Goal: Task Accomplishment & Management: Complete application form

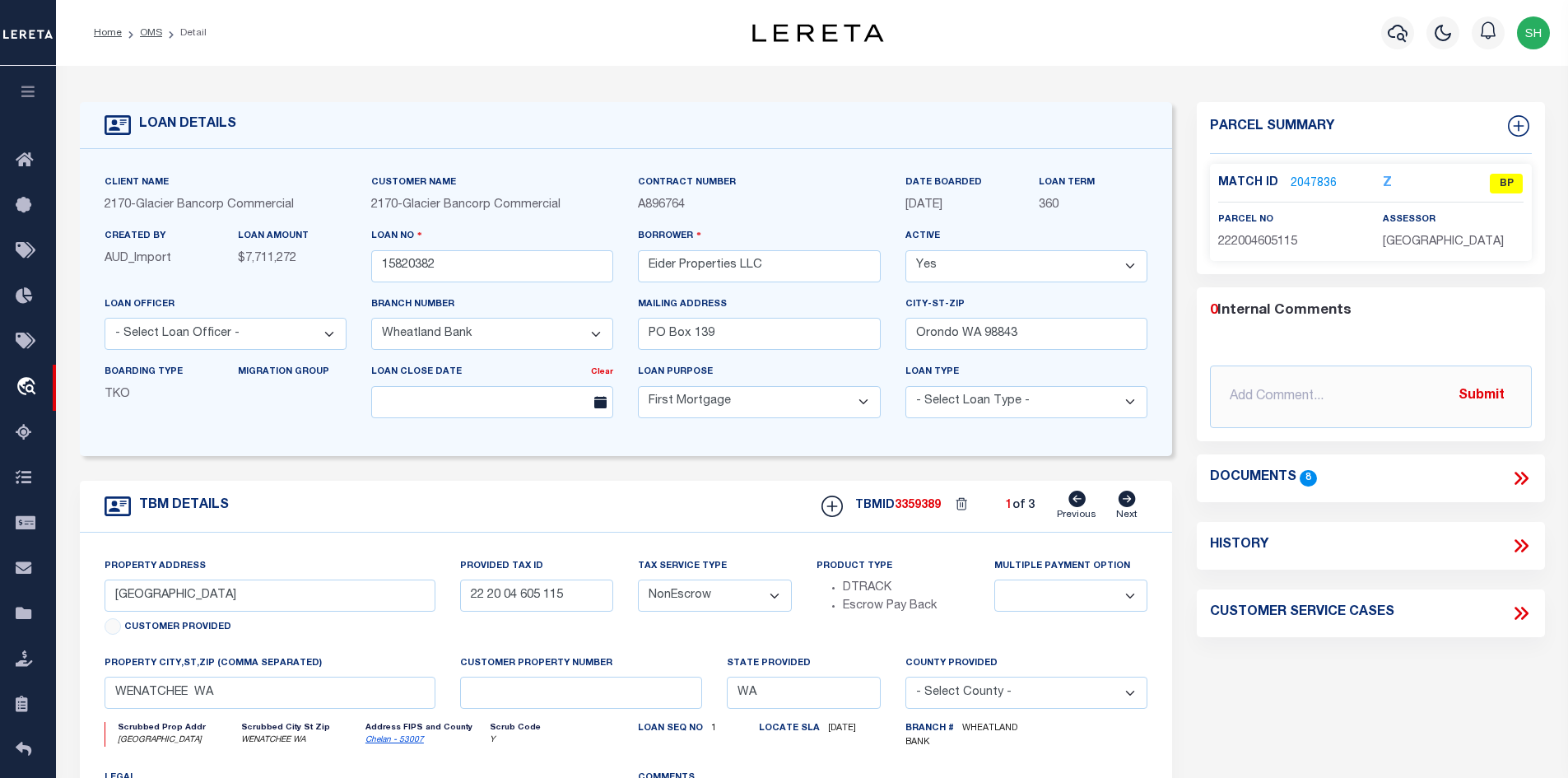
select select "17097"
select select "10"
select select "NonEscrow"
drag, startPoint x: 234, startPoint y: 598, endPoint x: 146, endPoint y: 601, distance: 88.1
click at [146, 601] on input "[GEOGRAPHIC_DATA]" at bounding box center [270, 595] width 332 height 32
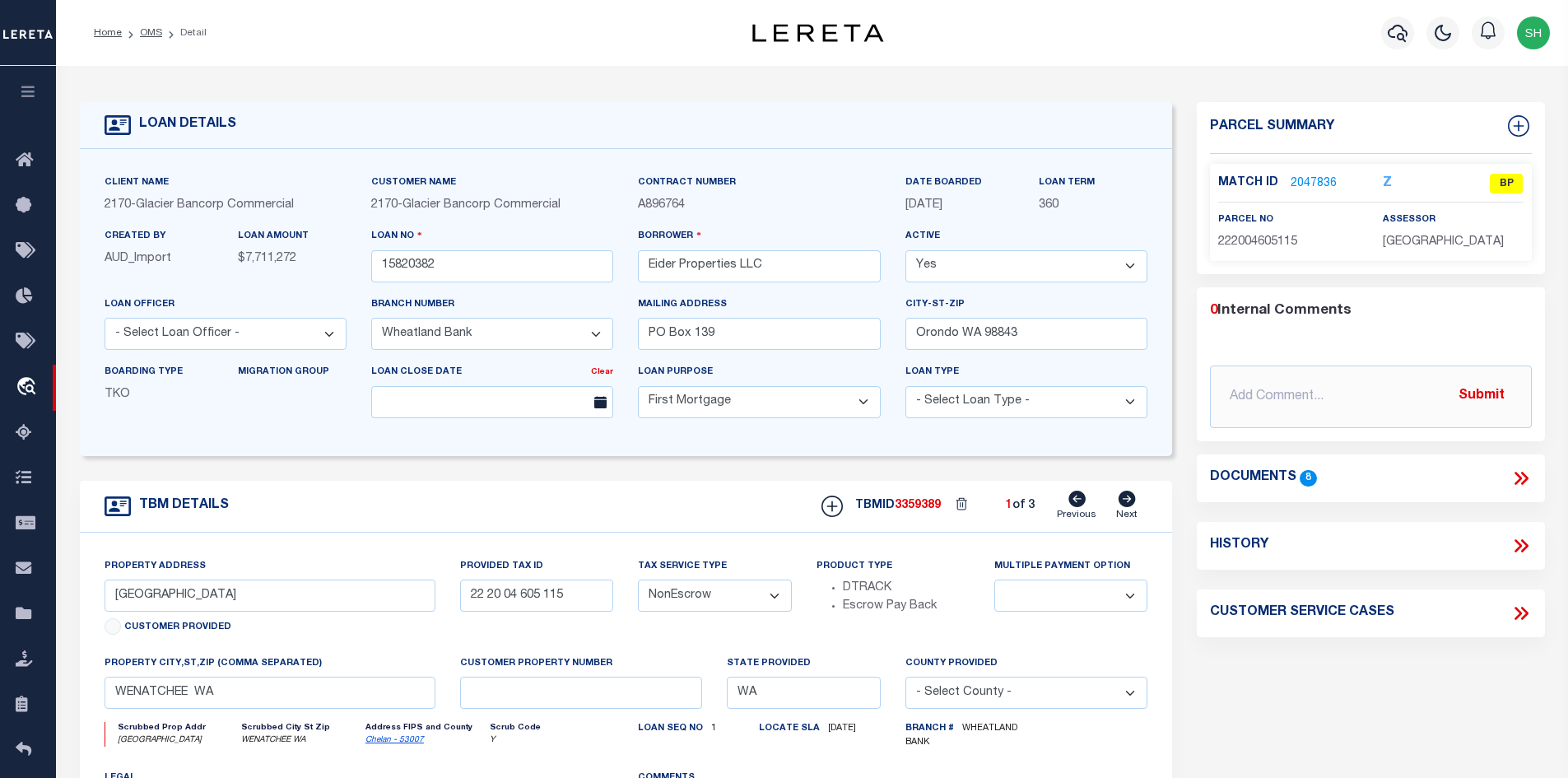
click at [1308, 177] on link "2047836" at bounding box center [1313, 184] width 46 height 17
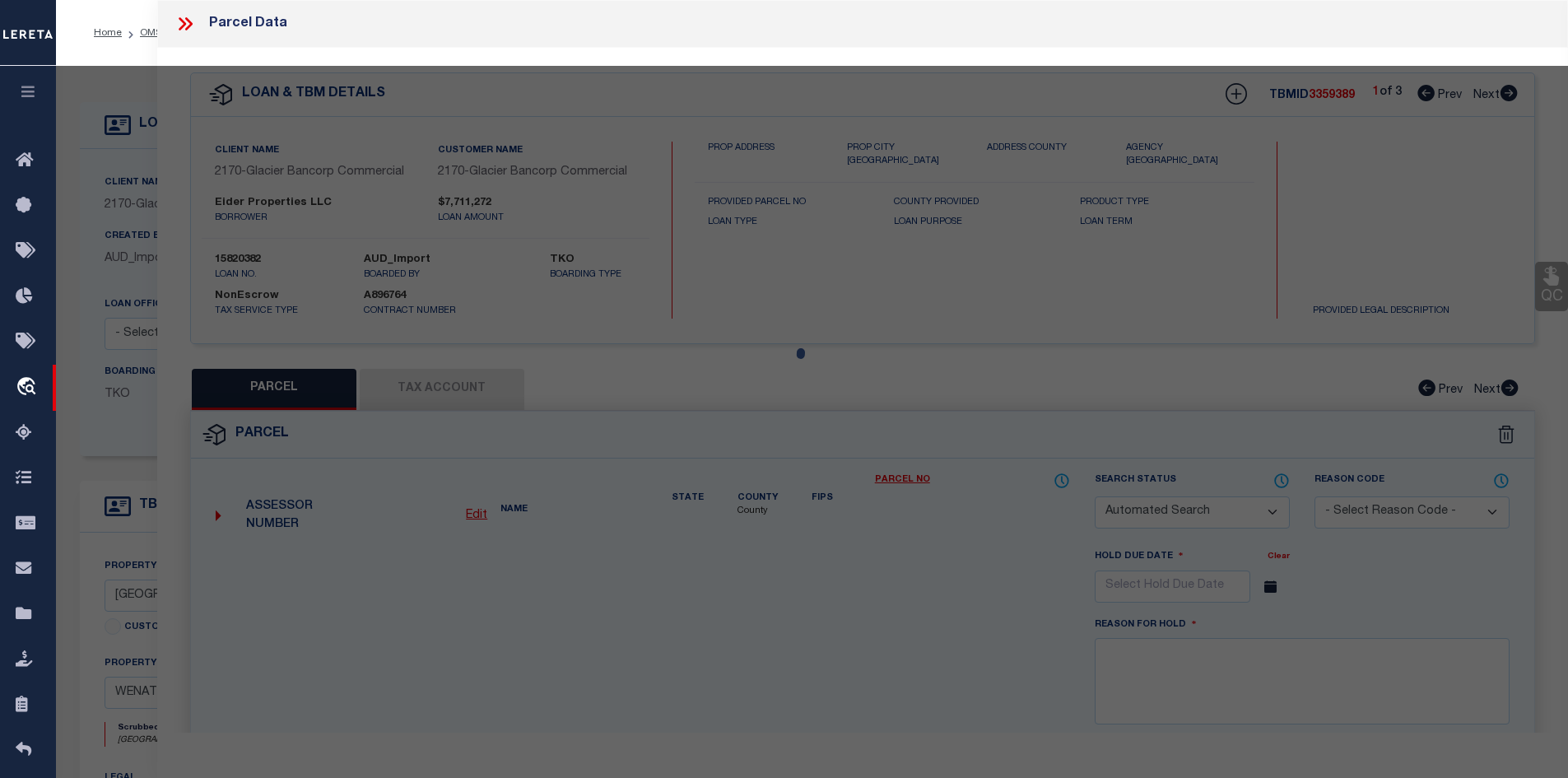
checkbox input "false"
select select "BP"
type input "EIDER PROPERTIES LLC"
select select "AGW"
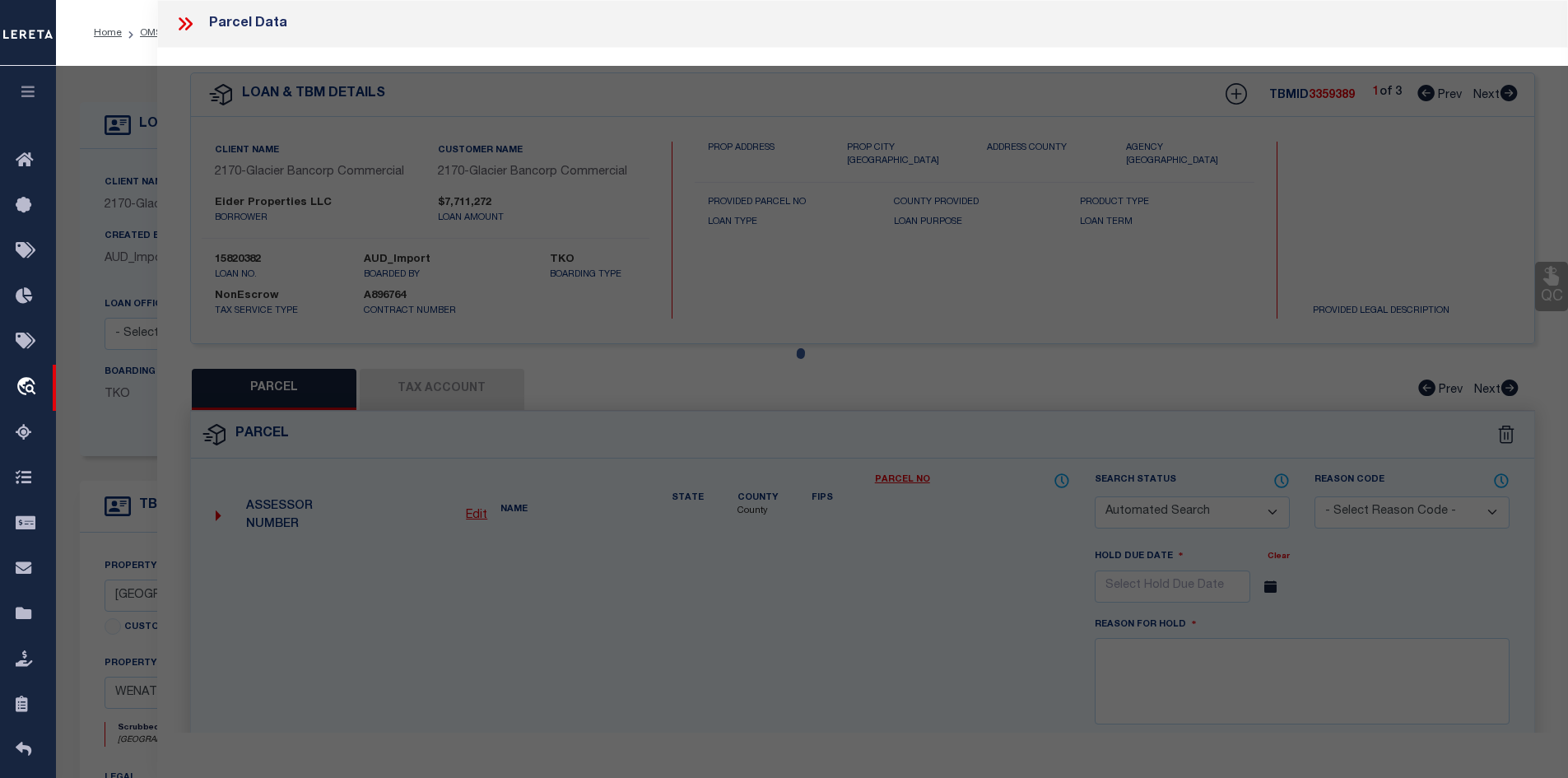
select select
type input "UNASSIGNED"
checkbox input "false"
type input "[GEOGRAPHIC_DATA]"
type textarea "[PERSON_NAME] SECOND BLOCK 18 0.4900 ACRES"
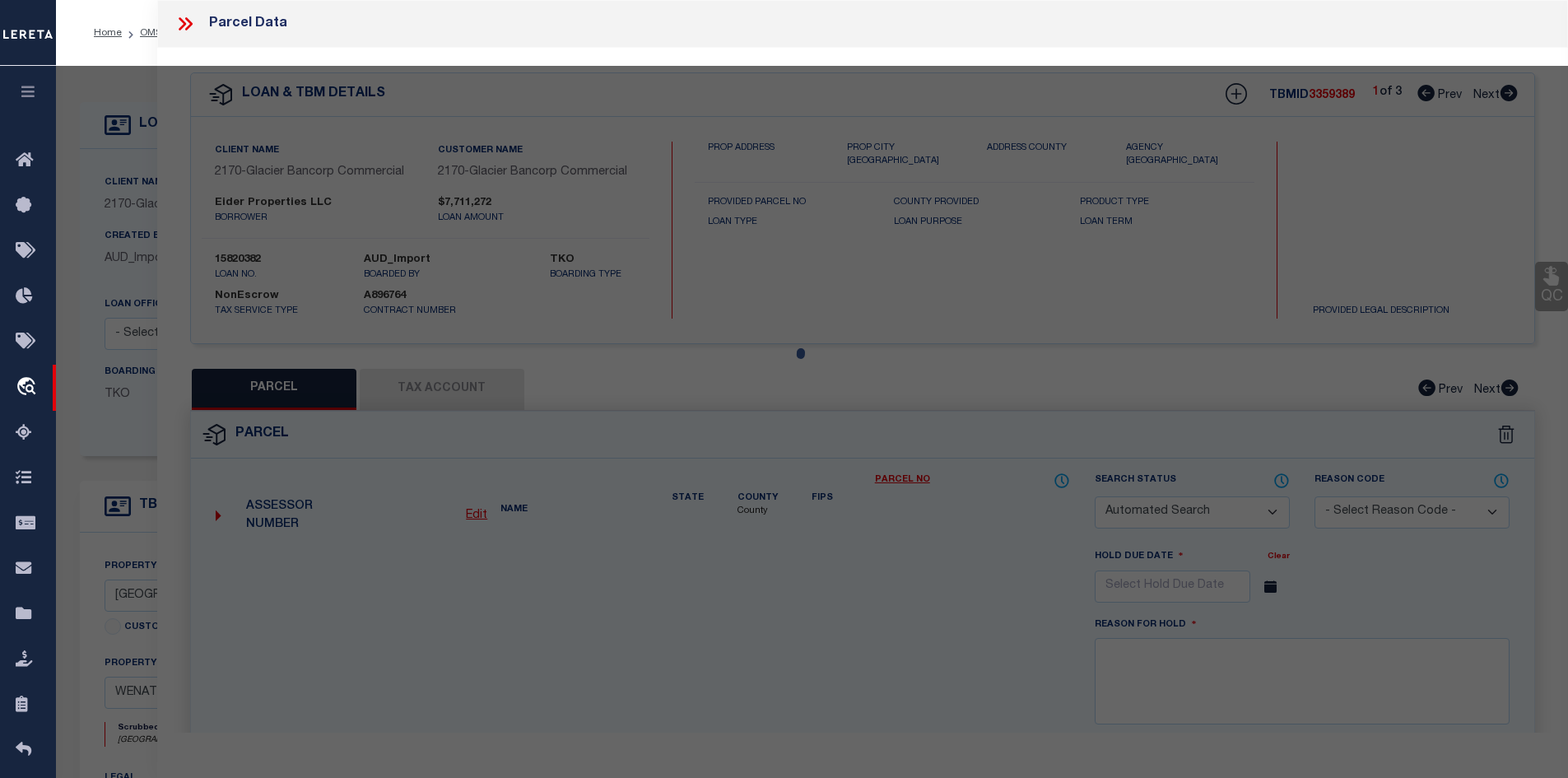
type textarea "per tax office : It appears the parcels were split out to create a subdivision …"
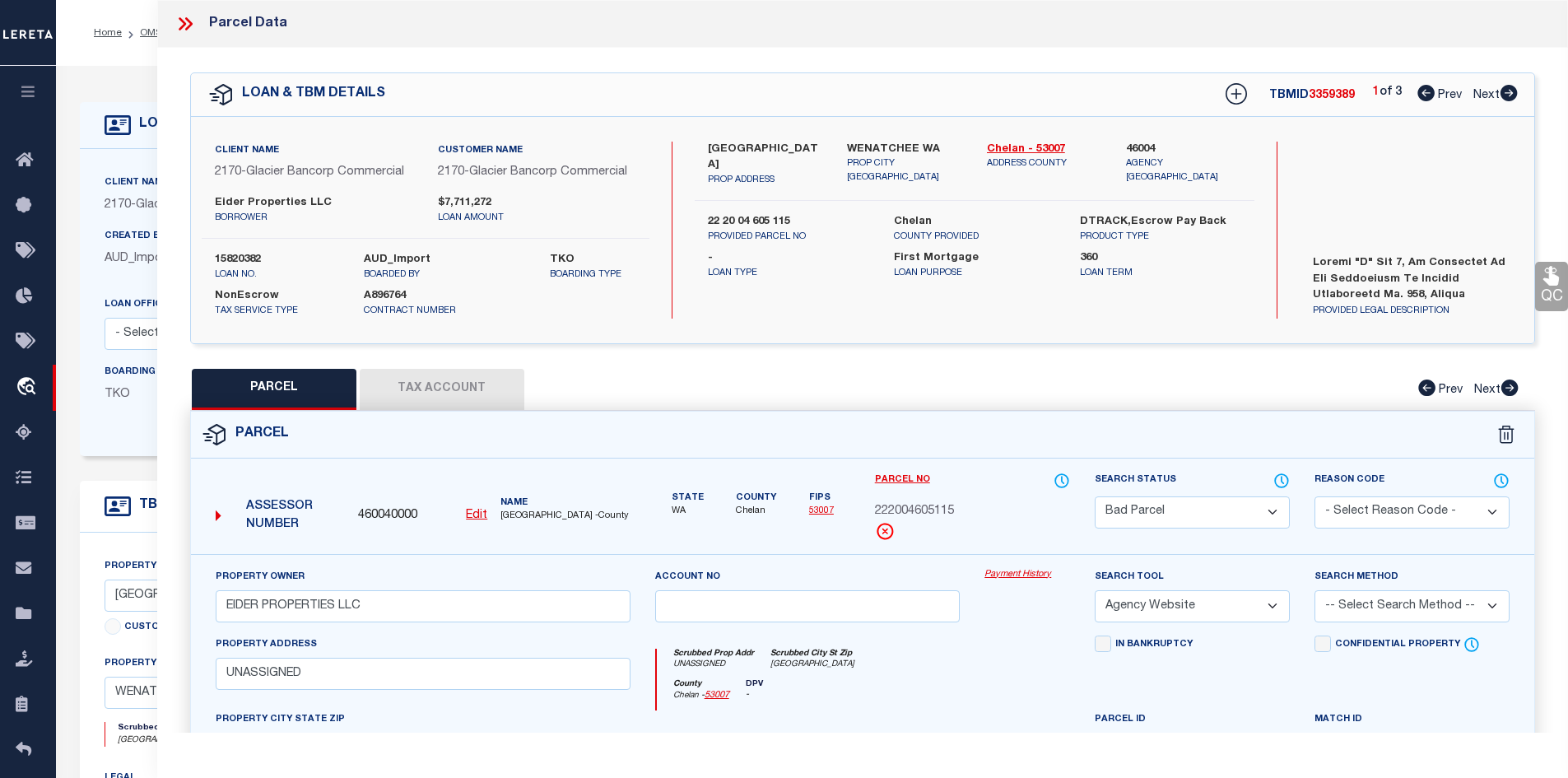
drag, startPoint x: 189, startPoint y: 23, endPoint x: 198, endPoint y: 33, distance: 13.5
click at [193, 29] on icon at bounding box center [185, 24] width 22 height 22
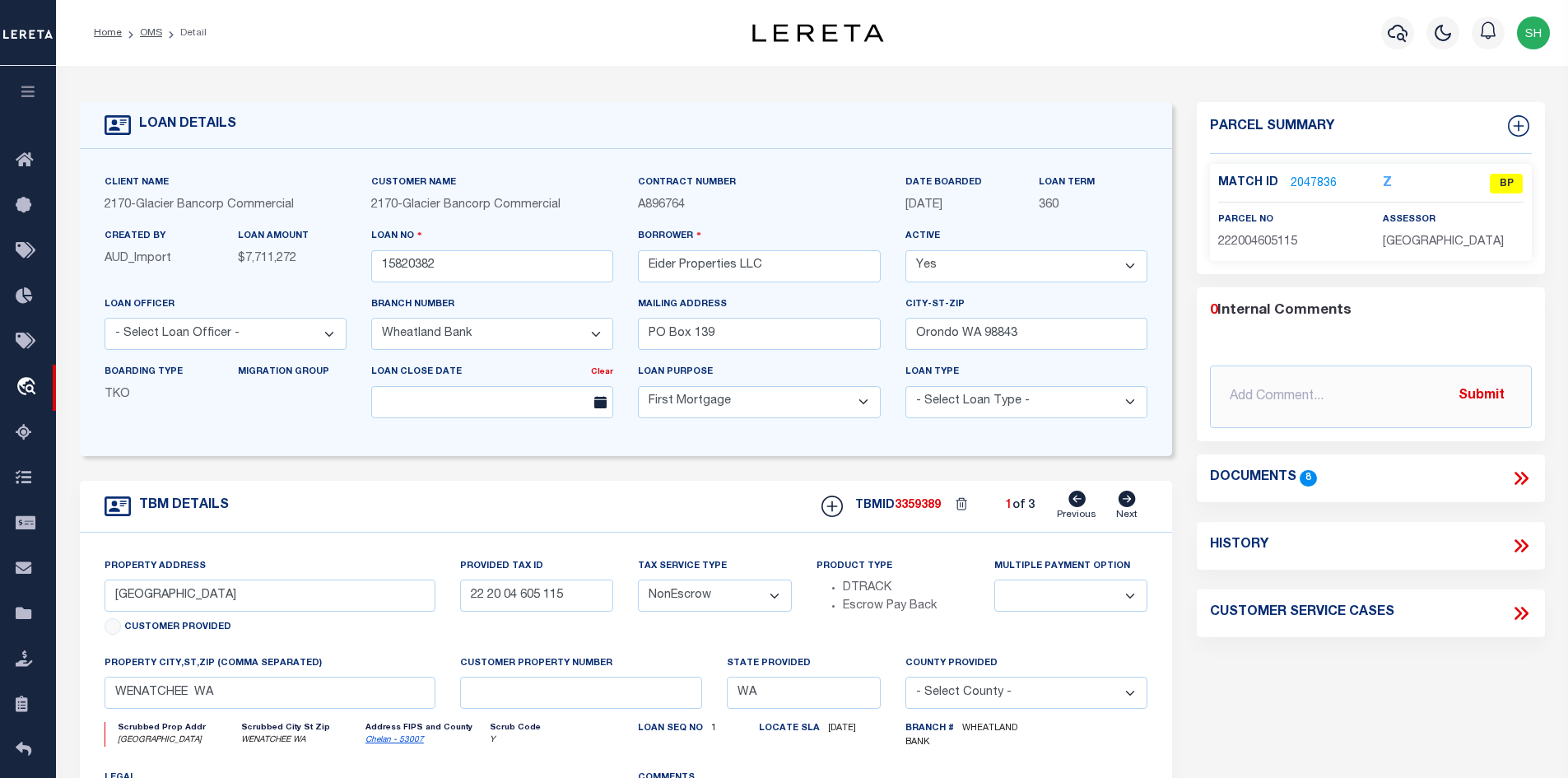
click at [1130, 499] on icon at bounding box center [1127, 498] width 18 height 17
type input "22 20 04 605 016"
select select
click at [1128, 497] on icon at bounding box center [1128, 498] width 17 height 17
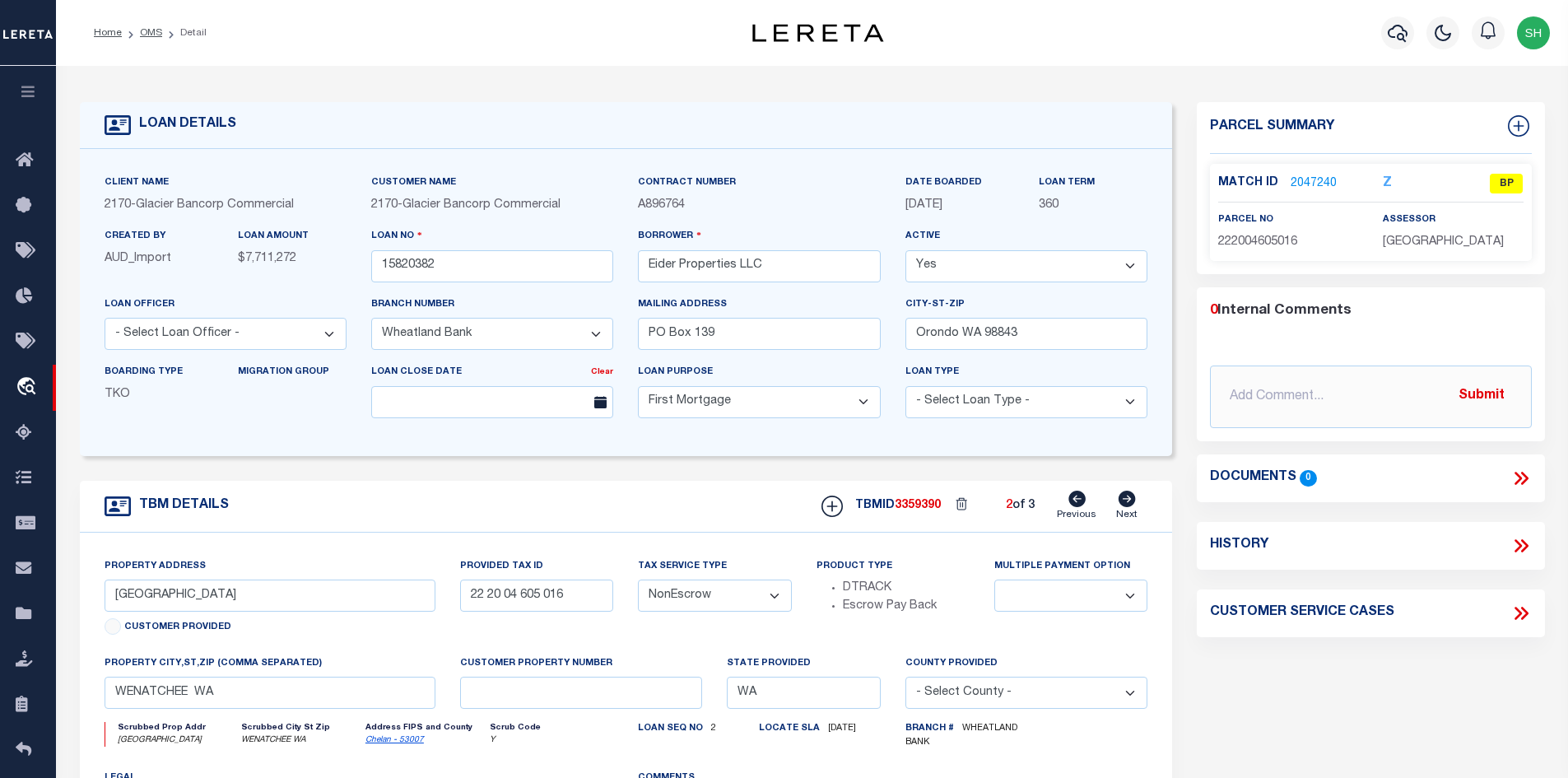
type input "22 20 04 605 015"
select select
click at [1078, 503] on icon at bounding box center [1077, 498] width 17 height 17
type input "22 20 04 605 016"
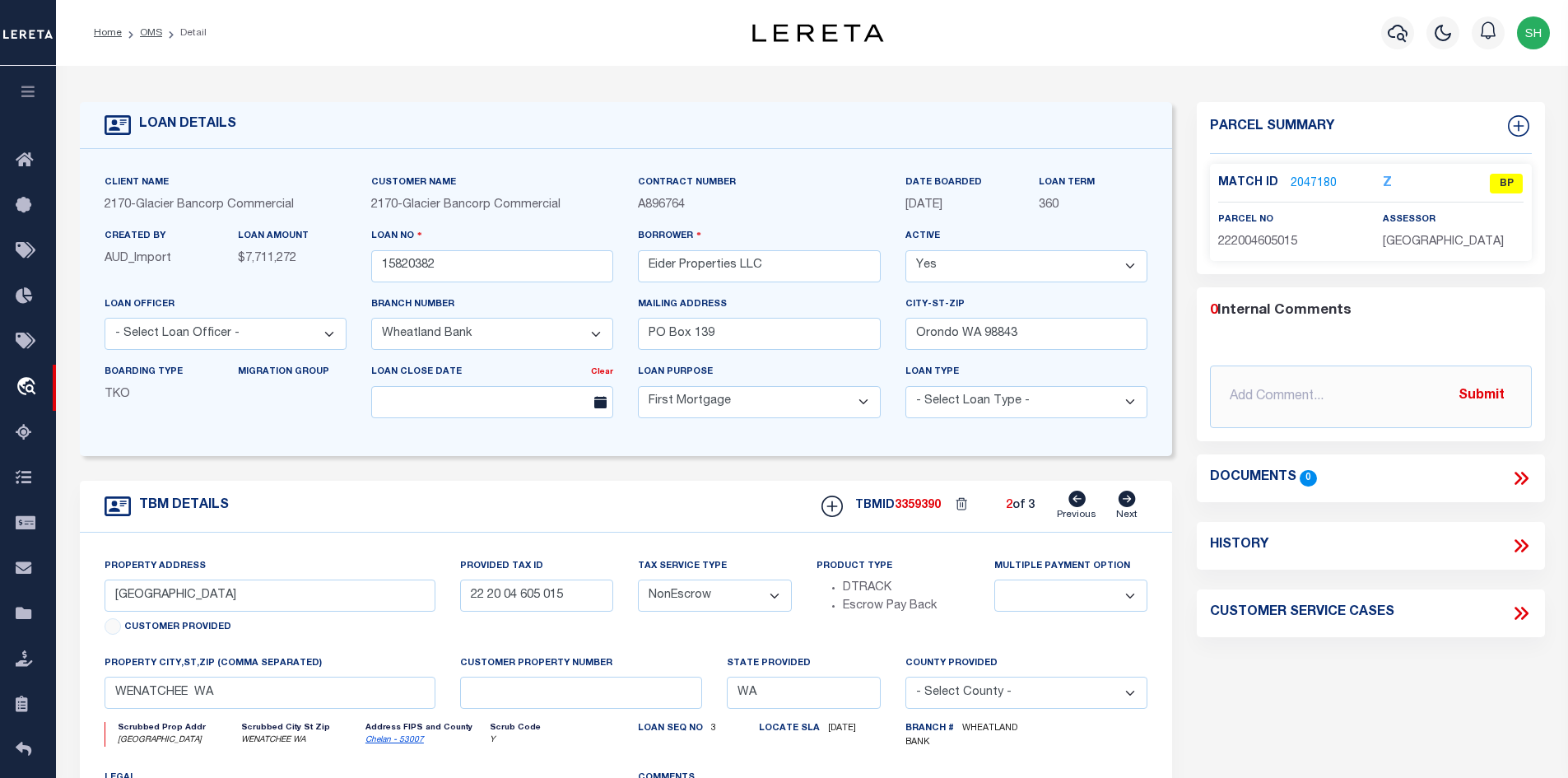
select select
click at [1078, 503] on icon at bounding box center [1077, 498] width 17 height 17
type input "22 20 04 605 115"
select select
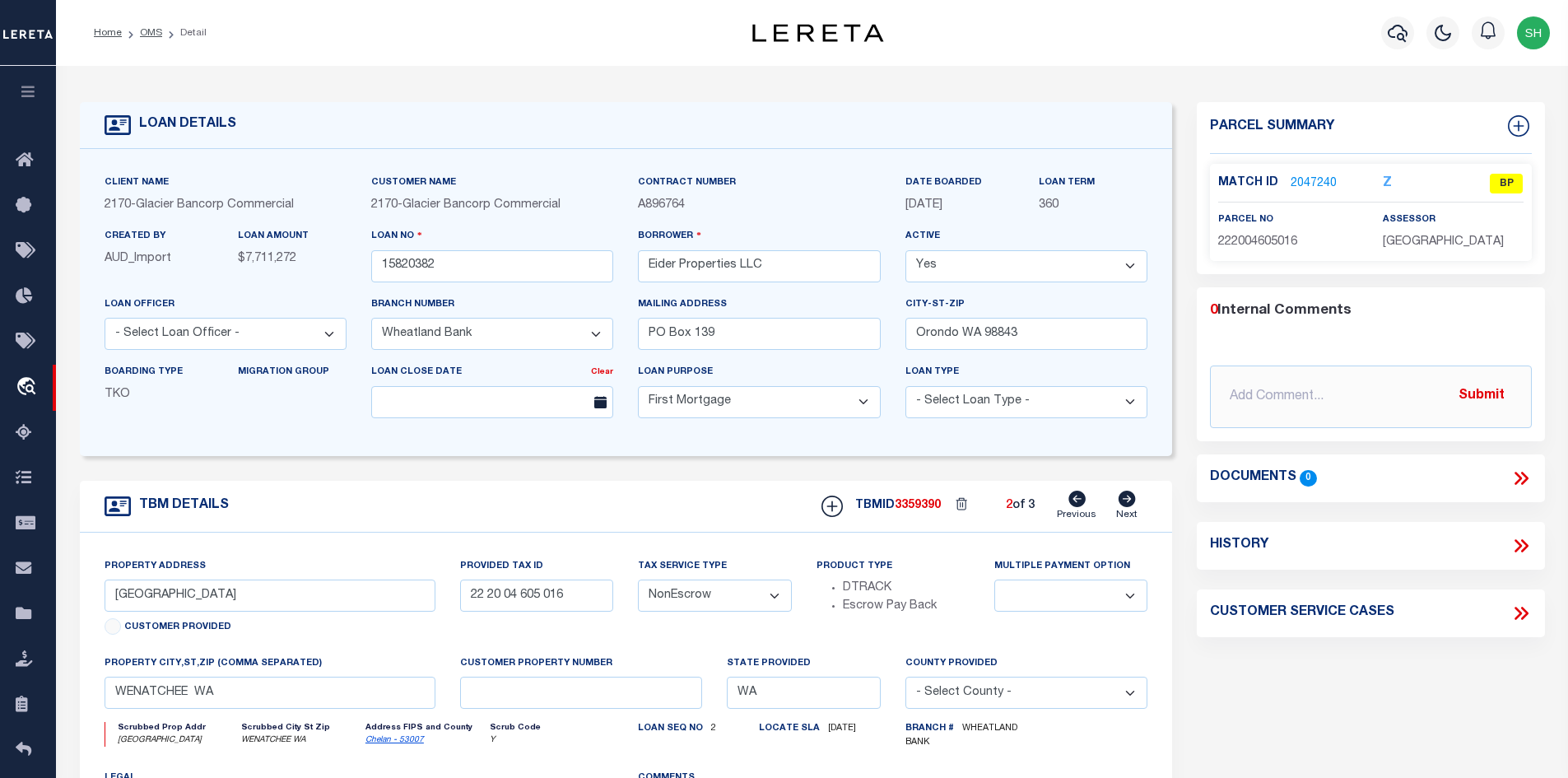
select select
click at [1130, 505] on icon at bounding box center [1128, 498] width 17 height 17
type input "22 20 04 605 016"
select select
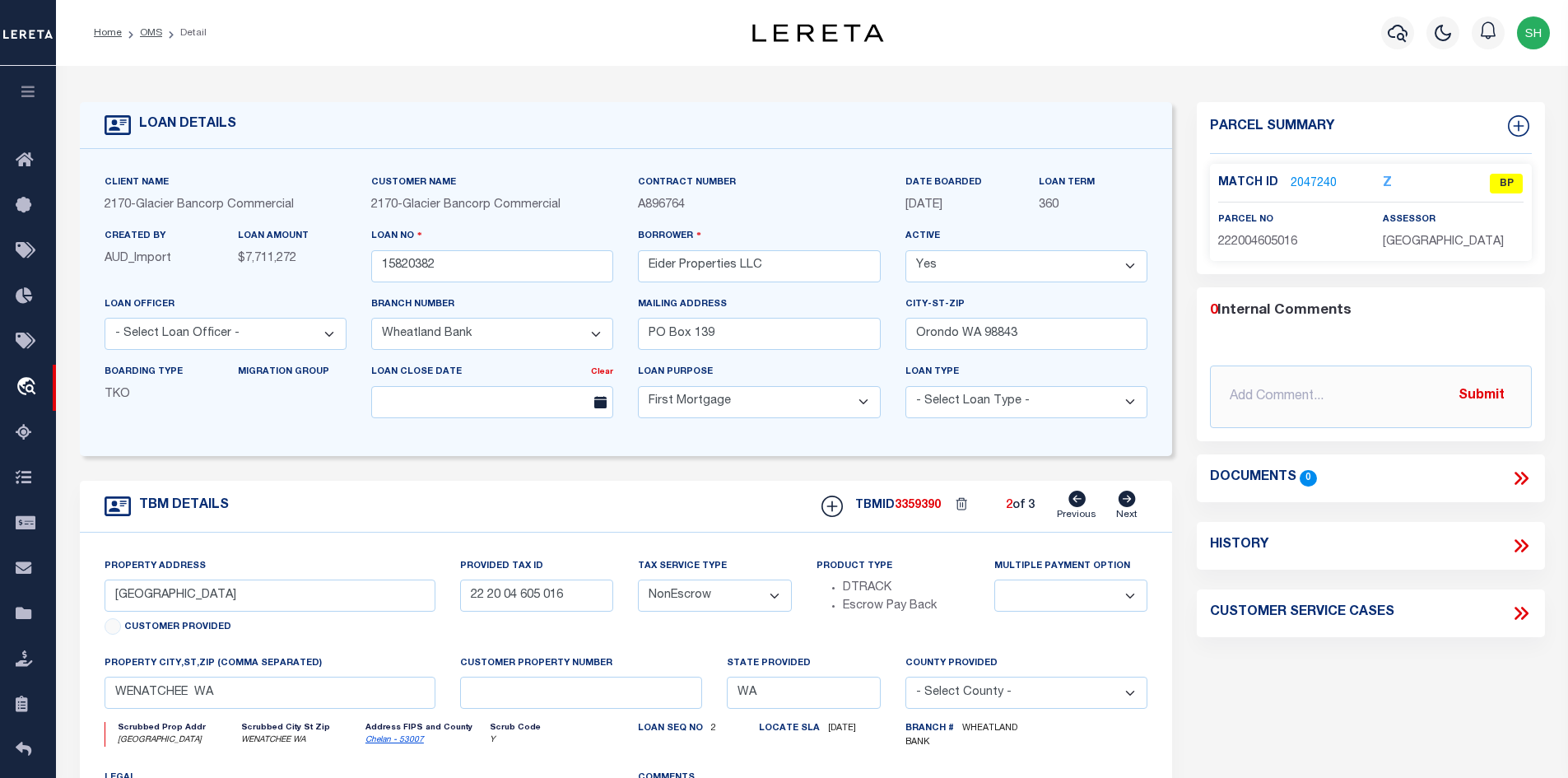
click at [1130, 505] on icon at bounding box center [1128, 498] width 17 height 17
type input "22 20 04 605 015"
select select
click at [1082, 505] on icon at bounding box center [1077, 498] width 17 height 17
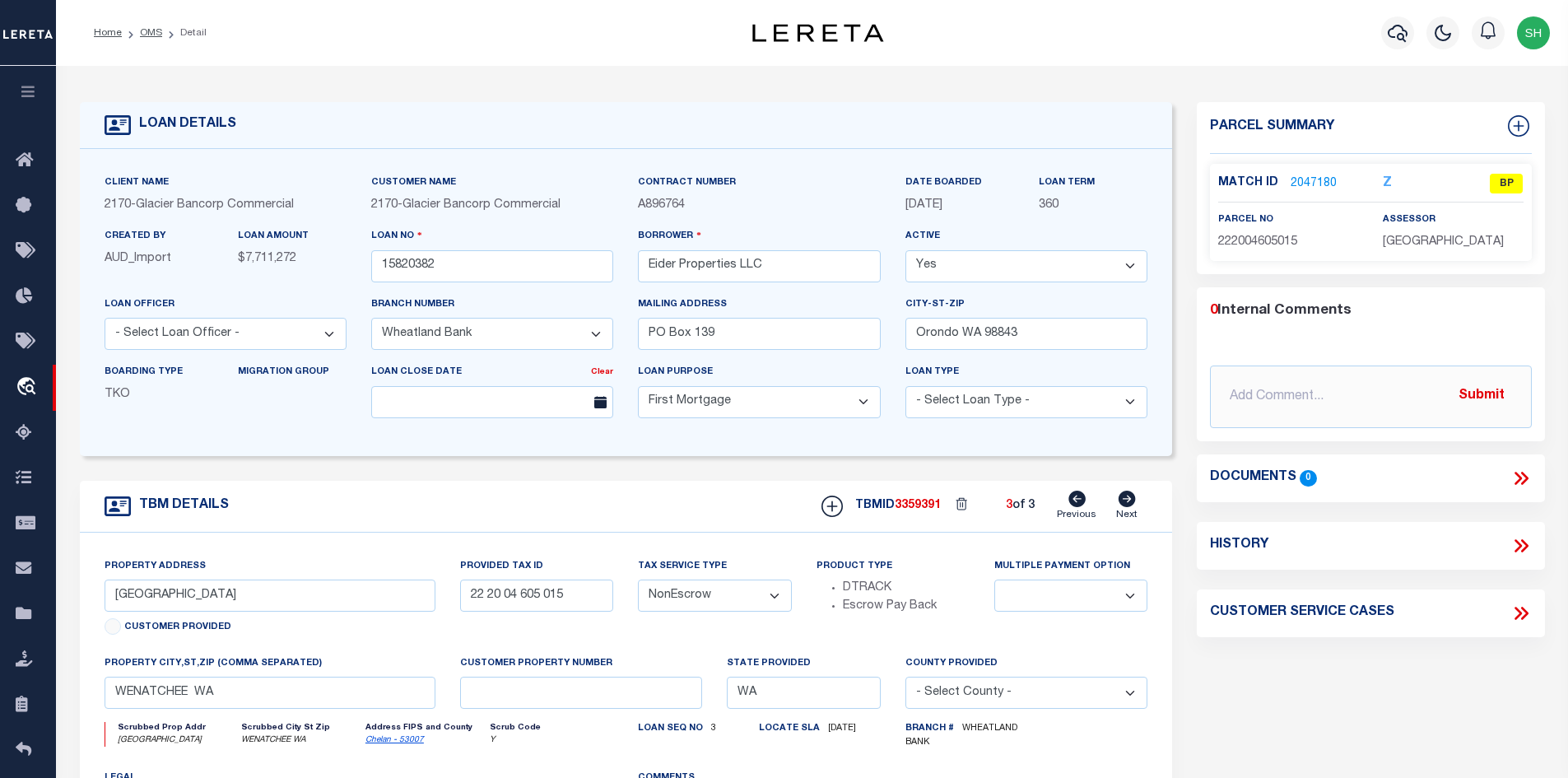
type input "22 20 04 605 016"
select select
click at [1082, 505] on icon at bounding box center [1077, 498] width 17 height 17
type input "22 20 04 605 115"
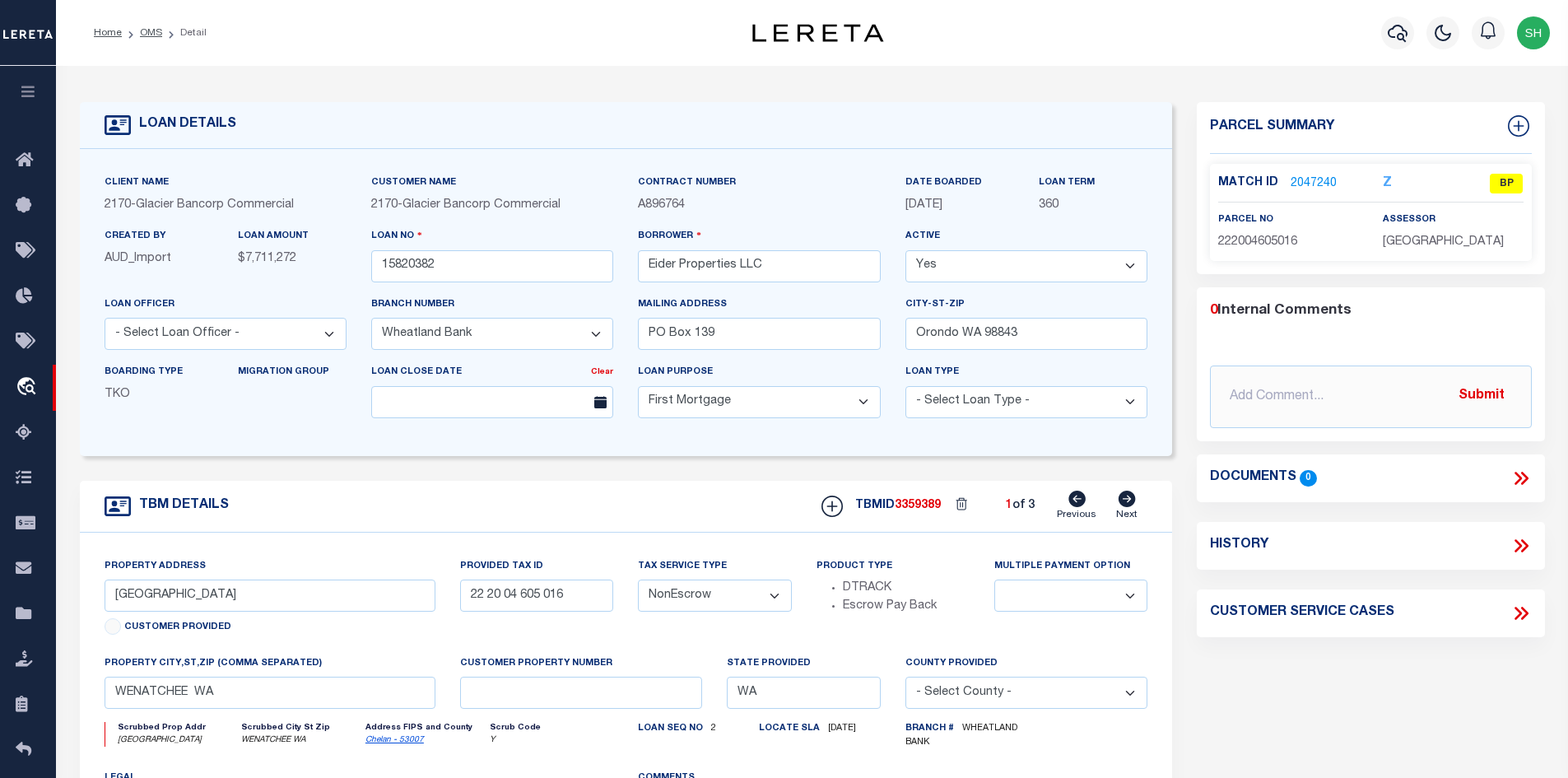
select select
click at [1082, 505] on icon at bounding box center [1077, 498] width 17 height 17
click at [1324, 183] on link "2047836" at bounding box center [1313, 184] width 46 height 17
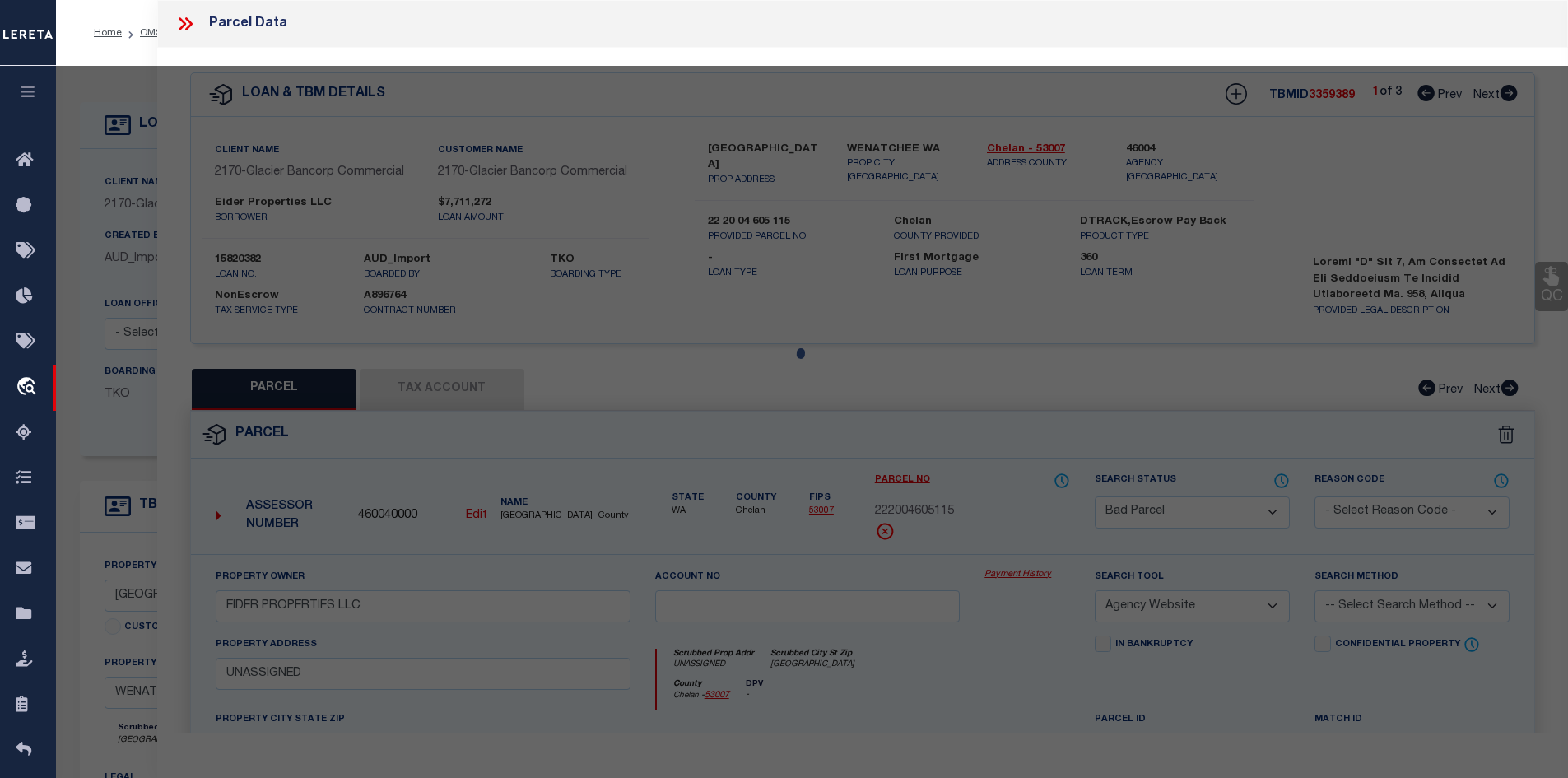
select select "AS"
select select
checkbox input "false"
select select "BP"
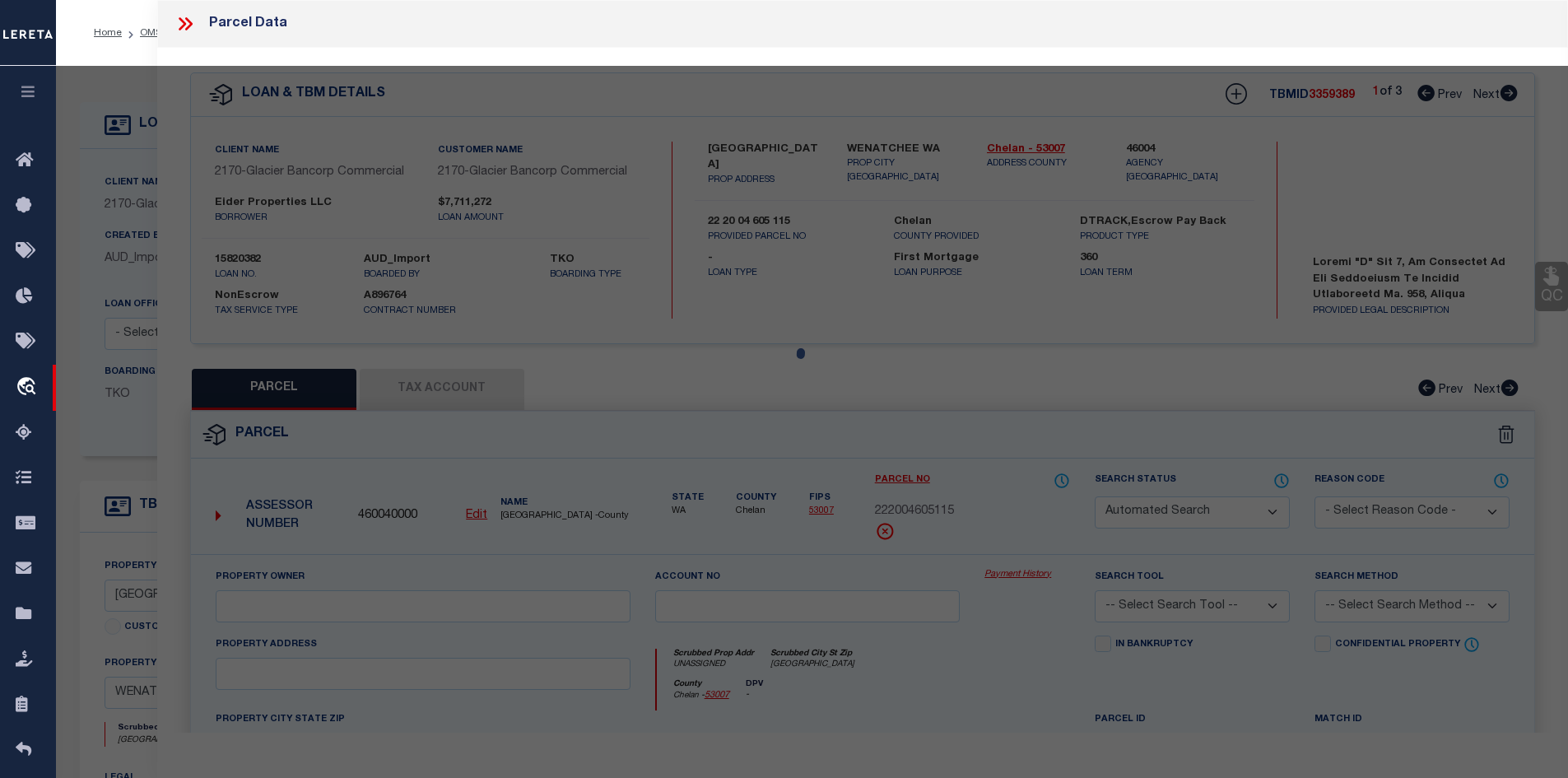
type input "EIDER PROPERTIES LLC"
select select "AGW"
select select
type input "UNASSIGNED"
checkbox input "false"
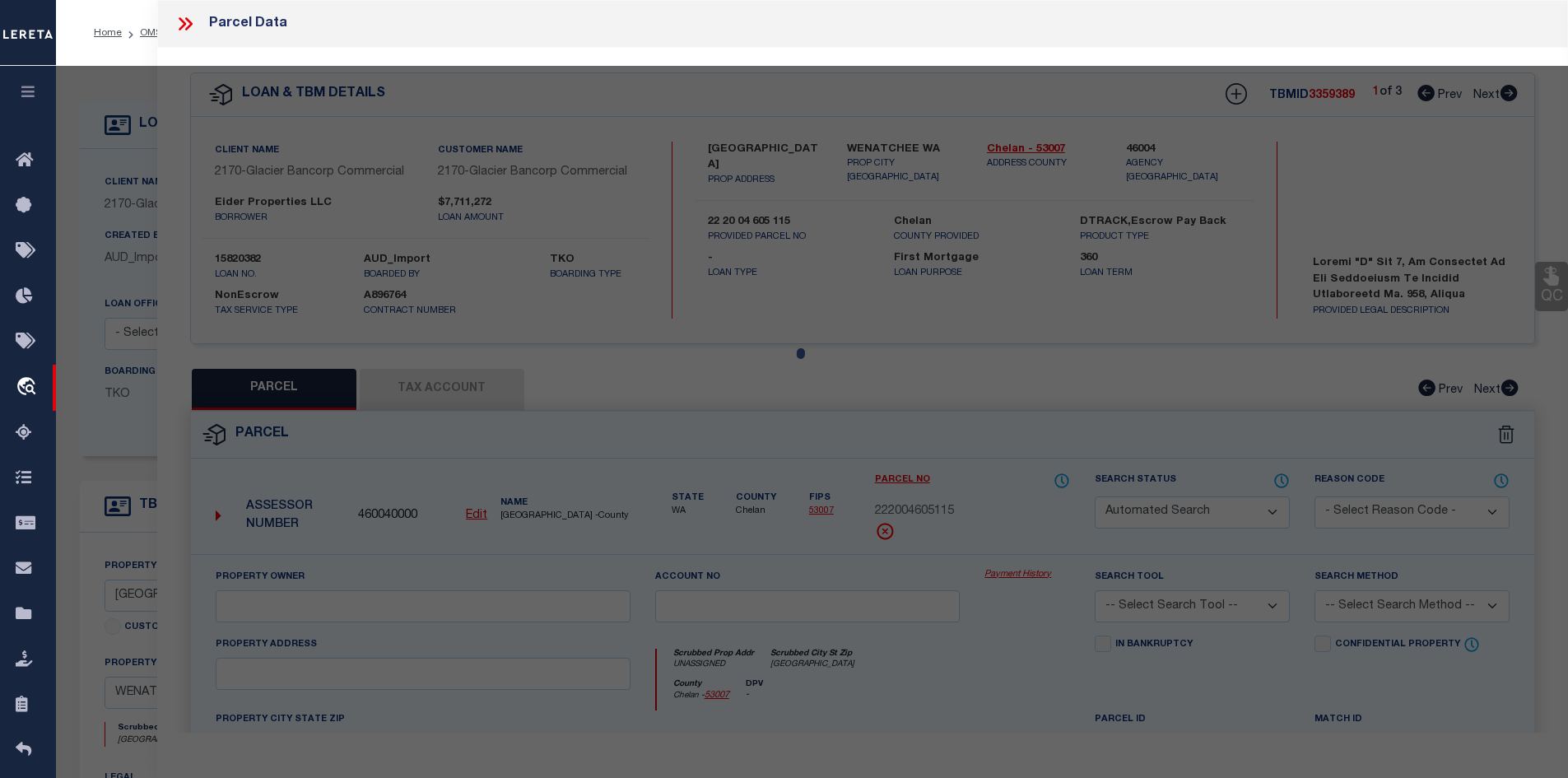
type input "[GEOGRAPHIC_DATA]"
type textarea "[PERSON_NAME] SECOND BLOCK 18 0.4900 ACRES"
type textarea "per tax office : It appears the parcels were split out to create a subdivision …"
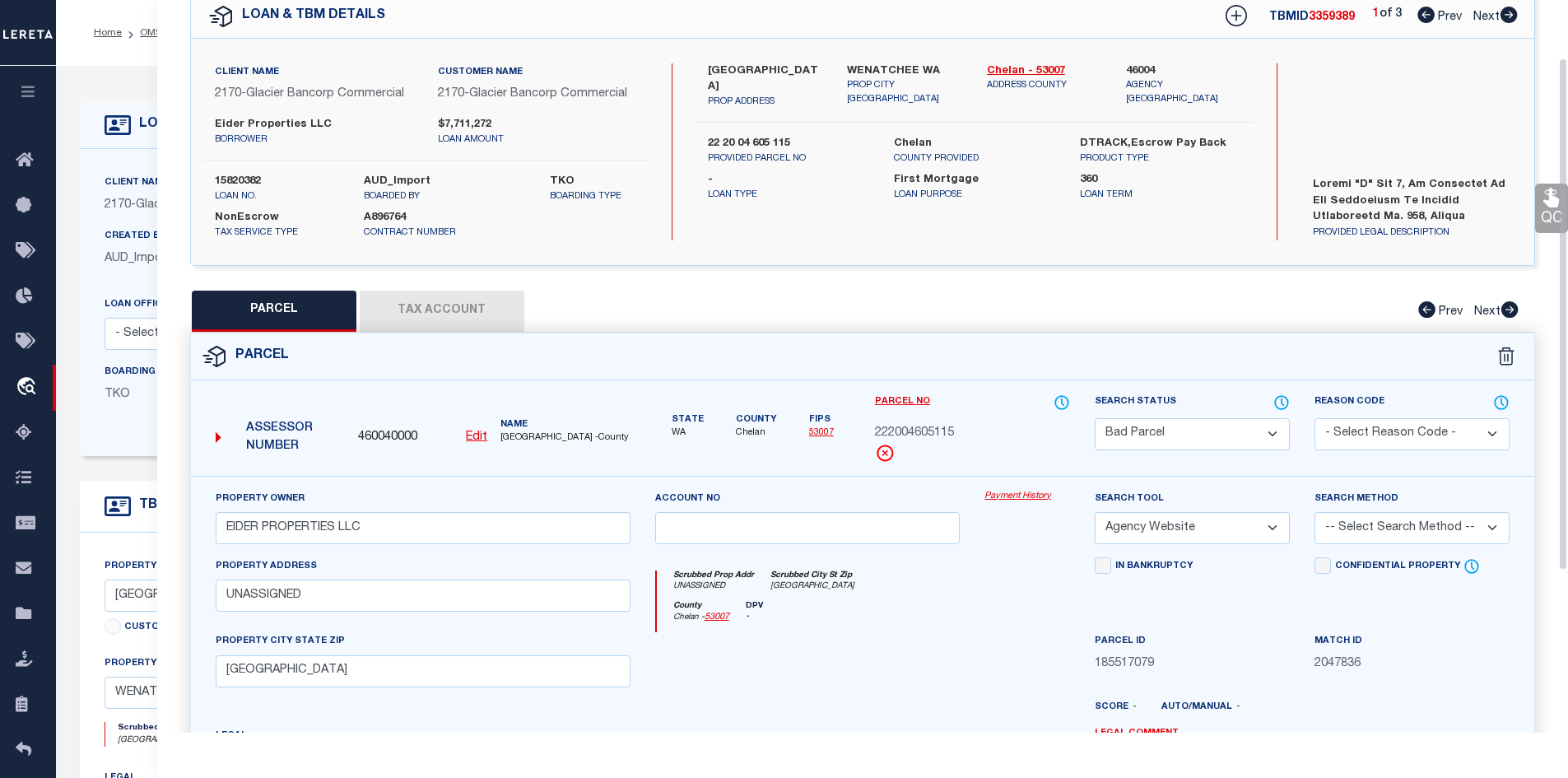
scroll to position [82, 0]
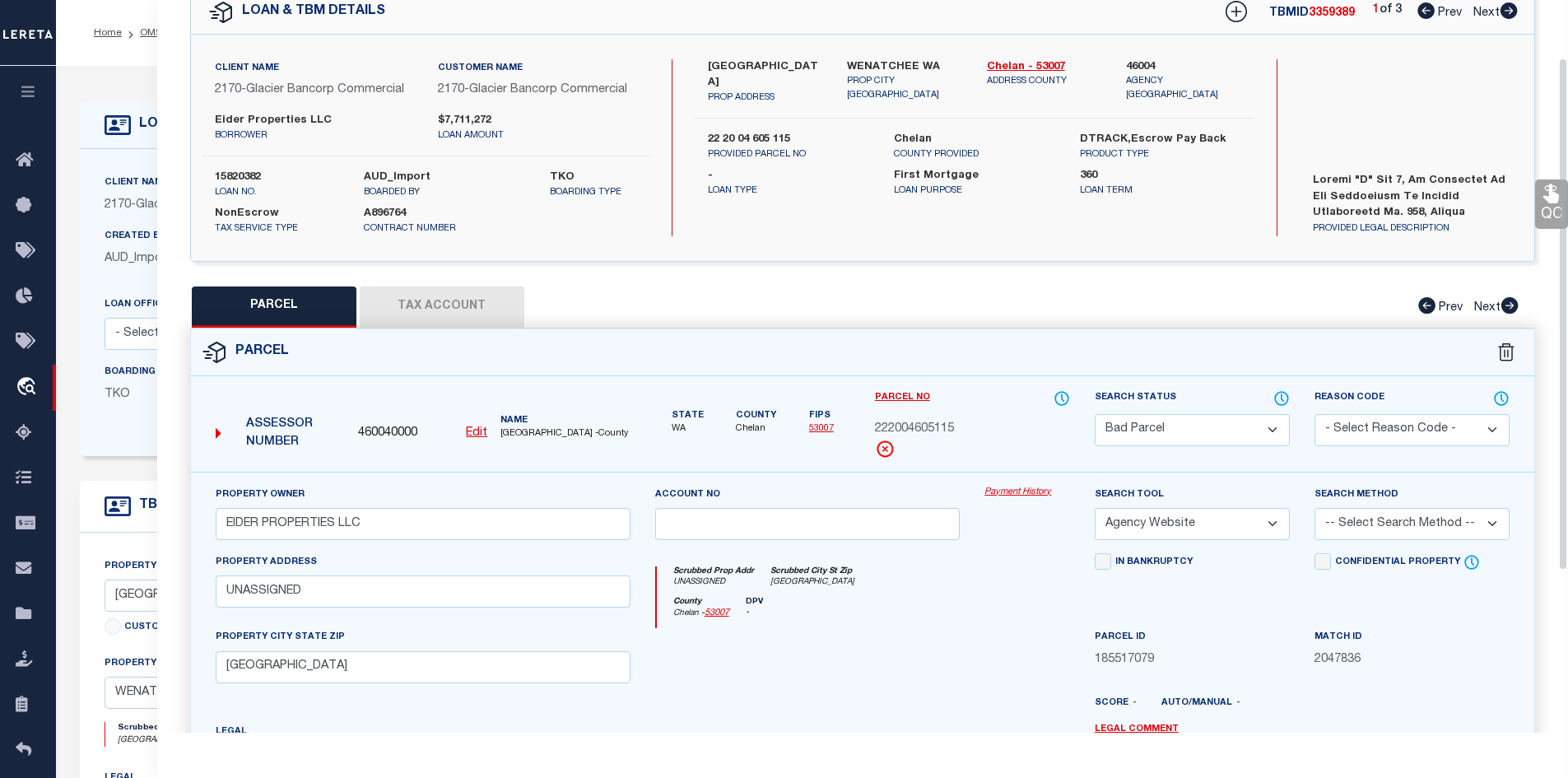
click at [431, 301] on button "Tax Account" at bounding box center [442, 307] width 165 height 41
select select "100"
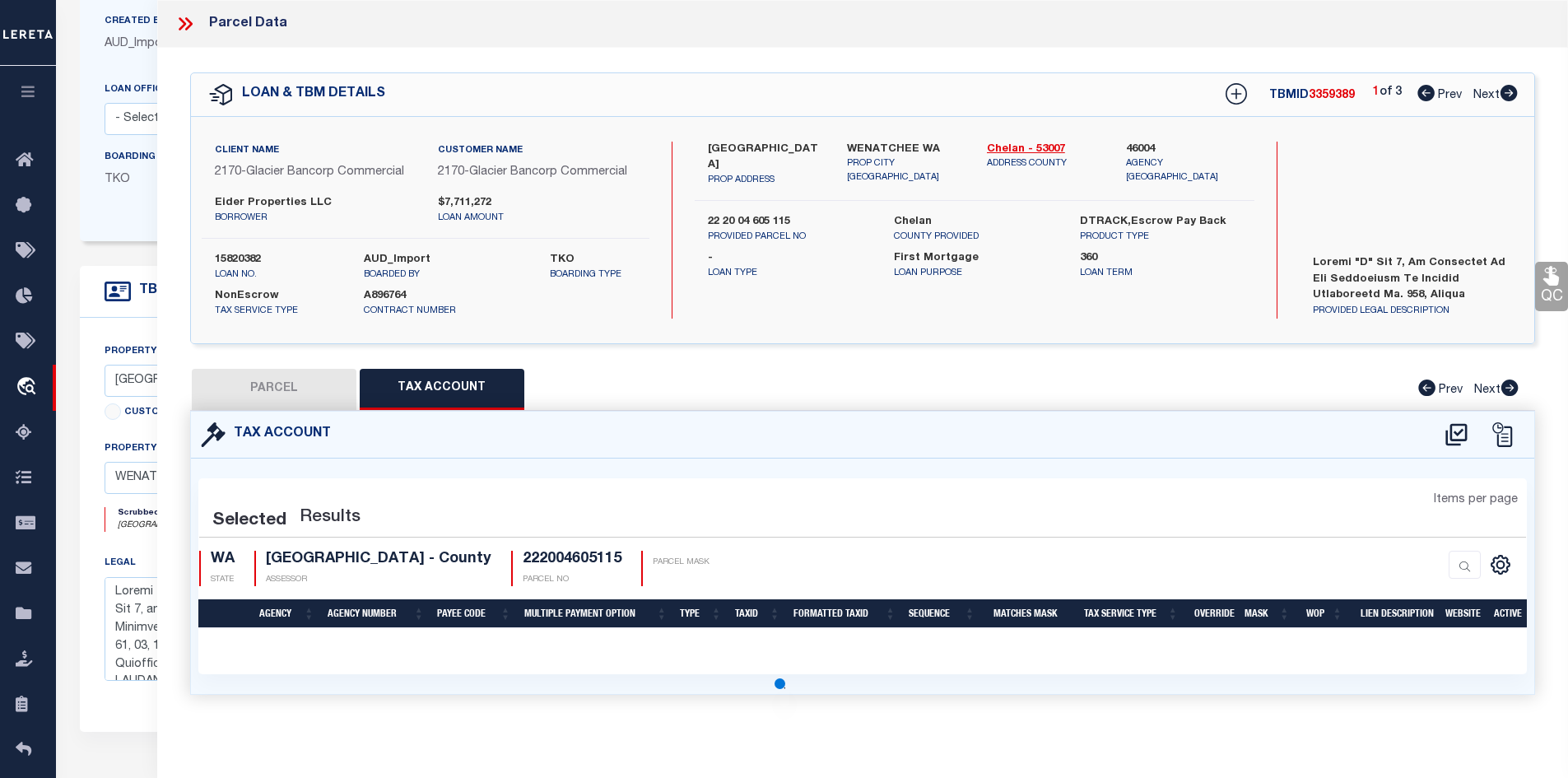
scroll to position [247, 0]
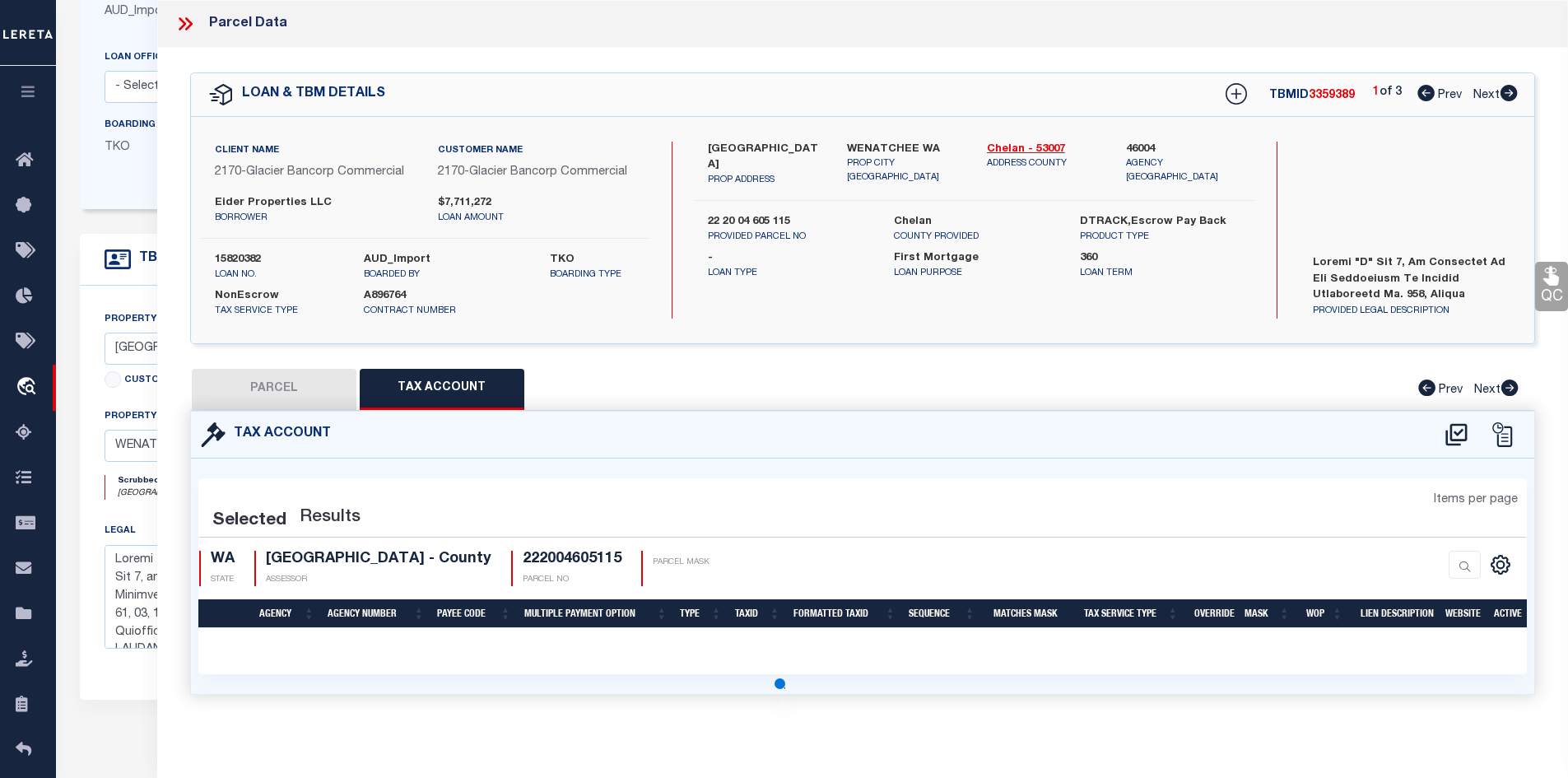
select select "100"
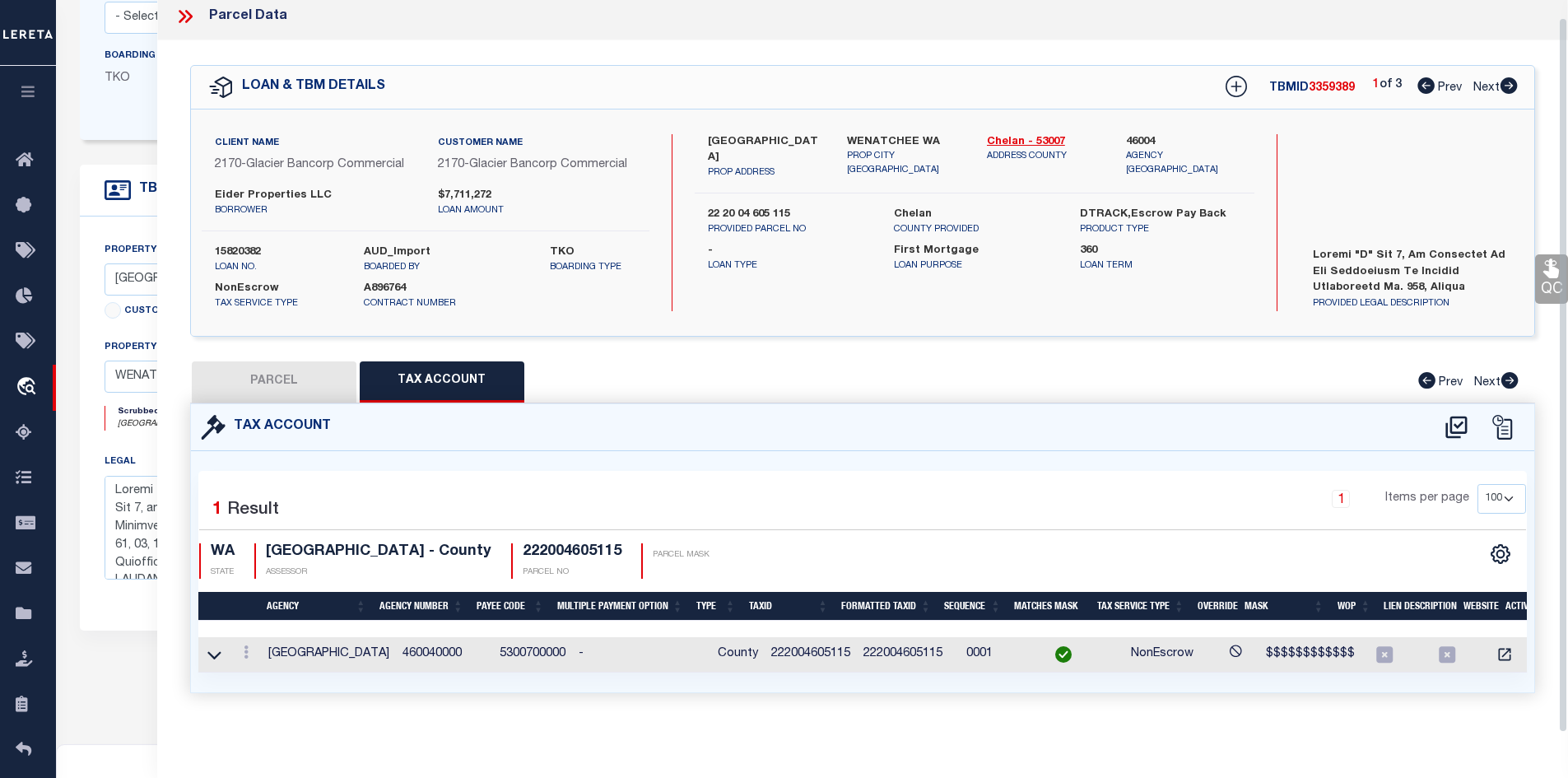
scroll to position [329, 0]
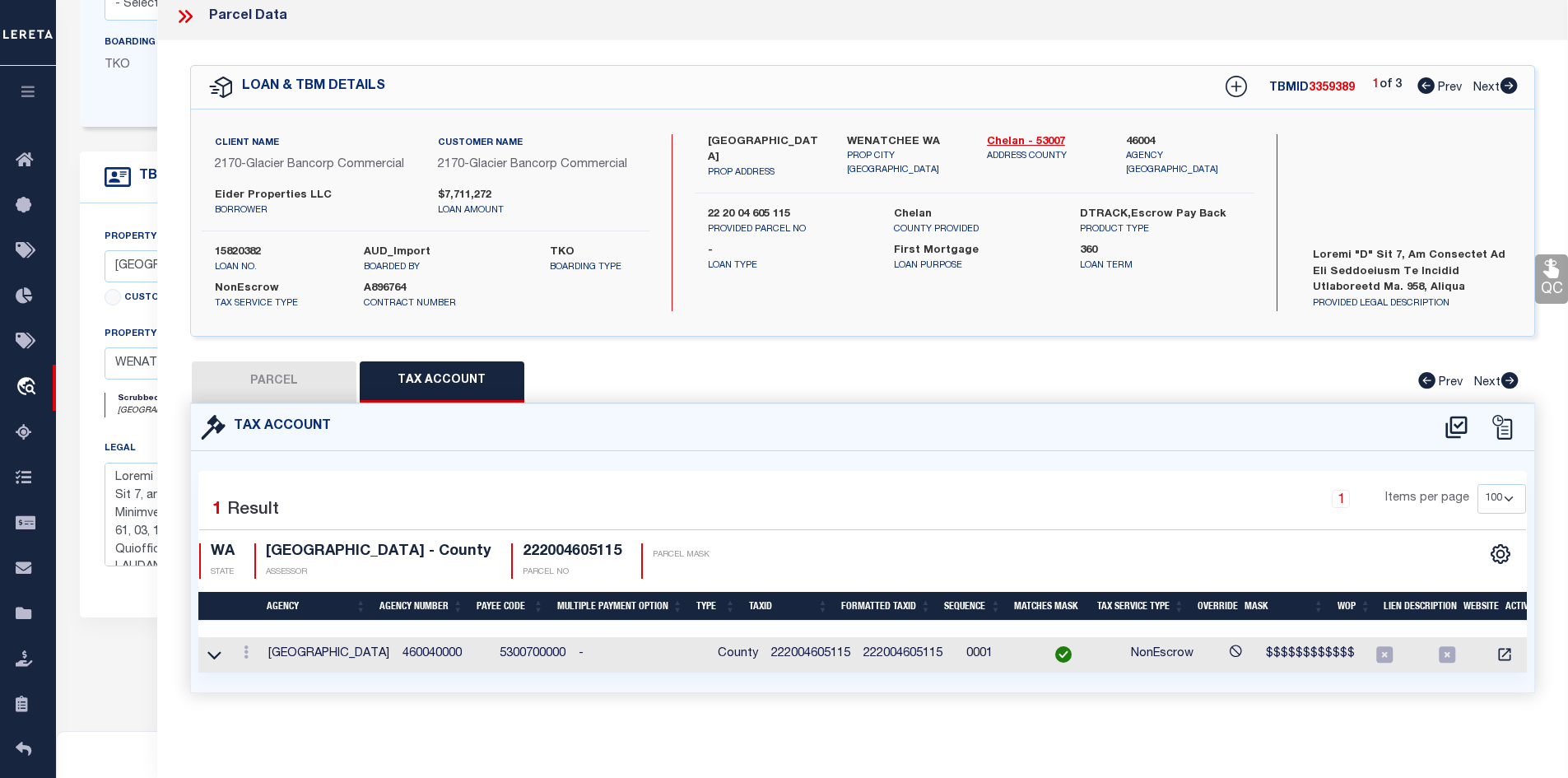
click at [292, 384] on button "PARCEL" at bounding box center [274, 382] width 165 height 41
select select "AS"
select select
checkbox input "false"
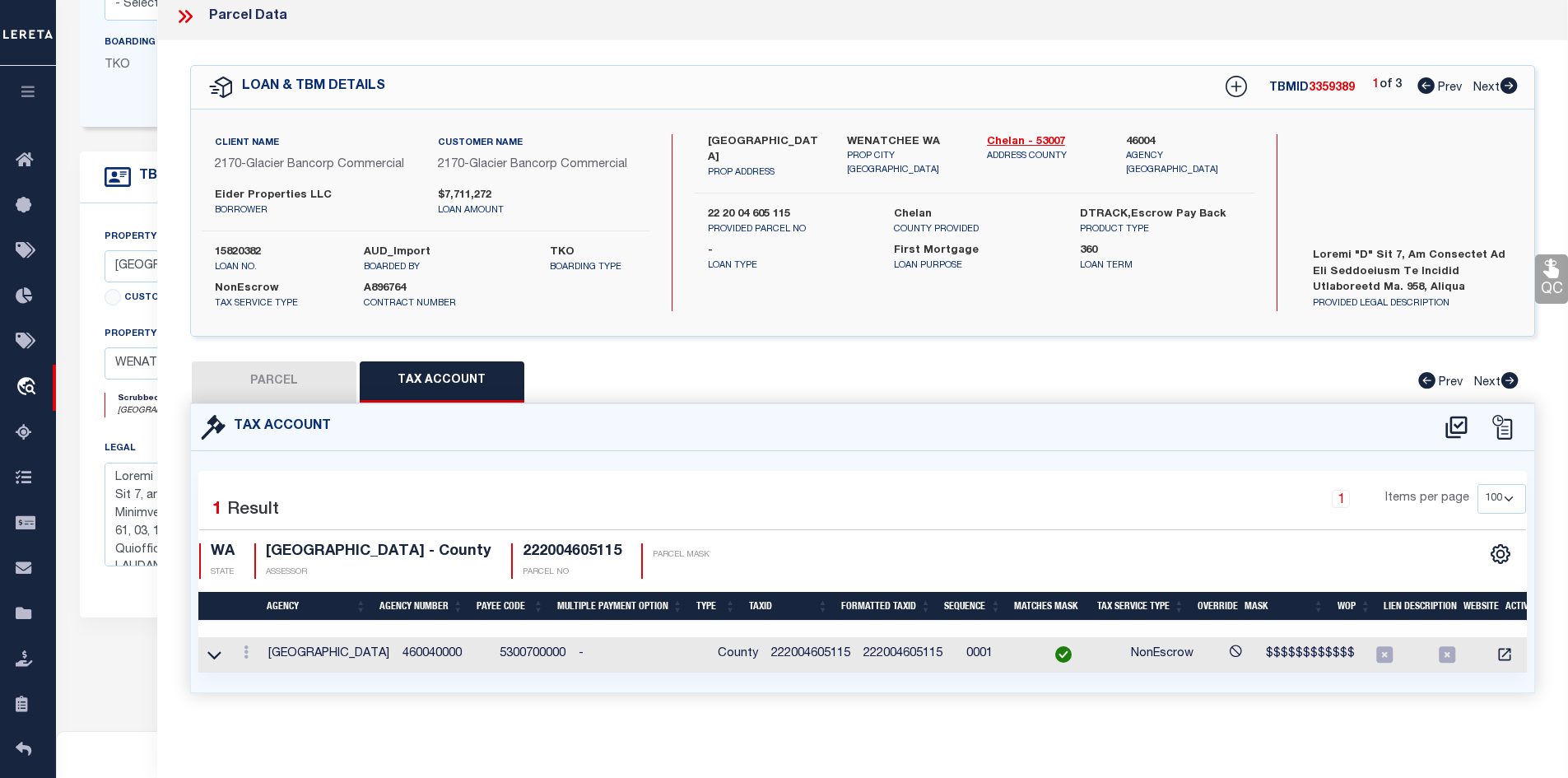
select select "BP"
type input "EIDER PROPERTIES LLC"
select select "AGW"
select select
type input "UNASSIGNED"
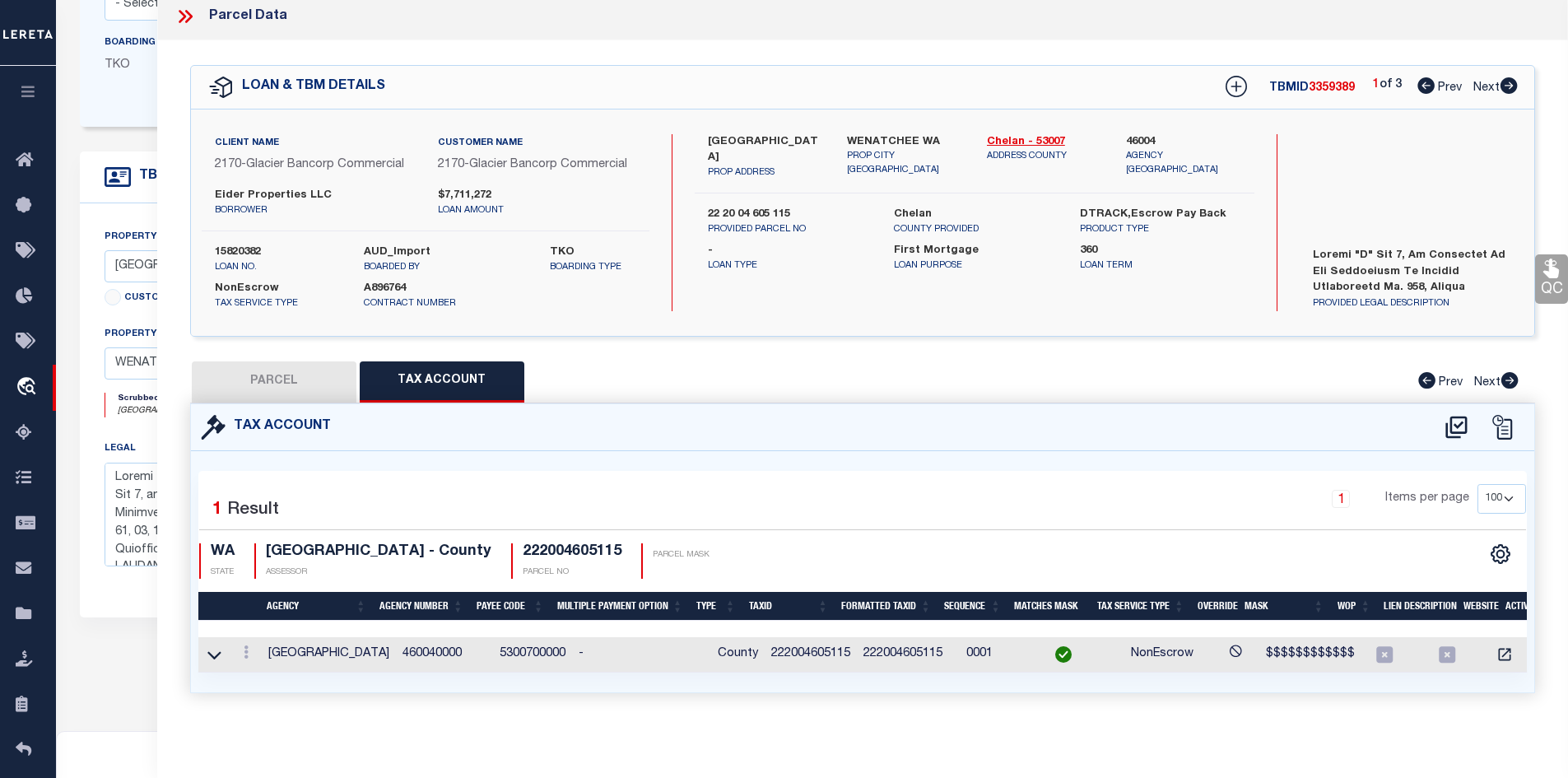
checkbox input "false"
type input "[GEOGRAPHIC_DATA]"
type textarea "[PERSON_NAME] SECOND BLOCK 18 0.4900 ACRES"
type textarea "per tax office : It appears the parcels were split out to create a subdivision …"
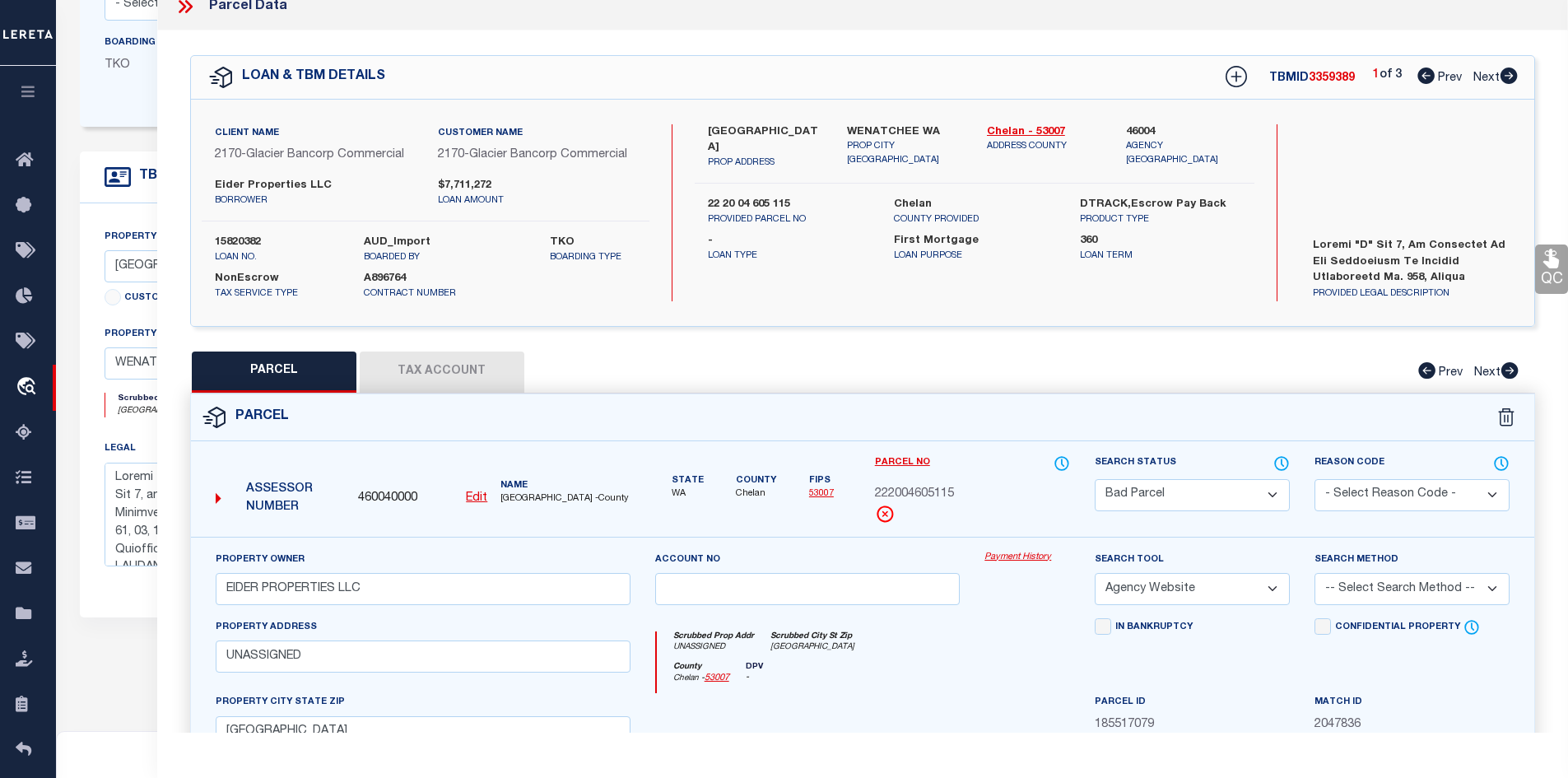
click at [179, 6] on icon at bounding box center [185, 6] width 22 height 22
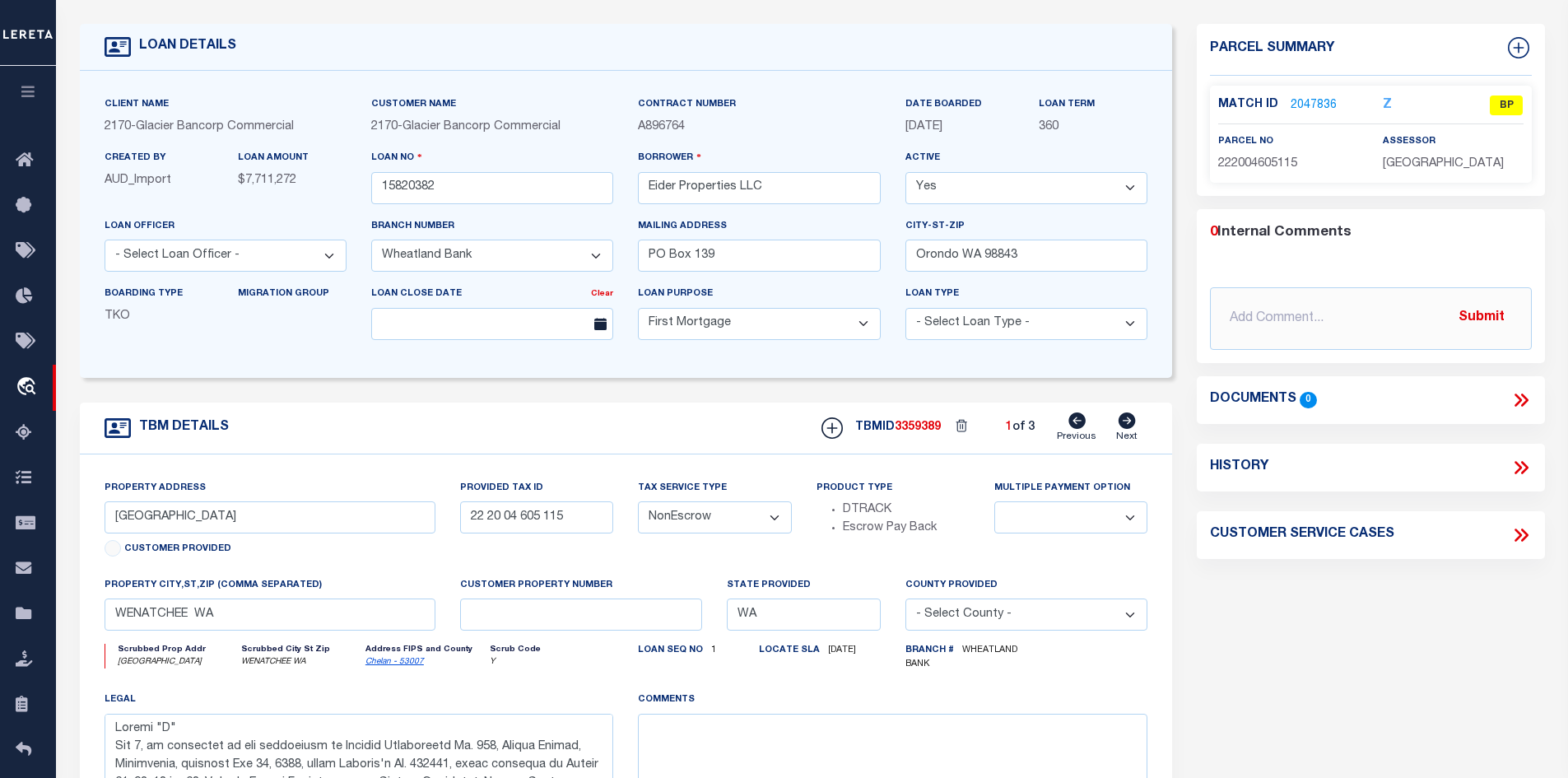
scroll to position [82, 0]
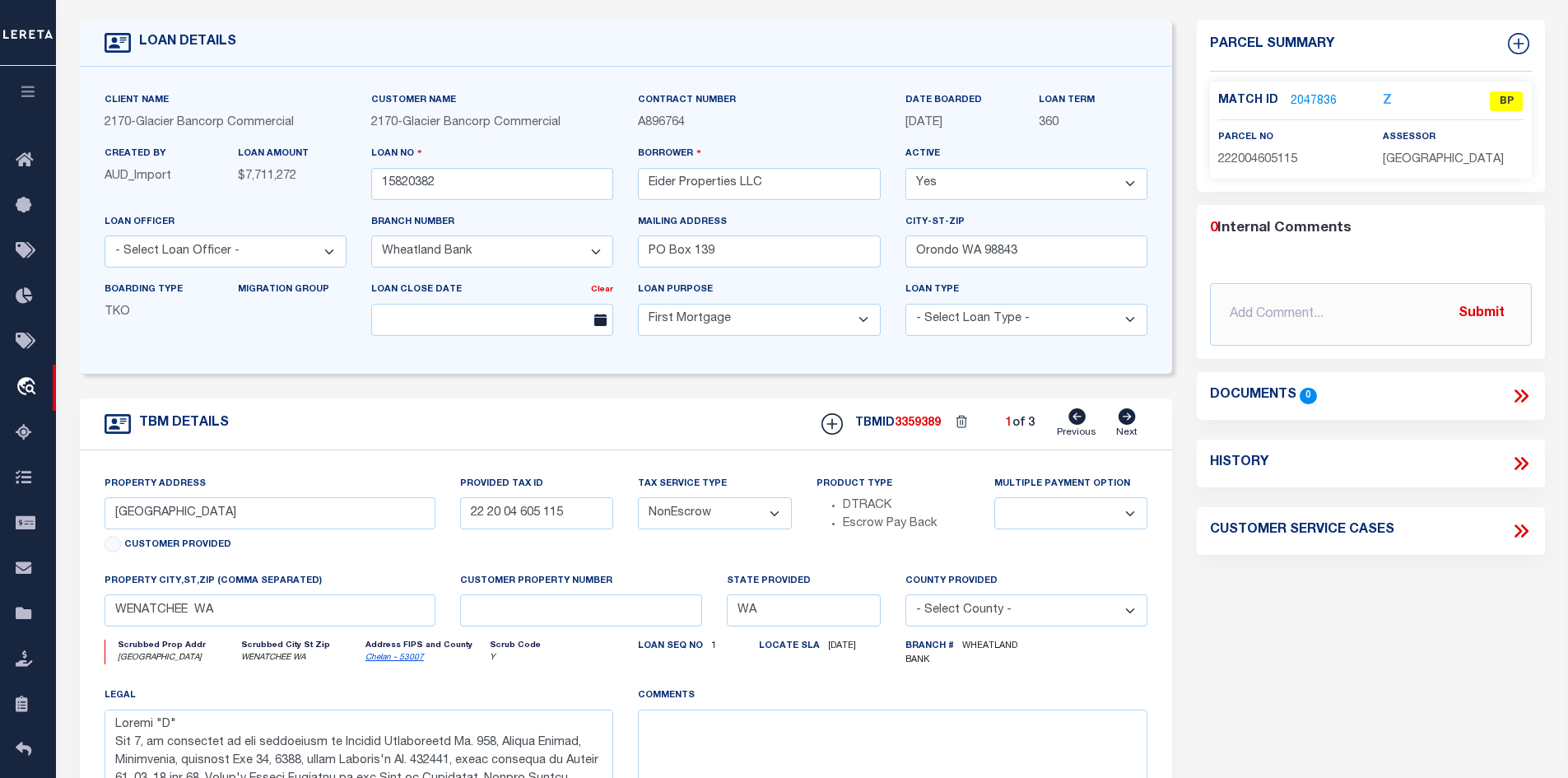
click at [1307, 101] on link "2047836" at bounding box center [1313, 102] width 46 height 17
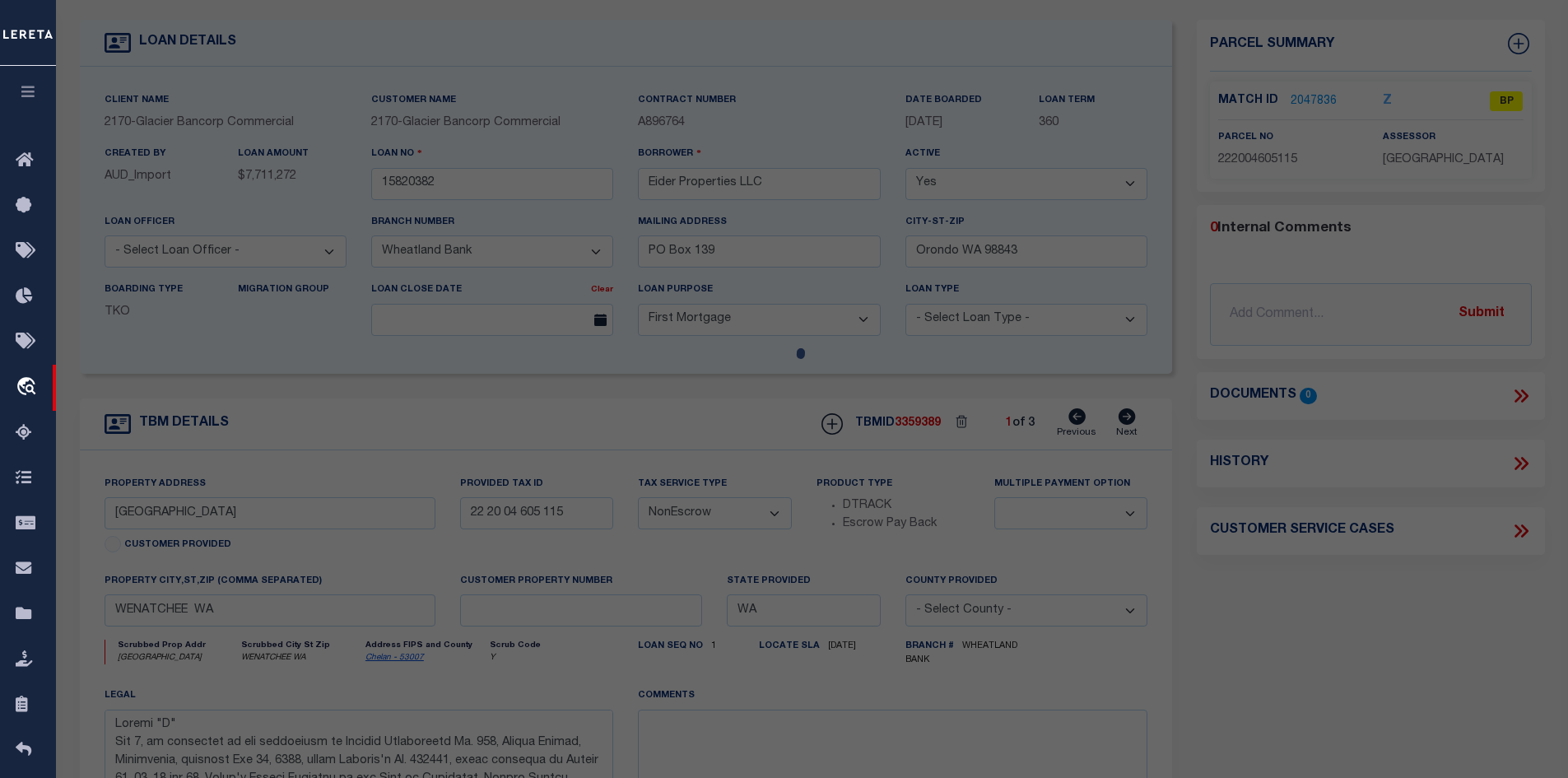
select select "AS"
select select
checkbox input "false"
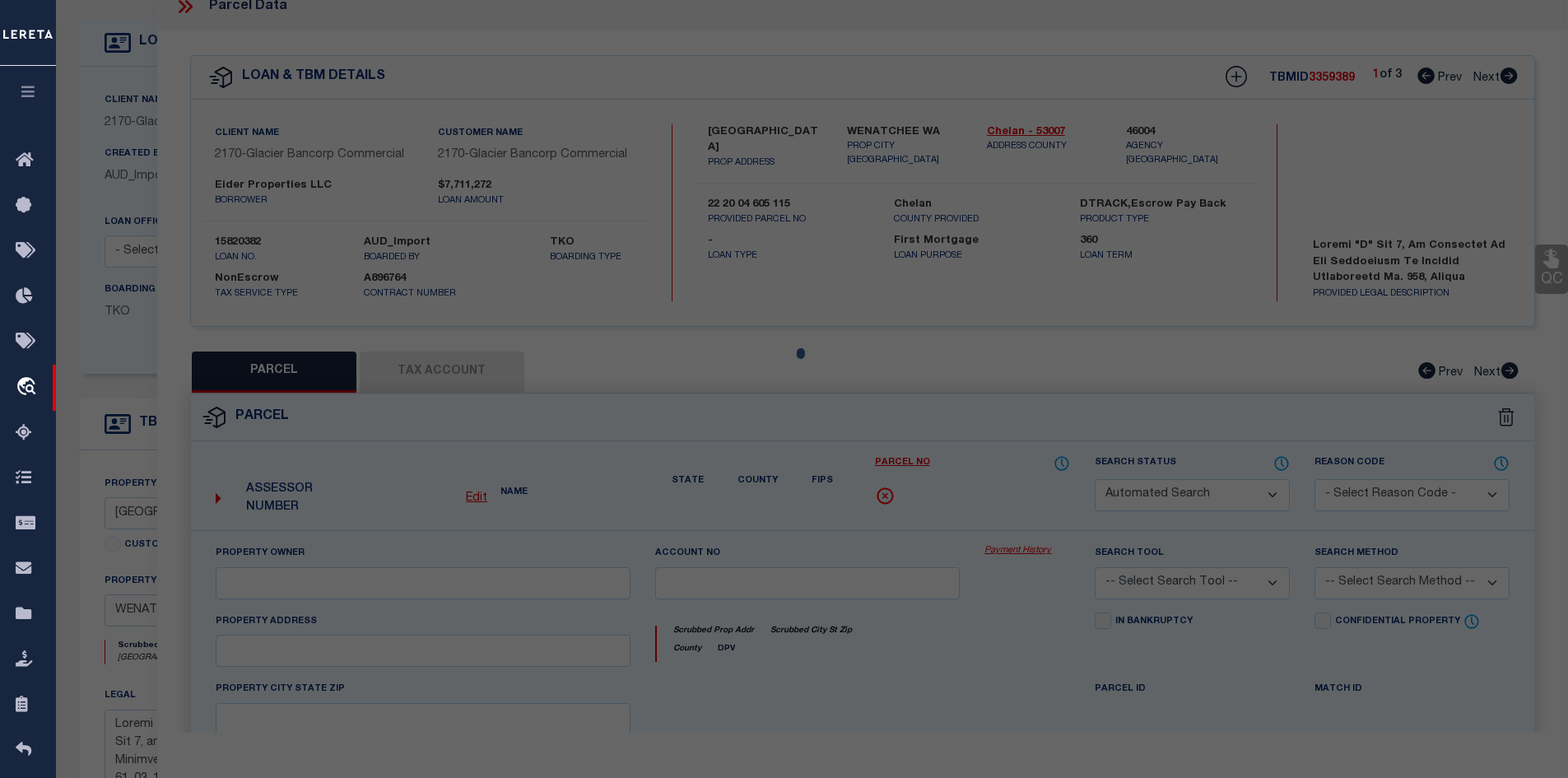
select select "BP"
type input "EIDER PROPERTIES LLC"
select select "AGW"
select select
type input "UNASSIGNED"
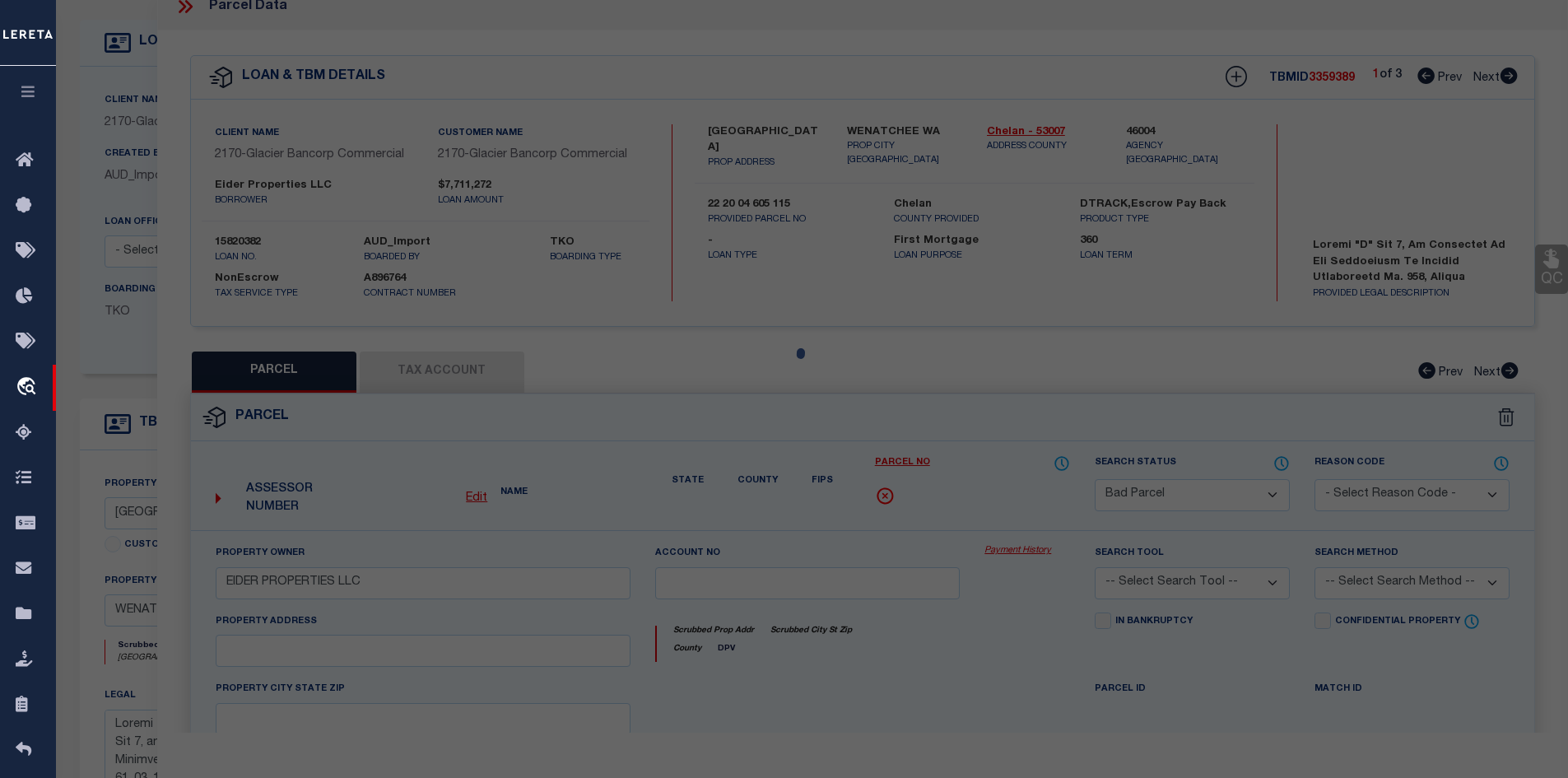
checkbox input "false"
type input "[GEOGRAPHIC_DATA]"
type textarea "[PERSON_NAME] SECOND BLOCK 18 0.4900 ACRES"
type textarea "per tax office : It appears the parcels were split out to create a subdivision …"
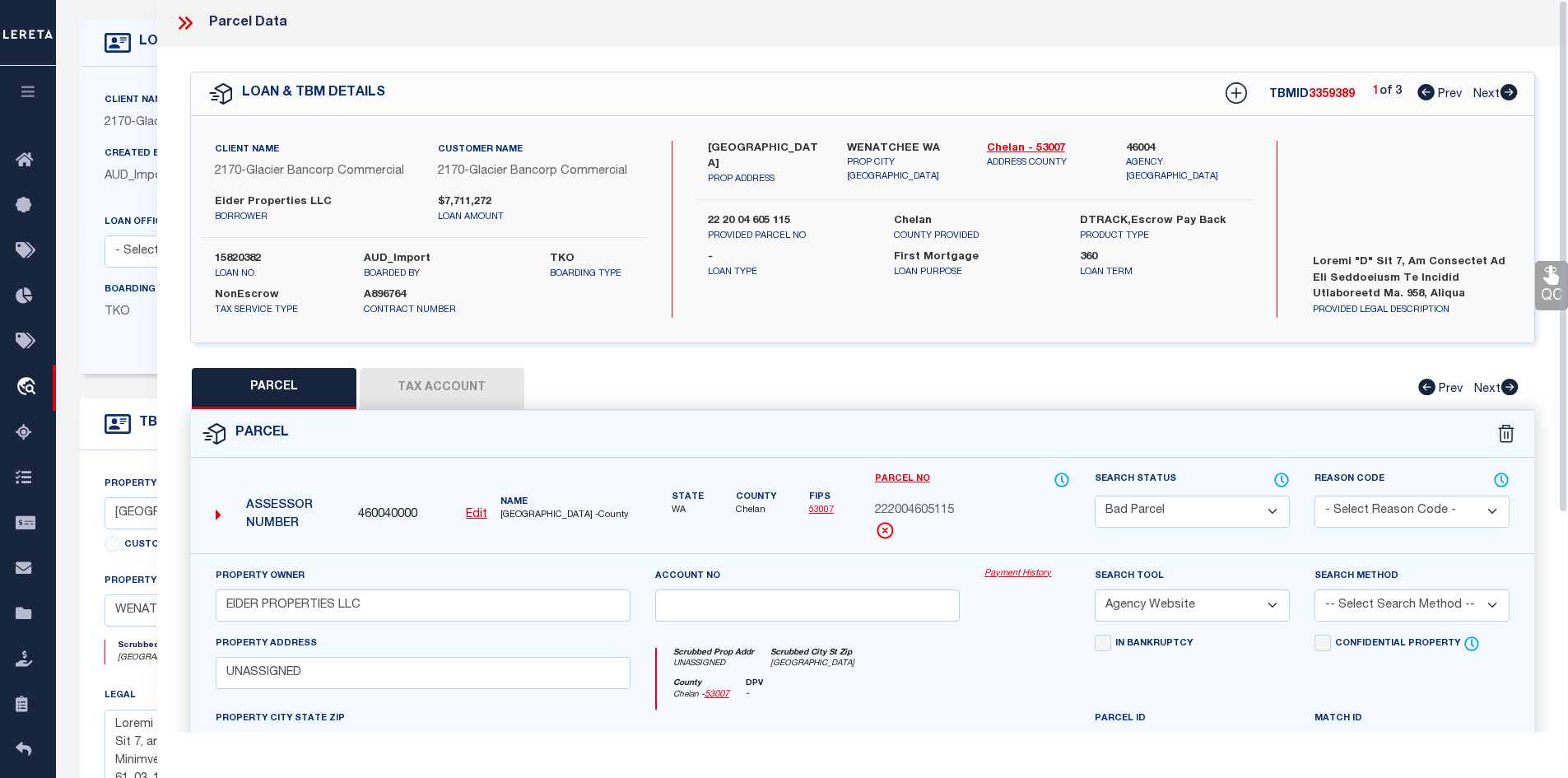
scroll to position [0, 0]
click at [180, 21] on icon at bounding box center [182, 24] width 8 height 13
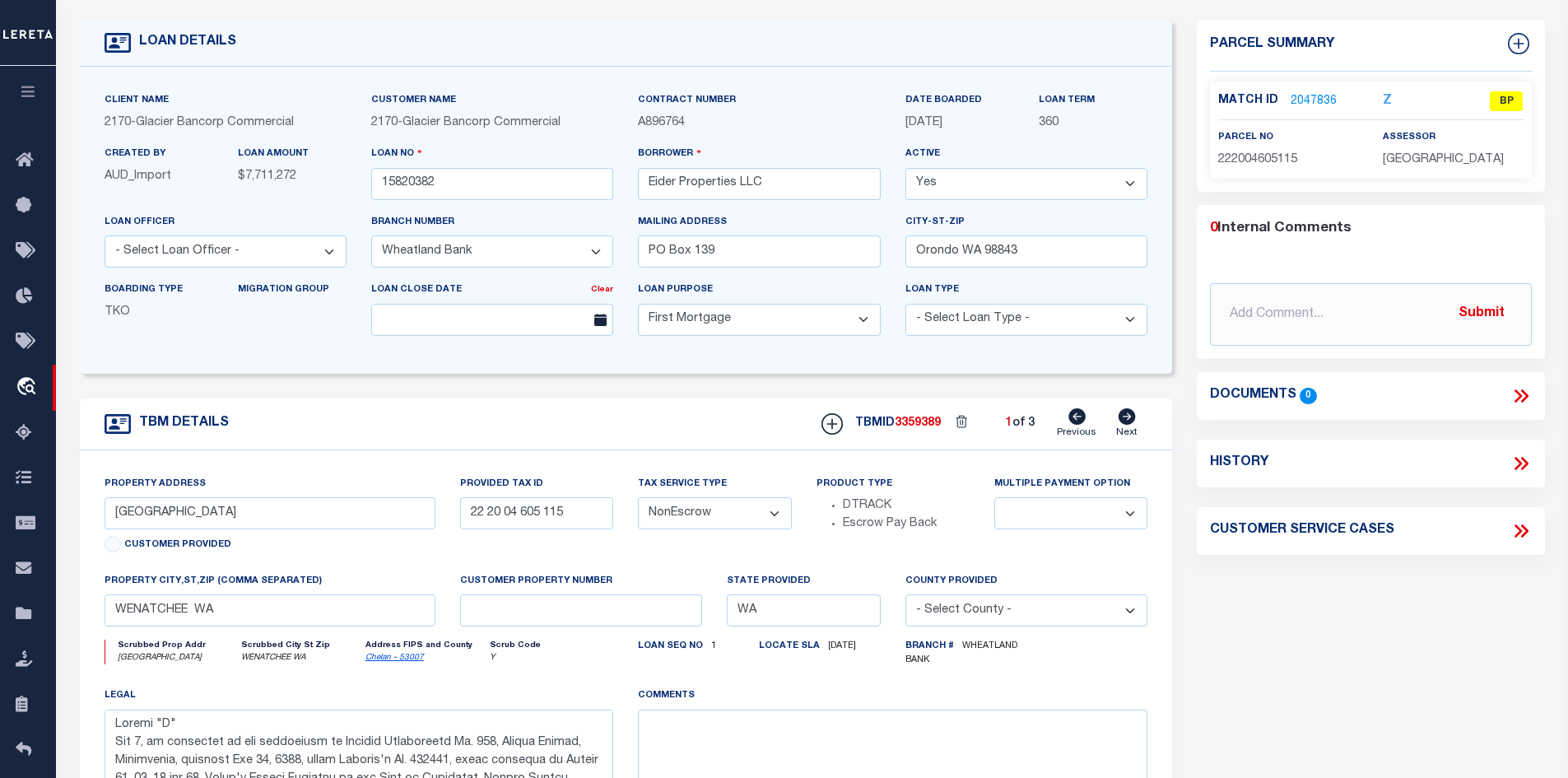
click at [1313, 93] on link "2047836" at bounding box center [1313, 102] width 46 height 17
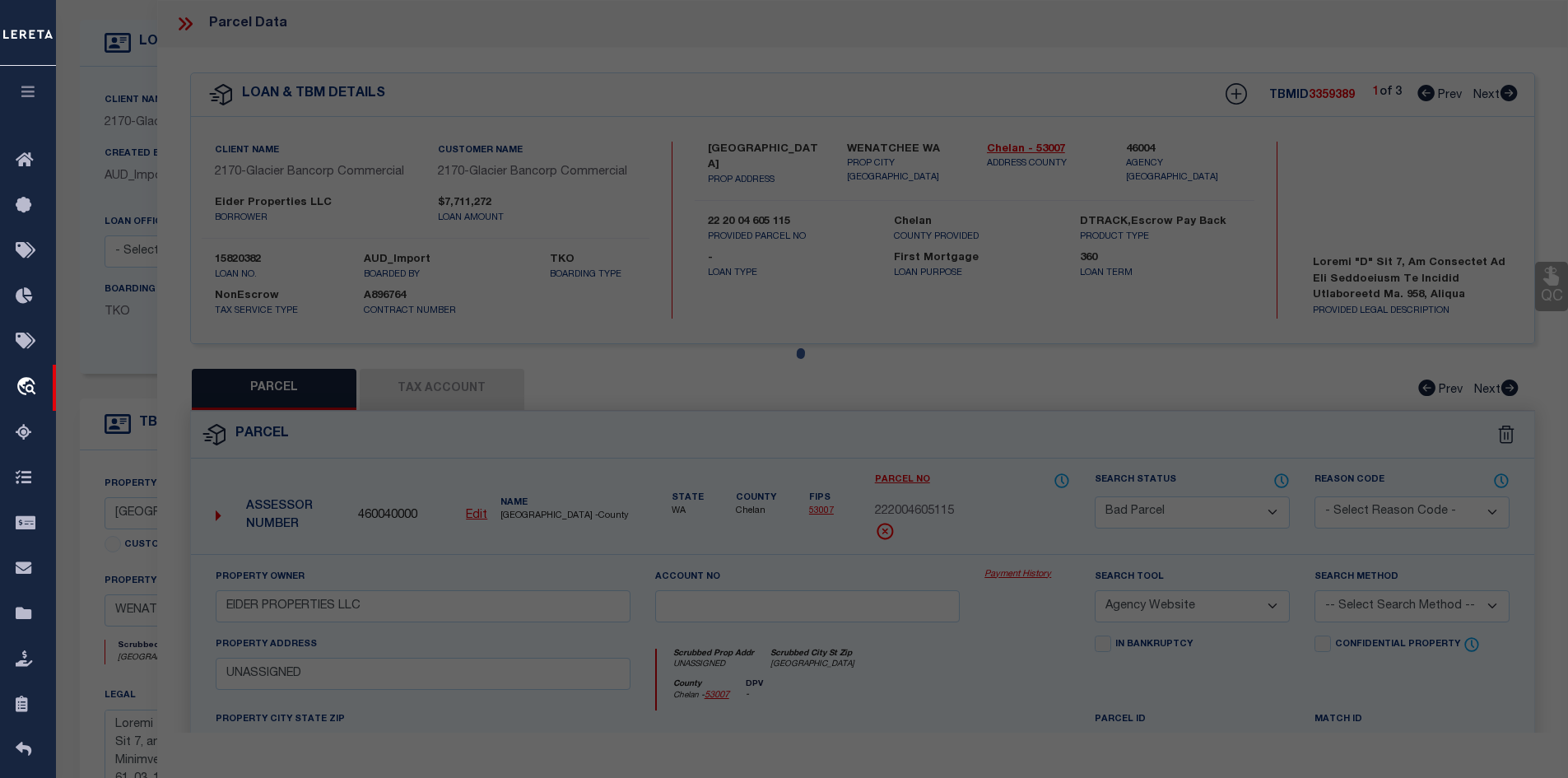
select select "AS"
select select
checkbox input "false"
select select "BP"
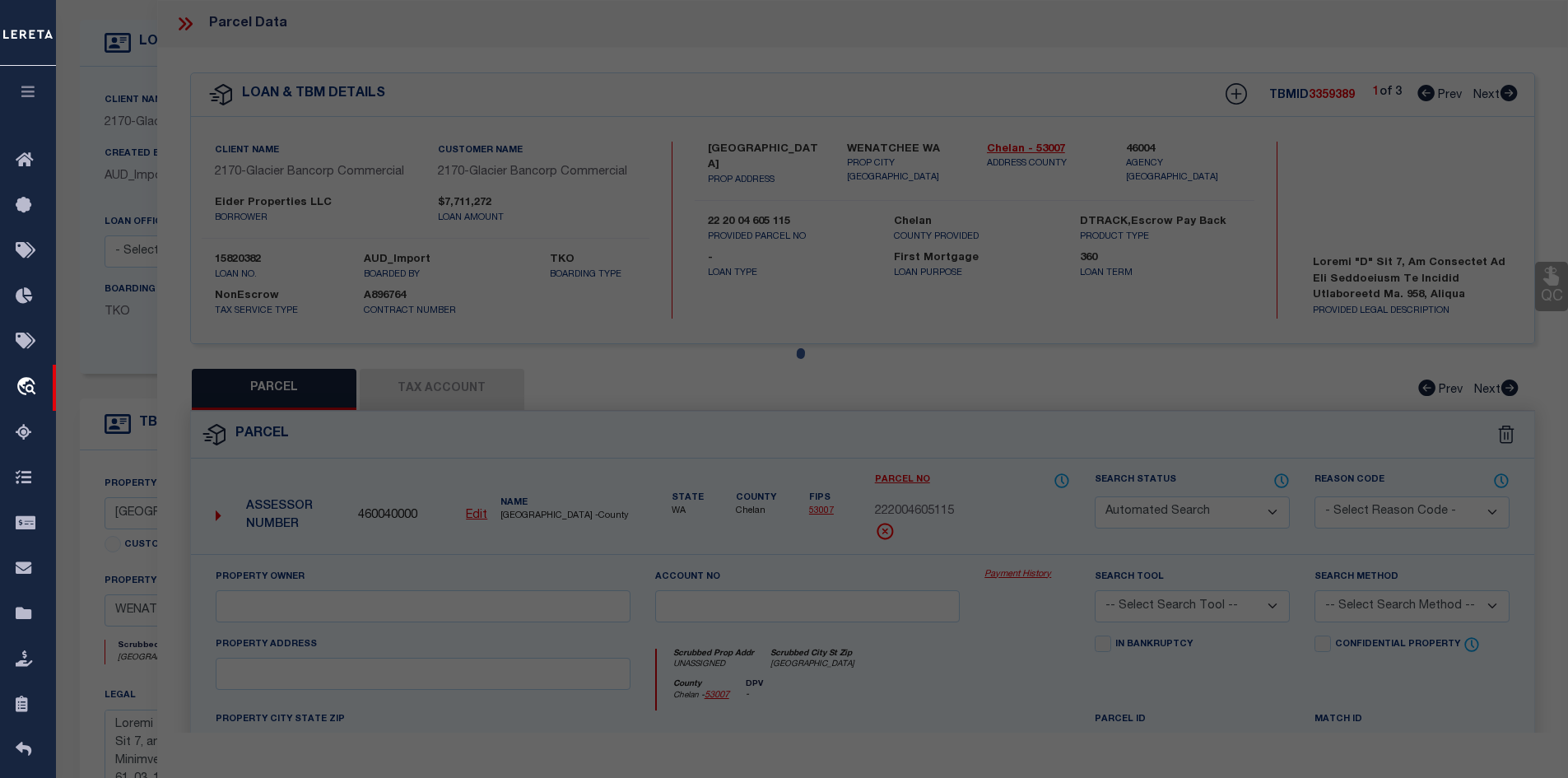
type input "EIDER PROPERTIES LLC"
select select "AGW"
select select
type input "UNASSIGNED"
checkbox input "false"
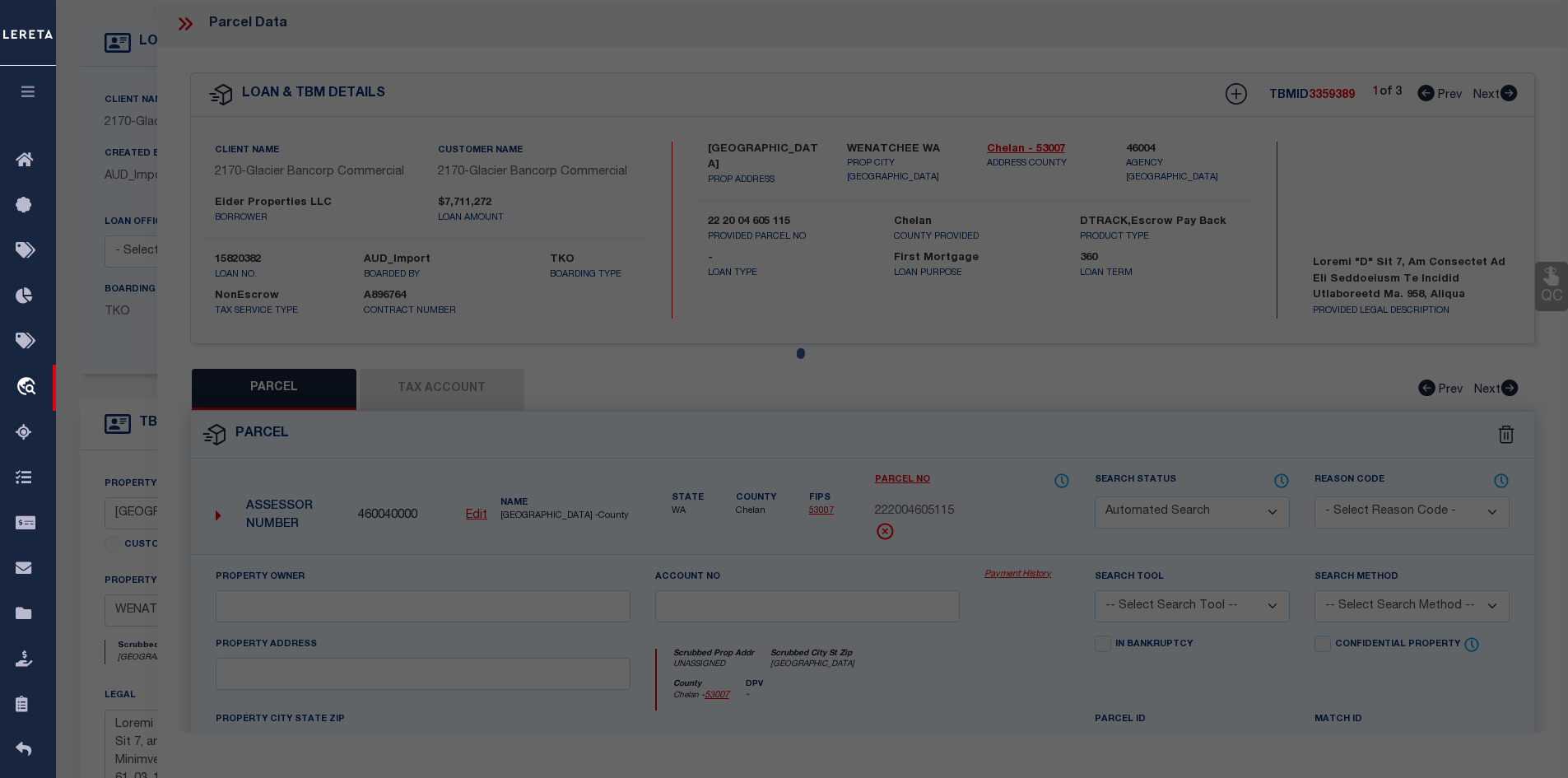
type input "[GEOGRAPHIC_DATA]"
type textarea "[PERSON_NAME] SECOND BLOCK 18 0.4900 ACRES"
type textarea "per tax office : It appears the parcels were split out to create a subdivision …"
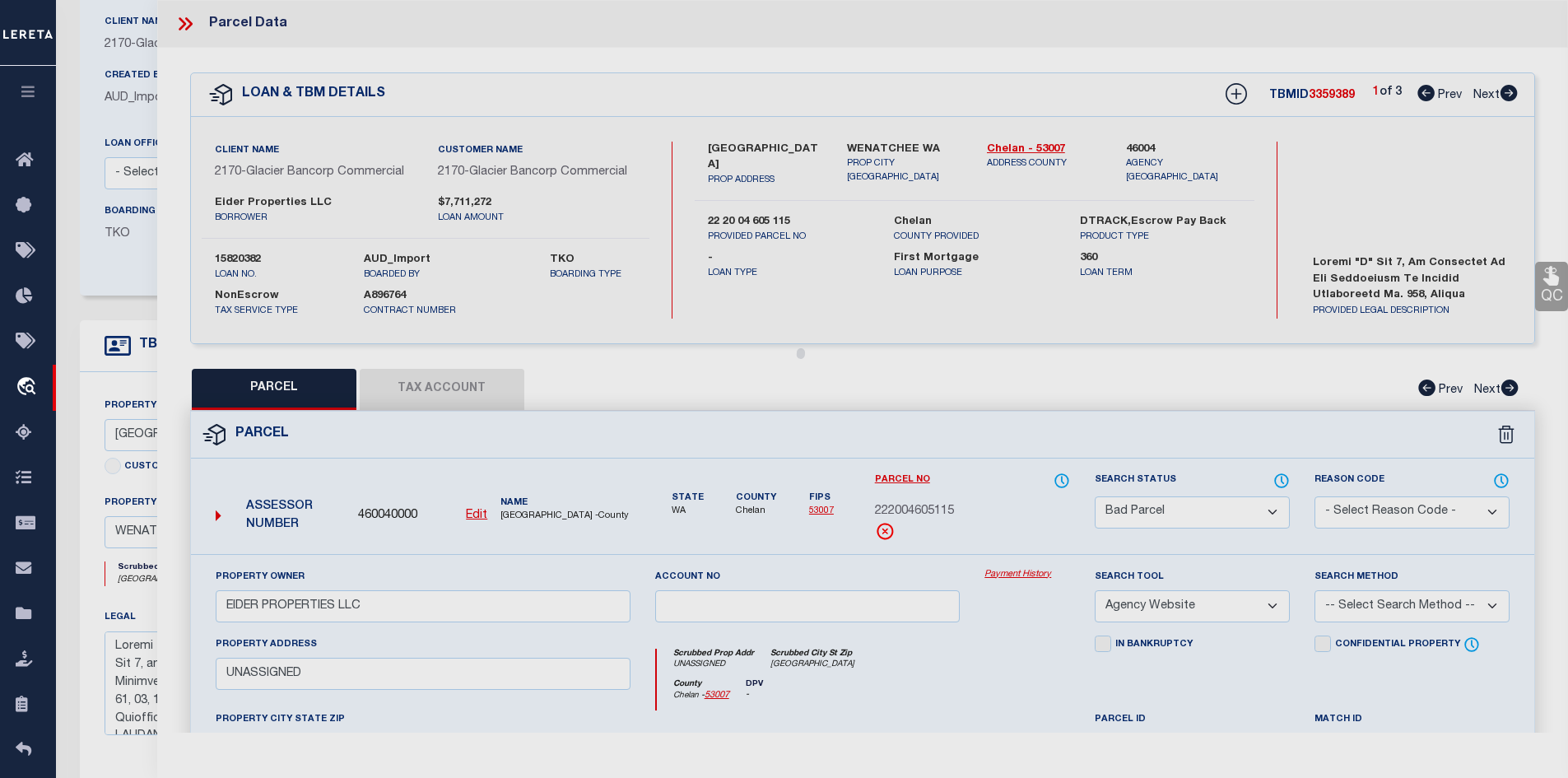
scroll to position [165, 0]
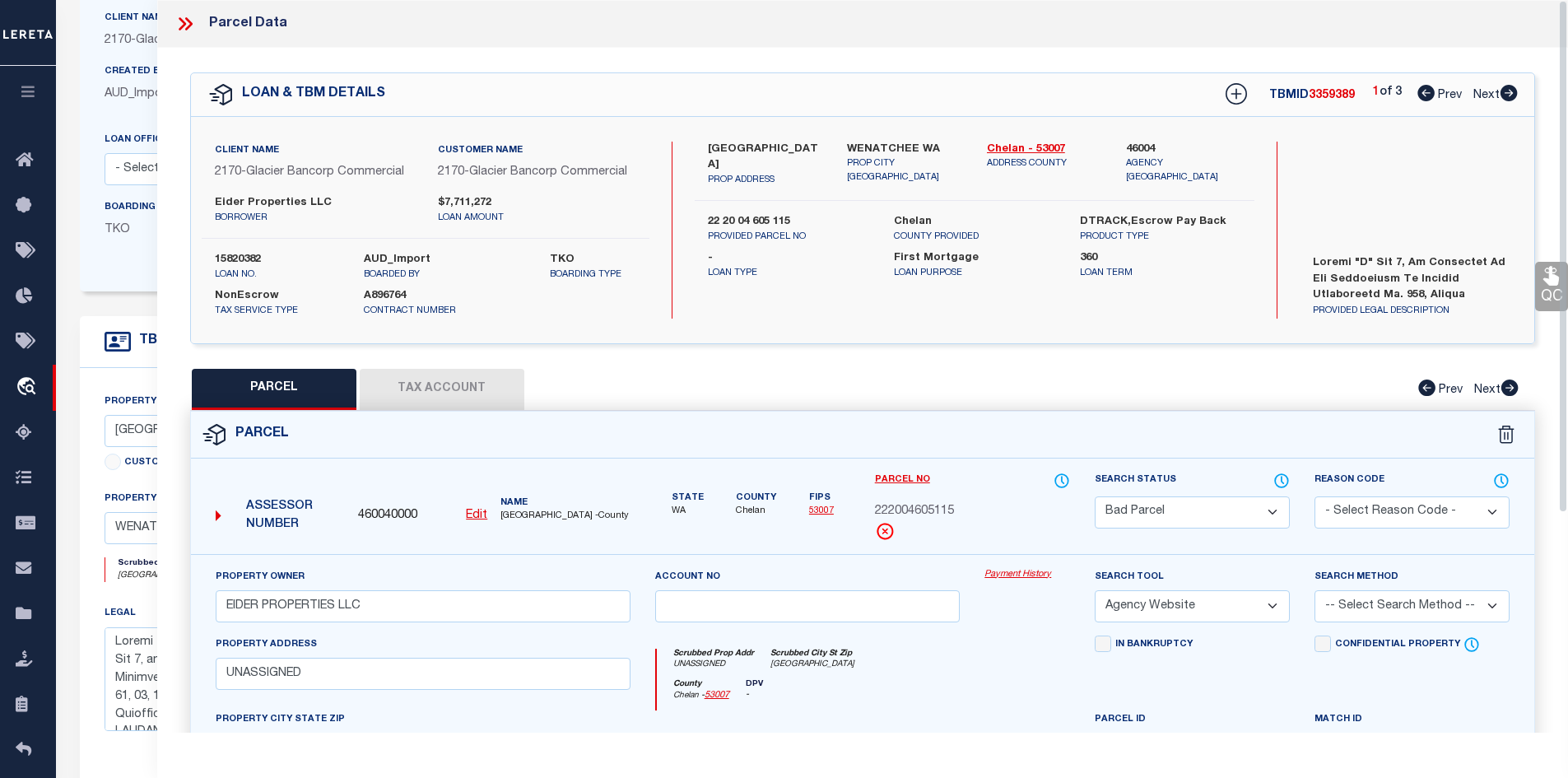
click at [187, 30] on icon at bounding box center [188, 24] width 8 height 13
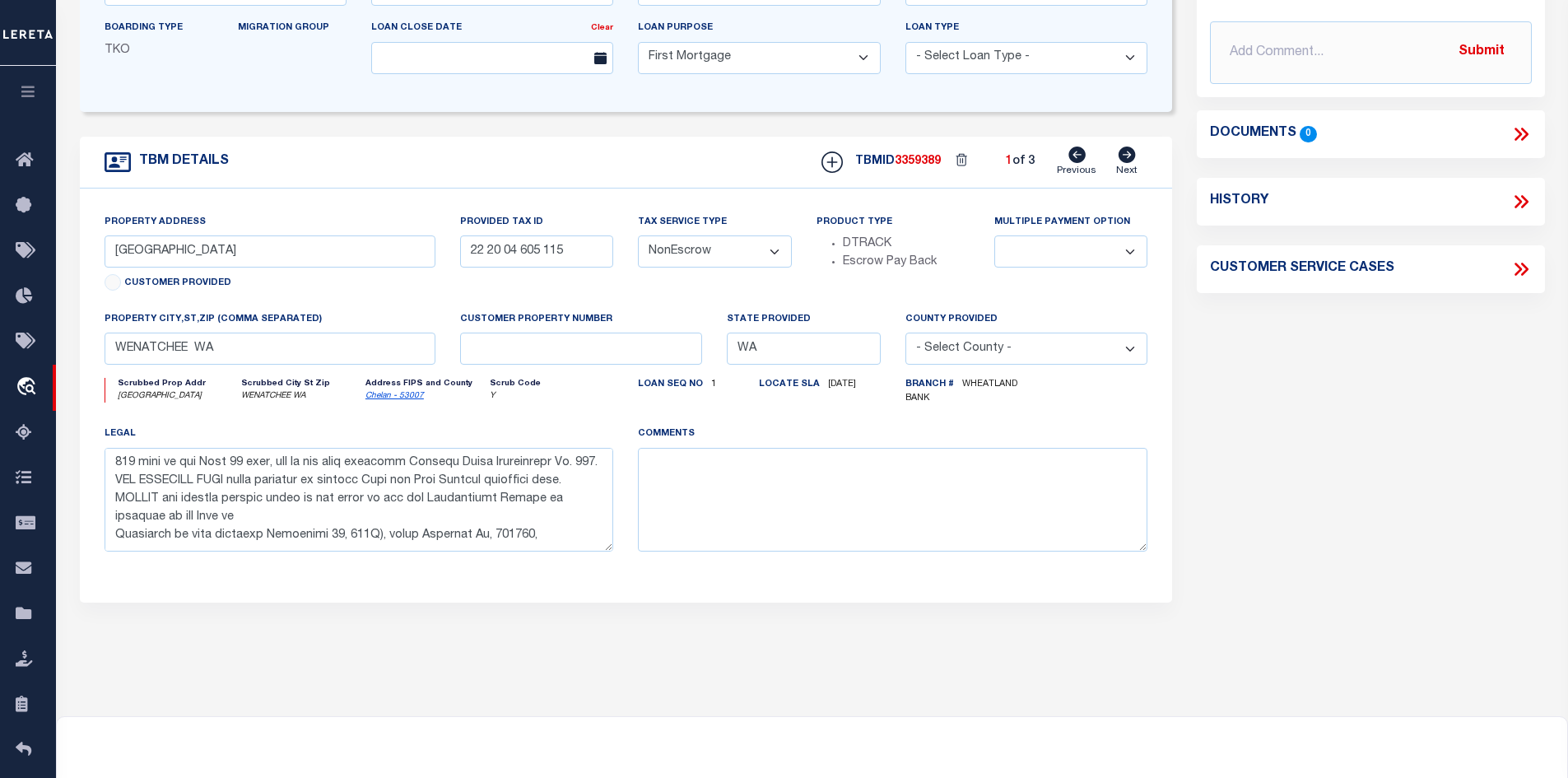
scroll to position [490, 0]
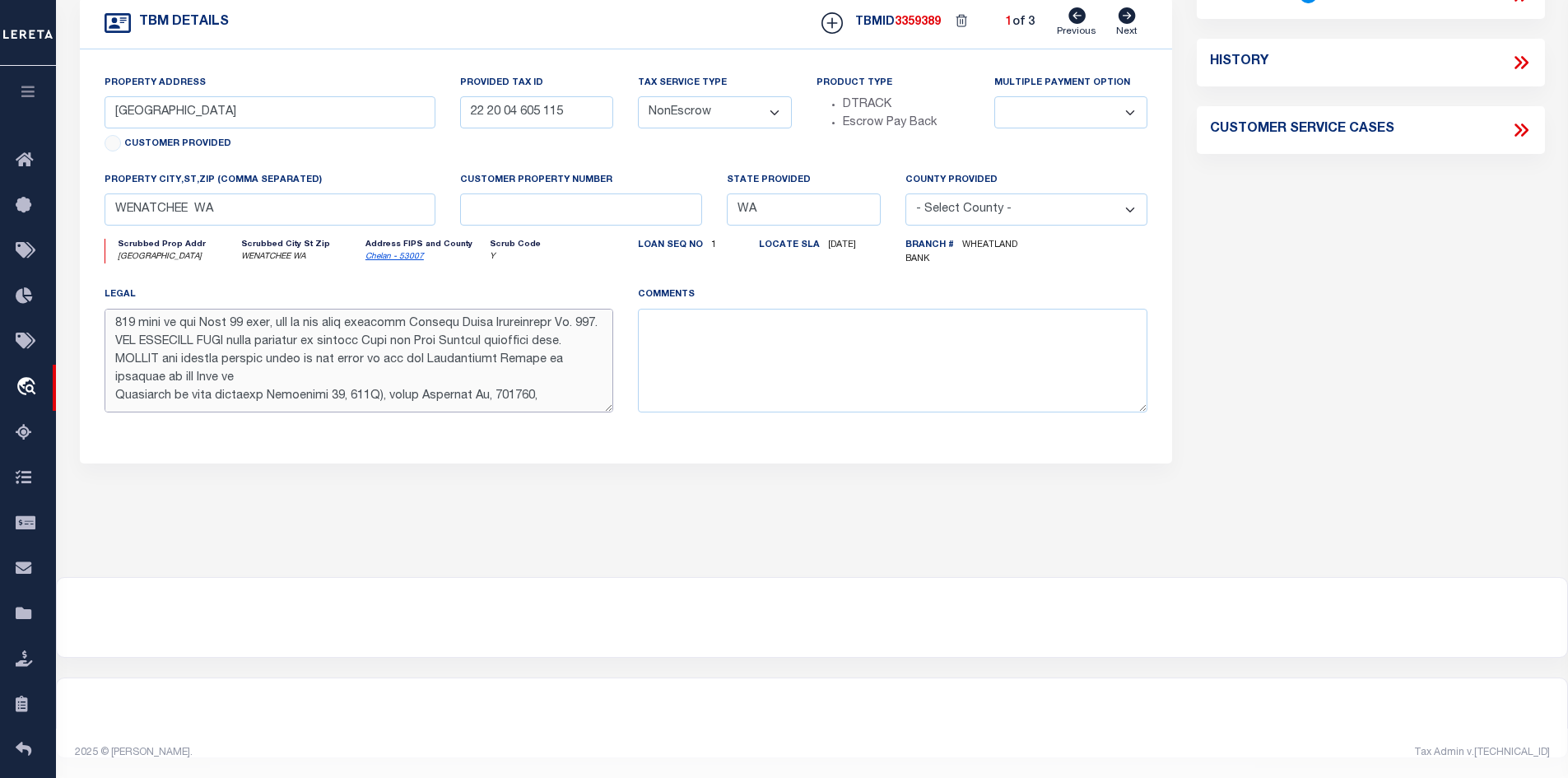
drag, startPoint x: 555, startPoint y: 409, endPoint x: 215, endPoint y: 328, distance: 349.5
click at [215, 328] on textarea at bounding box center [359, 360] width 510 height 104
click at [214, 324] on textarea at bounding box center [359, 360] width 510 height 104
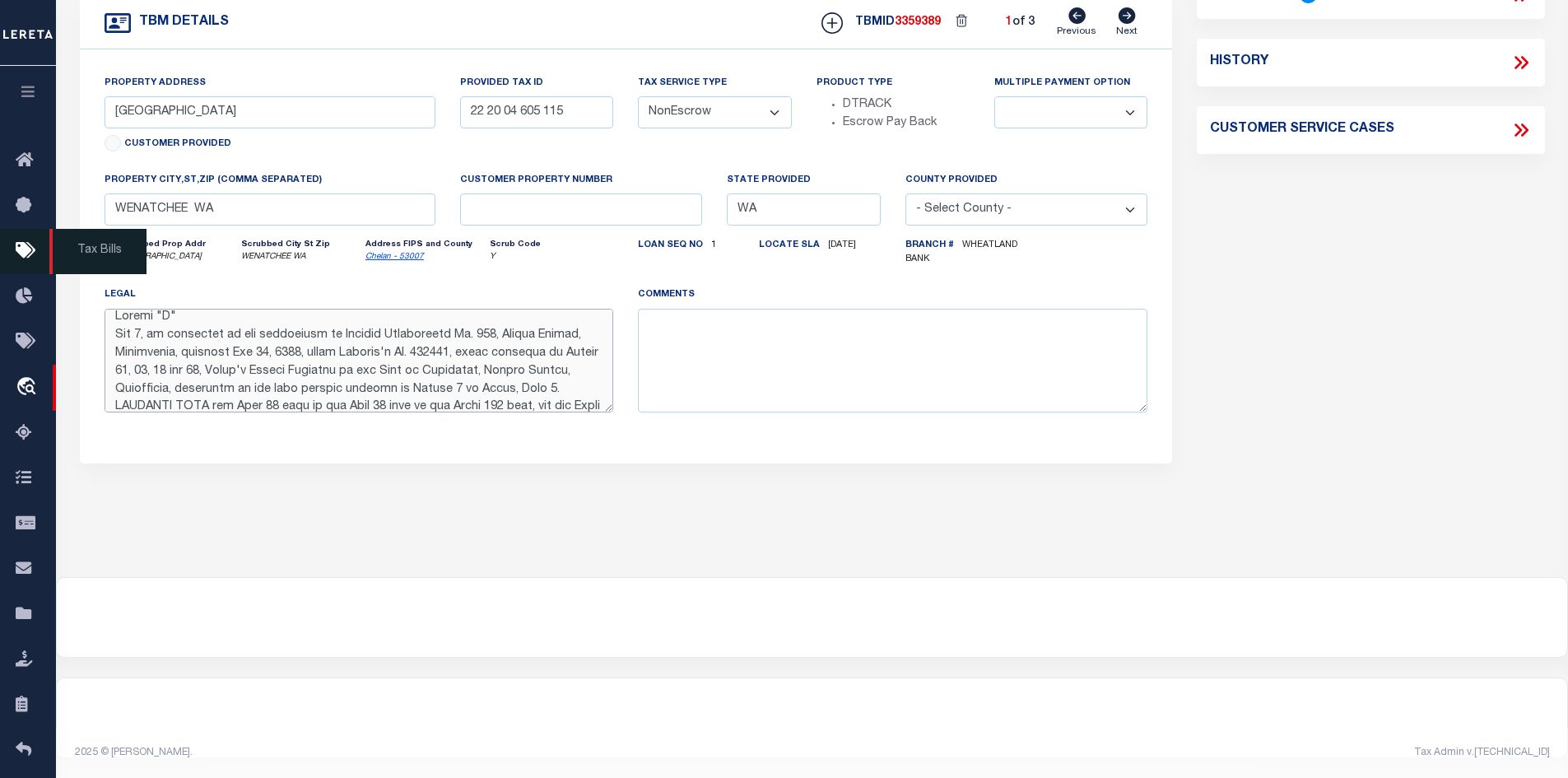
scroll to position [0, 0]
drag, startPoint x: 560, startPoint y: 406, endPoint x: 27, endPoint y: 274, distance: 549.1
click at [27, 274] on div "Home OMS Detail" at bounding box center [784, 147] width 1568 height 1261
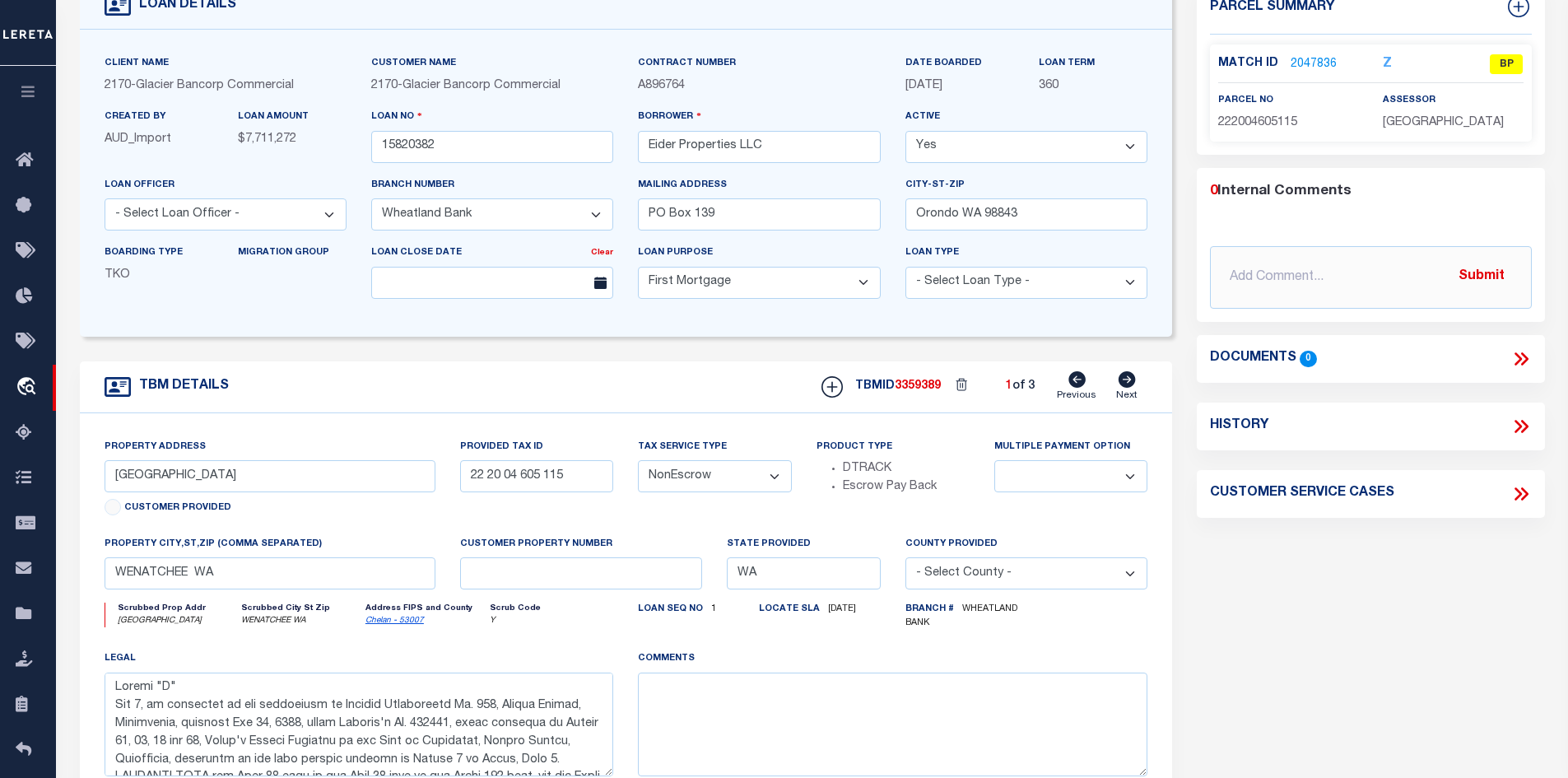
scroll to position [78, 0]
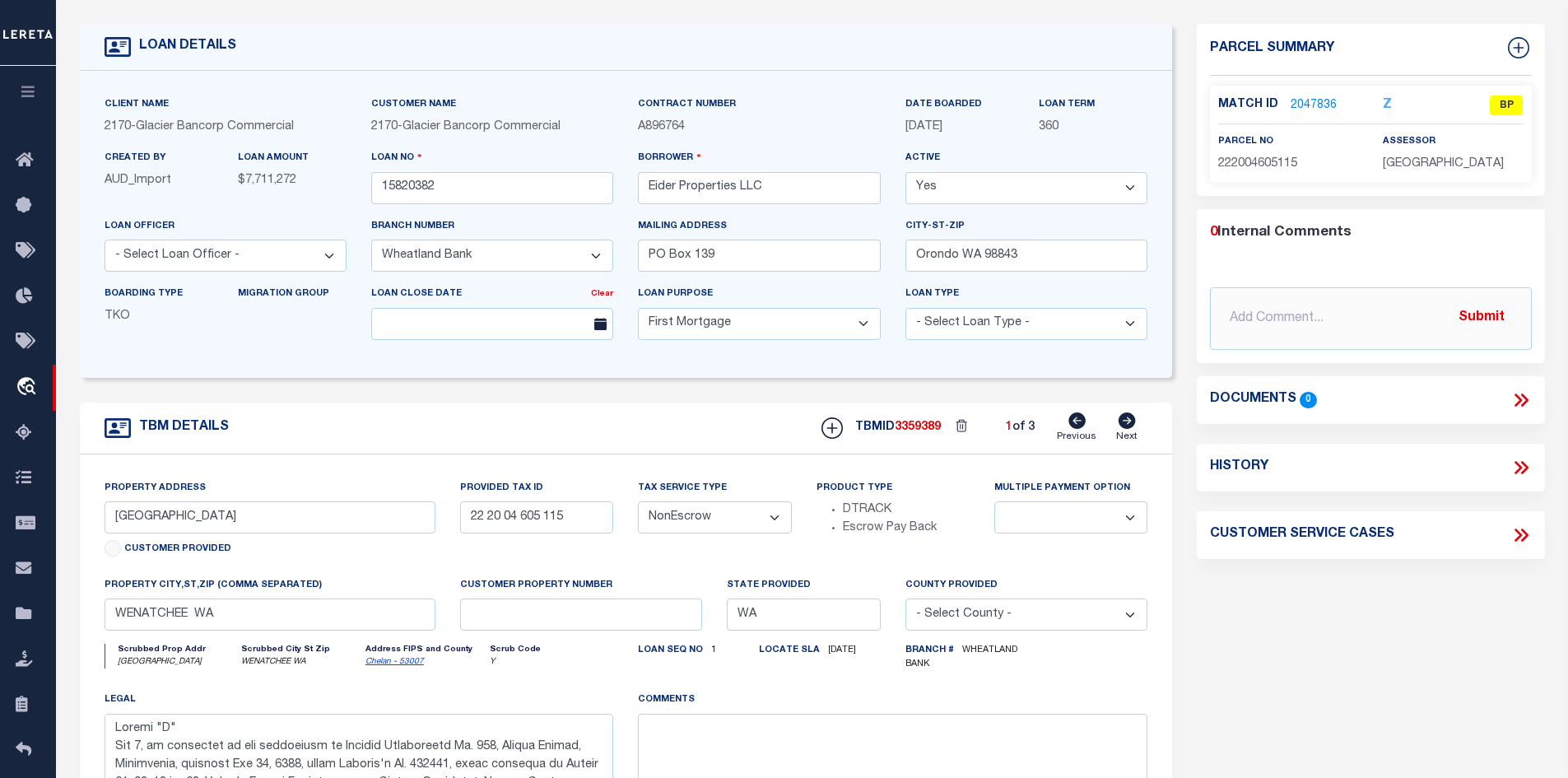
click at [1128, 423] on icon at bounding box center [1128, 420] width 17 height 17
type input "22 20 04 605 016"
select select
click at [1128, 423] on icon at bounding box center [1128, 420] width 17 height 17
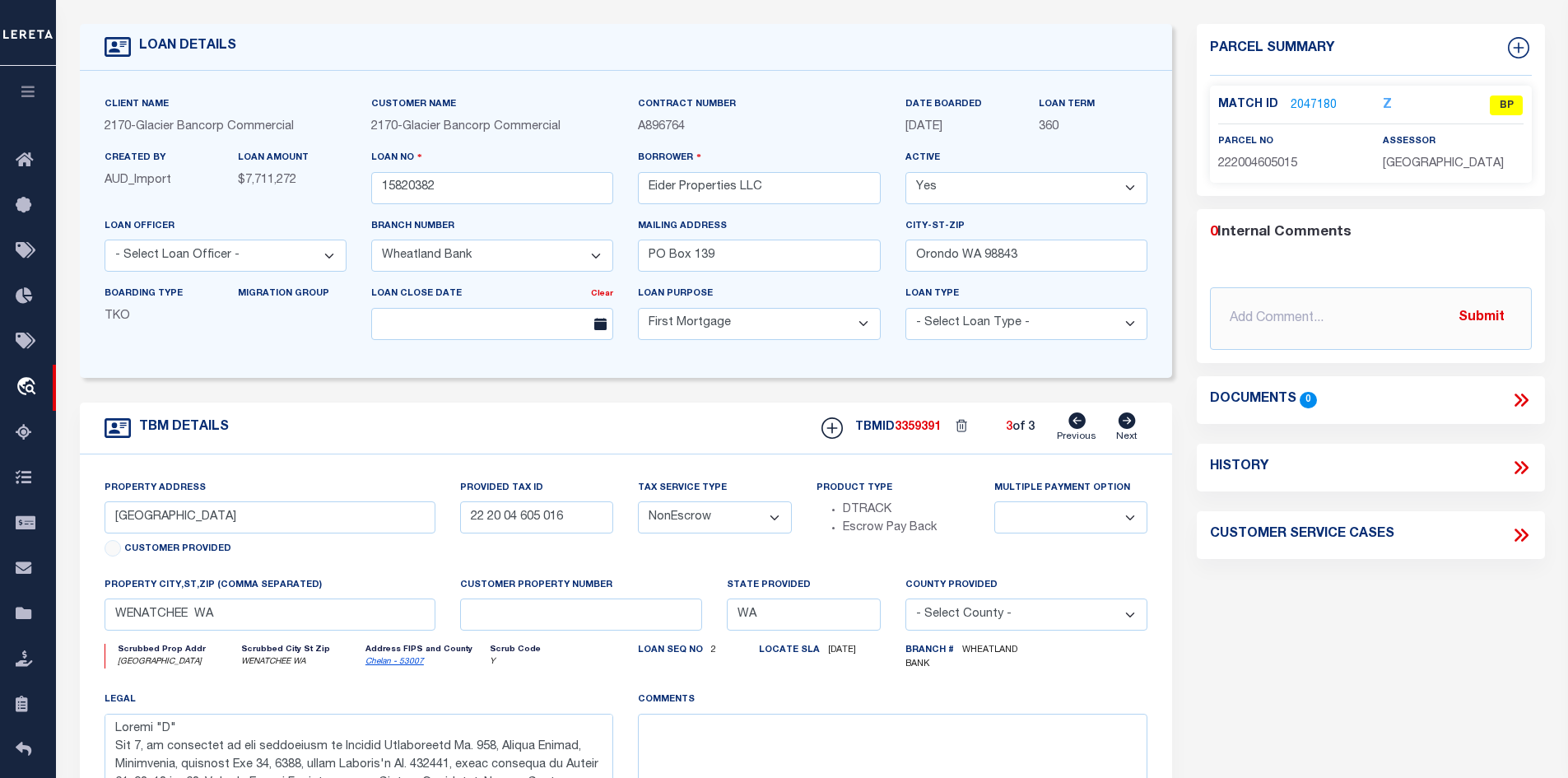
type input "22 20 04 605 015"
select select
click at [1128, 423] on icon at bounding box center [1128, 420] width 17 height 17
click at [1078, 427] on icon at bounding box center [1077, 420] width 17 height 17
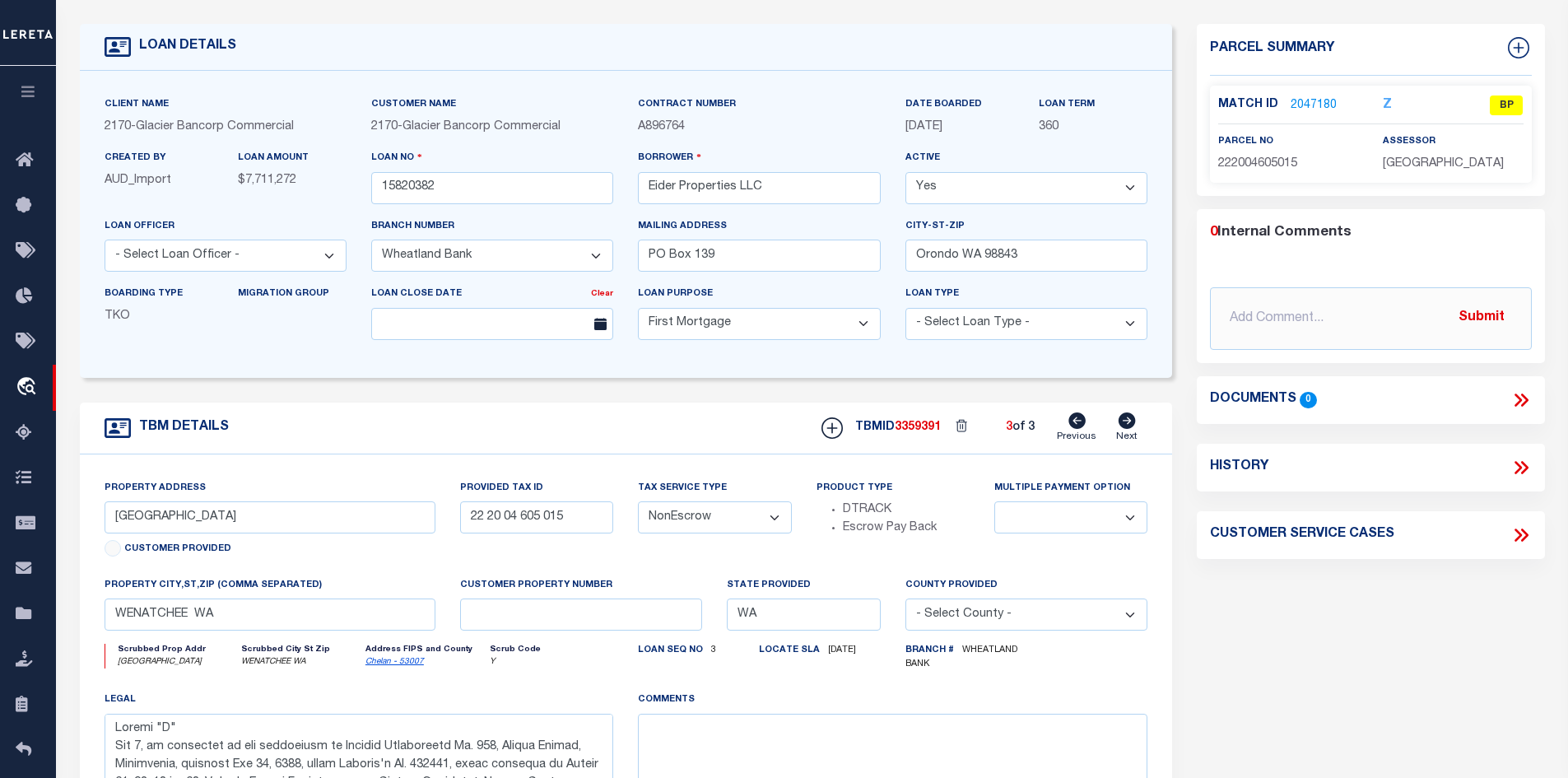
type input "22 20 04 605 016"
select select
click at [1078, 427] on icon at bounding box center [1077, 420] width 17 height 17
type input "22 20 04 605 115"
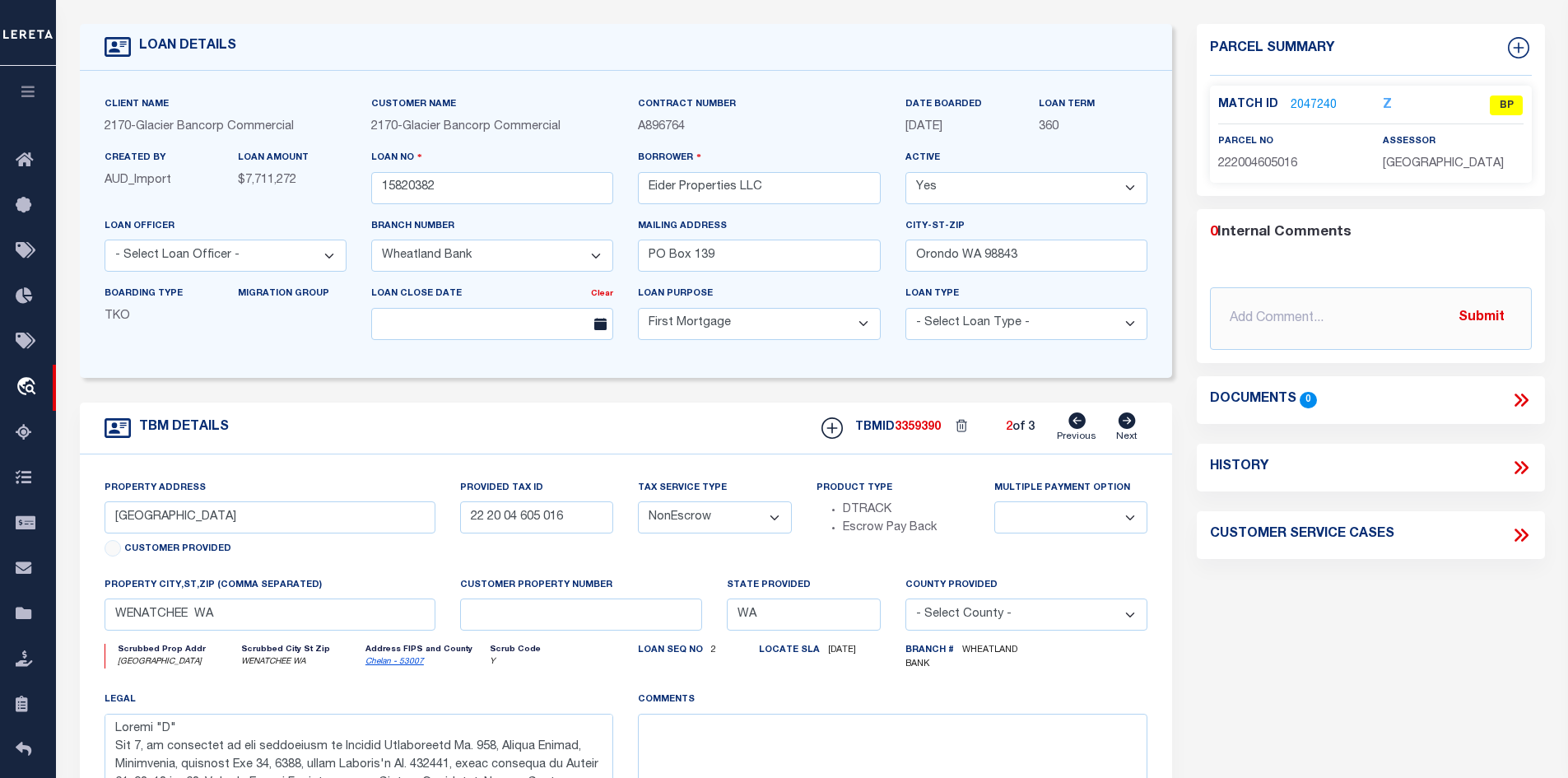
select select
click at [1078, 427] on icon at bounding box center [1077, 420] width 17 height 17
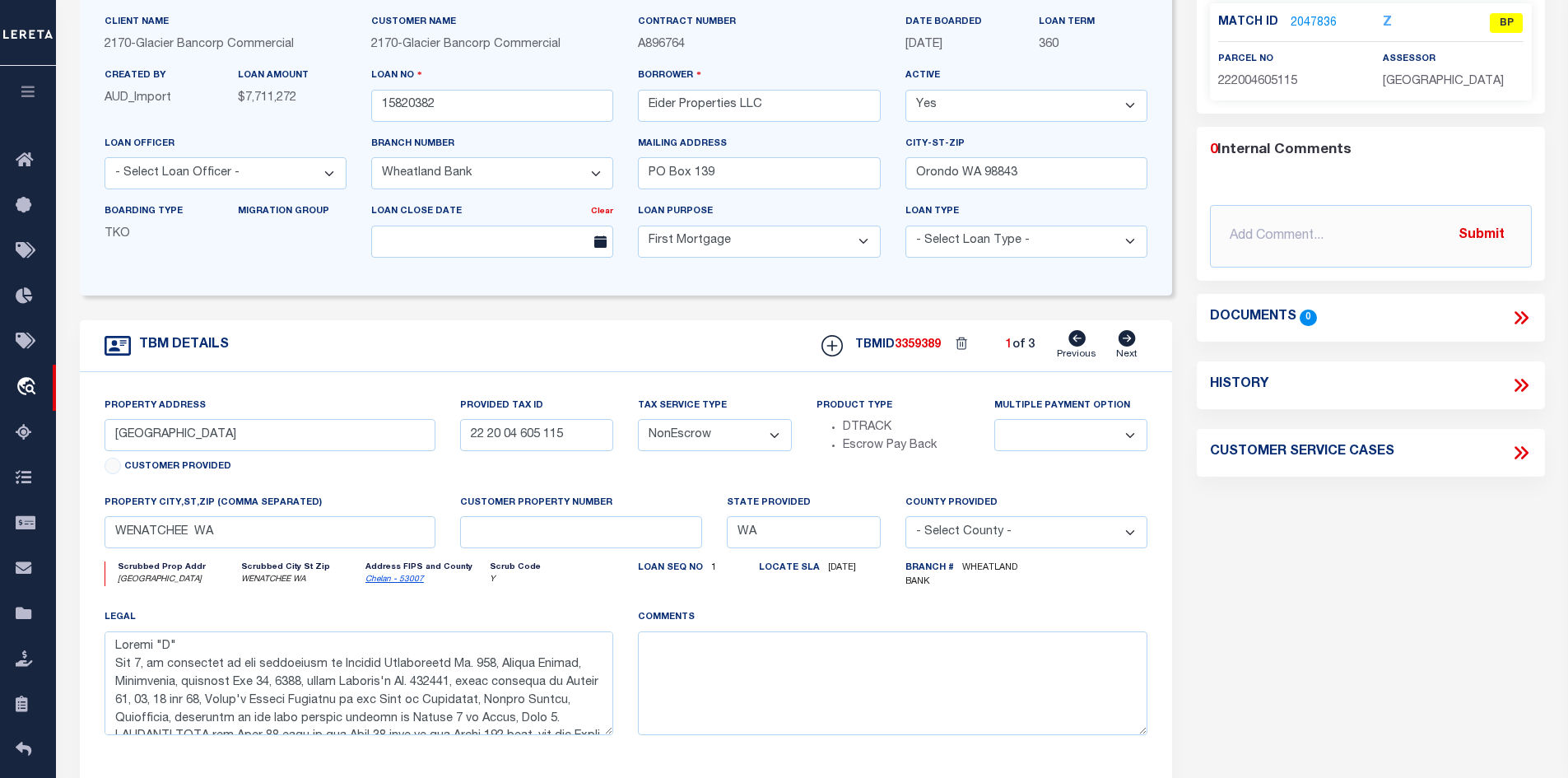
scroll to position [165, 0]
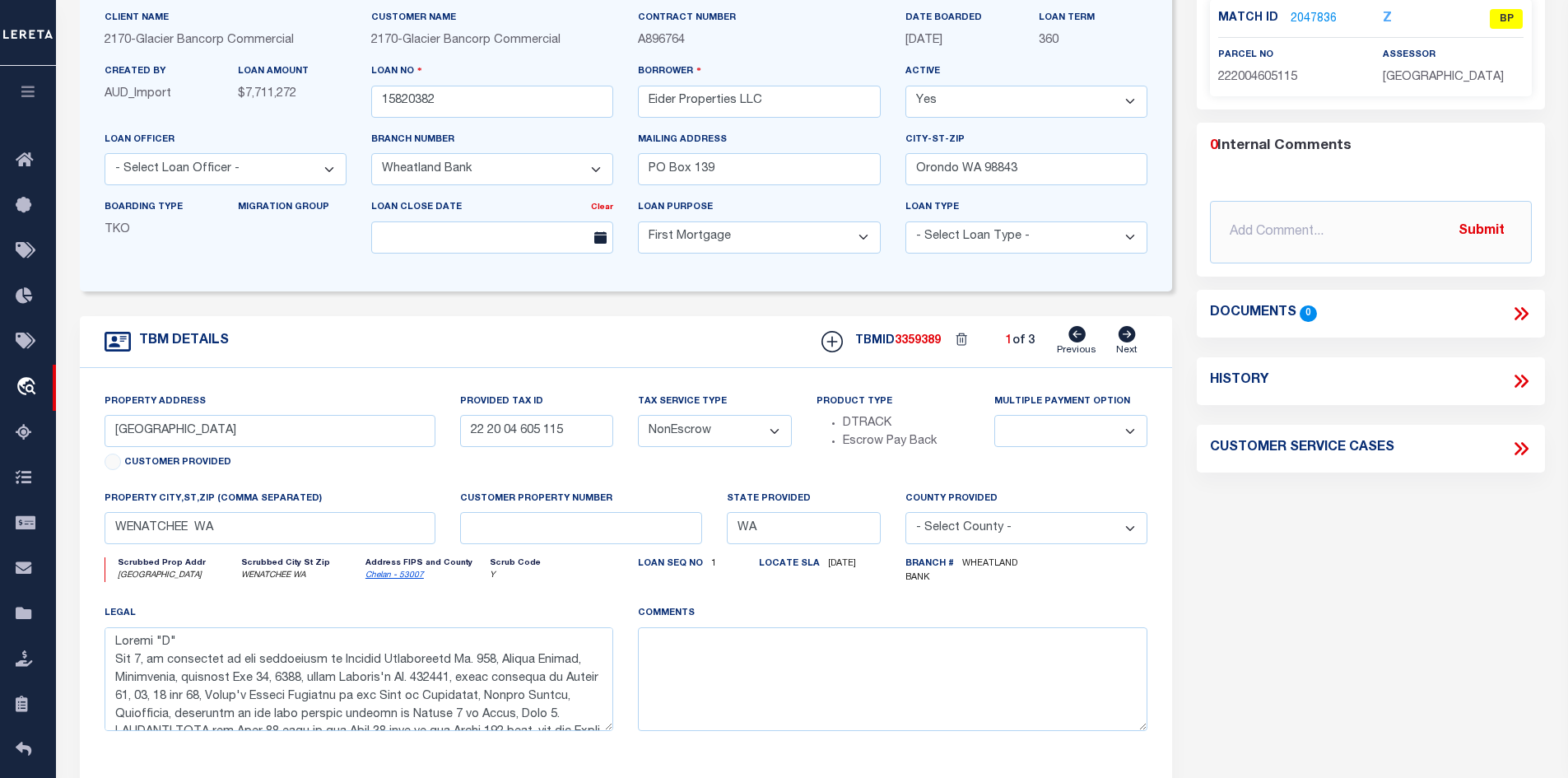
click at [1376, 316] on div "Documents 0" at bounding box center [1370, 314] width 322 height 22
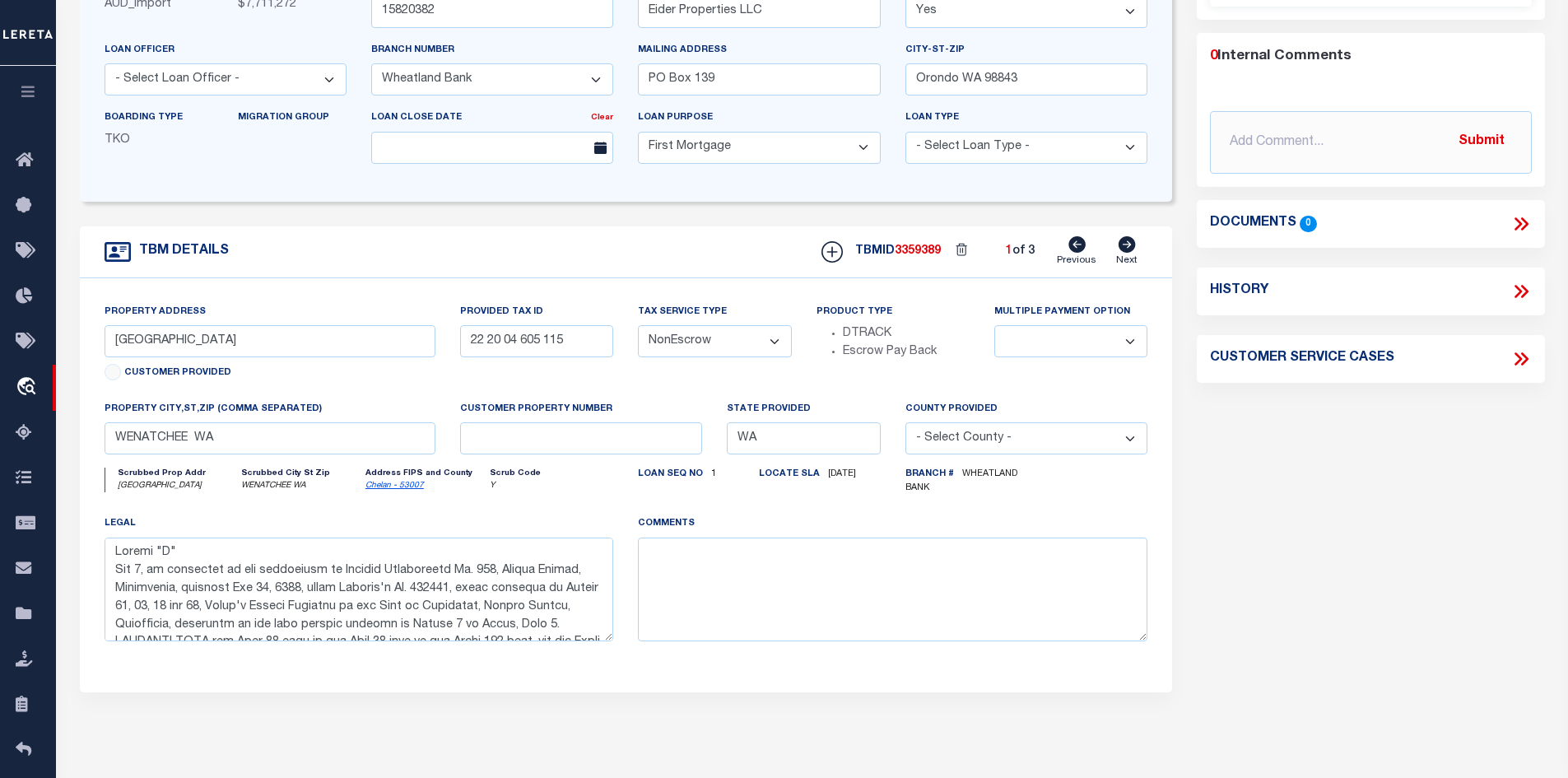
scroll to position [247, 0]
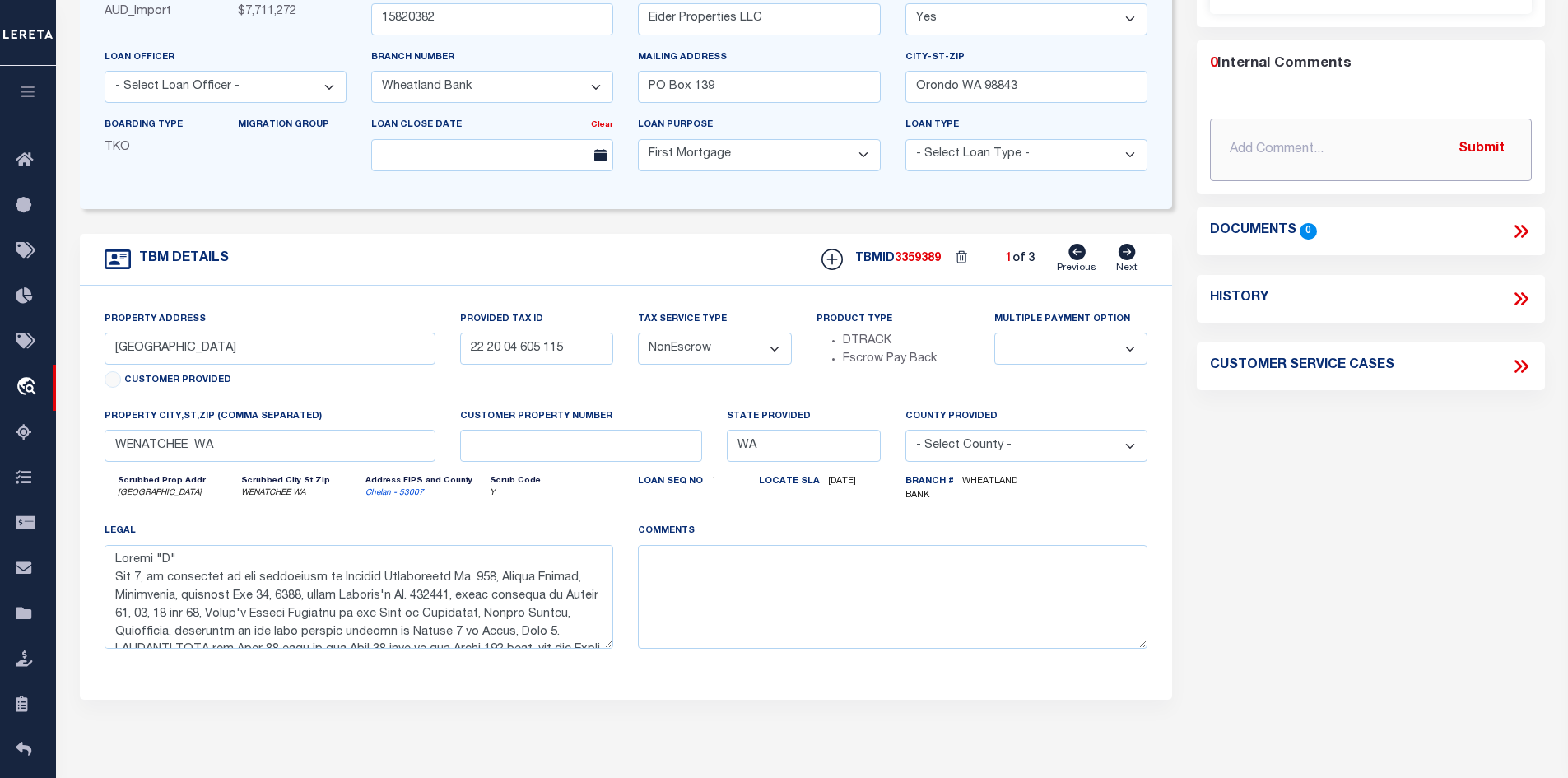
click at [1289, 144] on input "text" at bounding box center [1370, 150] width 322 height 63
type input "[DATE] Spoke with assessor, she was unable to locate property, parcel - request…"
click at [1489, 142] on button "Submit" at bounding box center [1481, 149] width 67 height 34
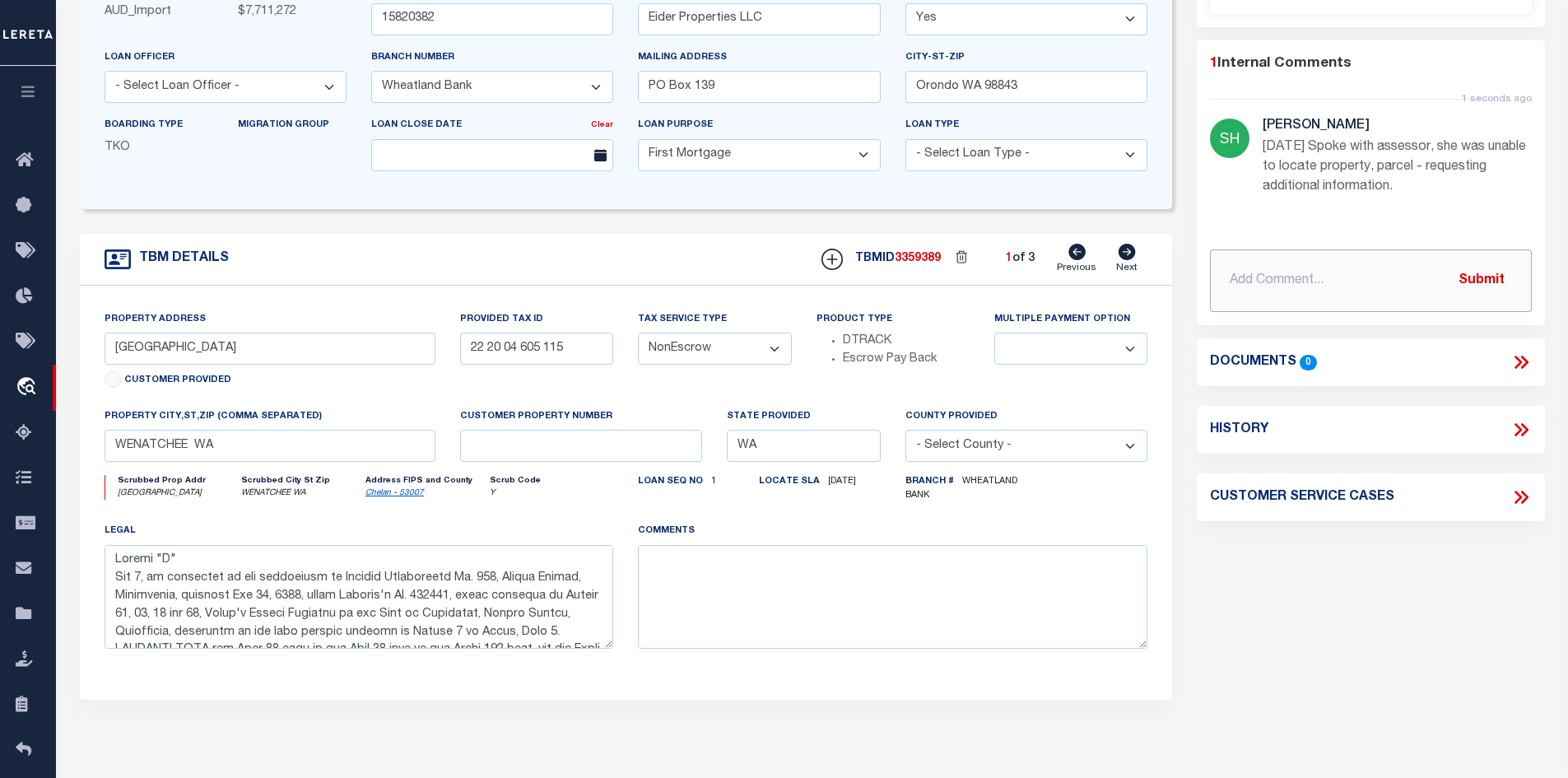
click at [1304, 271] on input "text" at bounding box center [1370, 281] width 322 height 63
type input "P"
click at [1435, 282] on input "requesting additional legal information." at bounding box center [1370, 281] width 322 height 63
paste input "EIDER PROPERTIES LLC"
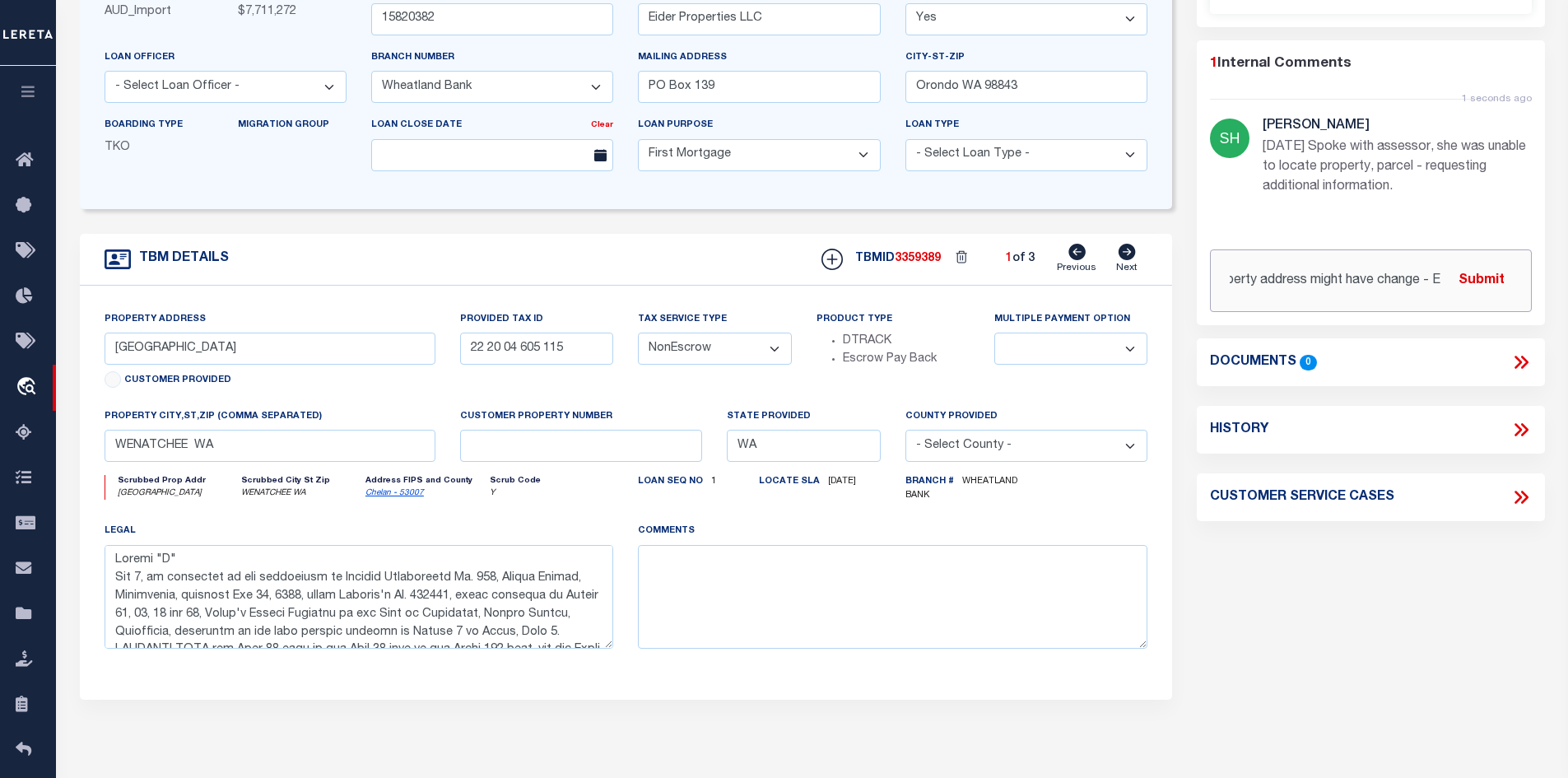
scroll to position [0, 510]
type input "requesting additional legal information. Assessor believes property address mig…"
click at [1474, 278] on button "Submit" at bounding box center [1481, 280] width 67 height 34
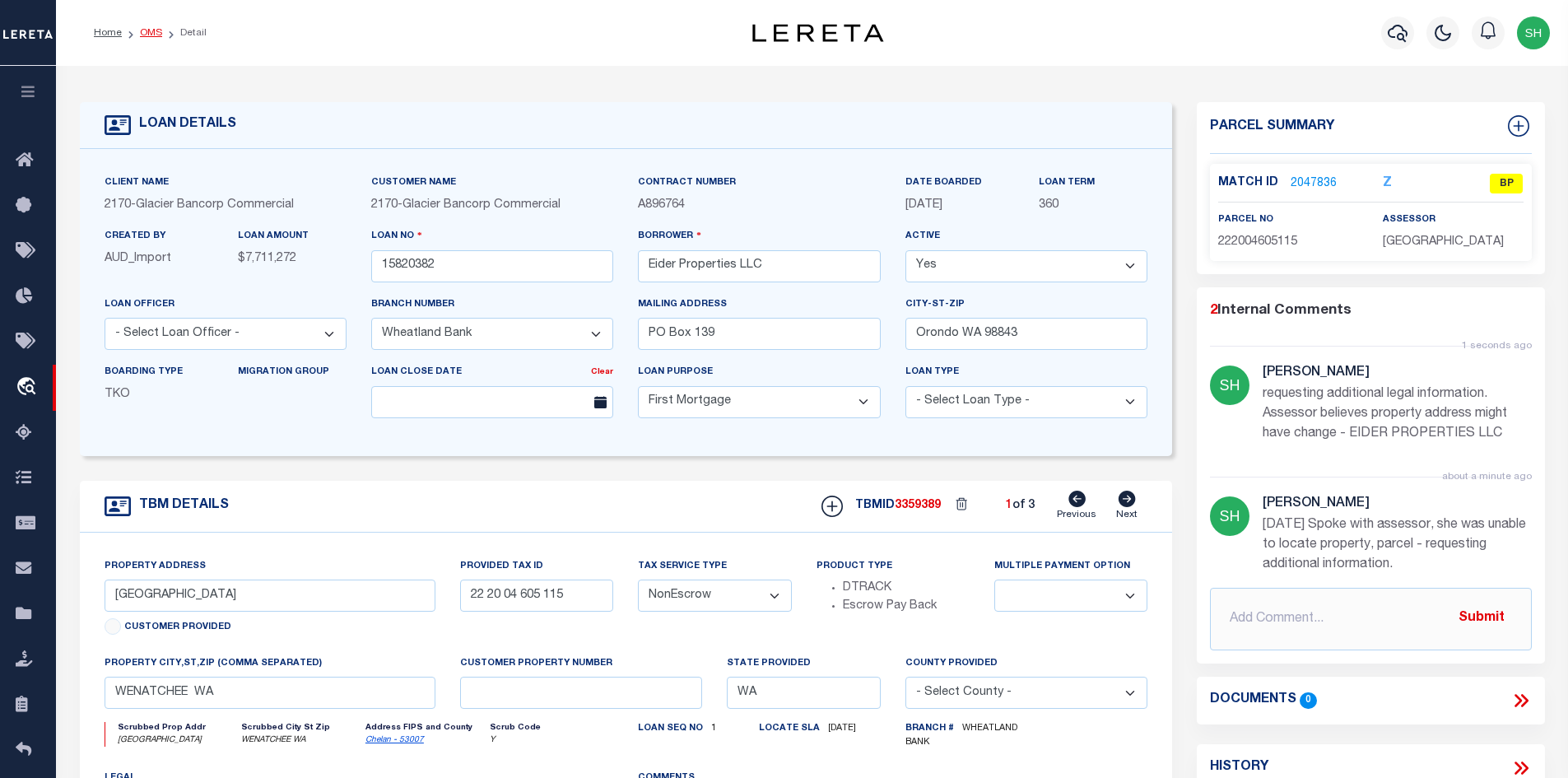
click at [153, 29] on link "OMS" at bounding box center [152, 32] width 23 height 10
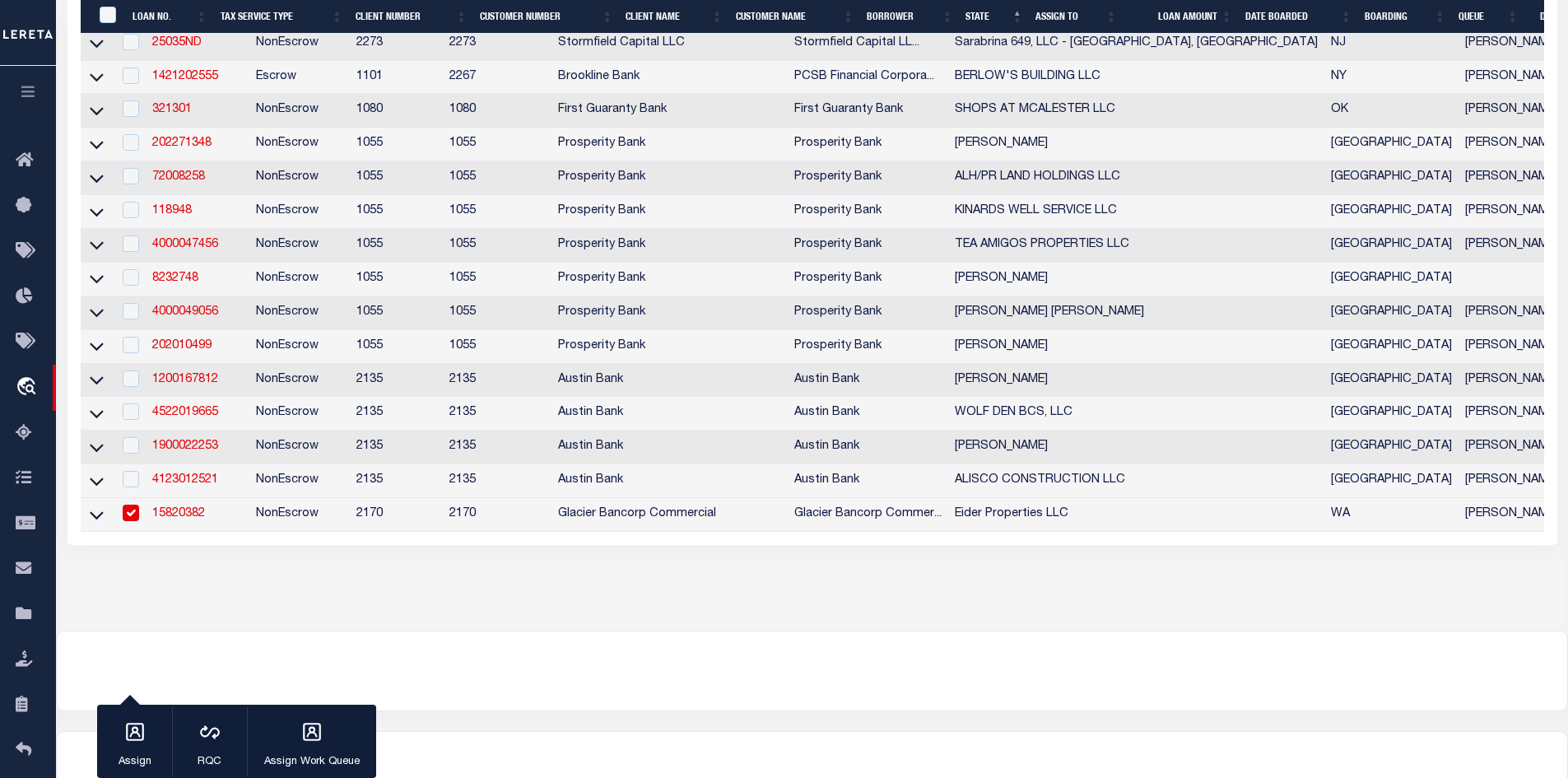
scroll to position [885, 0]
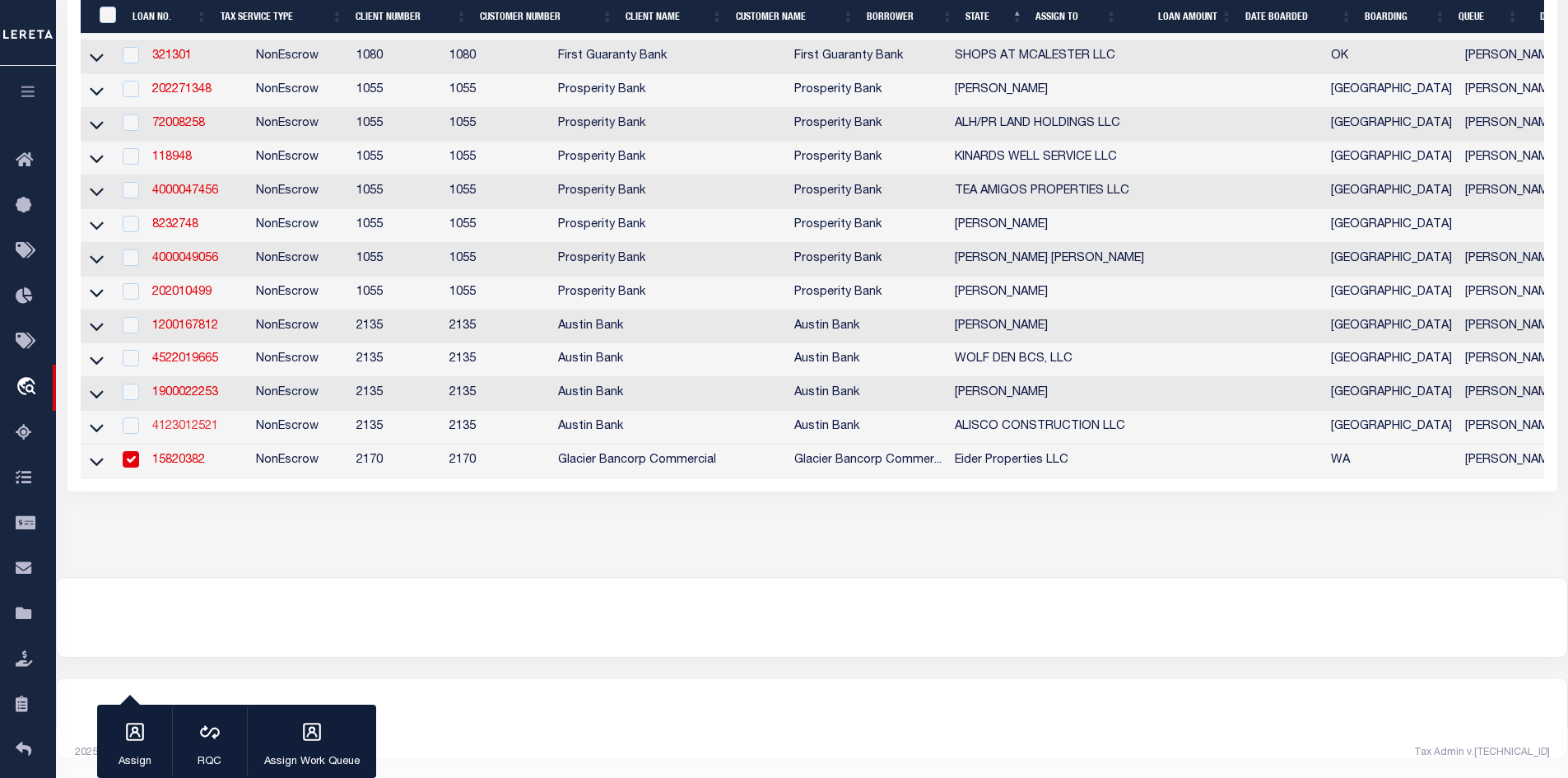
click at [203, 421] on link "4123012521" at bounding box center [186, 426] width 66 height 11
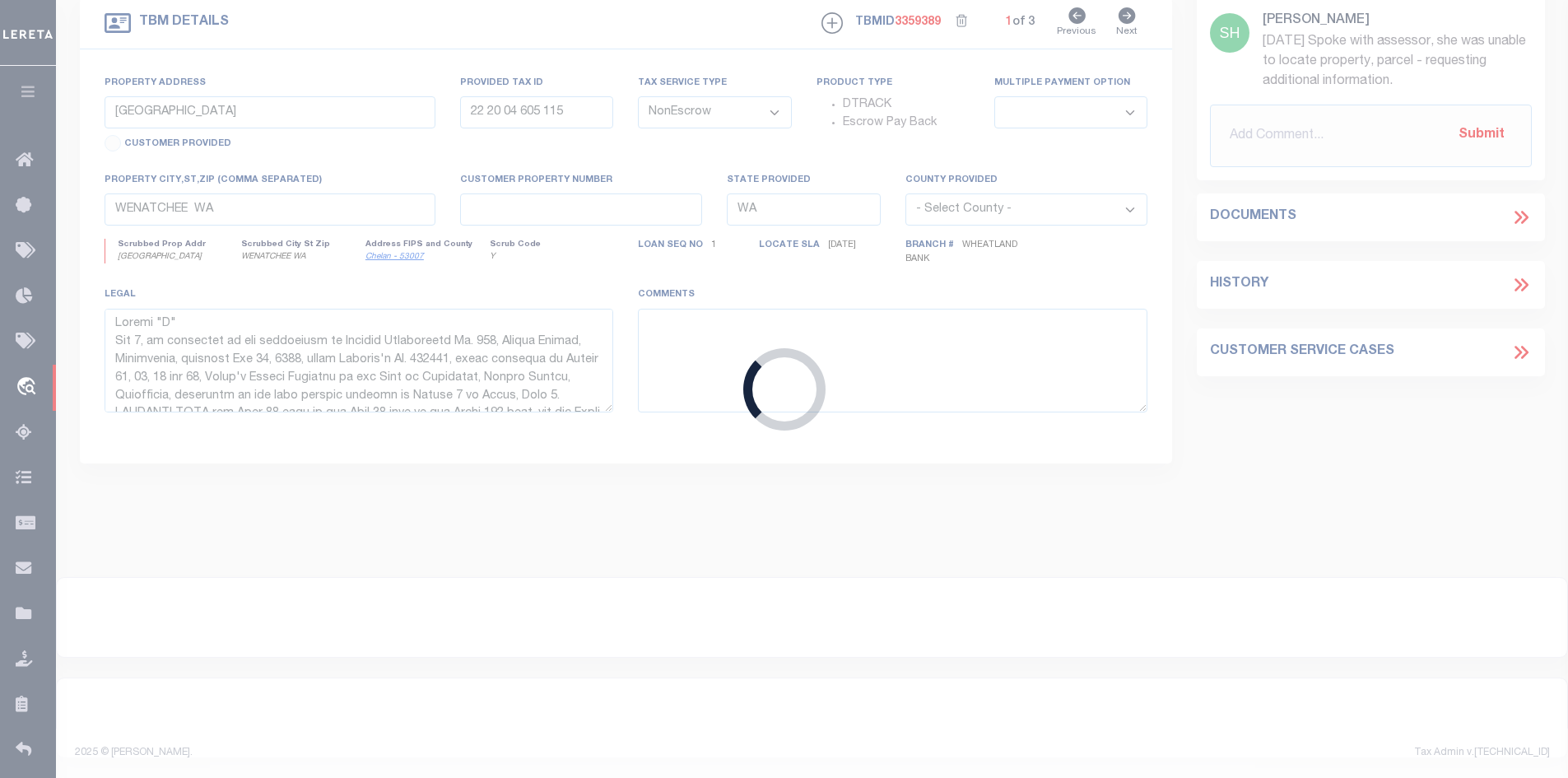
type input "4123012521"
type input "ALISCO CONSTRUCTION LLC"
select select
type input "[STREET_ADDRESS]"
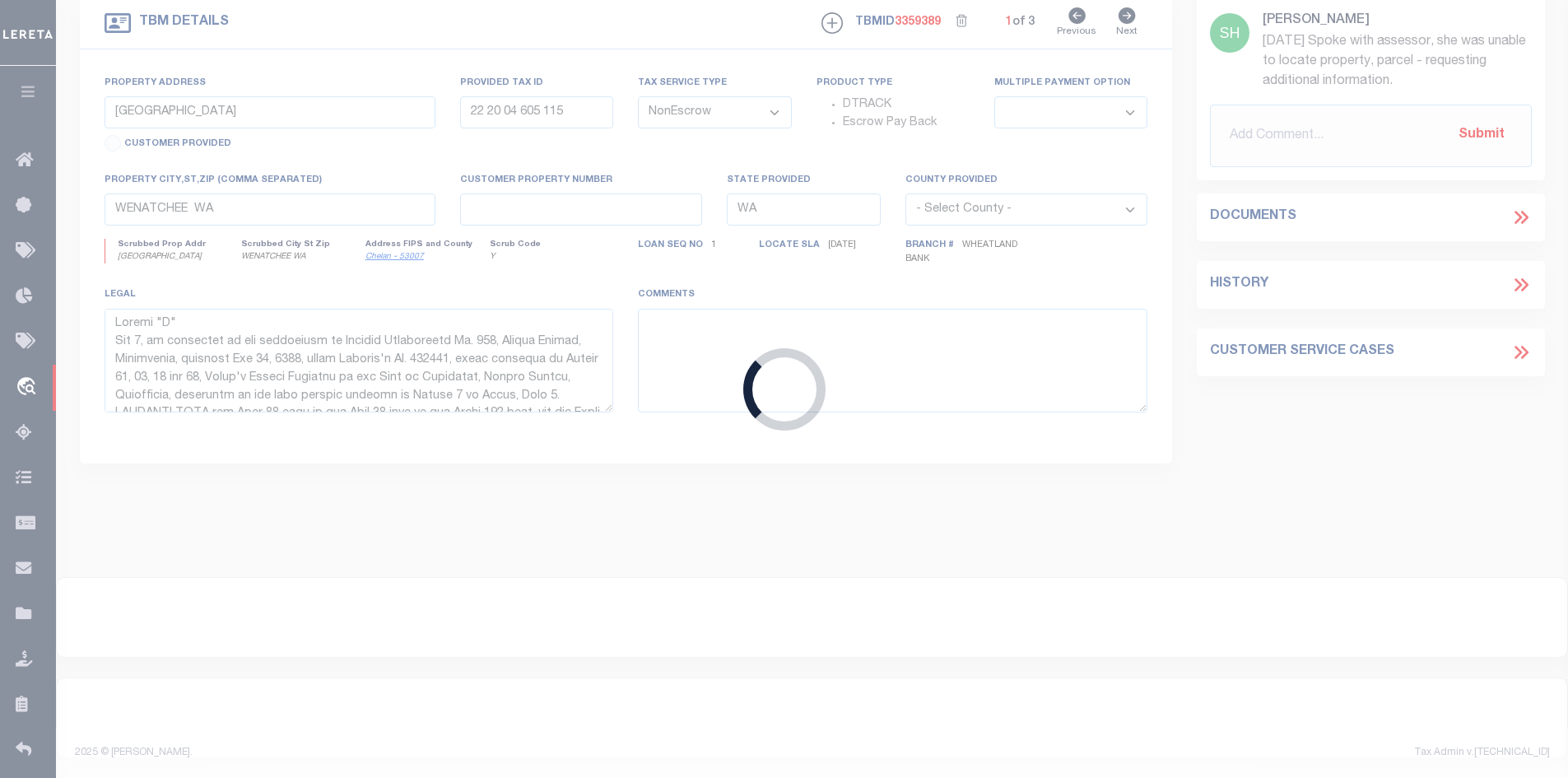
type input "[GEOGRAPHIC_DATA], [GEOGRAPHIC_DATA] 75979"
select select
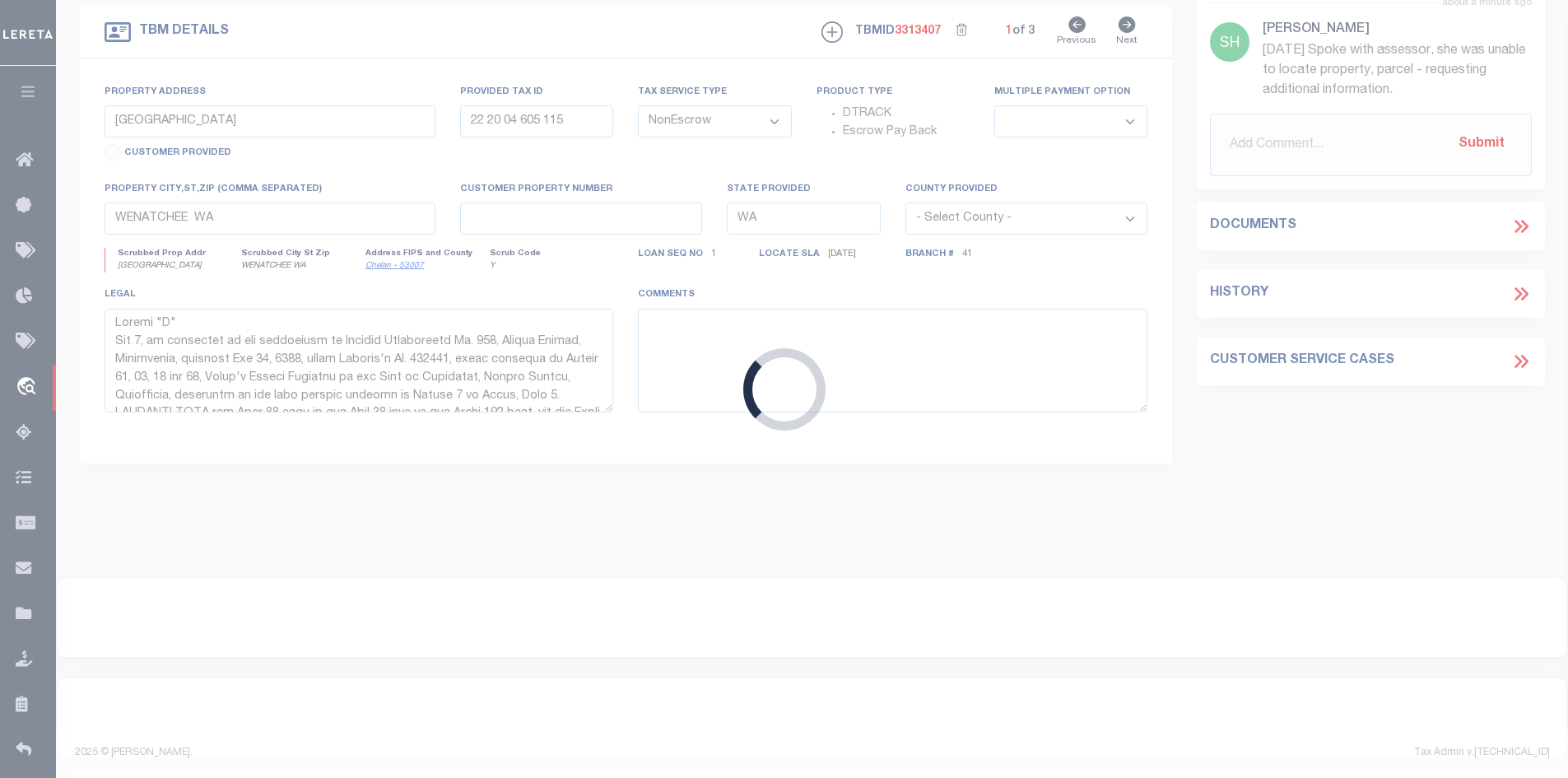
type input "[STREET_ADDRESS]"
select select
type input "[GEOGRAPHIC_DATA] [GEOGRAPHIC_DATA] 75979"
type input "[GEOGRAPHIC_DATA]"
select select
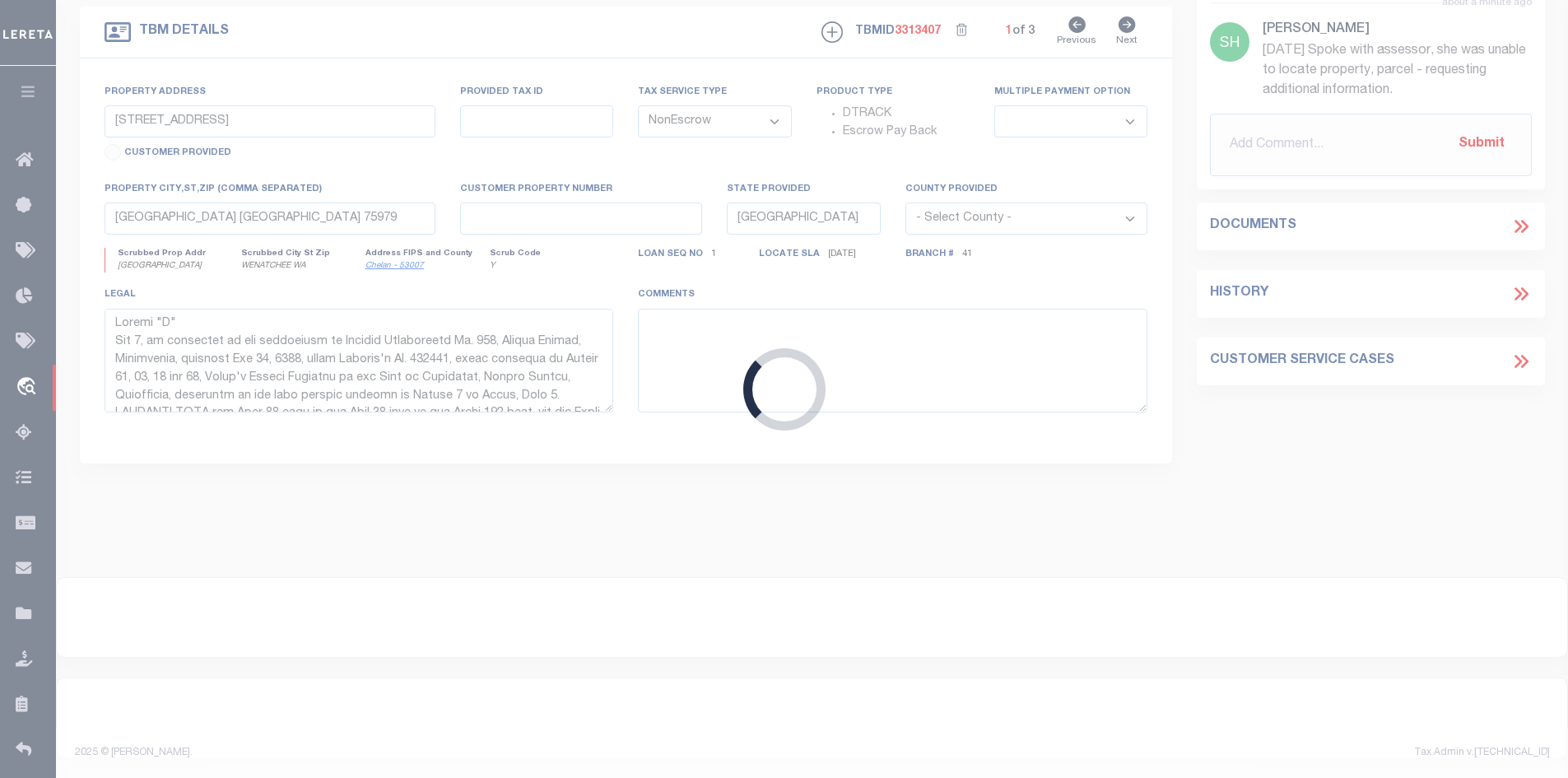
type textarea "DT TR 2&3 .598 AC A-657"
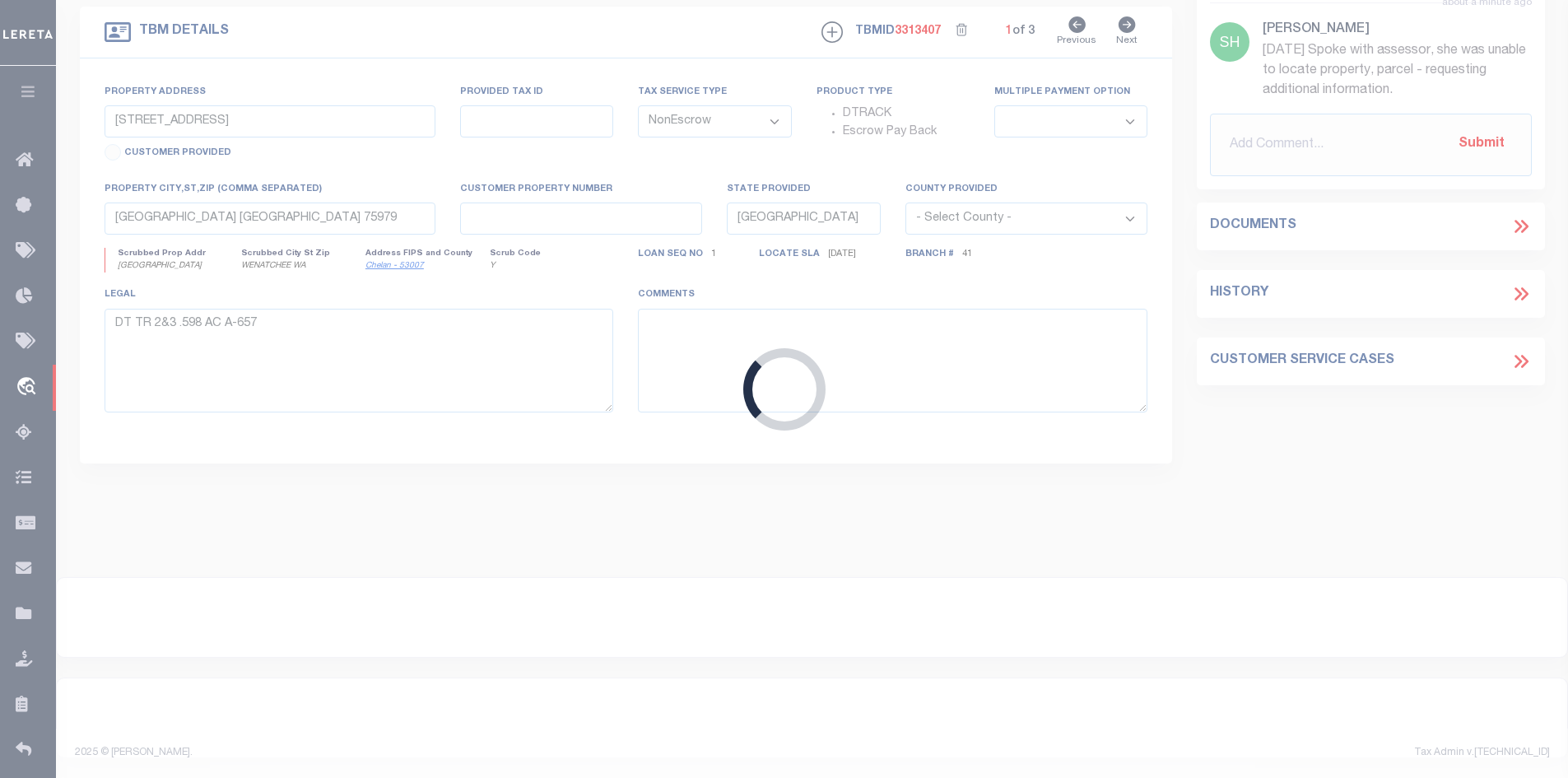
select select "44001"
select select "2584"
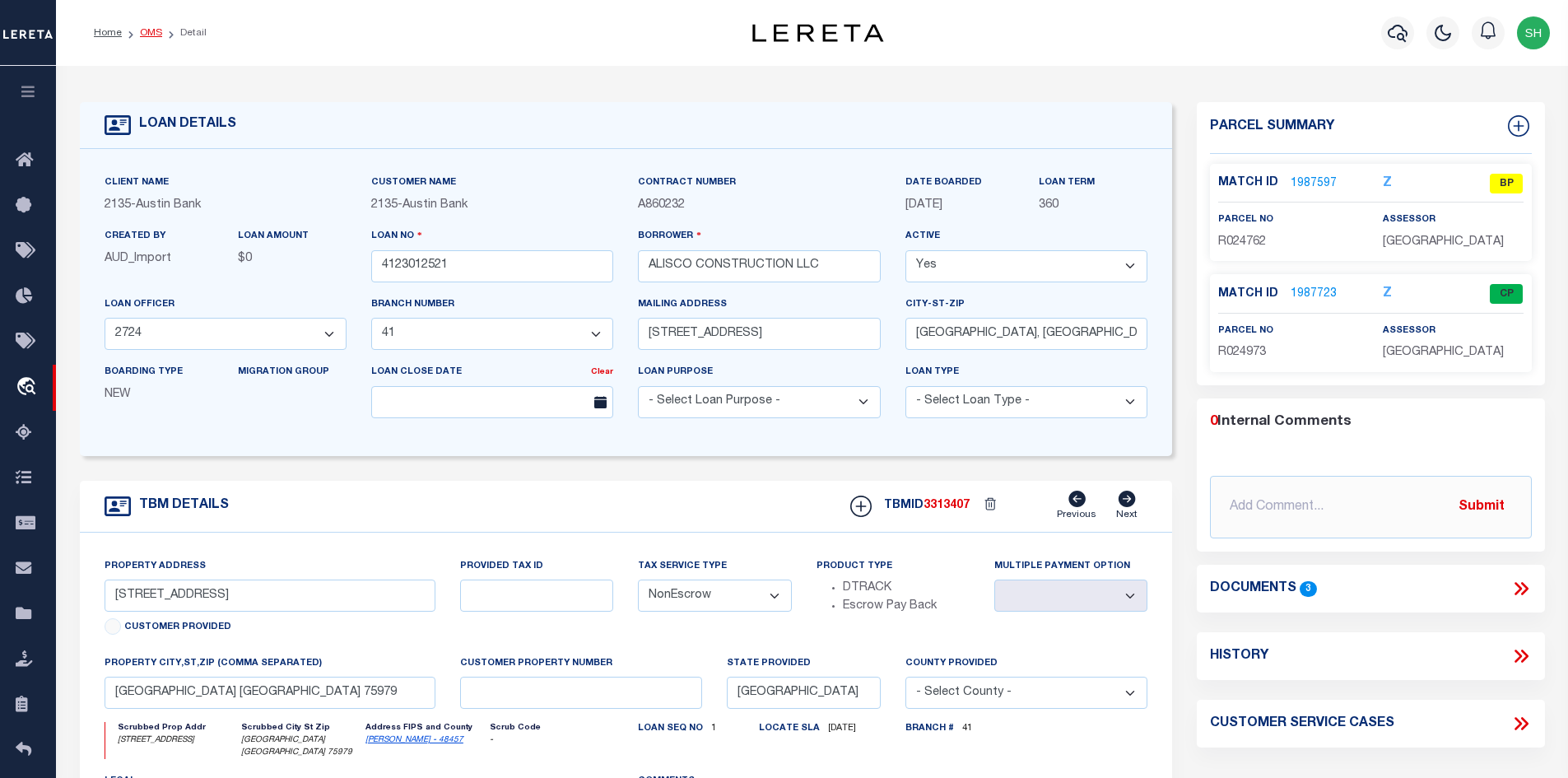
click at [145, 37] on link "OMS" at bounding box center [152, 32] width 23 height 10
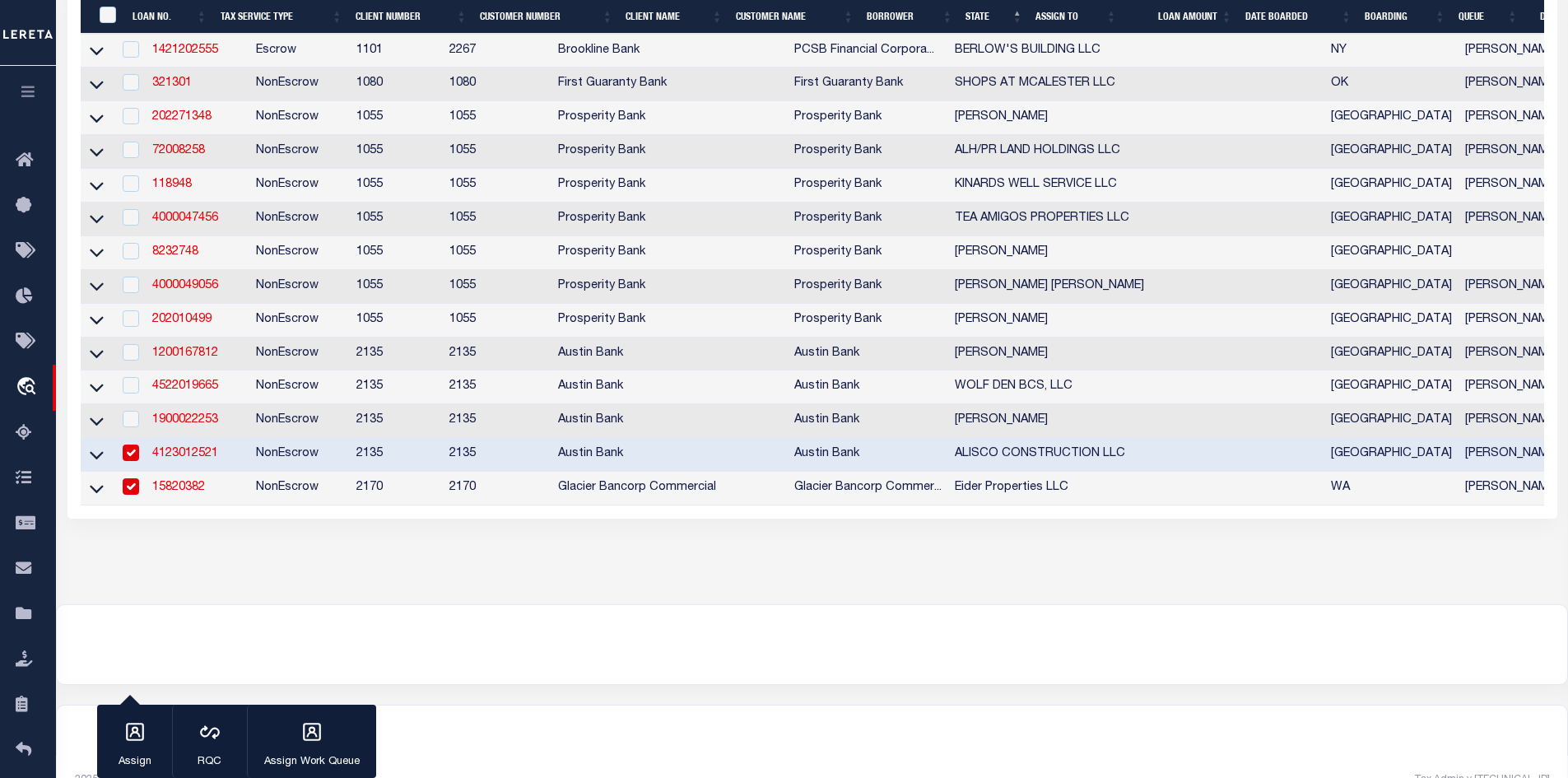
scroll to position [885, 0]
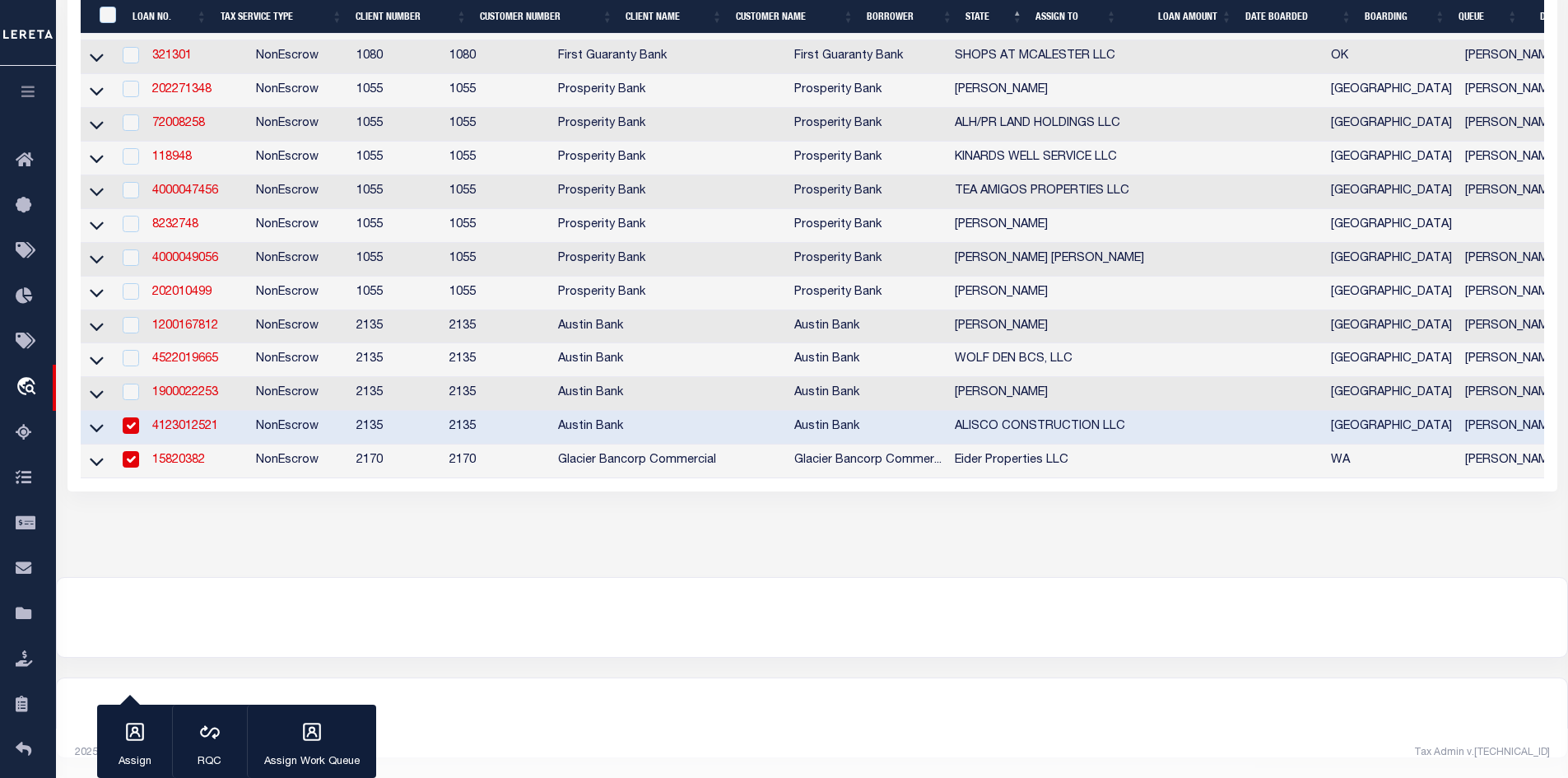
click at [171, 454] on link "15820382" at bounding box center [179, 459] width 52 height 11
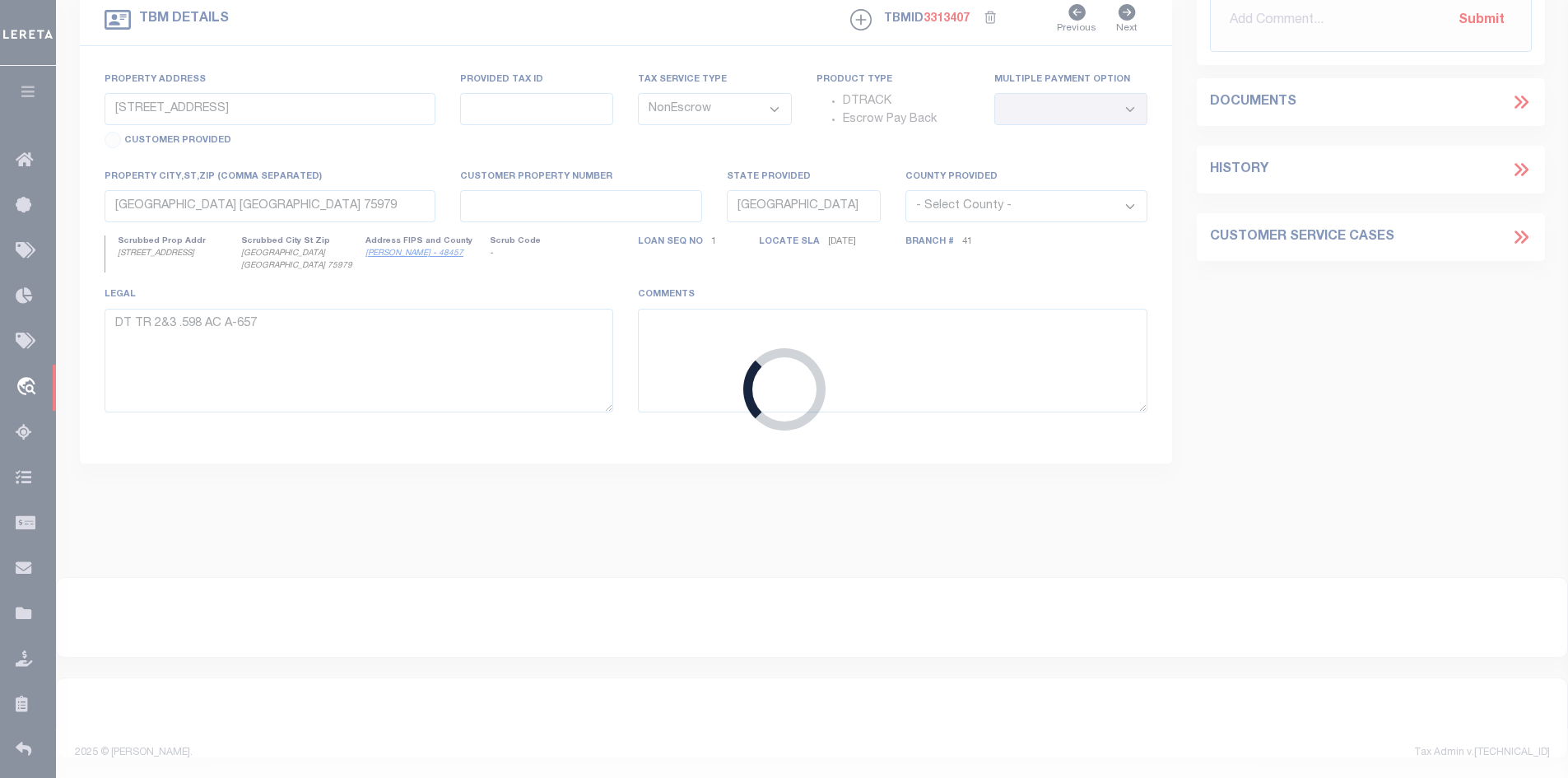
type input "15820382"
type input "Eider Properties LLC"
select select
type input "PO Box 139"
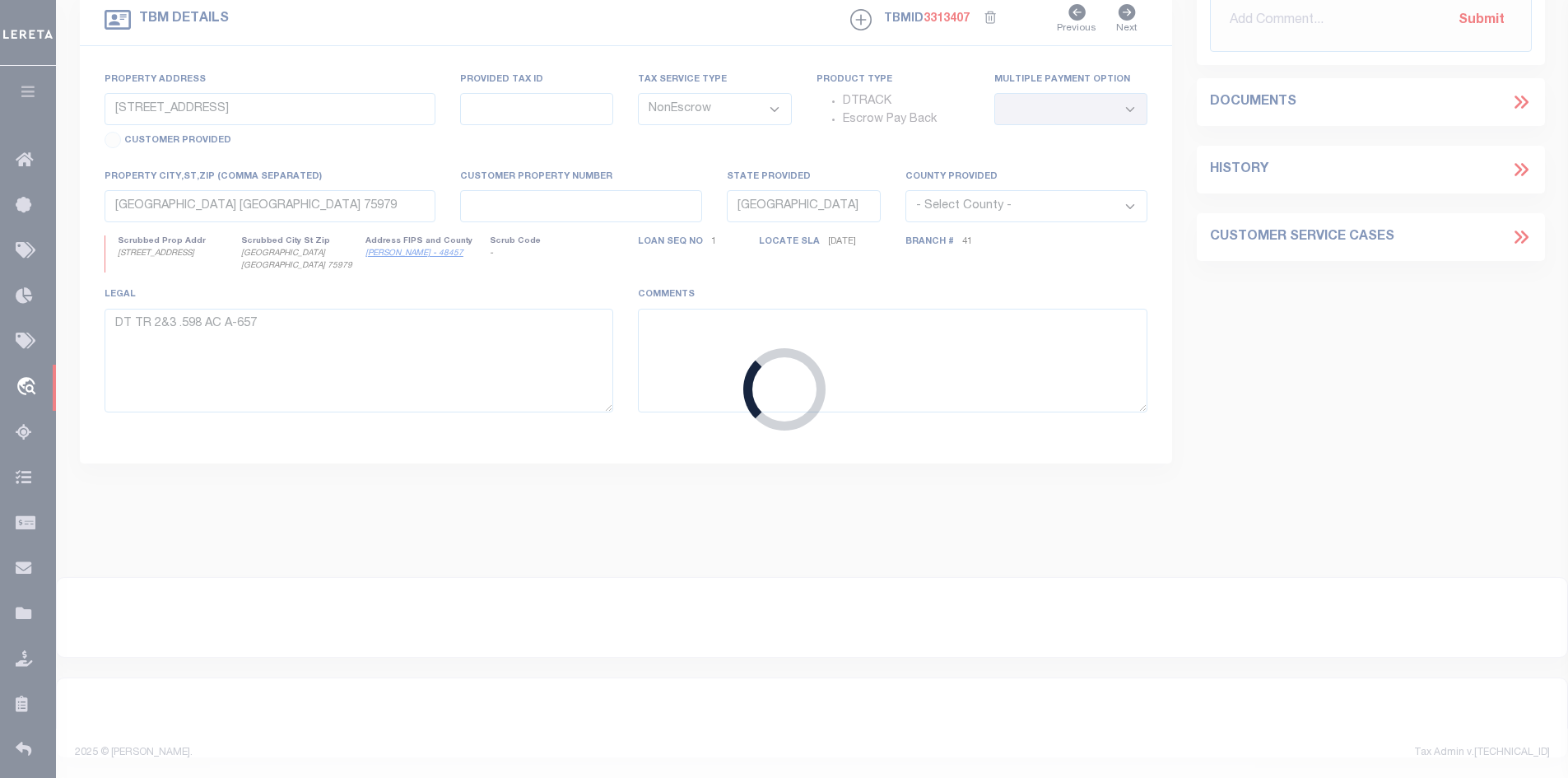
type input "Orondo WA 98843"
select select "10"
type input "[GEOGRAPHIC_DATA]"
type input "22 20 04 605 115"
select select
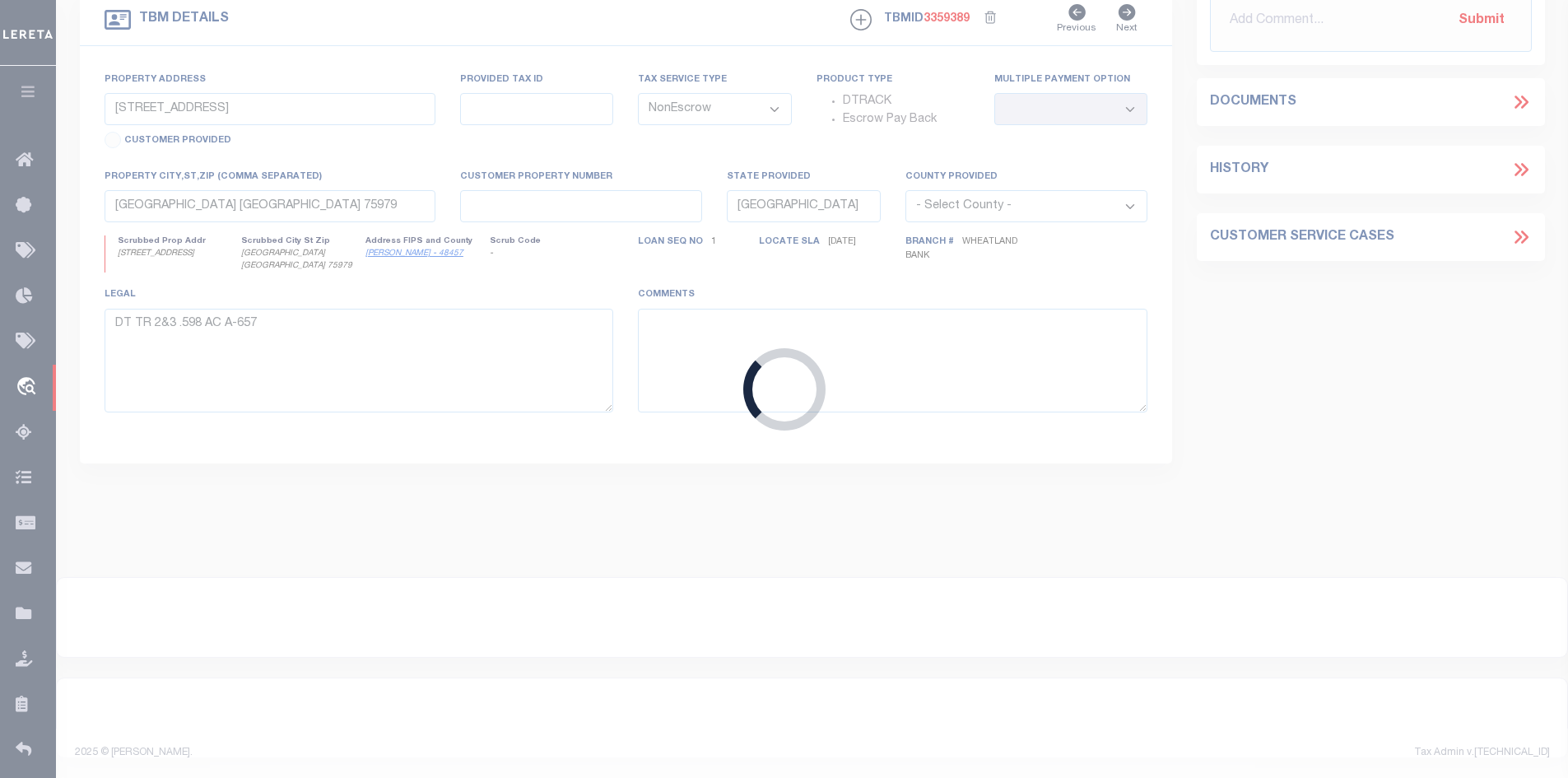
type input "WENATCHEE WA"
type input "WA"
select select
type textarea "Parcel "A" Lut 1, as described in and delineated un [PERSON_NAME] Subdivision N…"
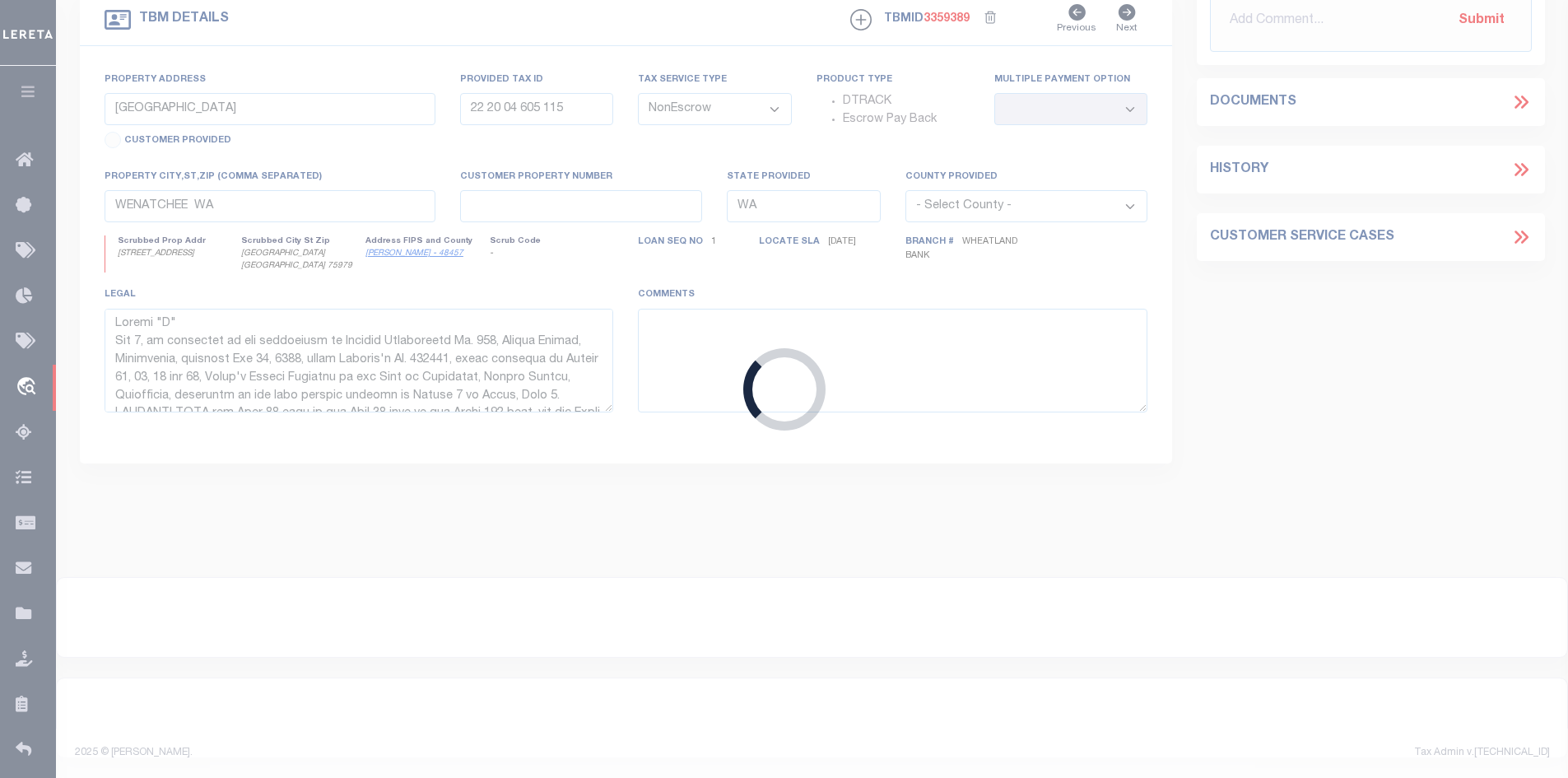
select select "17097"
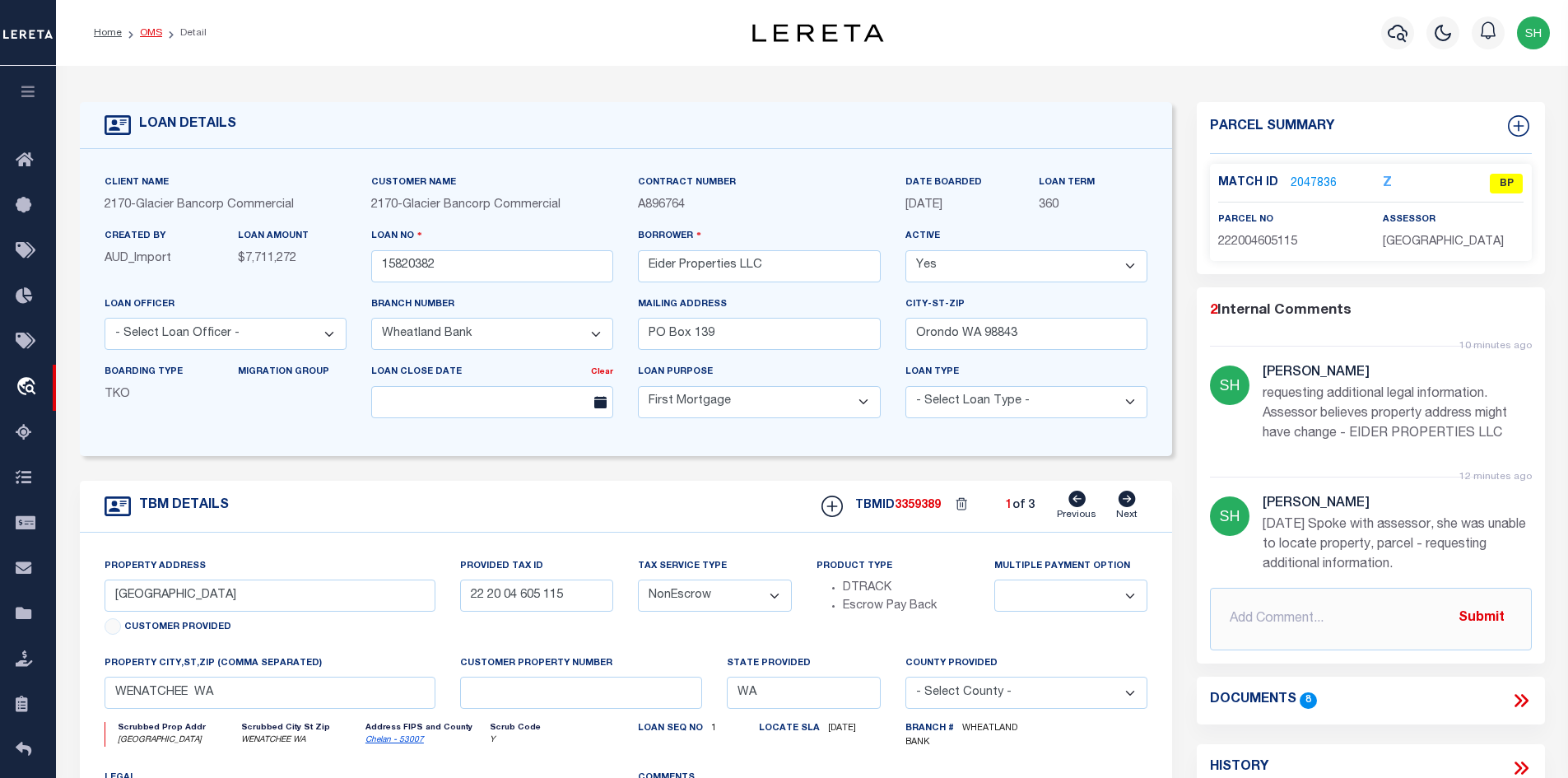
click at [156, 30] on link "OMS" at bounding box center [152, 32] width 23 height 10
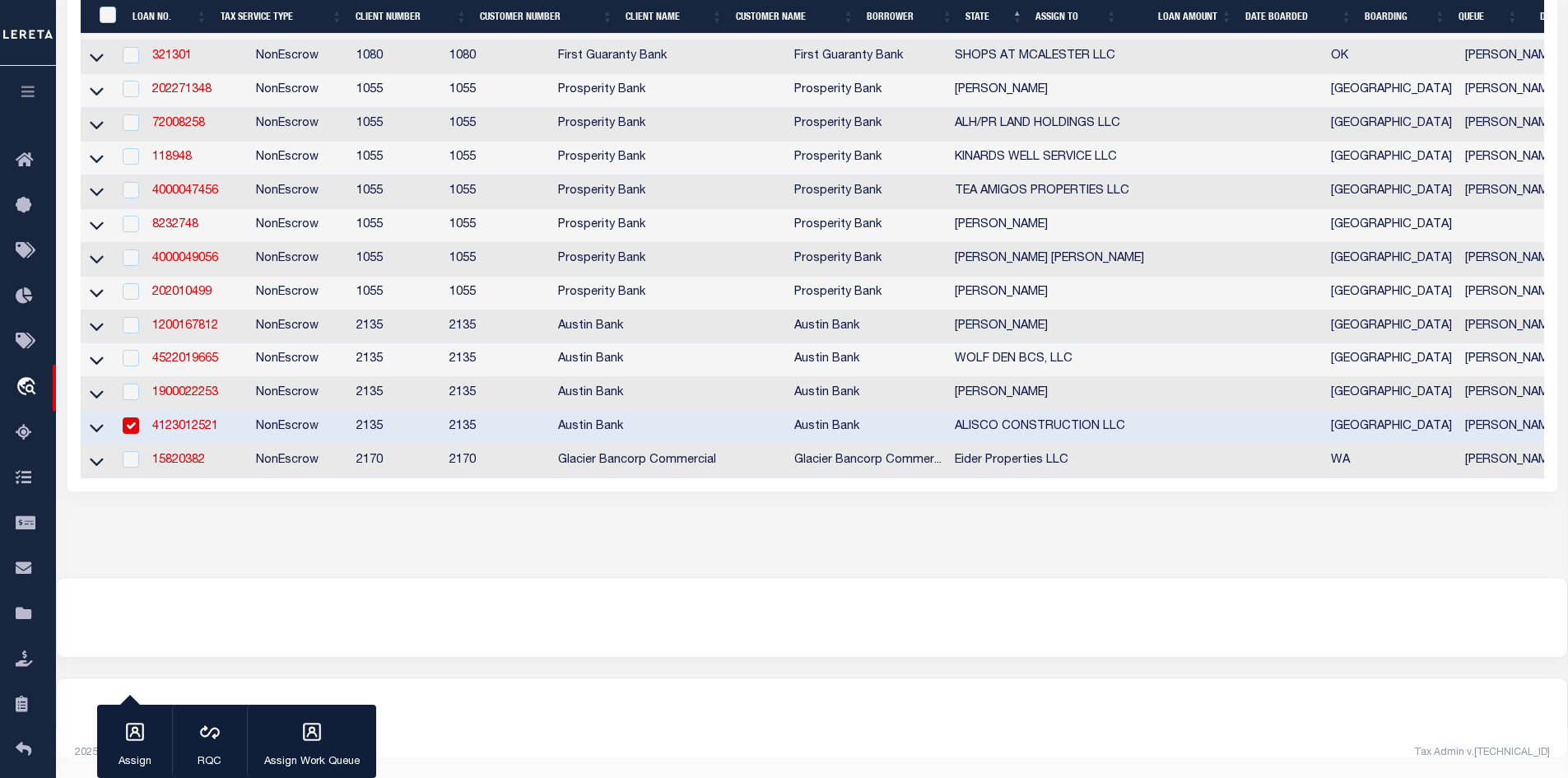
scroll to position [885, 0]
click at [195, 353] on link "4522019665" at bounding box center [186, 358] width 66 height 11
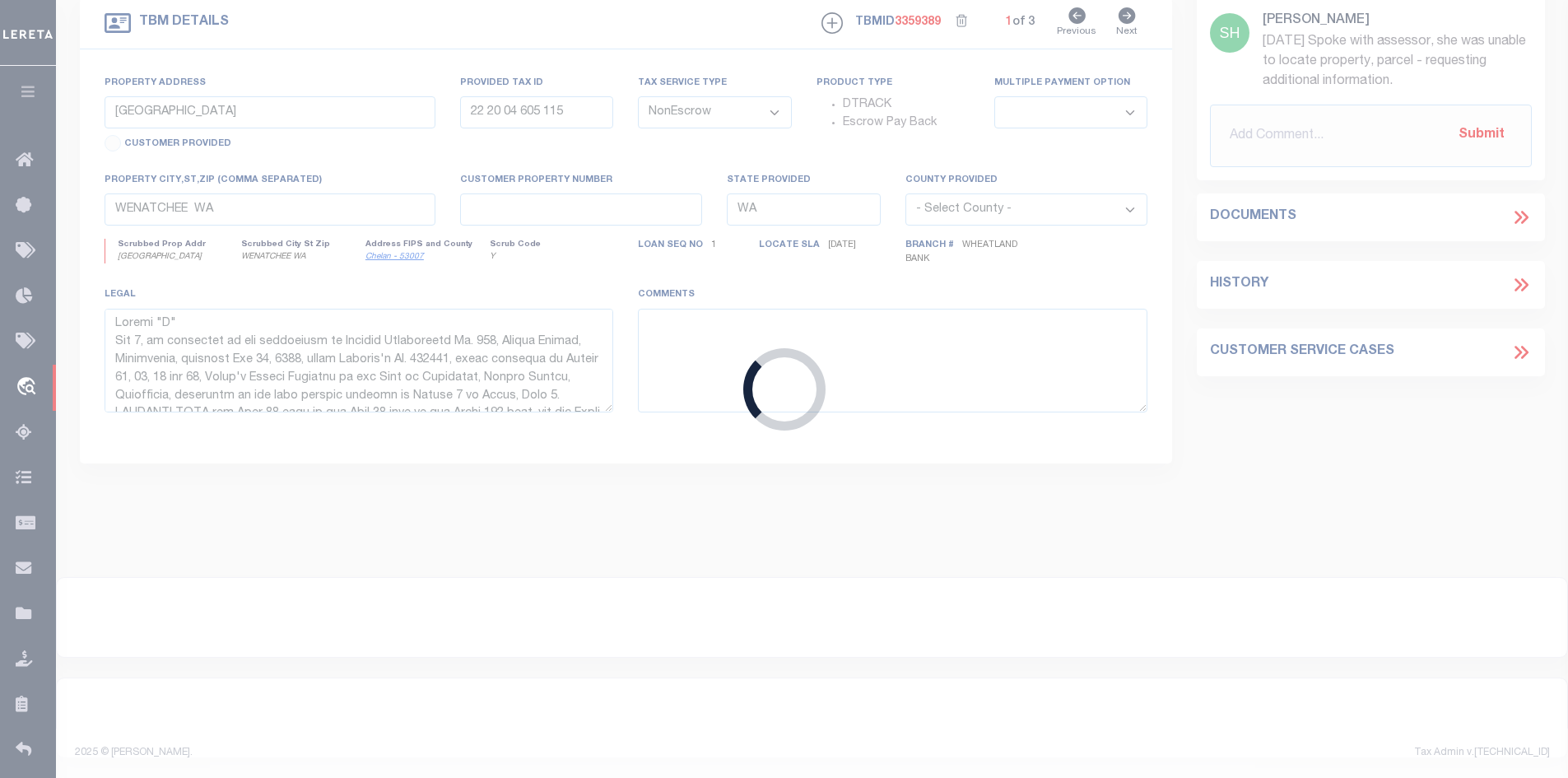
type input "4522019665"
type input "WOLF DEN BCS, LLC"
select select
type input "1580 [PERSON_NAME] PKWY"
type input "[GEOGRAPHIC_DATA]"
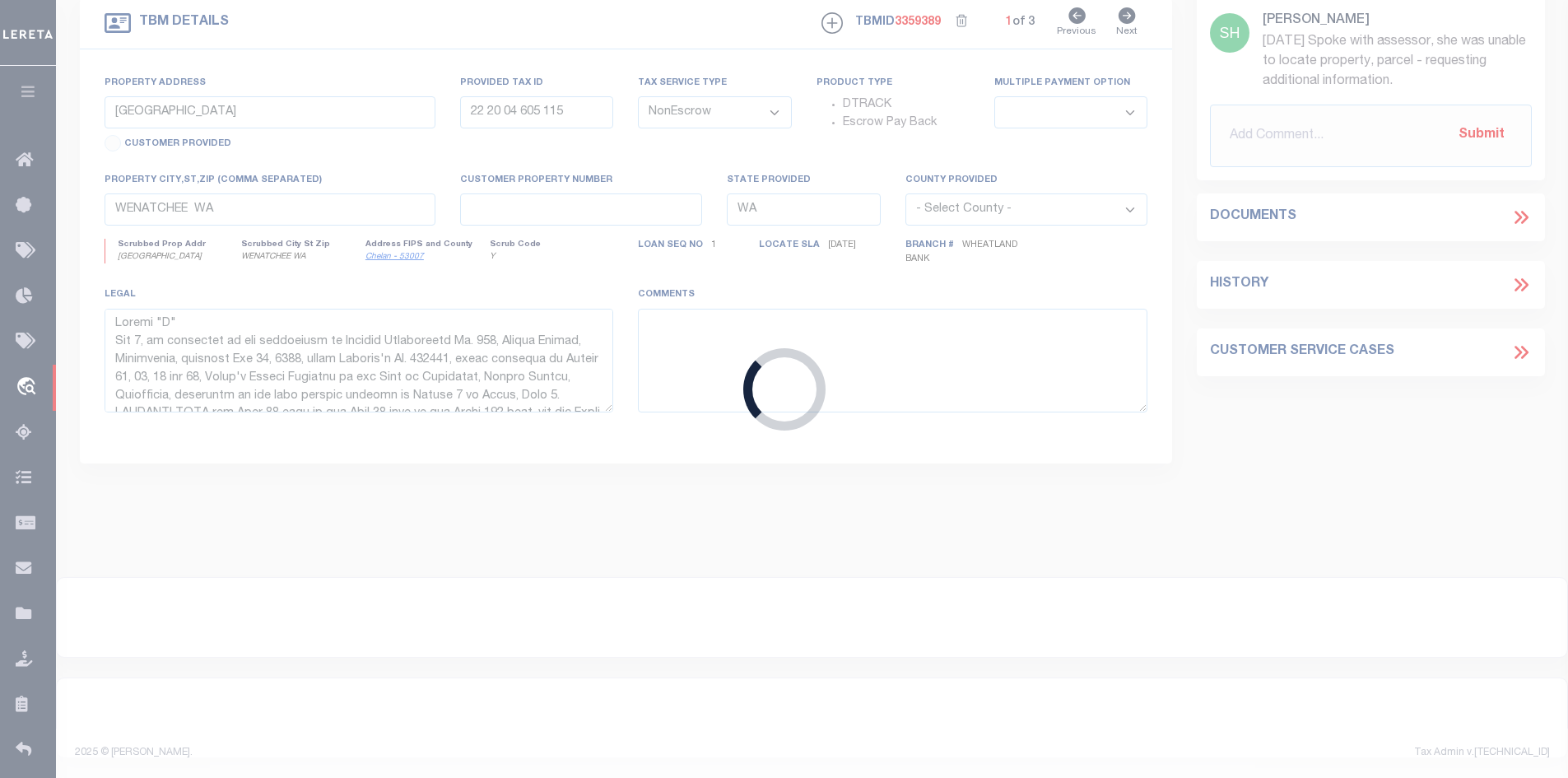
select select
type input "[STREET_ADDRESS][PERSON_NAME]"
select select
type input "[GEOGRAPHIC_DATA] 77845"
type input "[GEOGRAPHIC_DATA]"
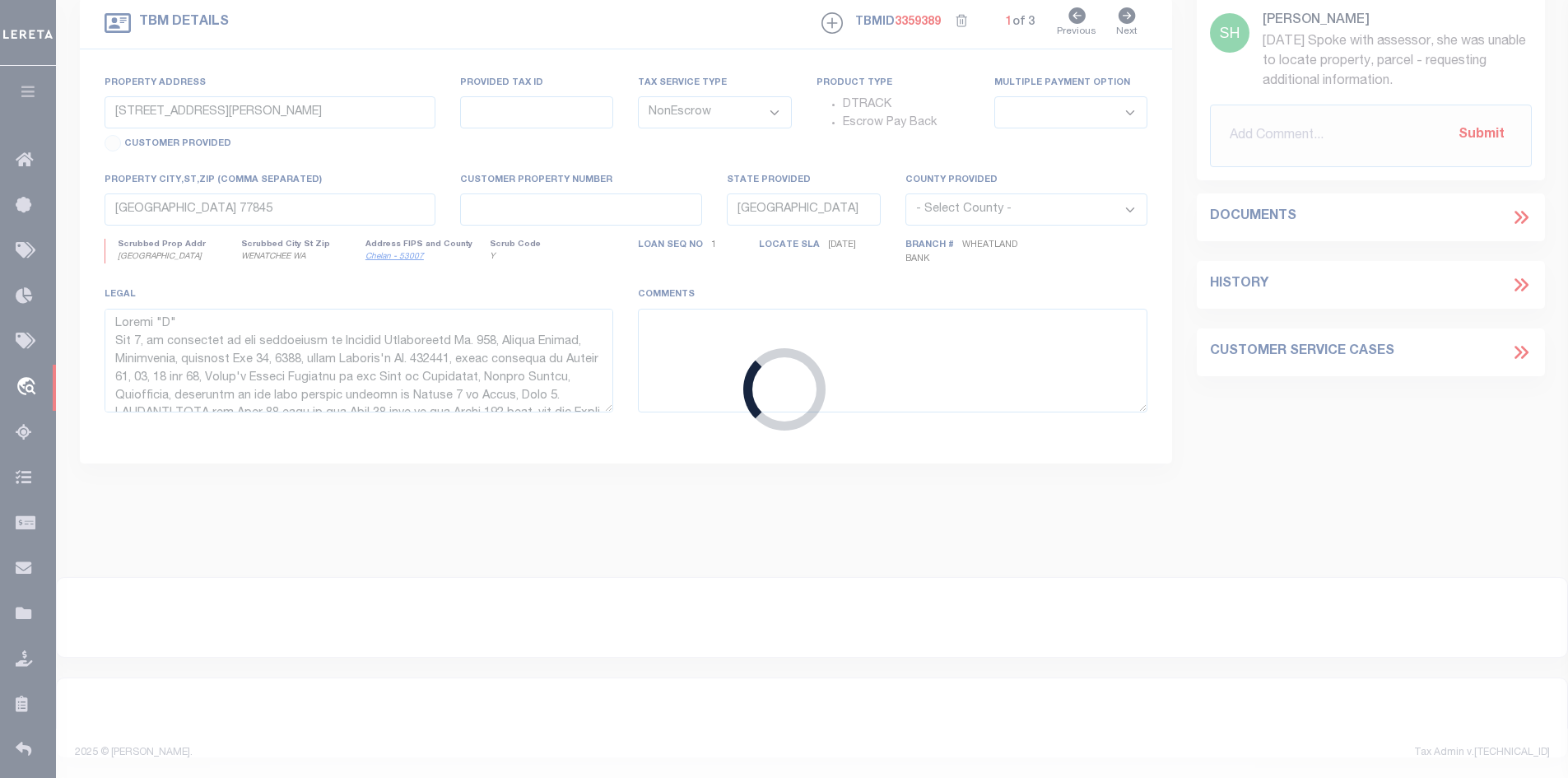
select select
type textarea "DT 4.9977 AC [PERSON_NAME] SVY A-54"
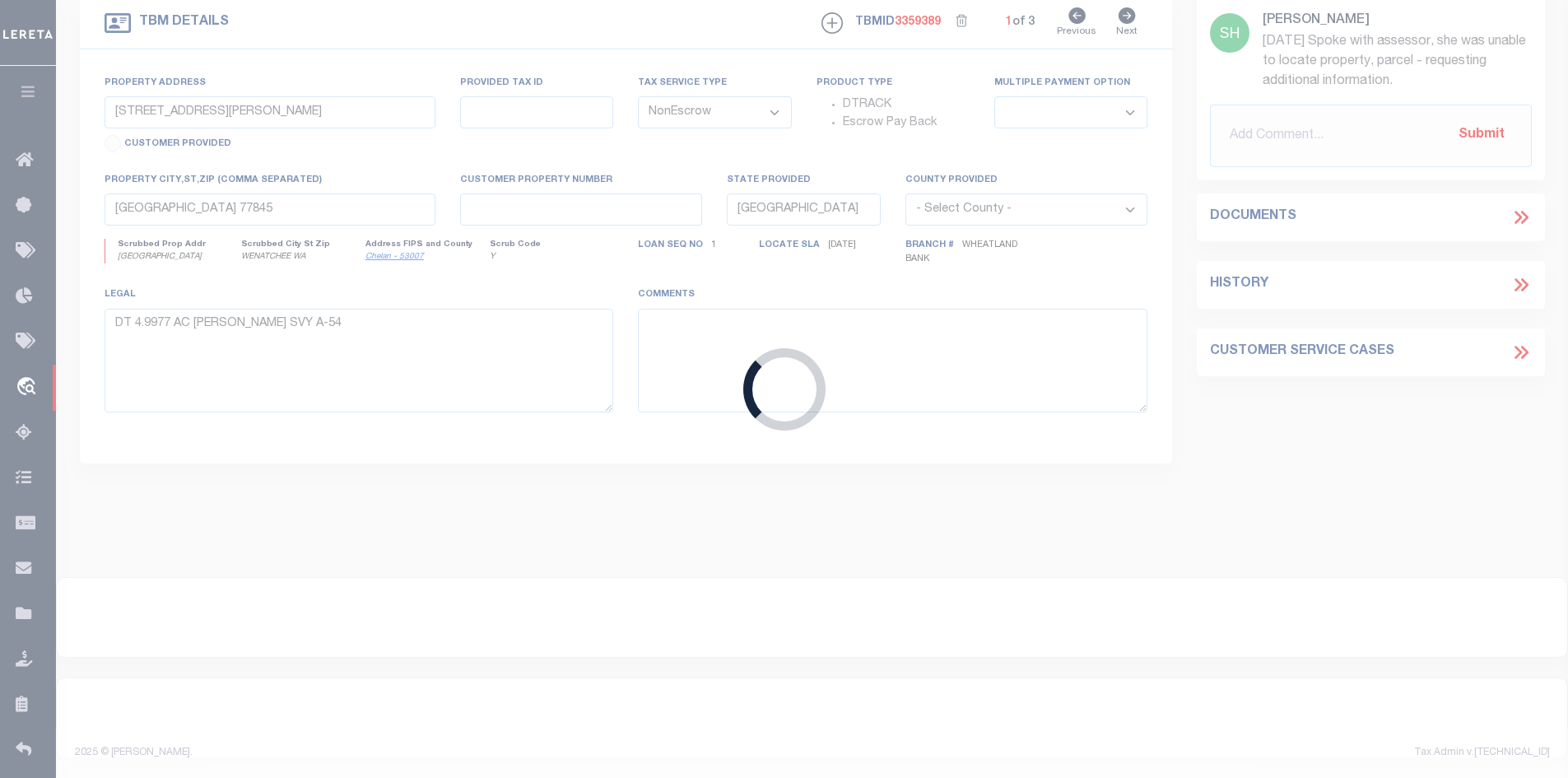
select select "5757"
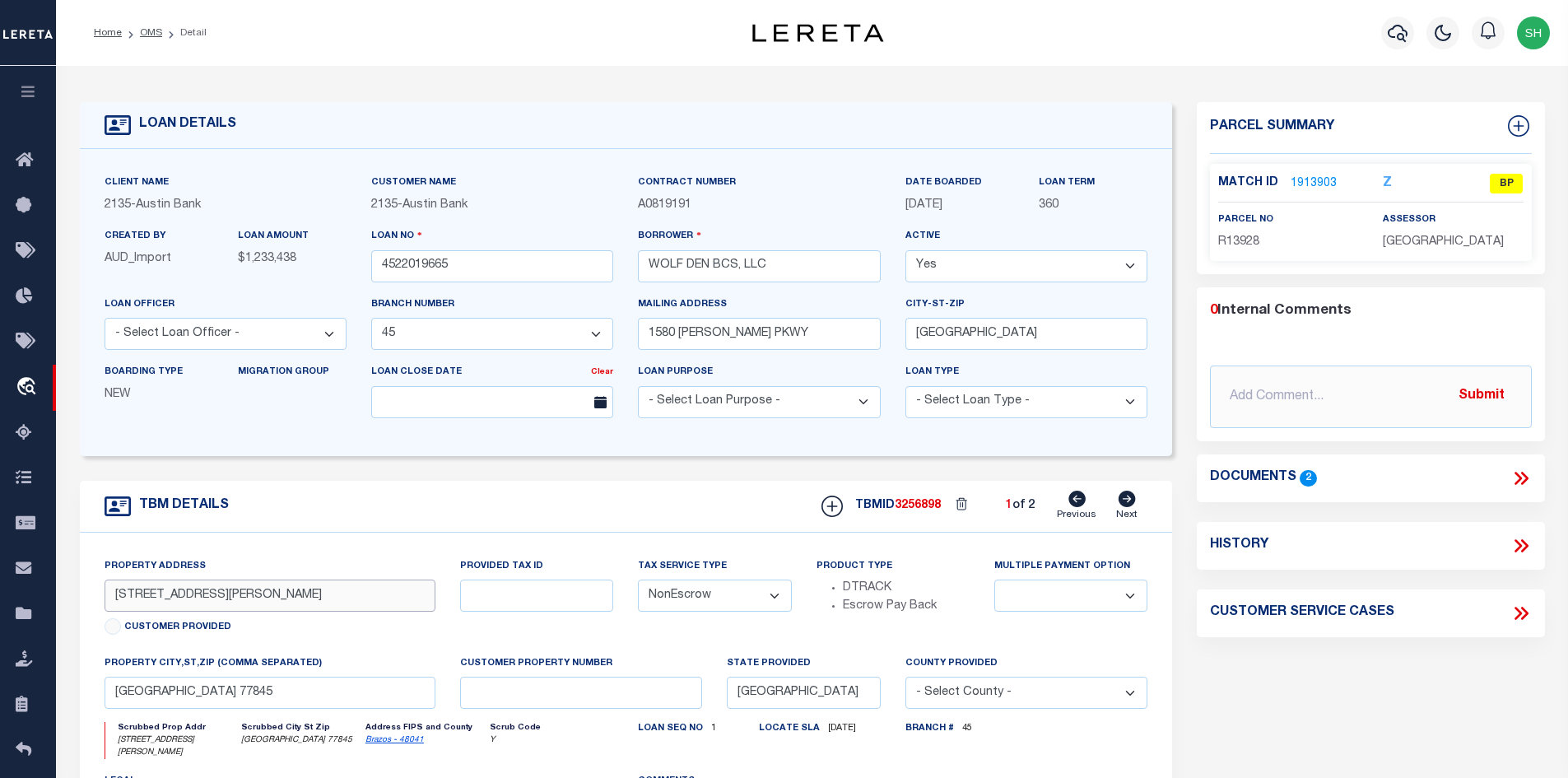
drag, startPoint x: 188, startPoint y: 596, endPoint x: 146, endPoint y: 601, distance: 42.3
click at [146, 601] on input "[STREET_ADDRESS][PERSON_NAME]" at bounding box center [270, 595] width 332 height 32
drag, startPoint x: 709, startPoint y: 264, endPoint x: 631, endPoint y: 270, distance: 78.2
click at [631, 270] on div "Borrower WOLF DEN BCS, LLC" at bounding box center [759, 260] width 267 height 67
click at [156, 29] on link "OMS" at bounding box center [152, 32] width 23 height 10
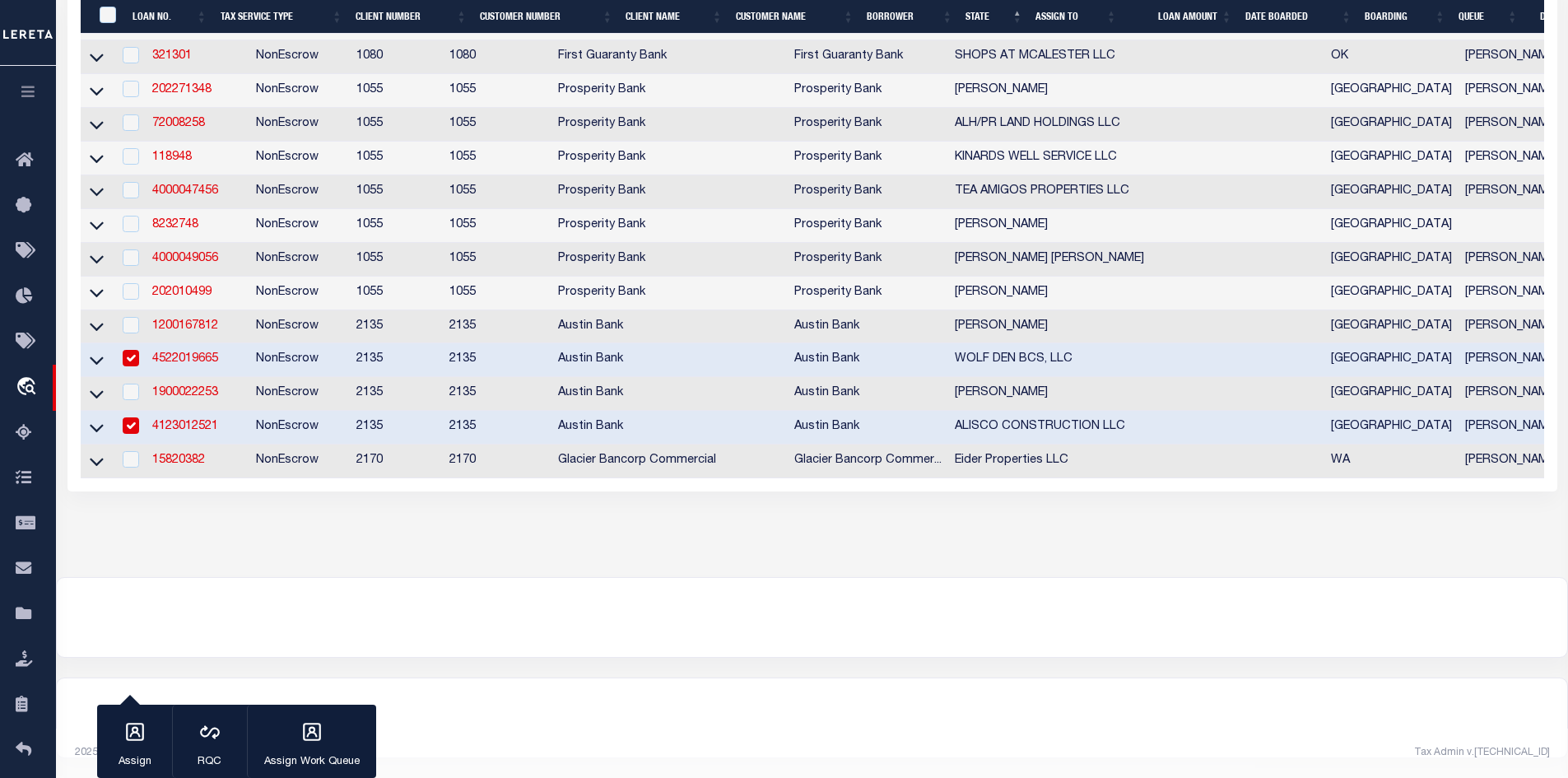
scroll to position [885, 0]
click at [180, 320] on link "1200167812" at bounding box center [186, 325] width 66 height 11
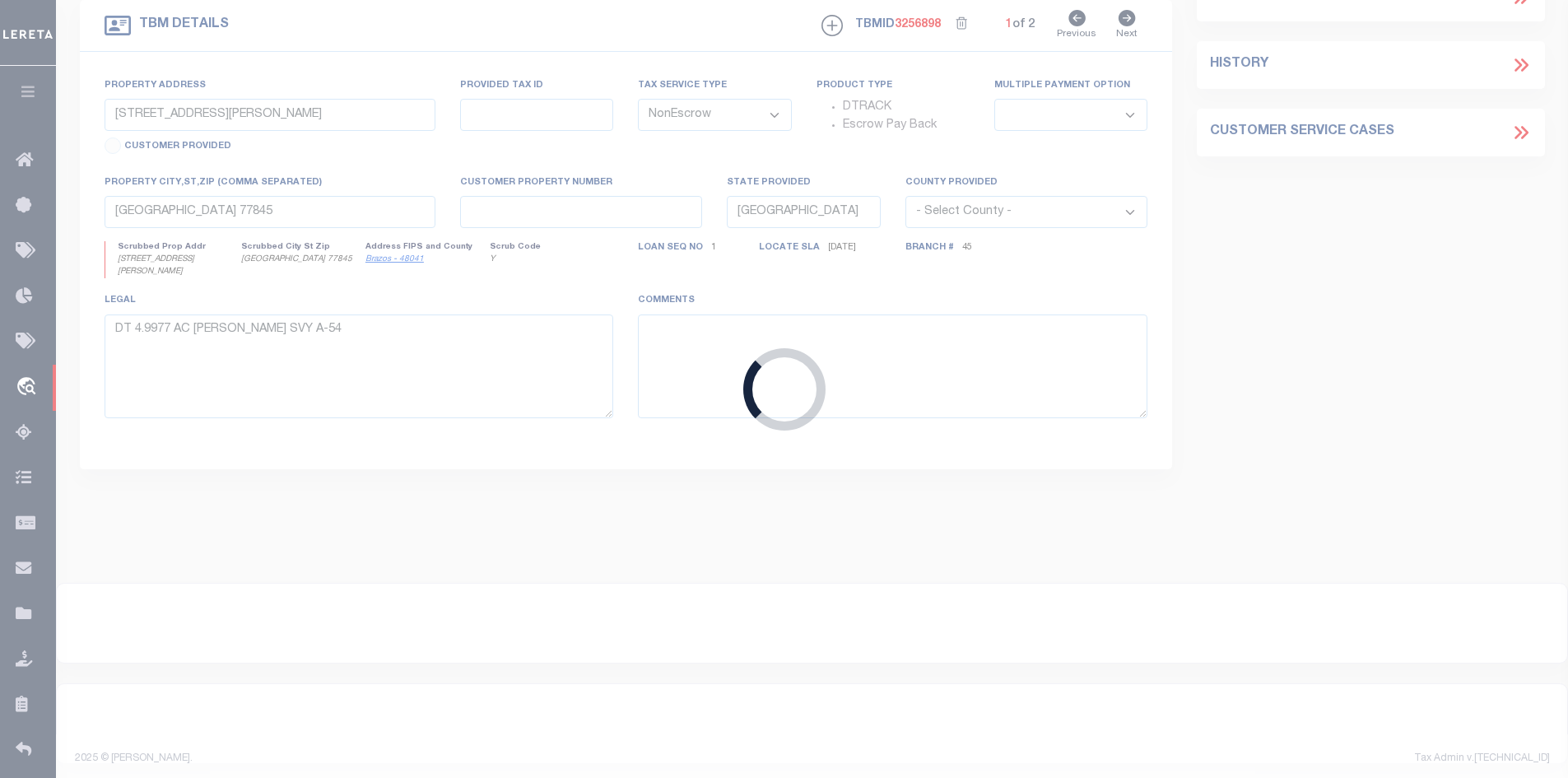
type input "1200167812"
type input "[PERSON_NAME]"
select select "8302"
select select "2595"
type input "[STREET_ADDRESS]"
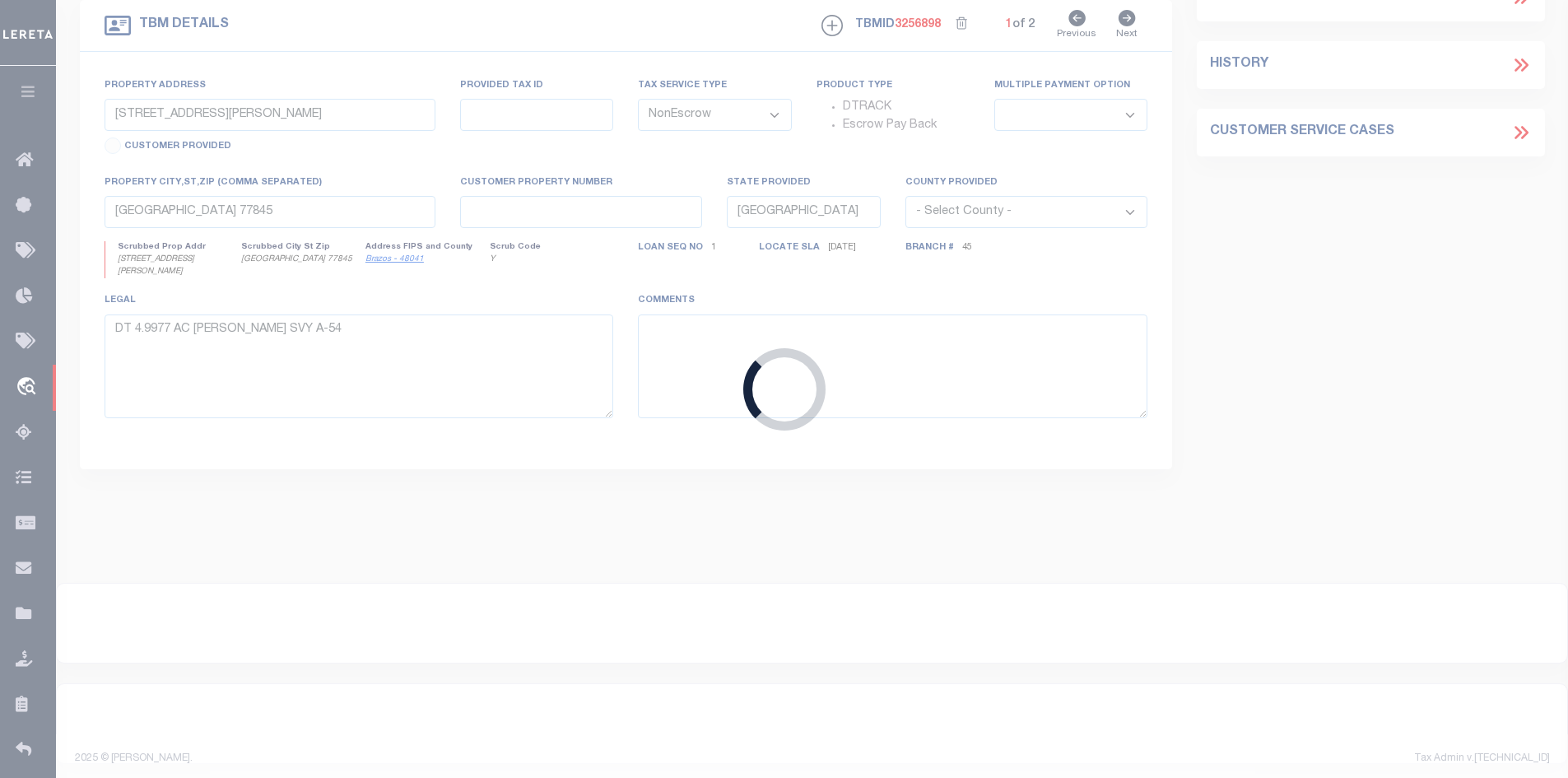
type input "[GEOGRAPHIC_DATA], [GEOGRAPHIC_DATA] 75708"
type input "TR. [STREET_ADDRESS]"
select select
type input "TYLER TX 75706"
select select
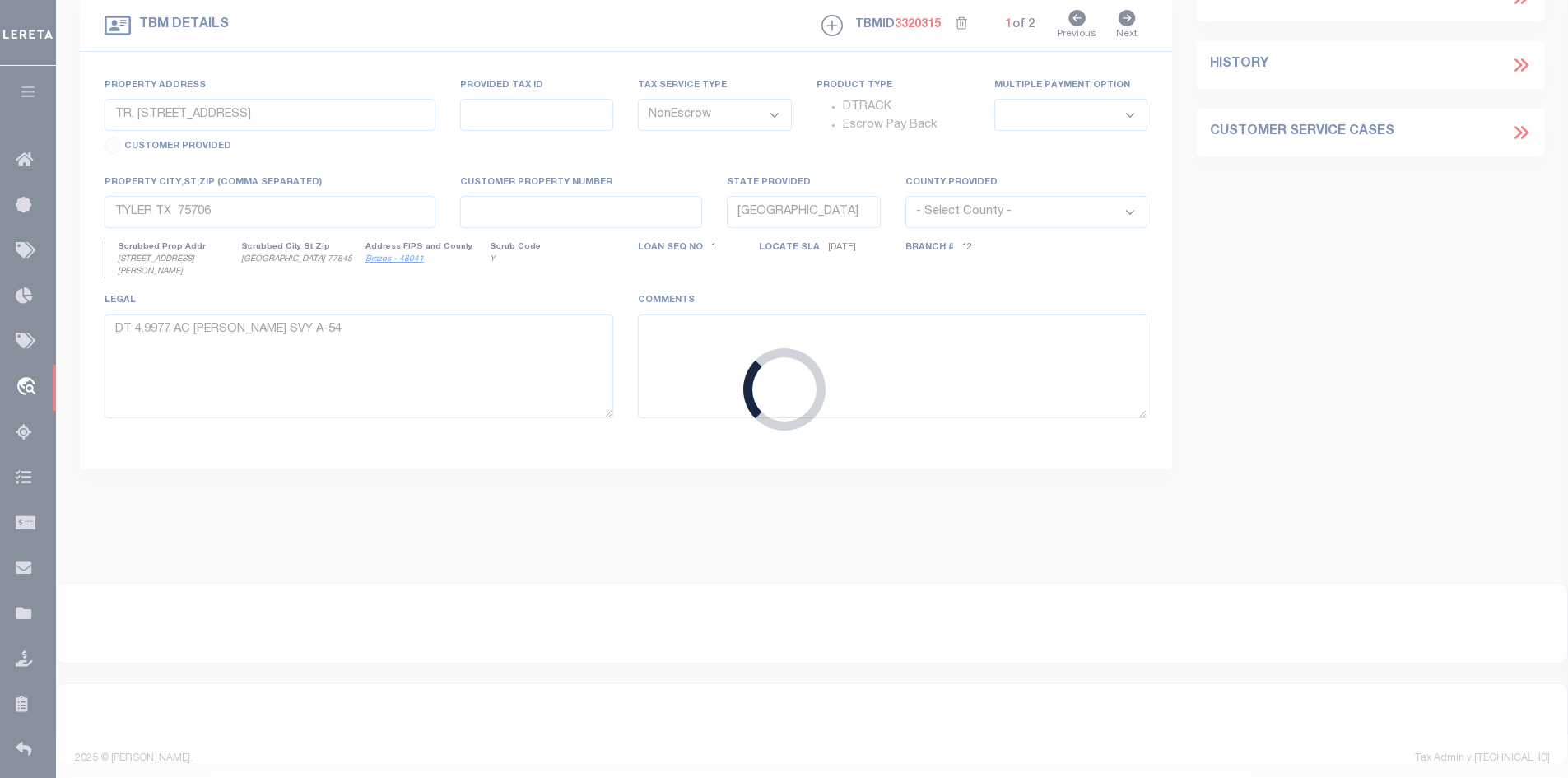
type textarea "DT 2.0 AC TRC 17A & 17A.1 AB A-161 [PERSON_NAME]"
select select "8302"
select select "2595"
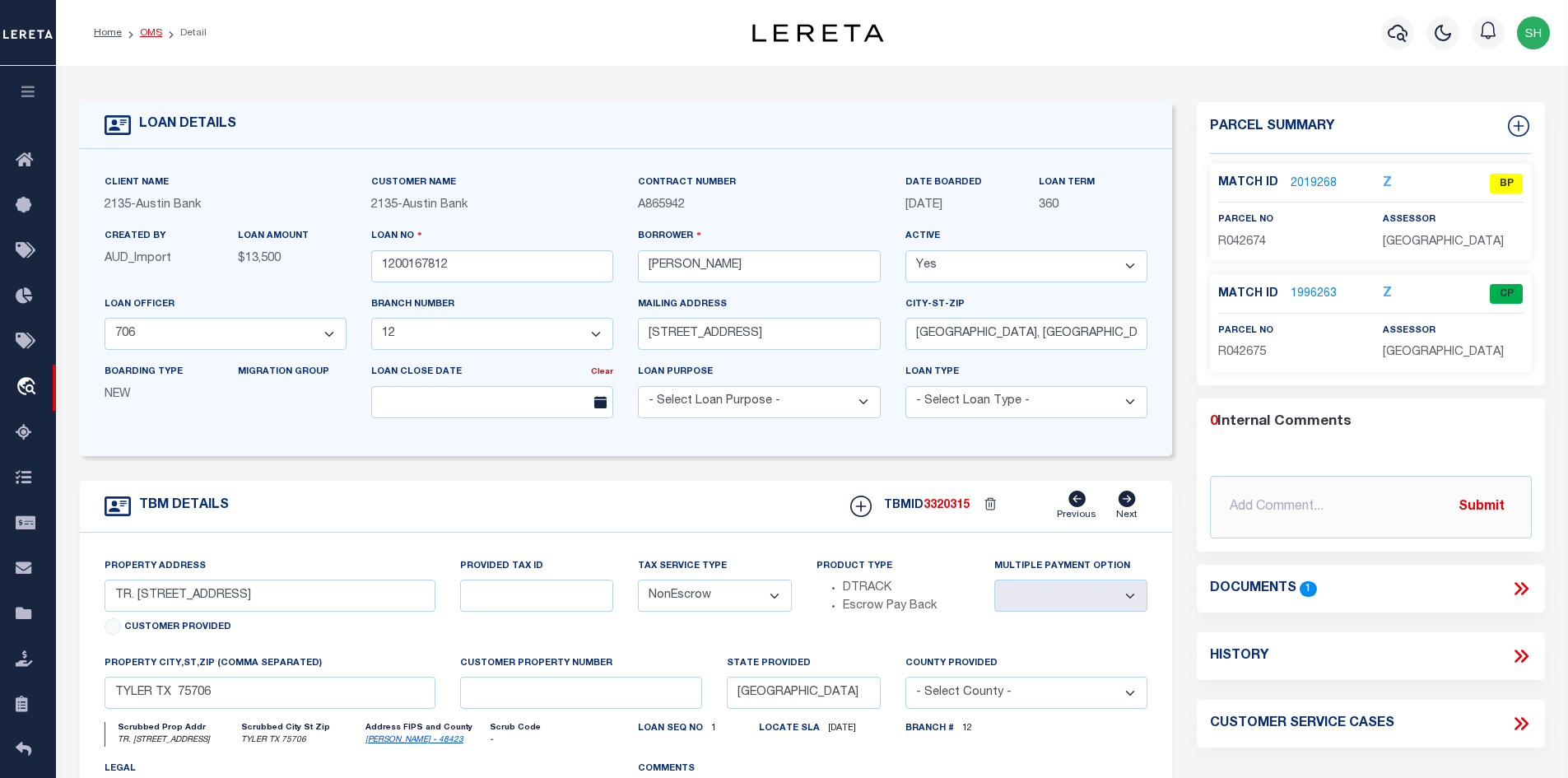
click at [143, 34] on link "OMS" at bounding box center [152, 32] width 23 height 10
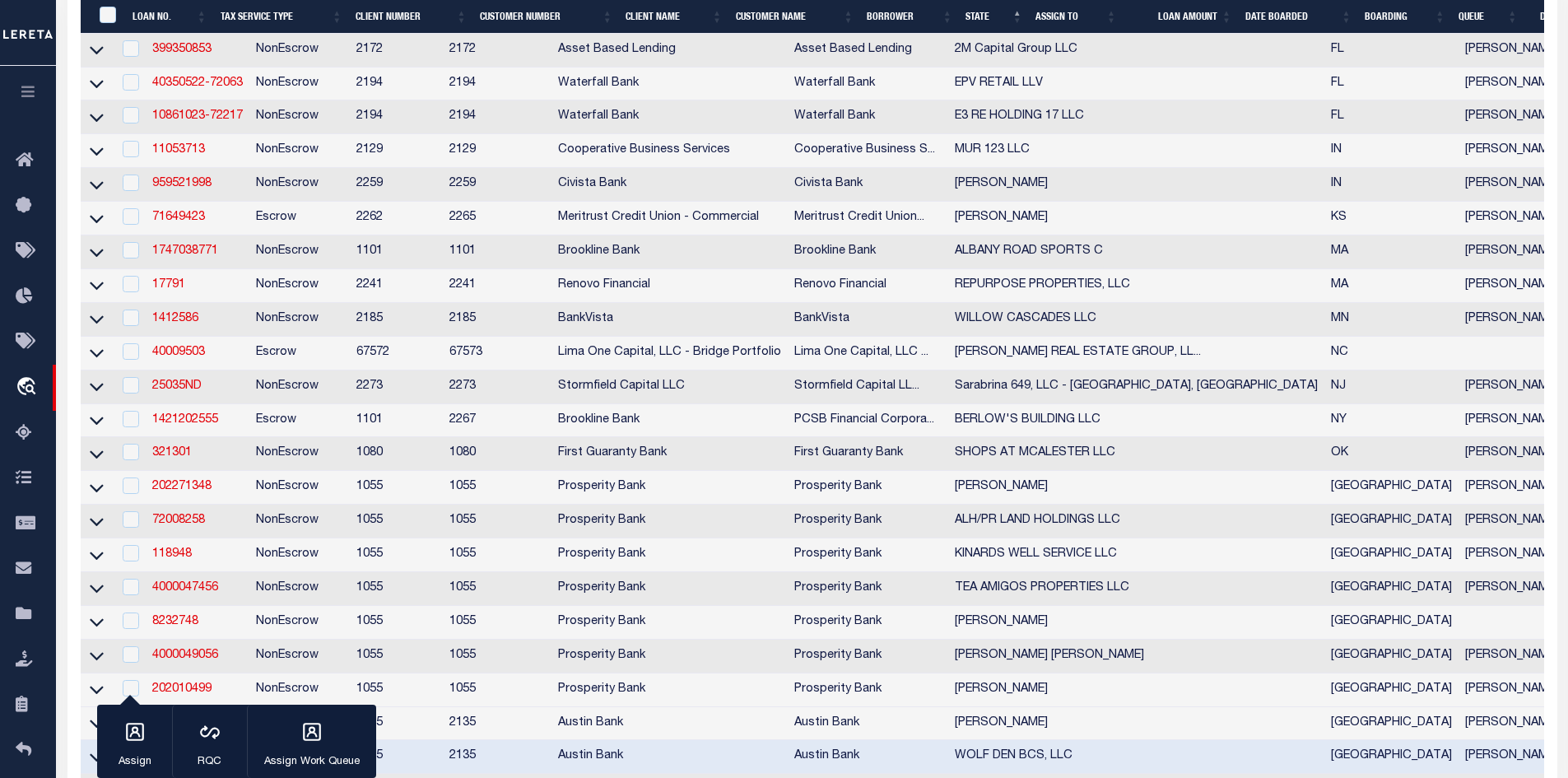
scroll to position [659, 0]
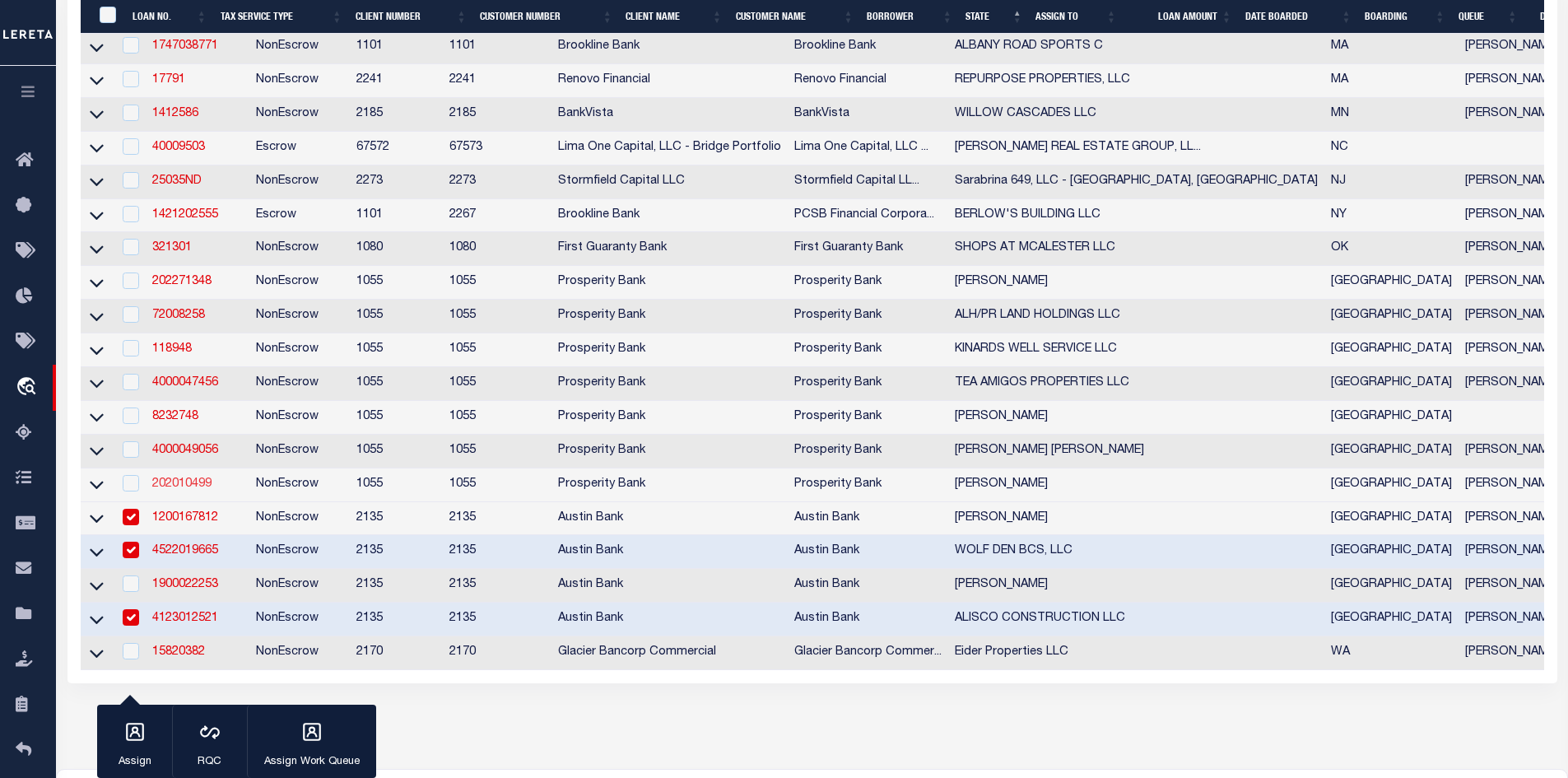
click at [170, 490] on link "202010499" at bounding box center [182, 484] width 59 height 11
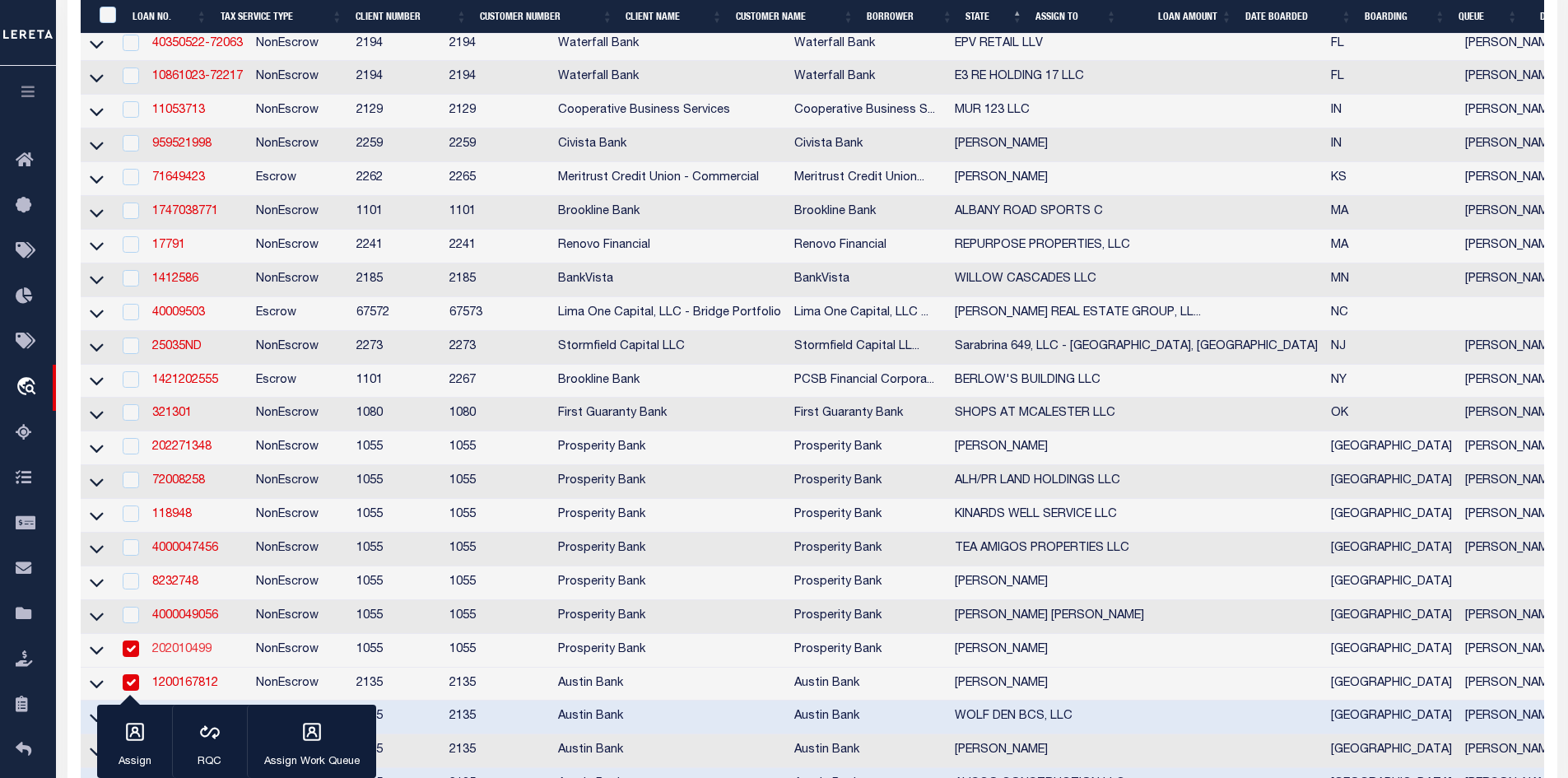
type input "202010499"
type input "[PERSON_NAME]"
select select
type input "1283 [PERSON_NAME]"
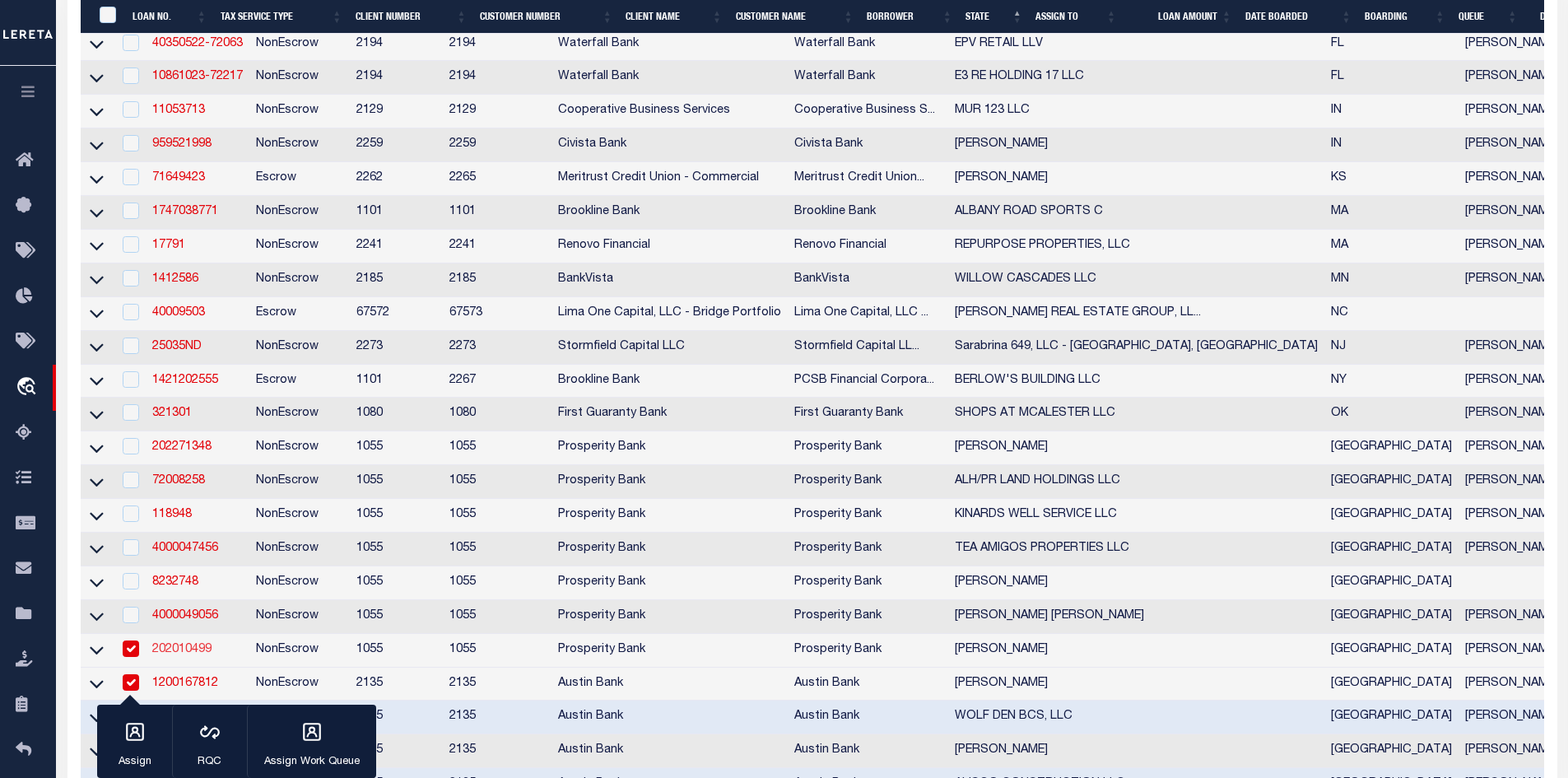
type input "[GEOGRAPHIC_DATA] [GEOGRAPHIC_DATA] 78947"
select select
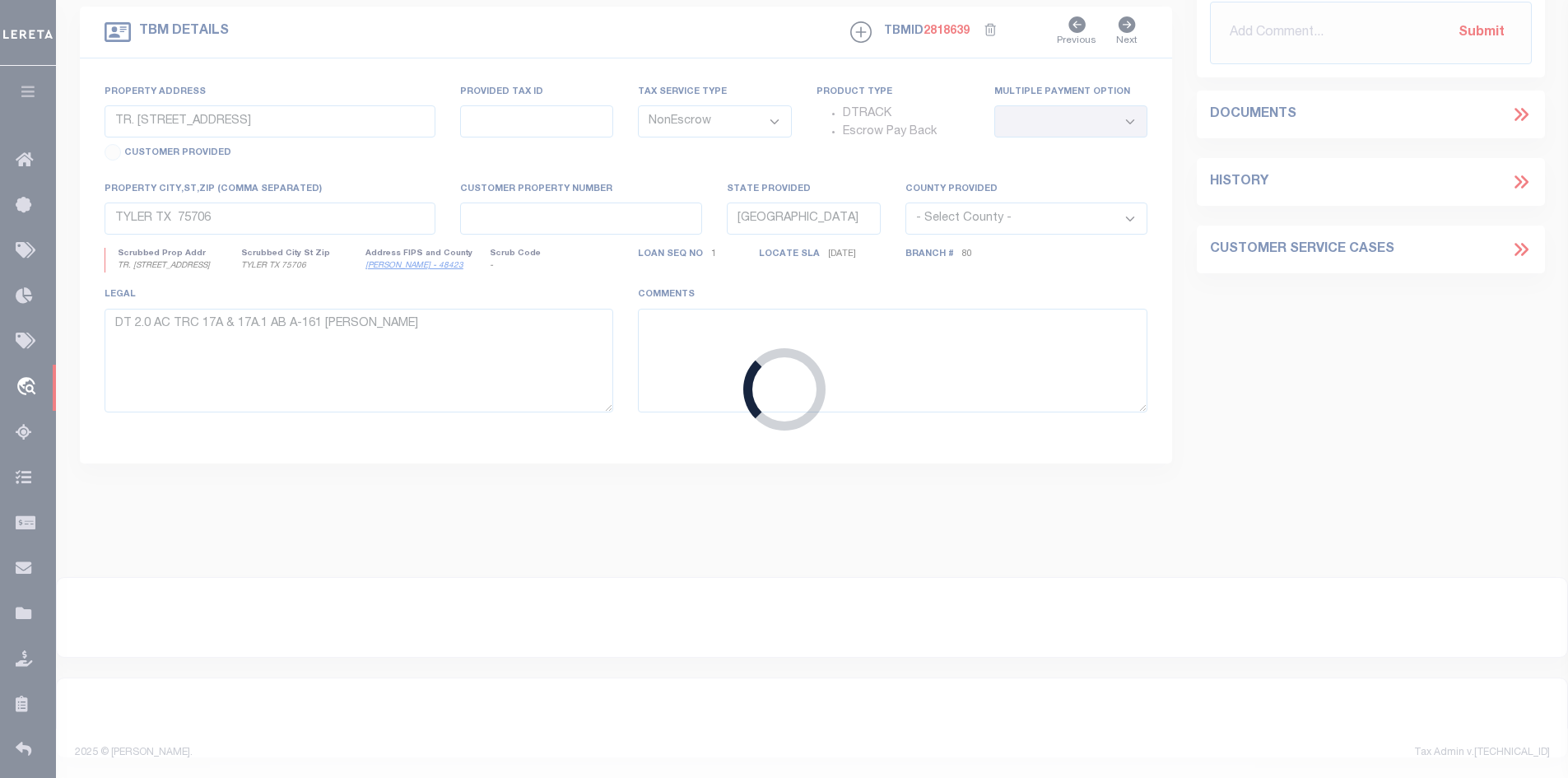
type input "TBD [PERSON_NAME]"
select select
type input "[GEOGRAPHIC_DATA] [GEOGRAPHIC_DATA] 78947"
type input "2"
select select
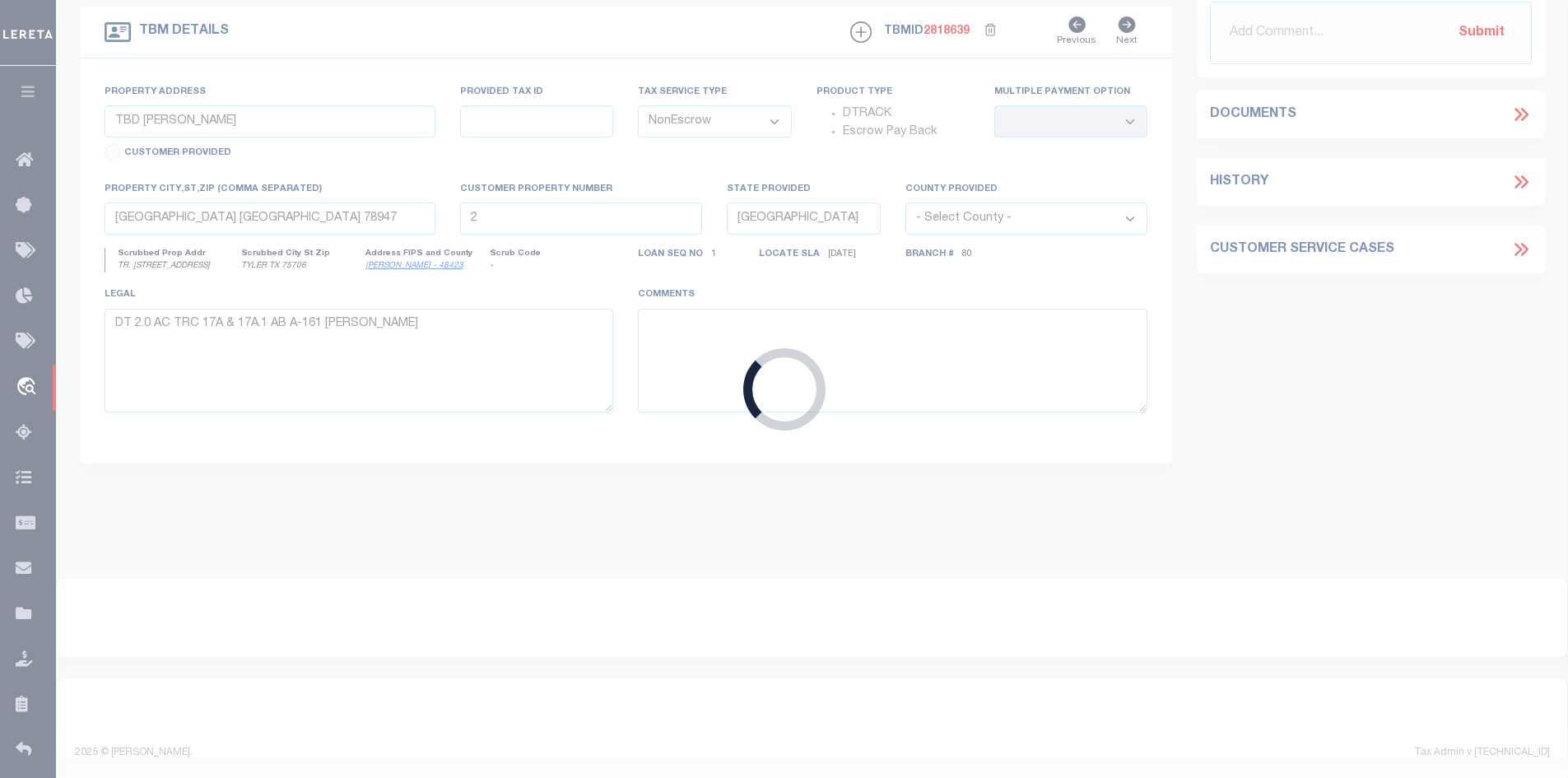
type textarea "TBD [PERSON_NAME][GEOGRAPHIC_DATA] LOT 30 [GEOGRAPHIC_DATA], [GEOGRAPHIC_DATA] …"
select select "4020"
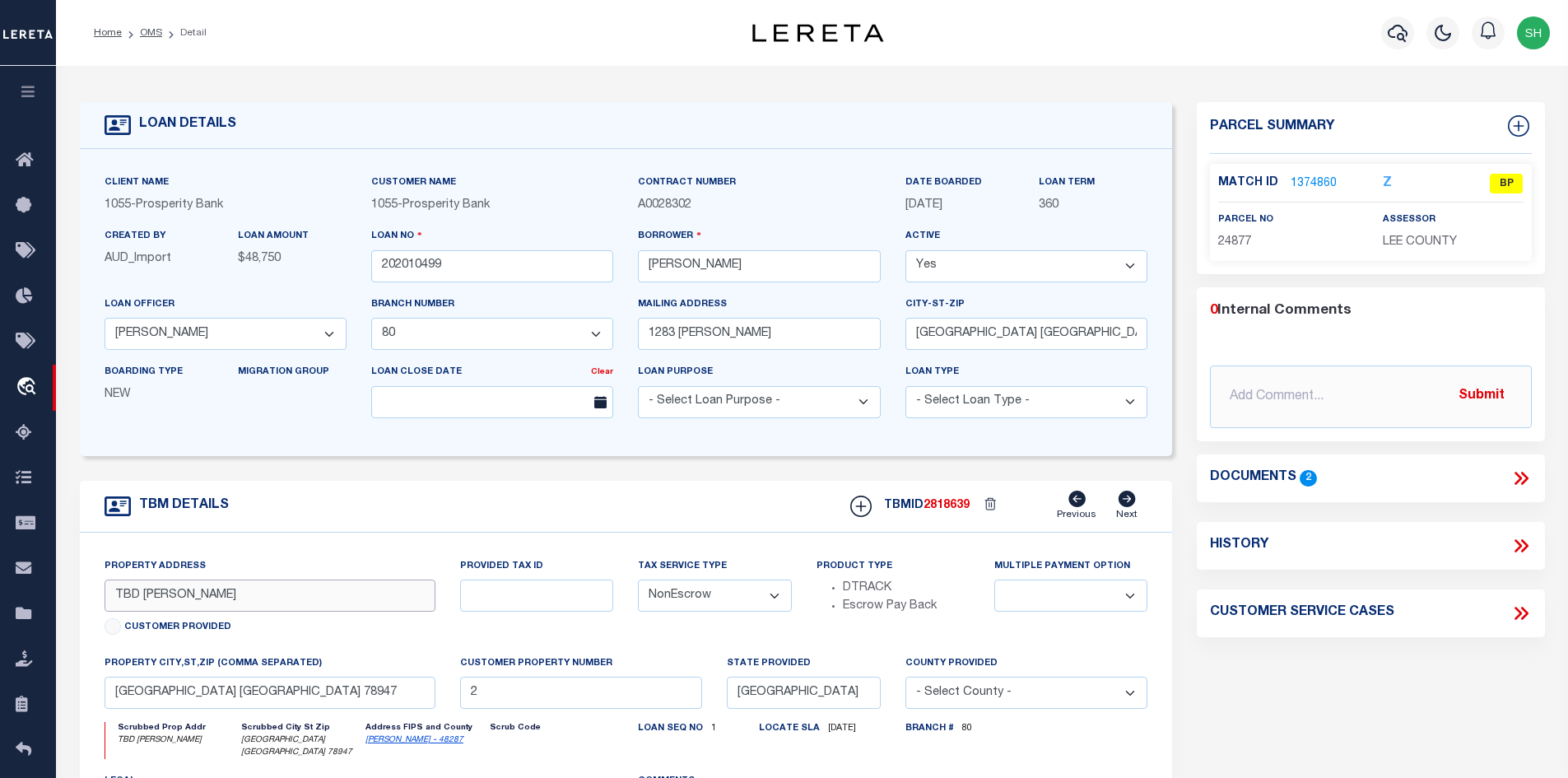
drag, startPoint x: 197, startPoint y: 599, endPoint x: 142, endPoint y: 598, distance: 55.0
click at [142, 598] on input "TBD [PERSON_NAME]" at bounding box center [270, 595] width 332 height 32
click at [1520, 468] on icon at bounding box center [1521, 477] width 22 height 22
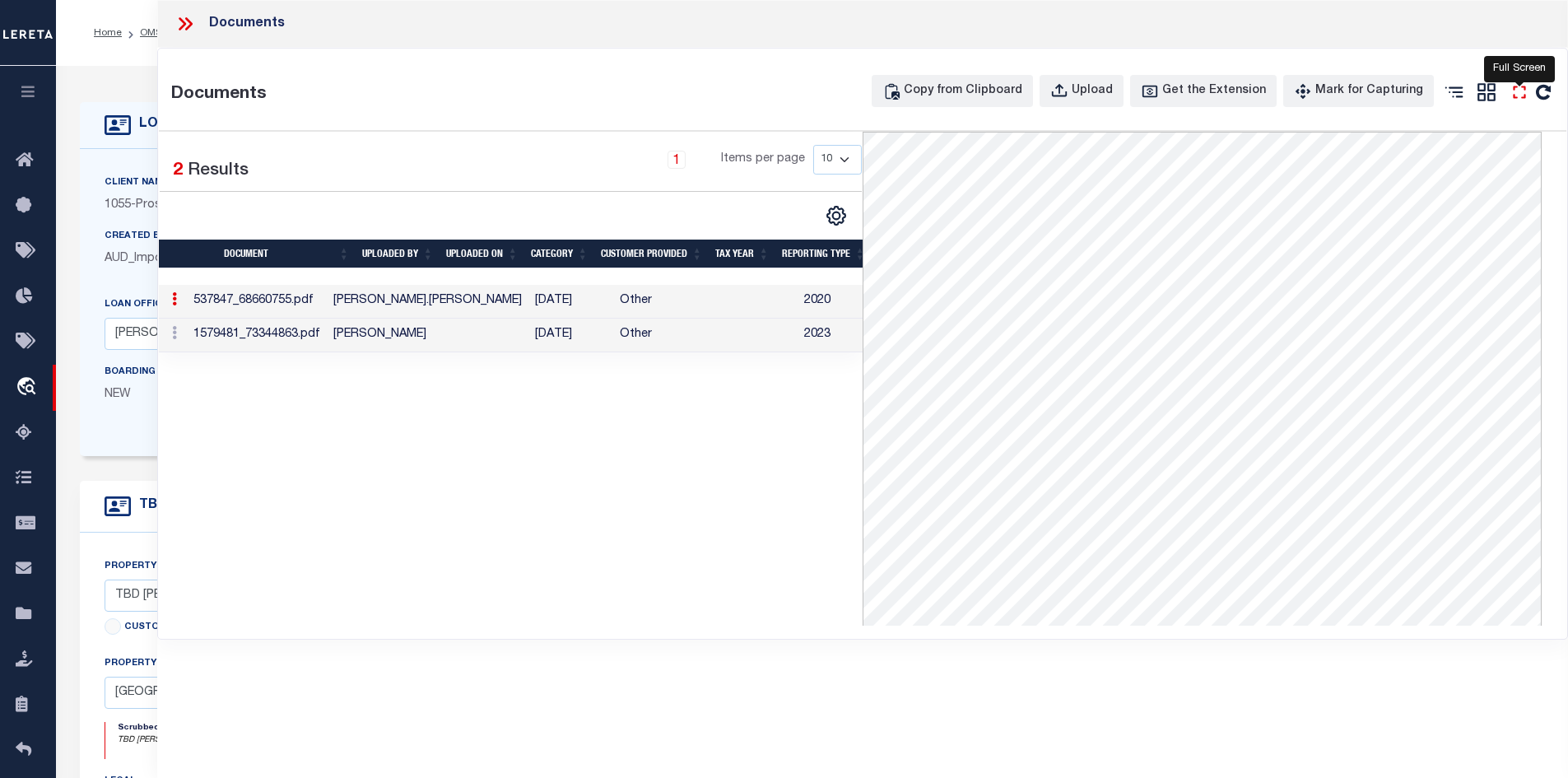
click at [1517, 85] on icon "" at bounding box center [1519, 92] width 22 height 22
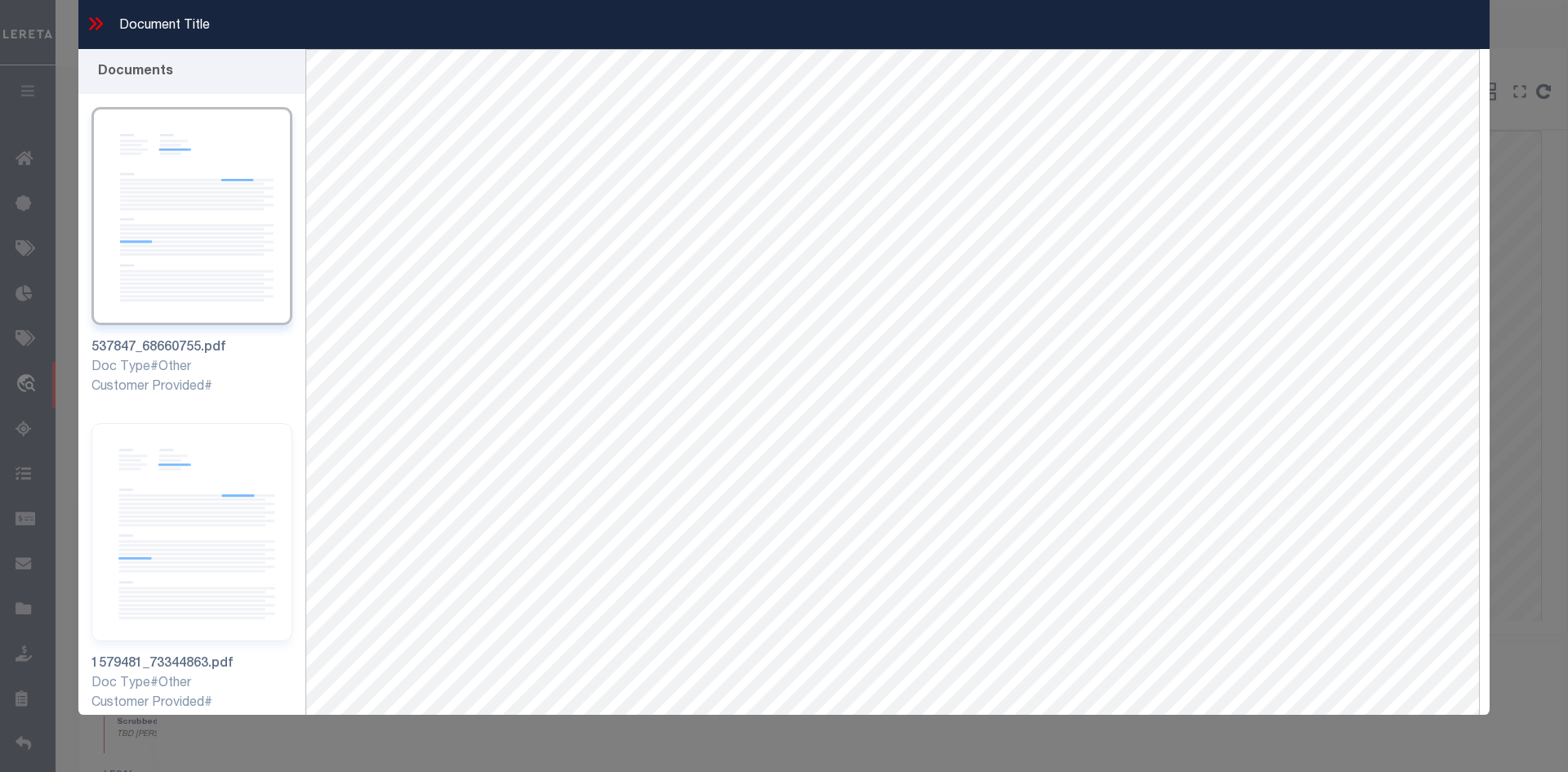
click at [96, 28] on icon at bounding box center [95, 23] width 22 height 22
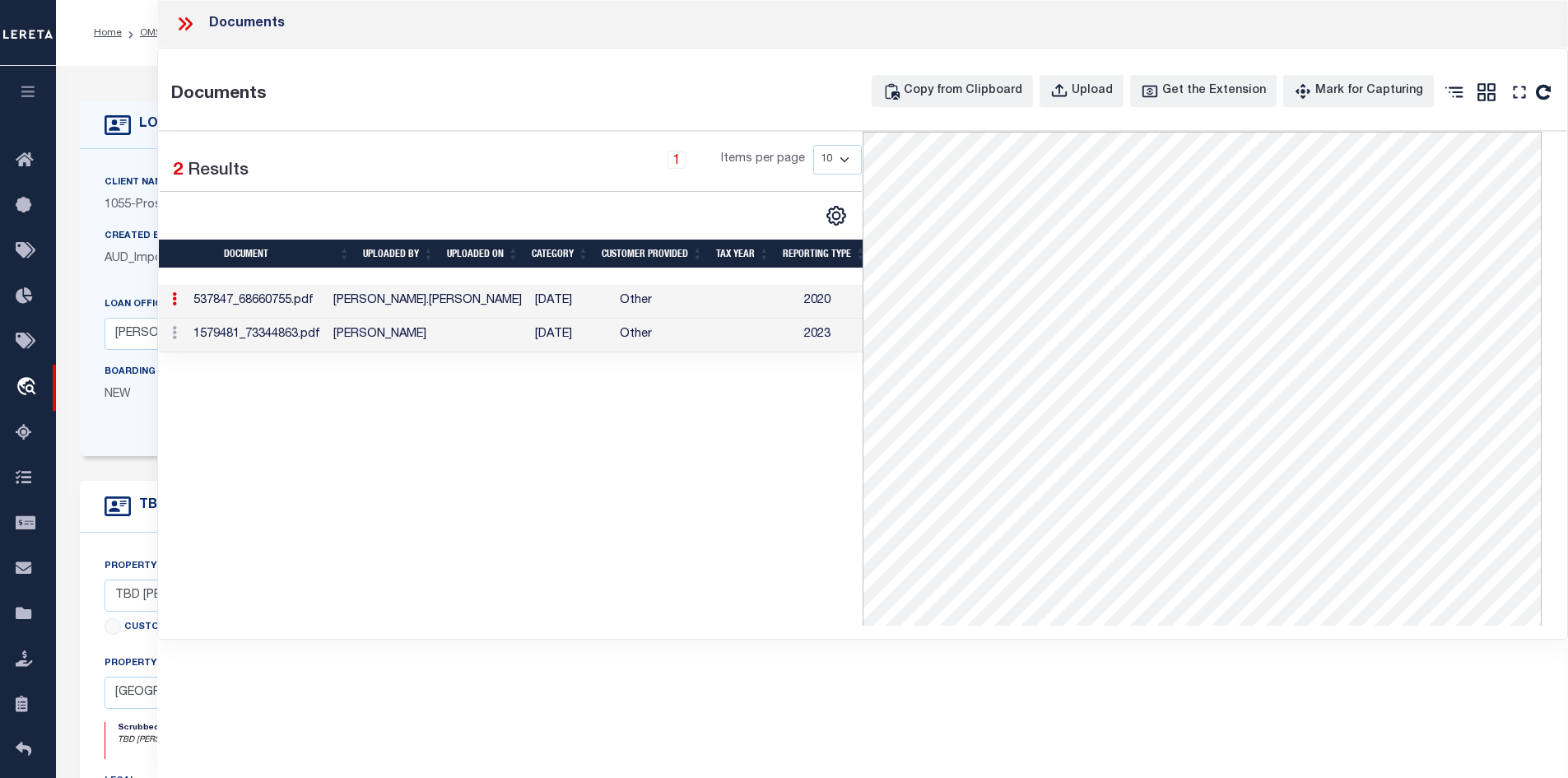
click at [423, 339] on td "[PERSON_NAME]" at bounding box center [427, 335] width 201 height 34
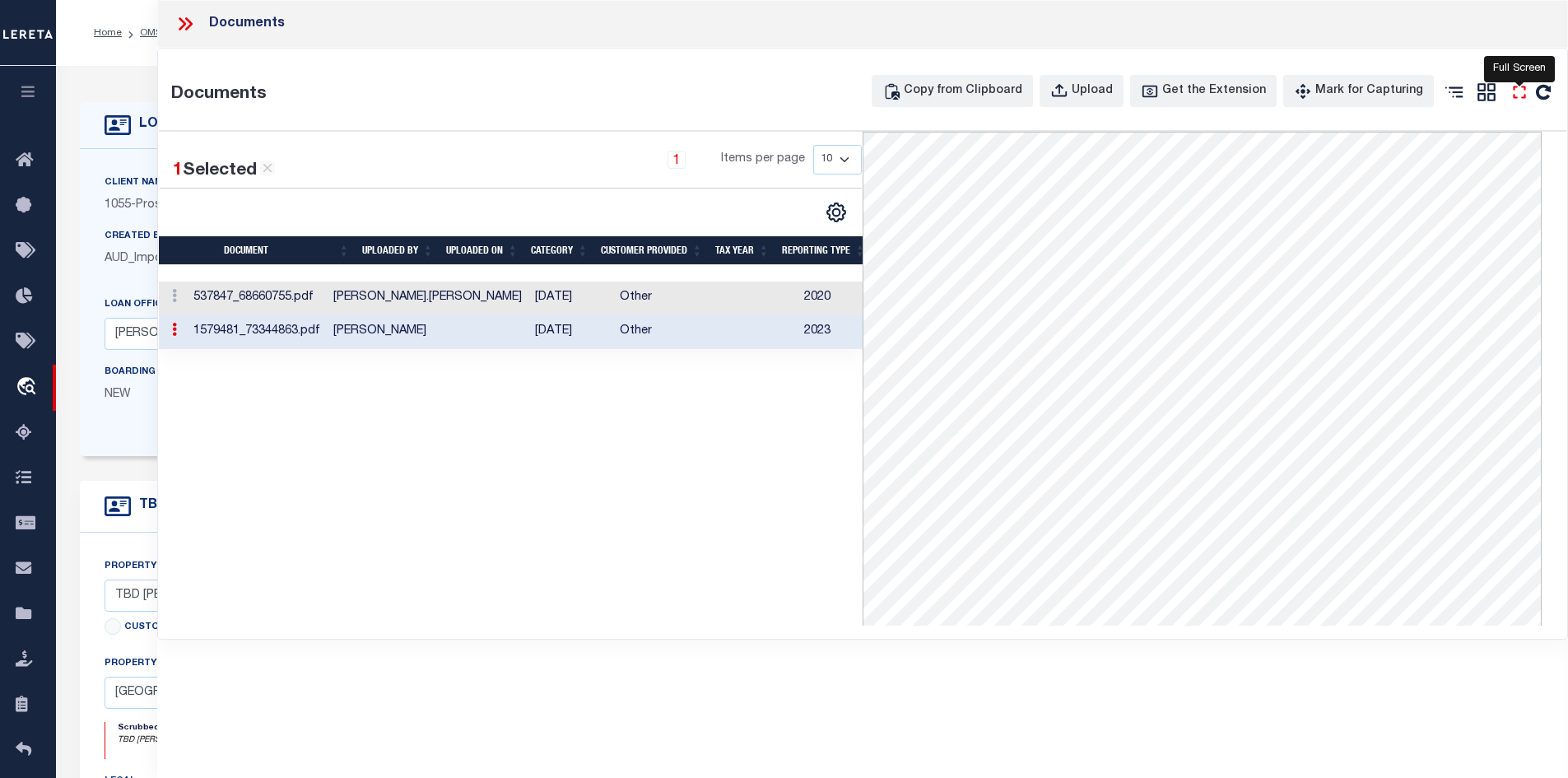
click at [1526, 86] on icon "" at bounding box center [1519, 92] width 22 height 22
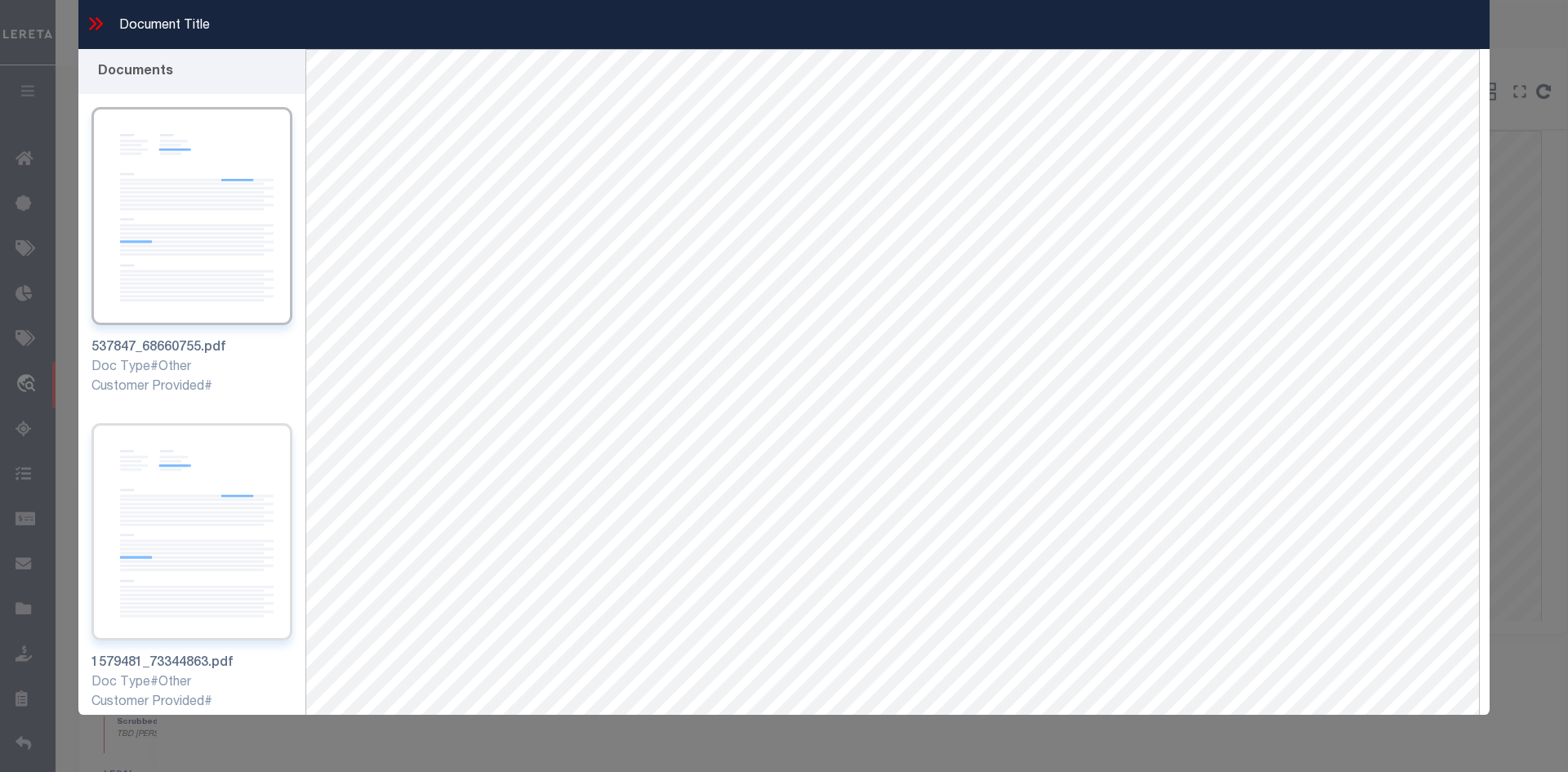
click at [199, 515] on img at bounding box center [192, 532] width 201 height 218
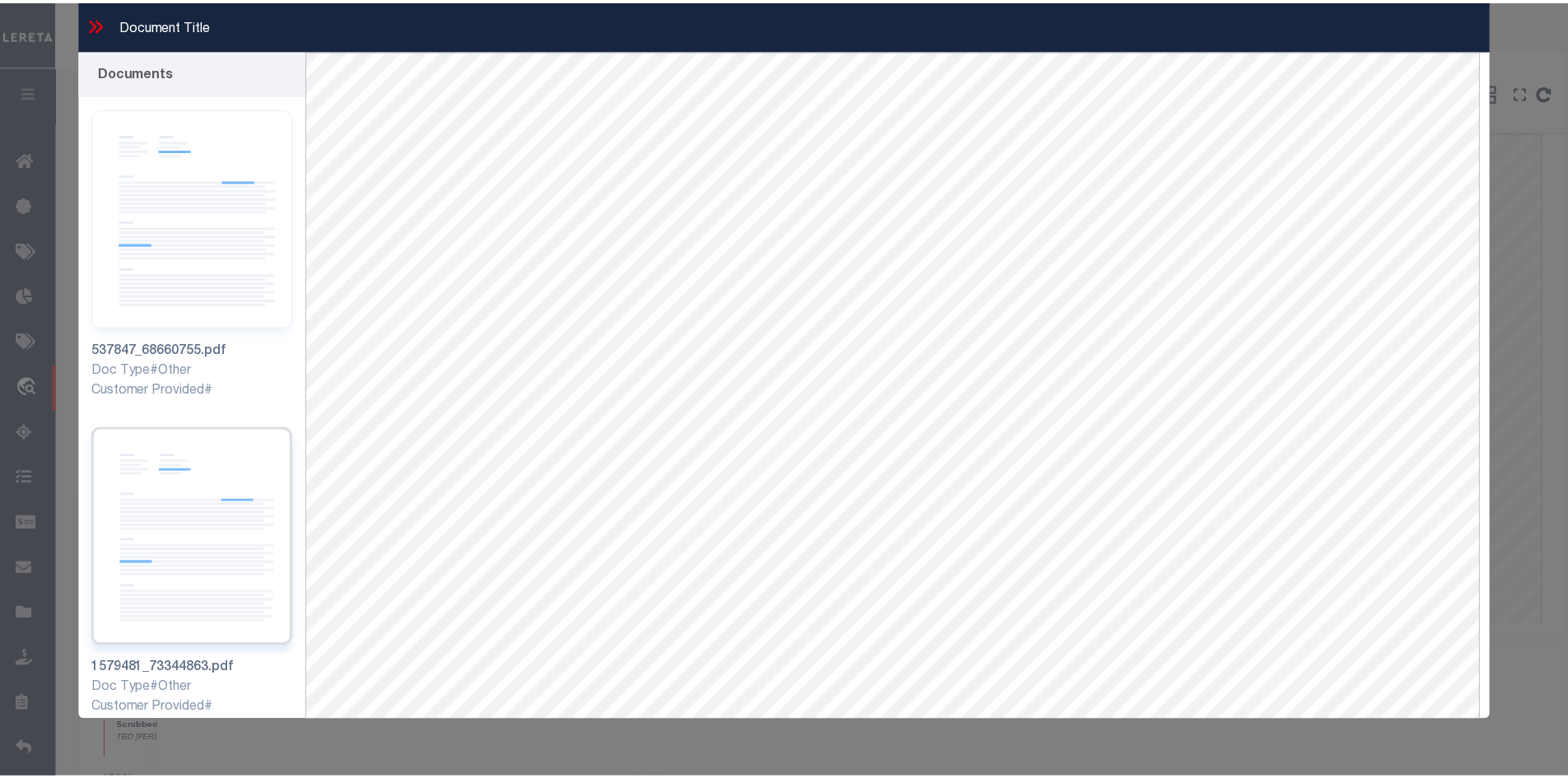
scroll to position [30, 0]
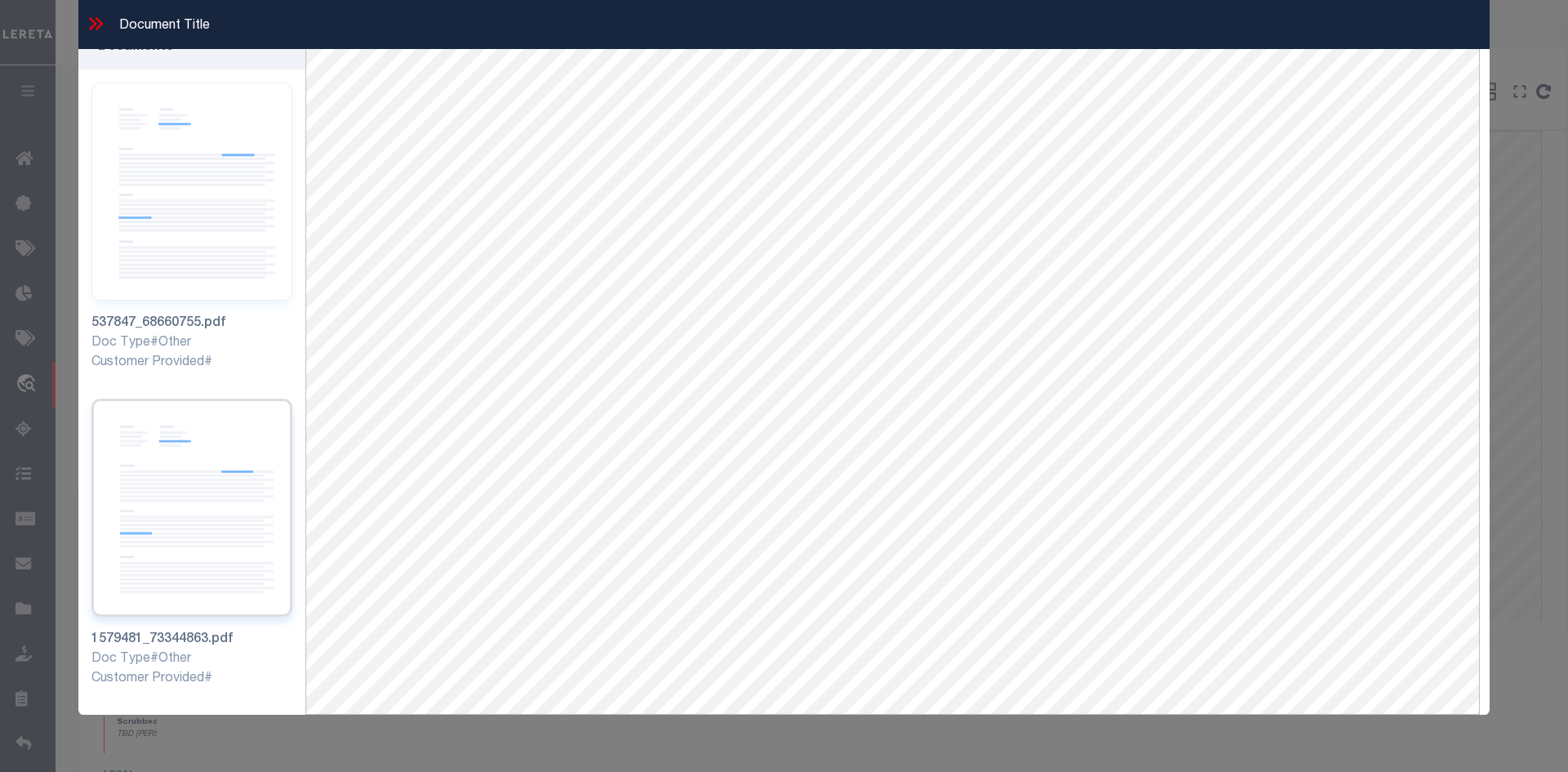
click at [236, 493] on img at bounding box center [192, 507] width 201 height 218
click at [93, 21] on icon at bounding box center [93, 23] width 8 height 13
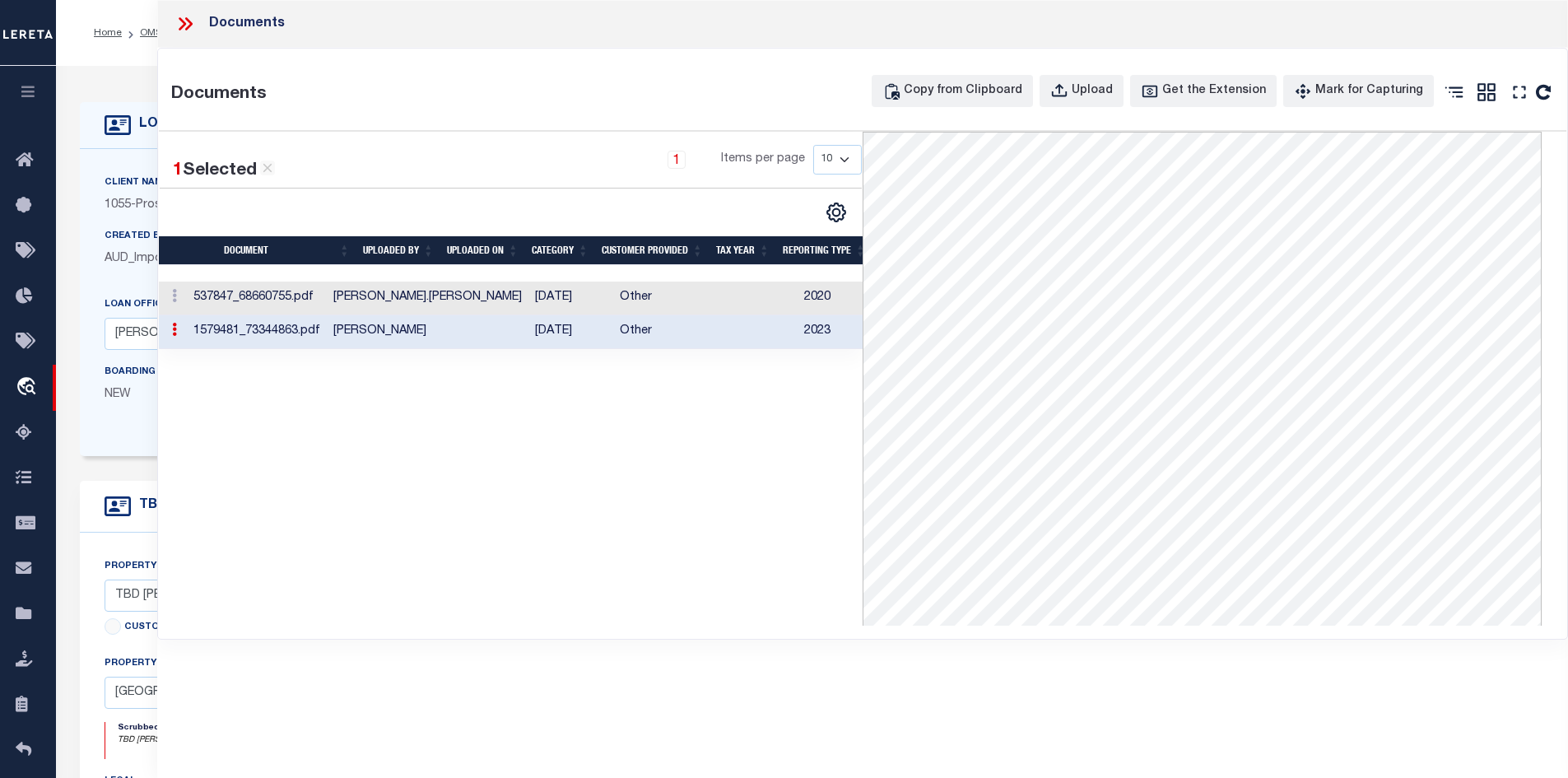
click at [179, 17] on icon at bounding box center [185, 24] width 22 height 22
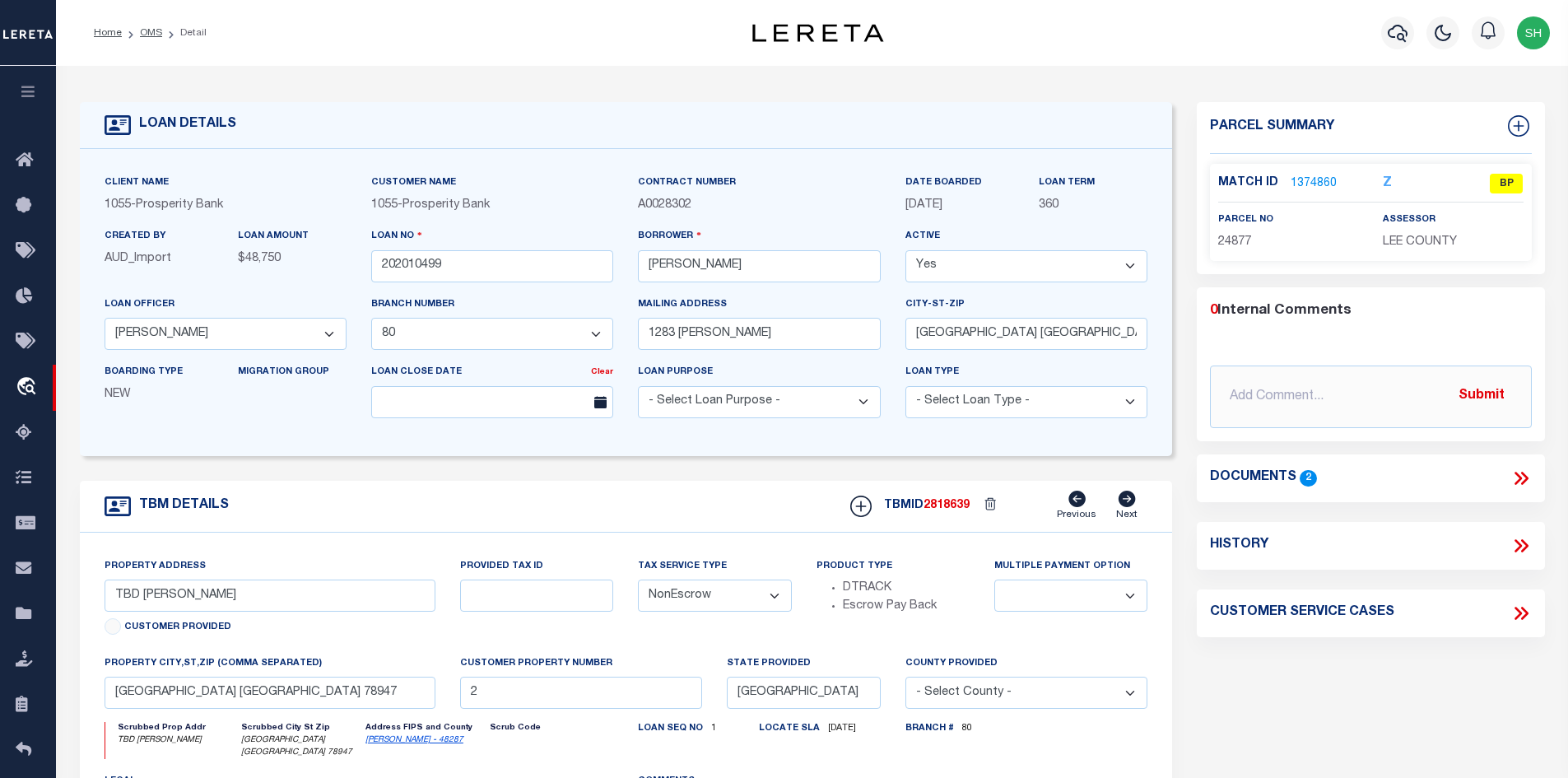
click at [1523, 470] on icon at bounding box center [1521, 477] width 22 height 22
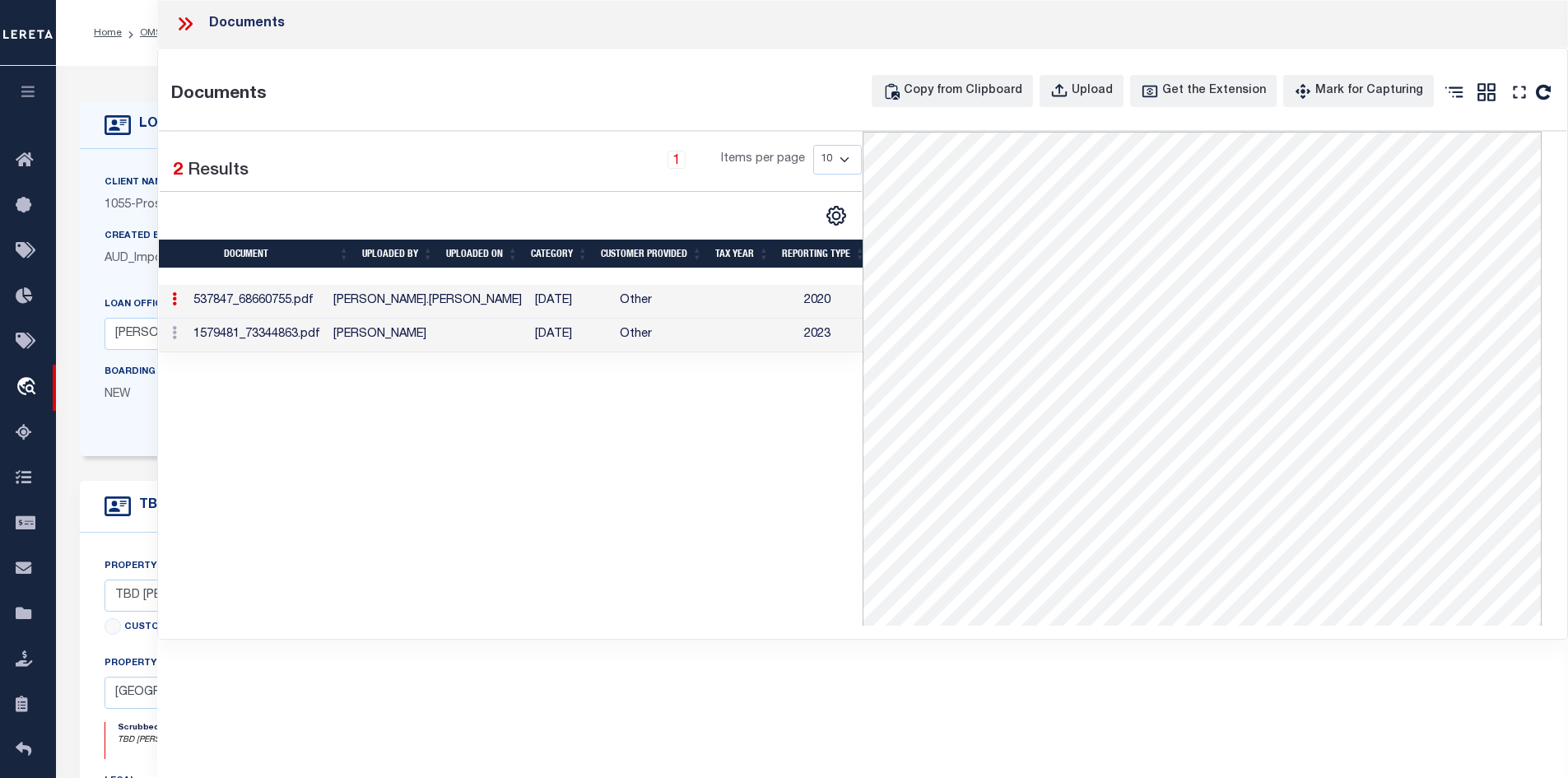
click at [363, 337] on td "[PERSON_NAME]" at bounding box center [427, 335] width 201 height 34
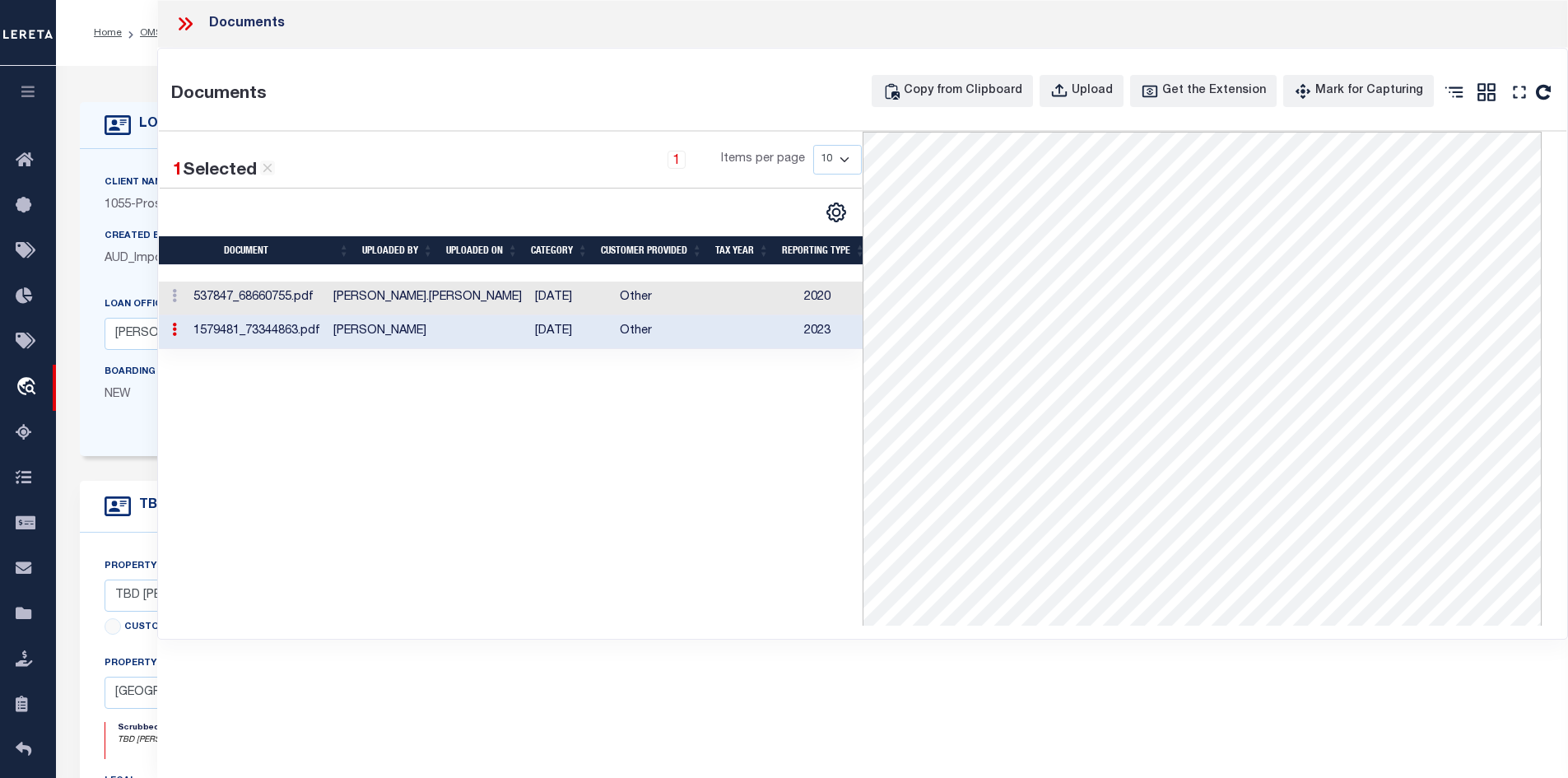
click at [181, 24] on icon at bounding box center [185, 24] width 22 height 22
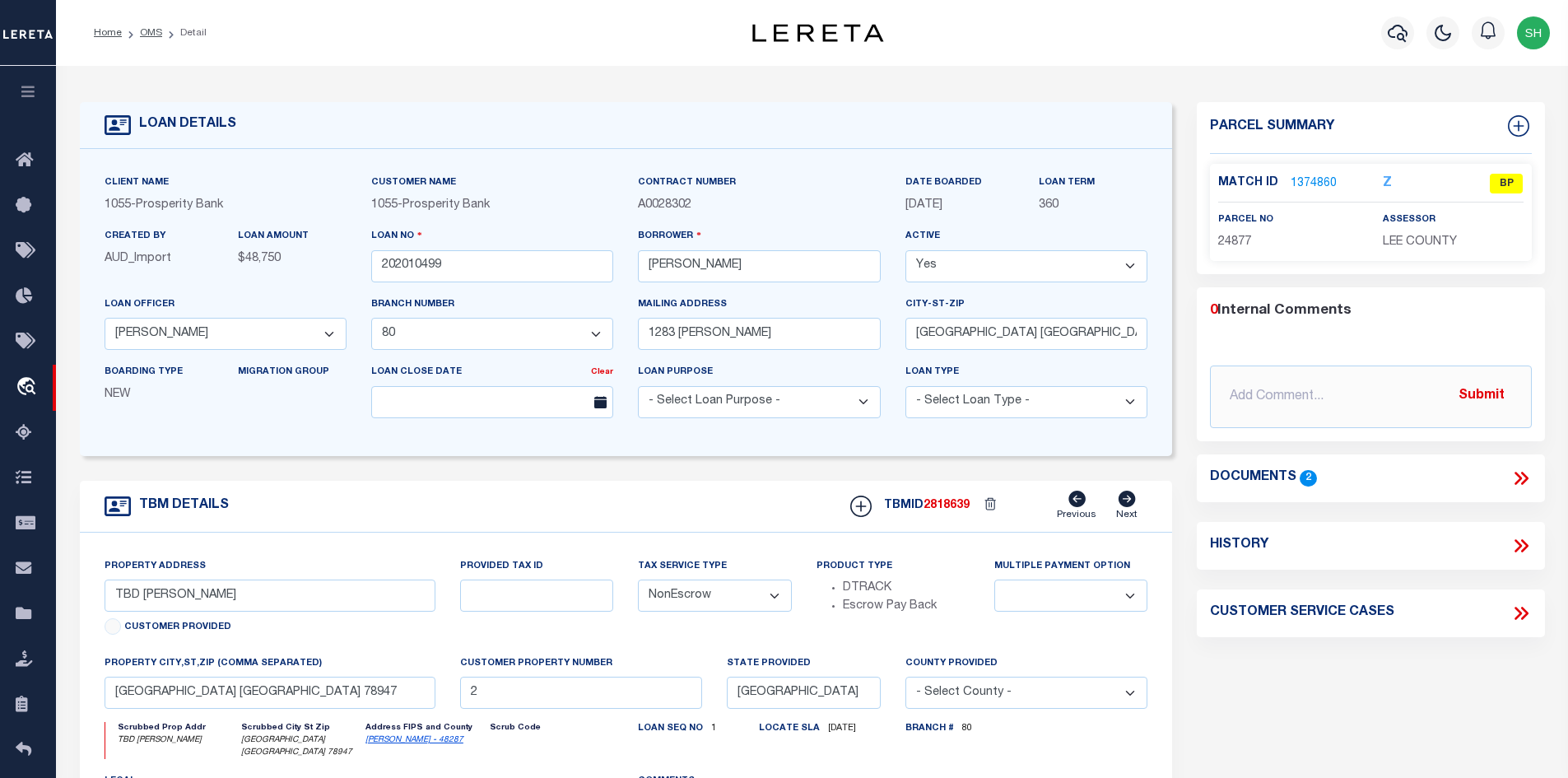
click at [1525, 475] on icon at bounding box center [1524, 477] width 8 height 13
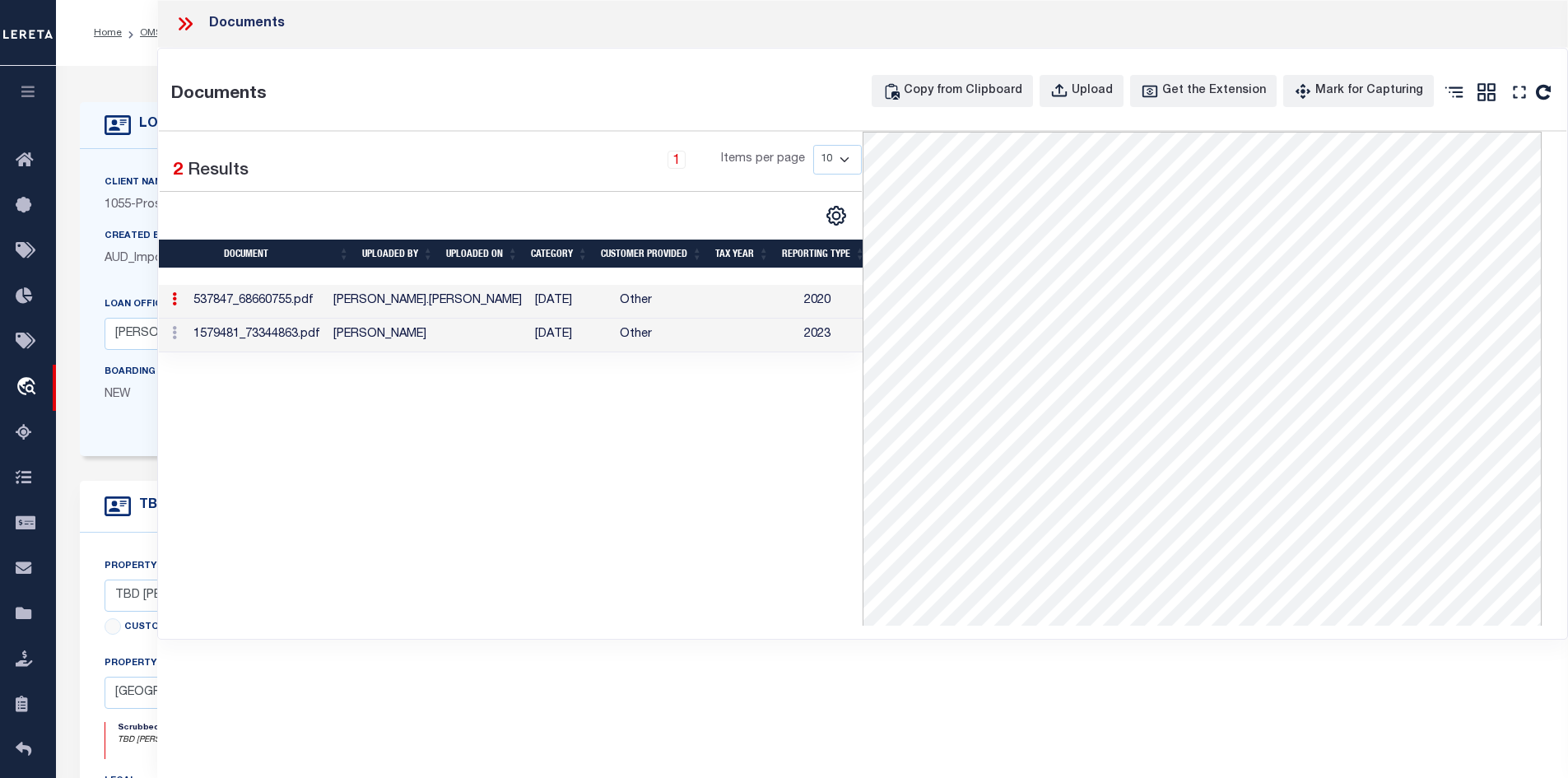
click at [176, 23] on icon at bounding box center [185, 24] width 22 height 22
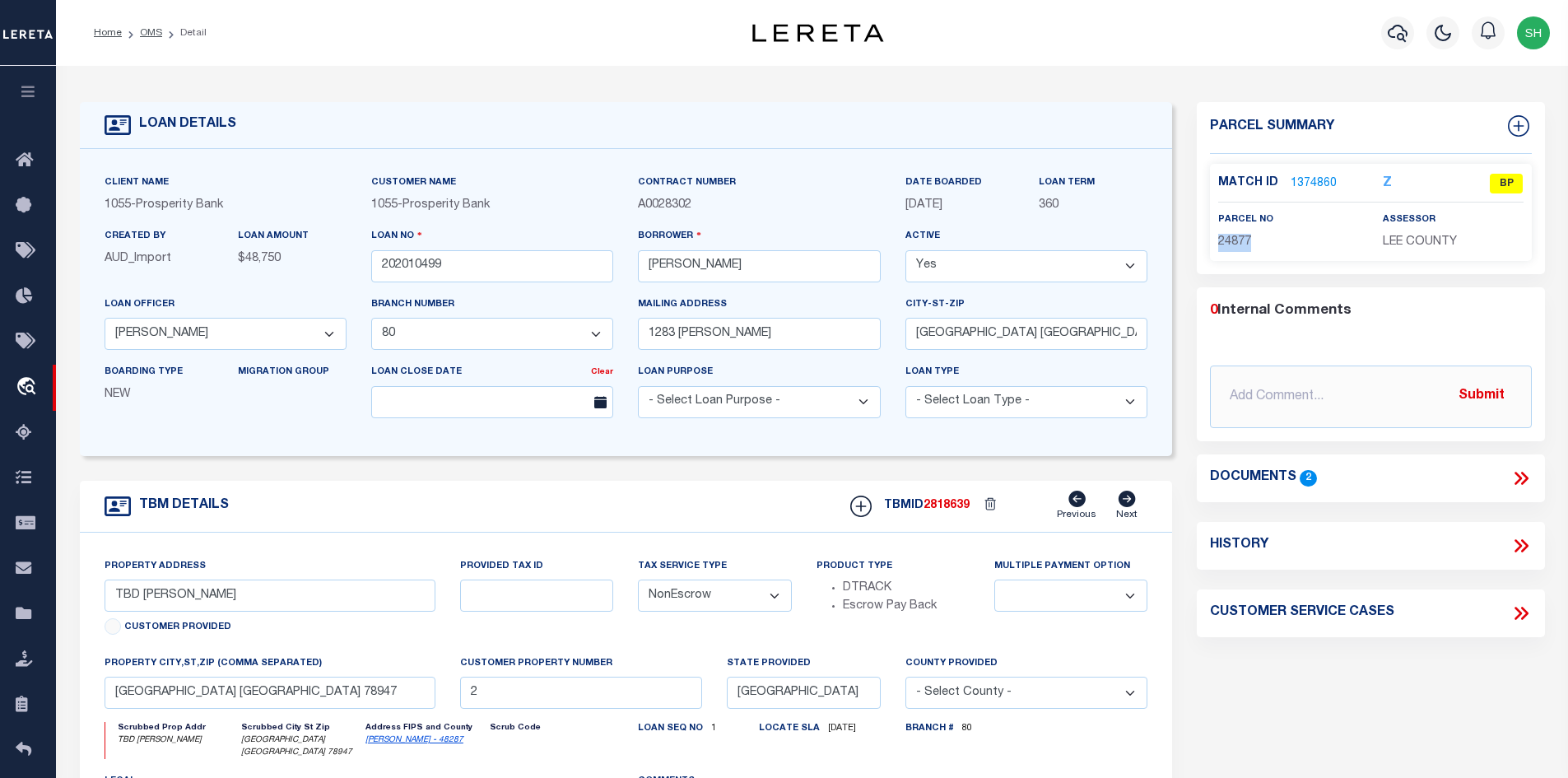
drag, startPoint x: 1276, startPoint y: 243, endPoint x: 1222, endPoint y: 247, distance: 54.1
click at [1221, 247] on p "24877" at bounding box center [1288, 242] width 140 height 18
copy span "24877"
click at [1311, 186] on link "1374860" at bounding box center [1313, 184] width 46 height 17
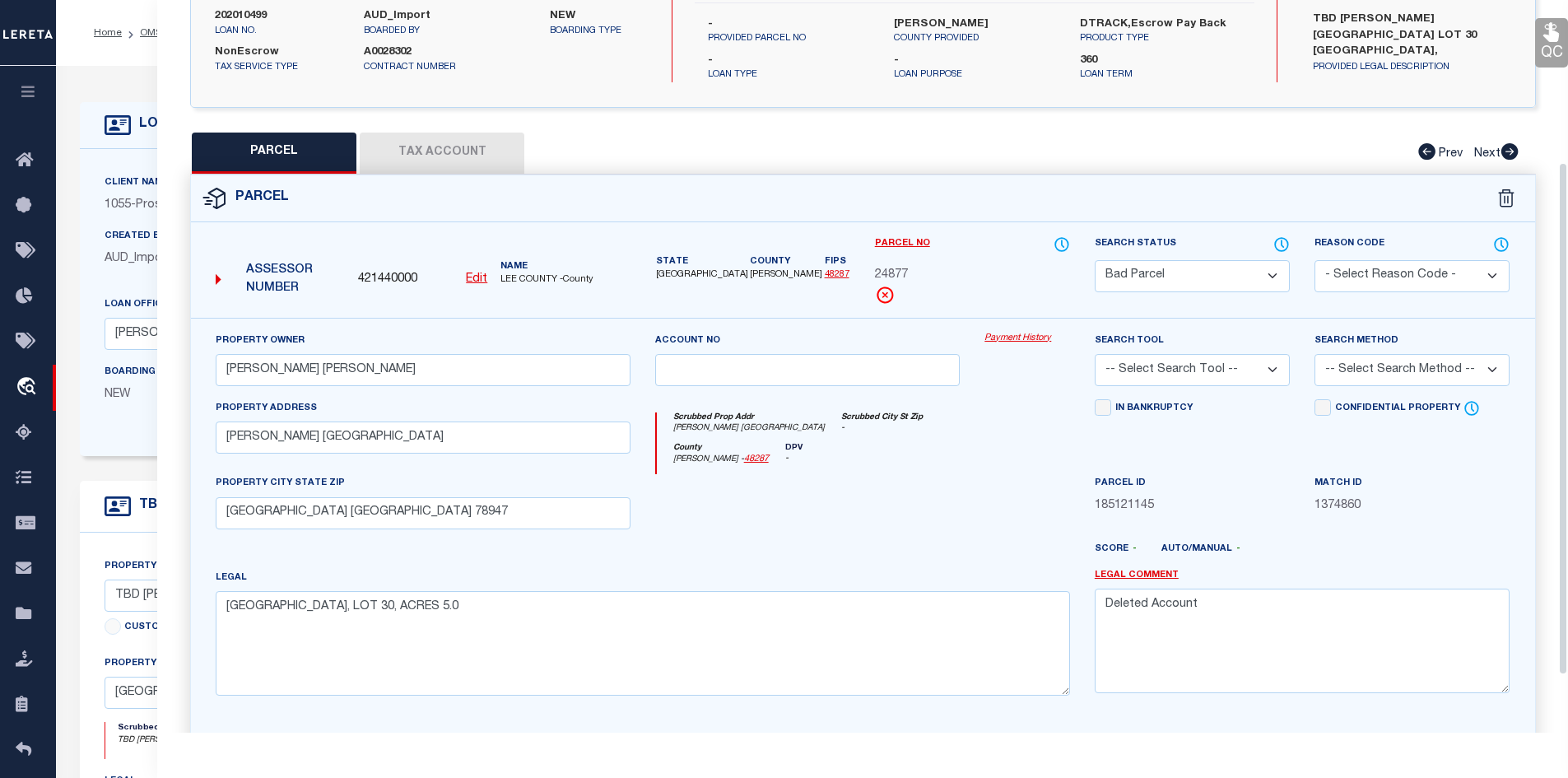
scroll to position [247, 0]
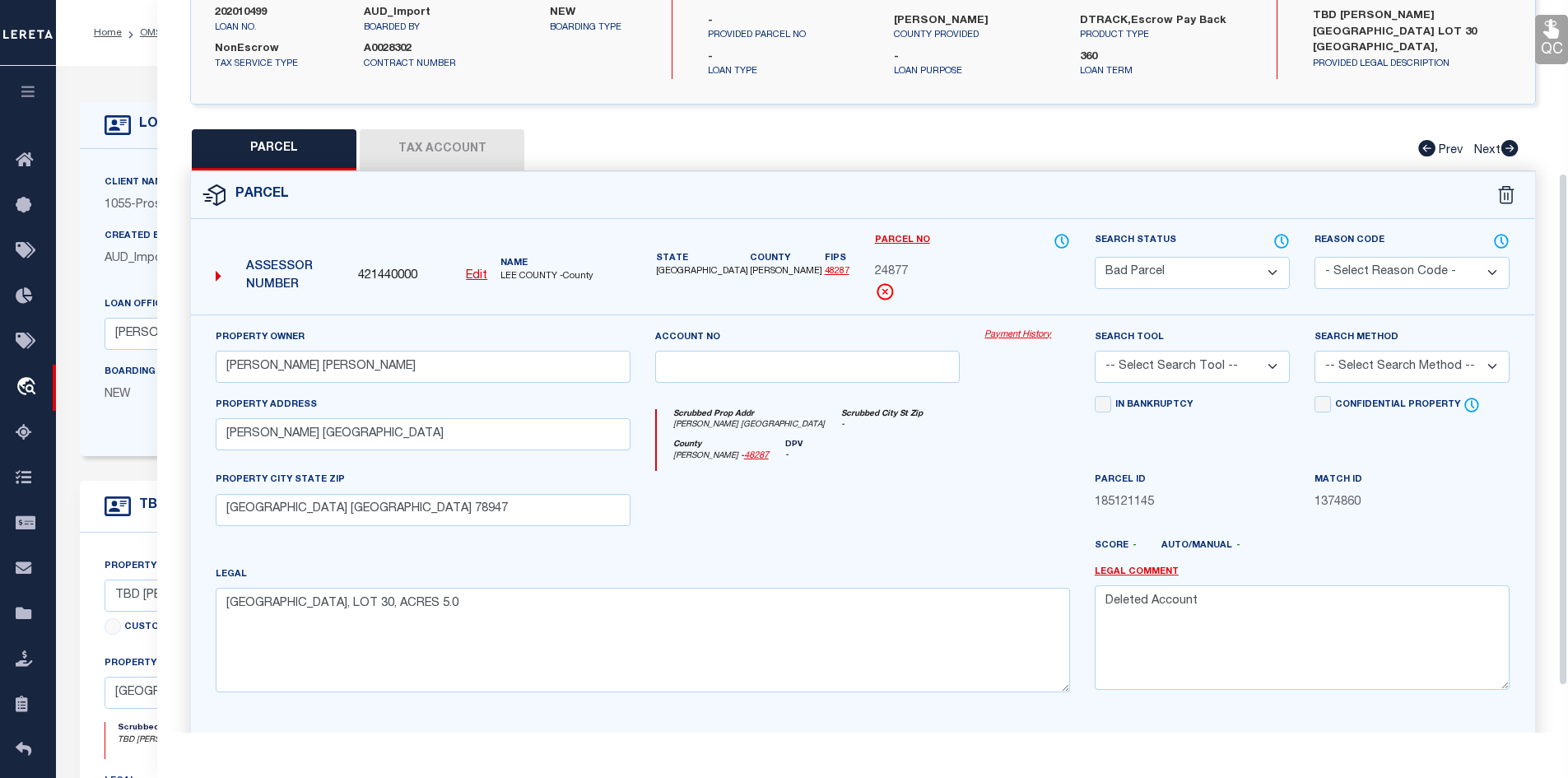
click at [1155, 259] on select "Automated Search Bad Parcel Complete Duplicate Parcel High Dollar Reporting In …" at bounding box center [1192, 273] width 195 height 32
click at [1095, 257] on select "Automated Search Bad Parcel Complete Duplicate Parcel High Dollar Reporting In …" at bounding box center [1192, 273] width 195 height 32
click at [1349, 258] on select "- Select Reason Code - 099 - Other (Provide additional detail) ACT - Agency Cha…" at bounding box center [1412, 273] width 195 height 32
click at [1314, 257] on select "- Select Reason Code - 099 - Other (Provide additional detail) ACT - Agency Cha…" at bounding box center [1412, 273] width 195 height 32
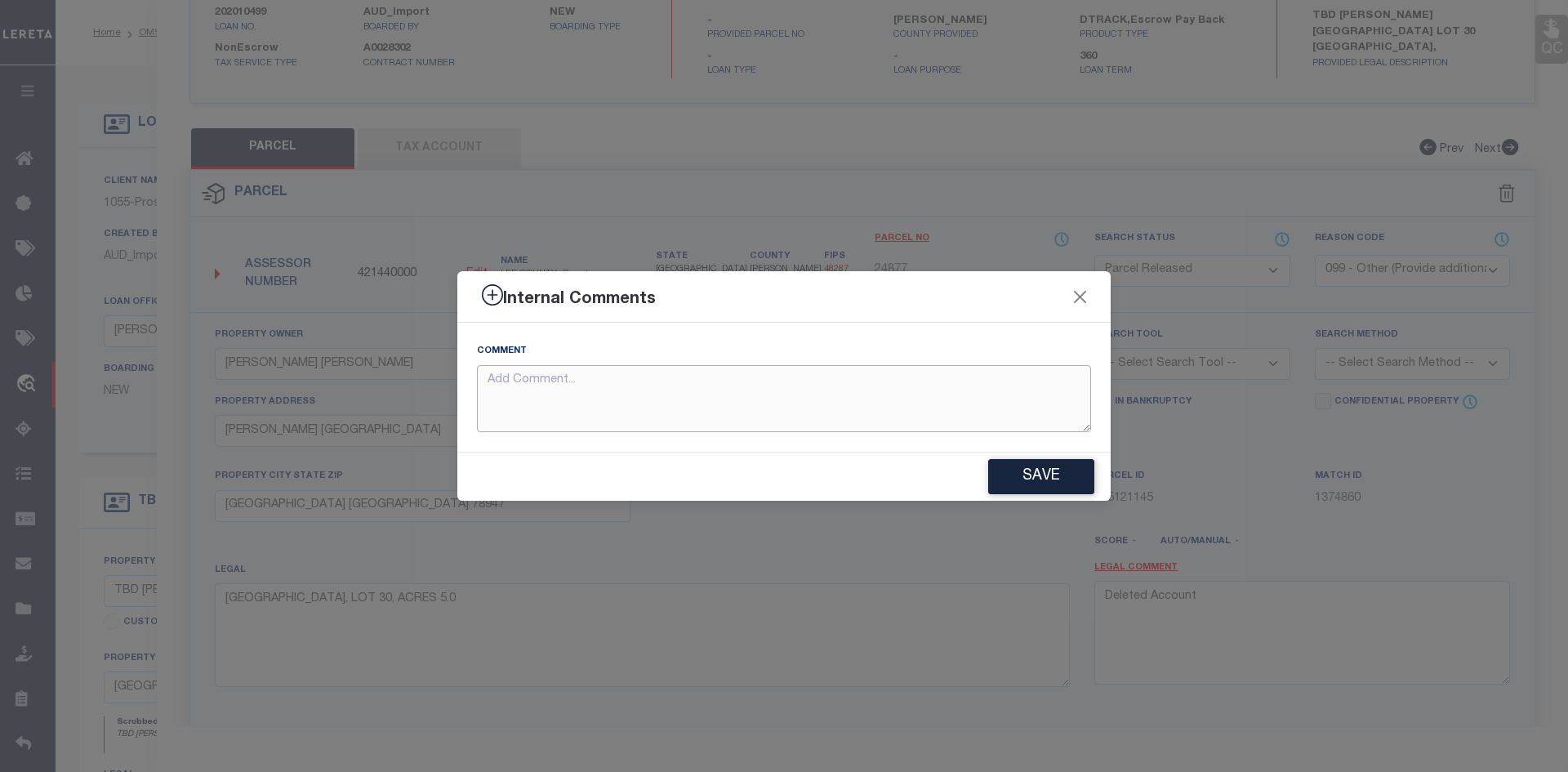
click at [600, 411] on textarea at bounding box center [784, 399] width 614 height 67
paste textarea "24877"
click at [1013, 470] on button "Save" at bounding box center [1041, 476] width 106 height 35
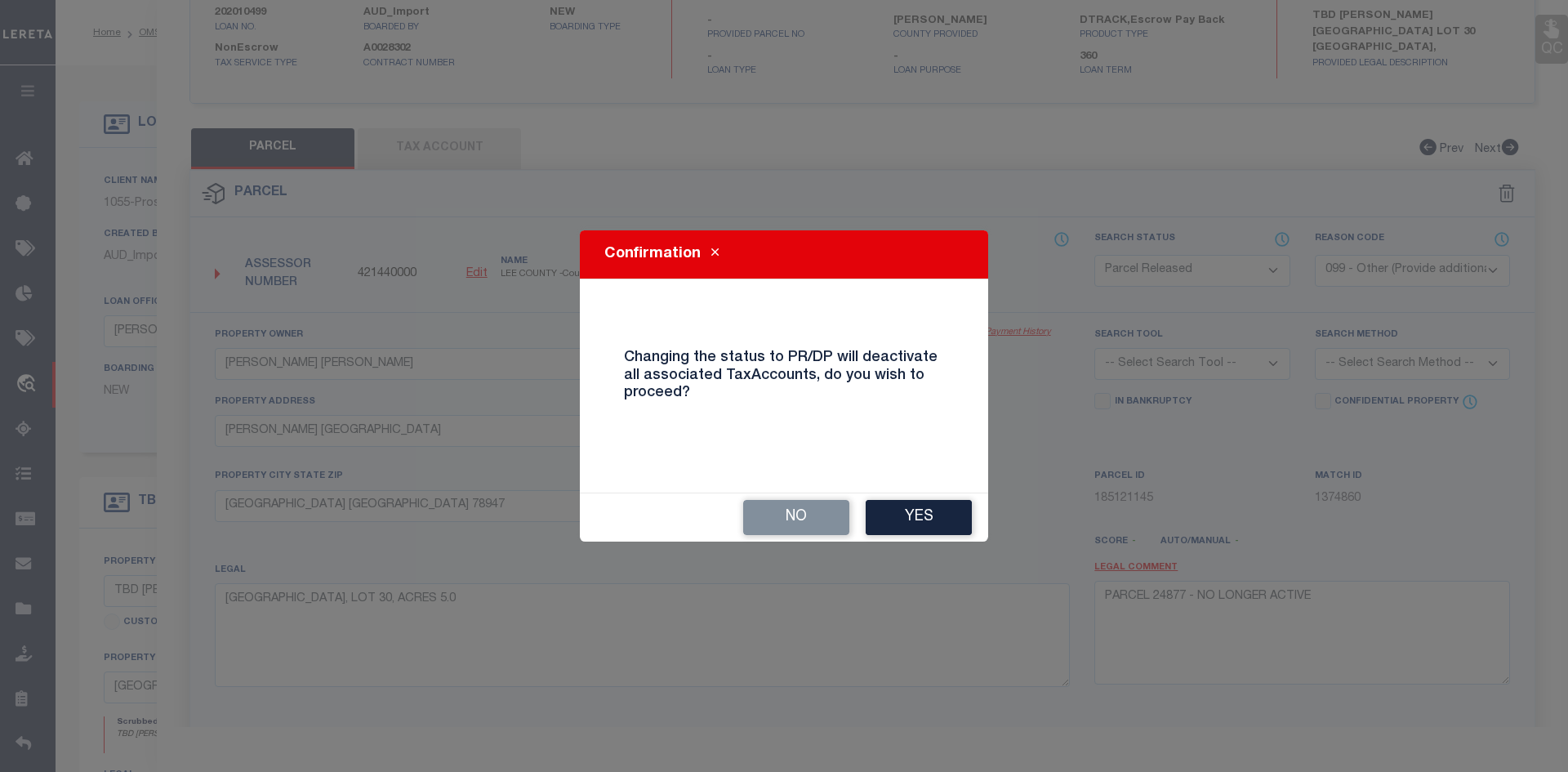
click at [934, 508] on button "Yes" at bounding box center [918, 517] width 106 height 35
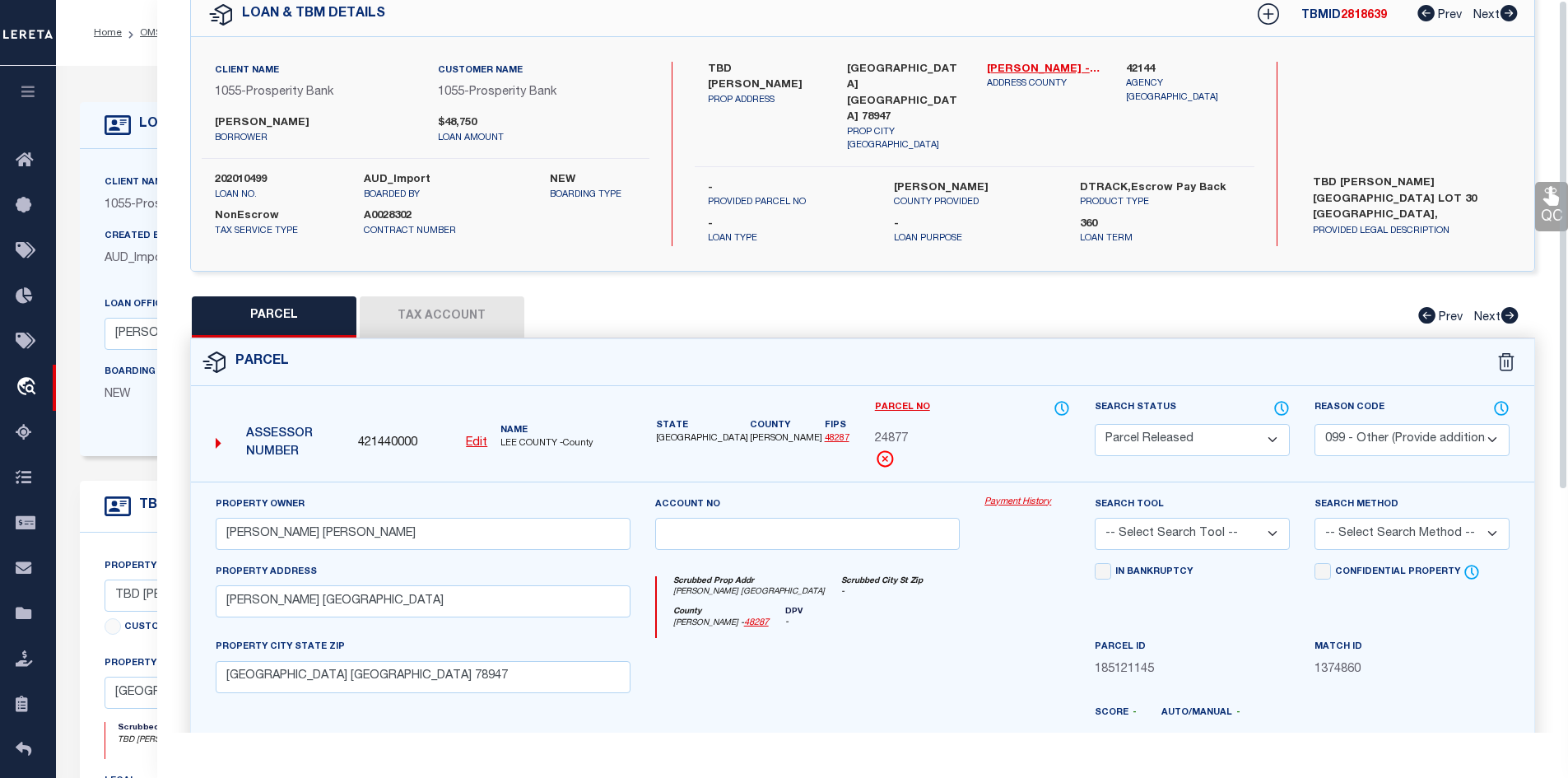
scroll to position [0, 0]
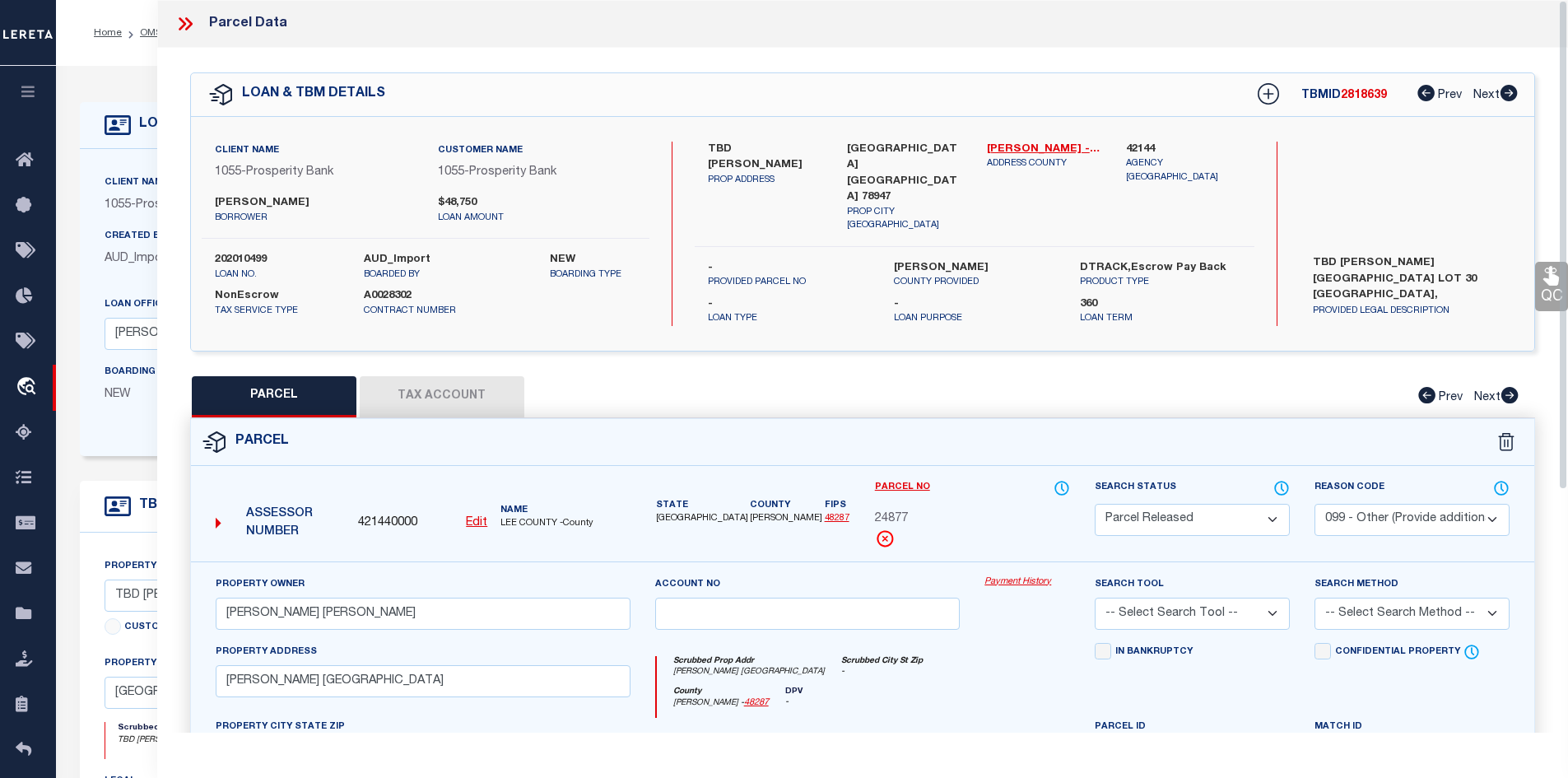
click at [180, 23] on icon at bounding box center [185, 24] width 22 height 22
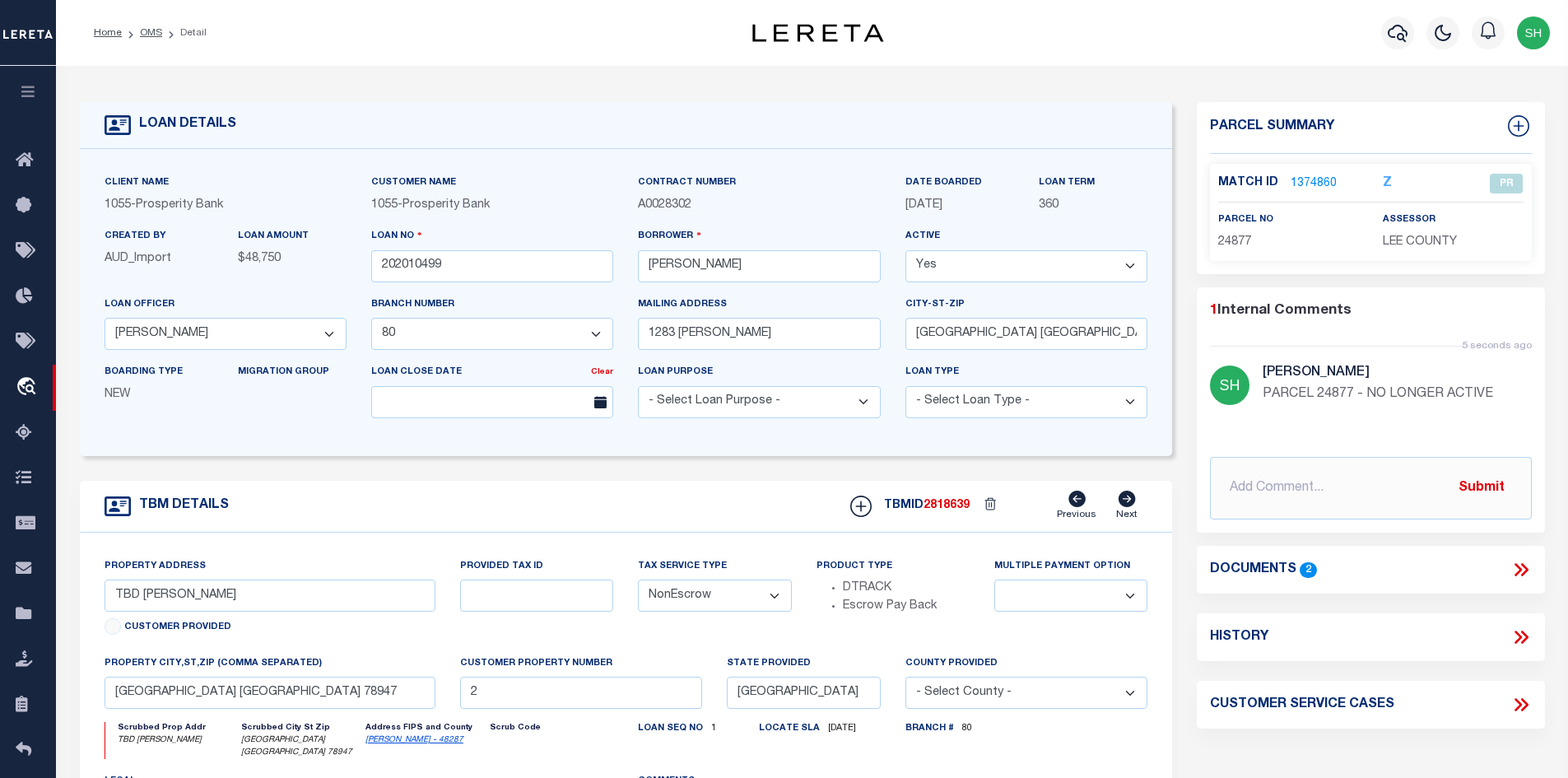
click at [1320, 178] on link "1374860" at bounding box center [1313, 184] width 46 height 17
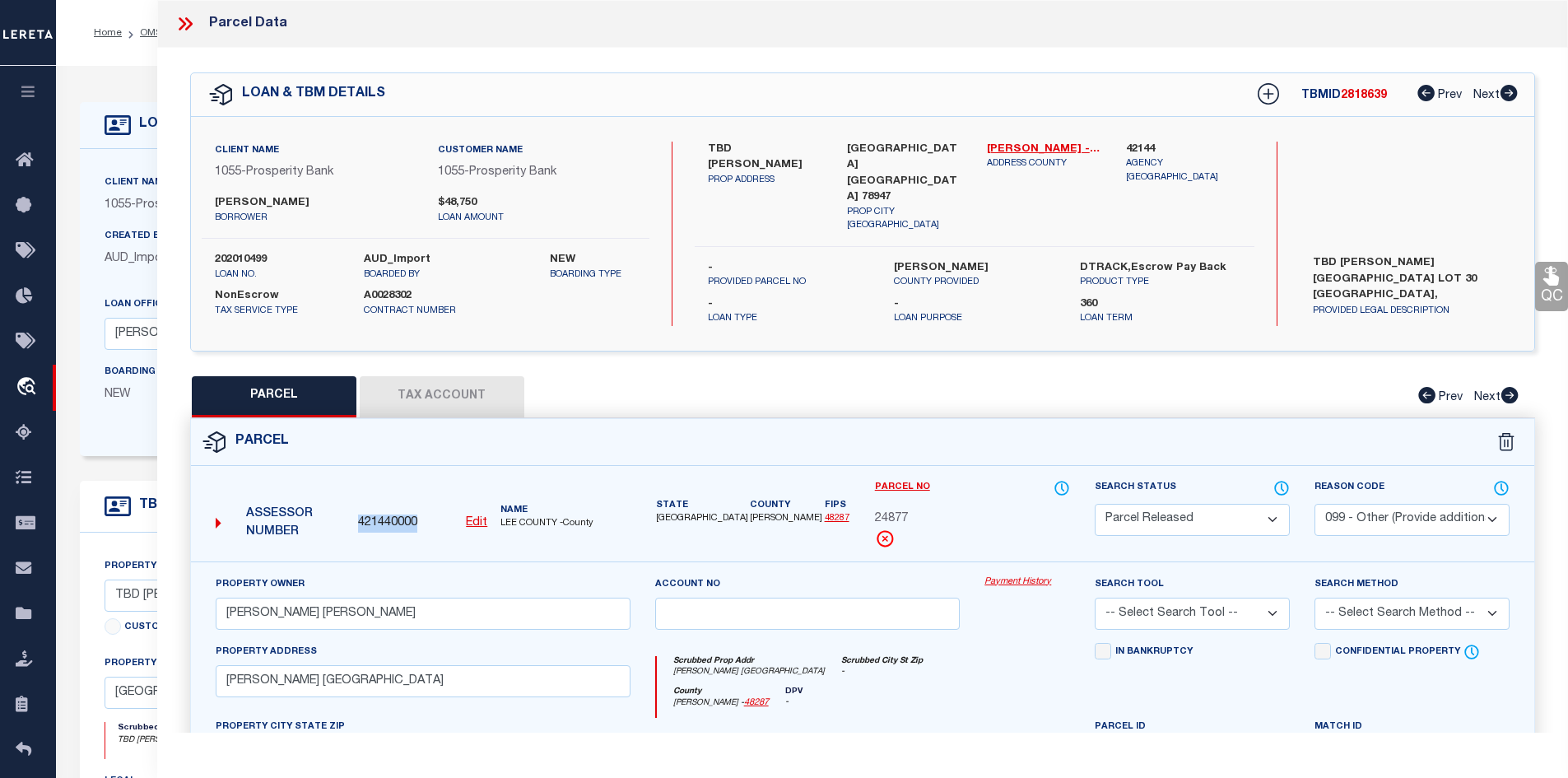
drag, startPoint x: 434, startPoint y: 507, endPoint x: 358, endPoint y: 511, distance: 76.1
click at [358, 514] on div "421440000 Edit" at bounding box center [423, 523] width 129 height 18
copy span "421440000"
click at [182, 23] on icon at bounding box center [182, 24] width 8 height 13
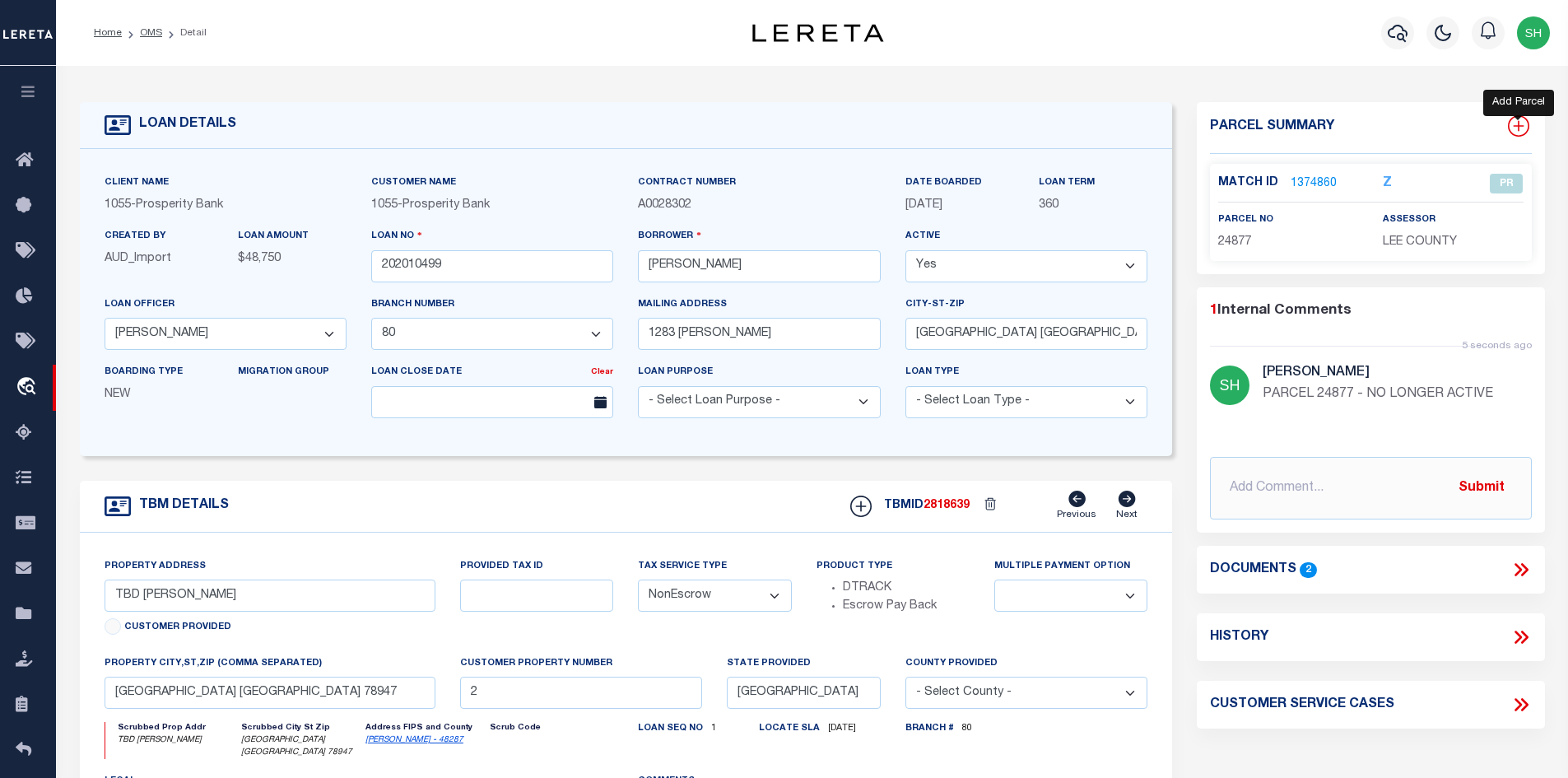
click at [1515, 125] on icon at bounding box center [1518, 125] width 22 height 22
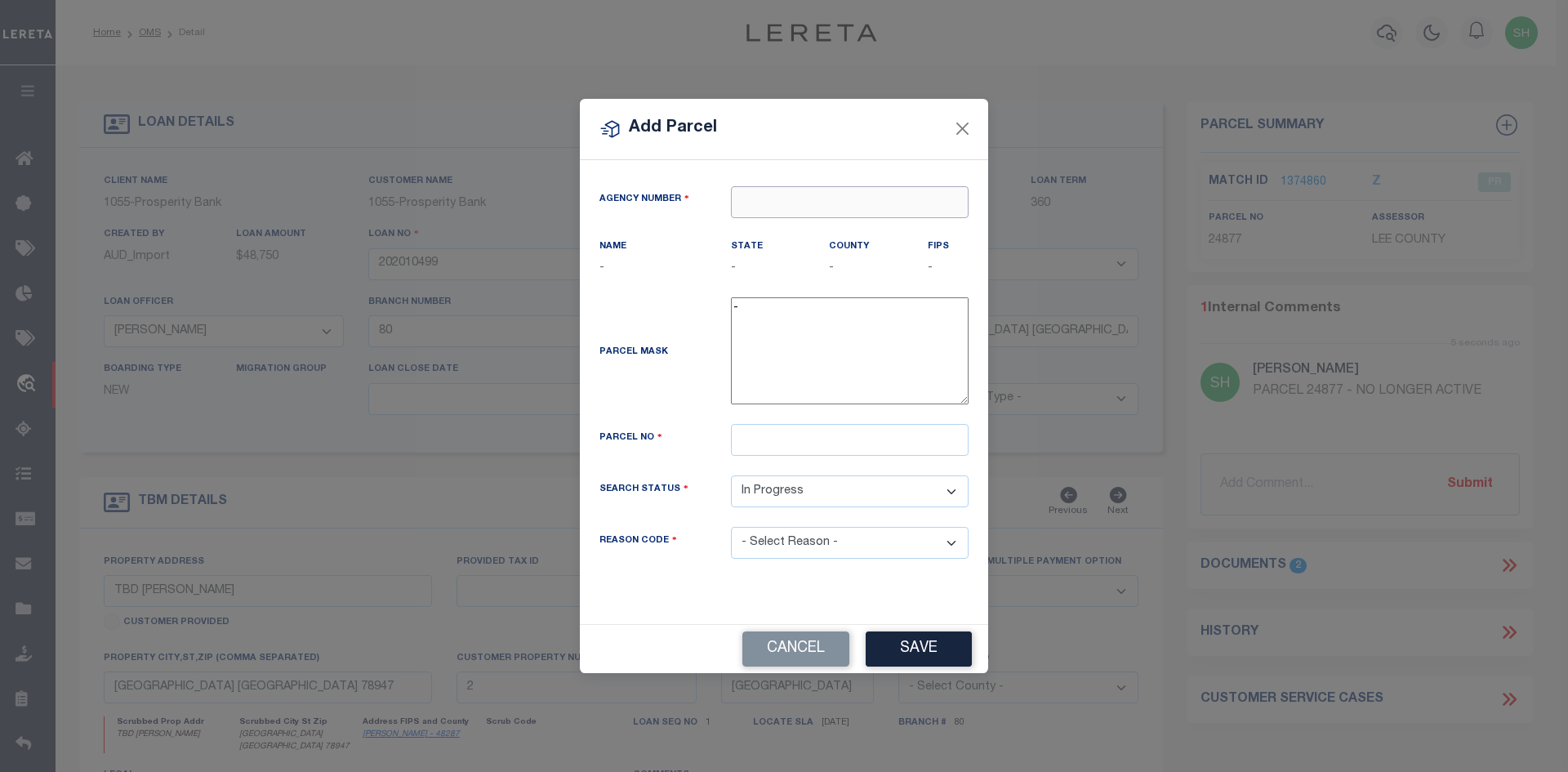
paste input "421440000"
click at [755, 231] on div "421440000 : [GEOGRAPHIC_DATA]" at bounding box center [849, 243] width 236 height 47
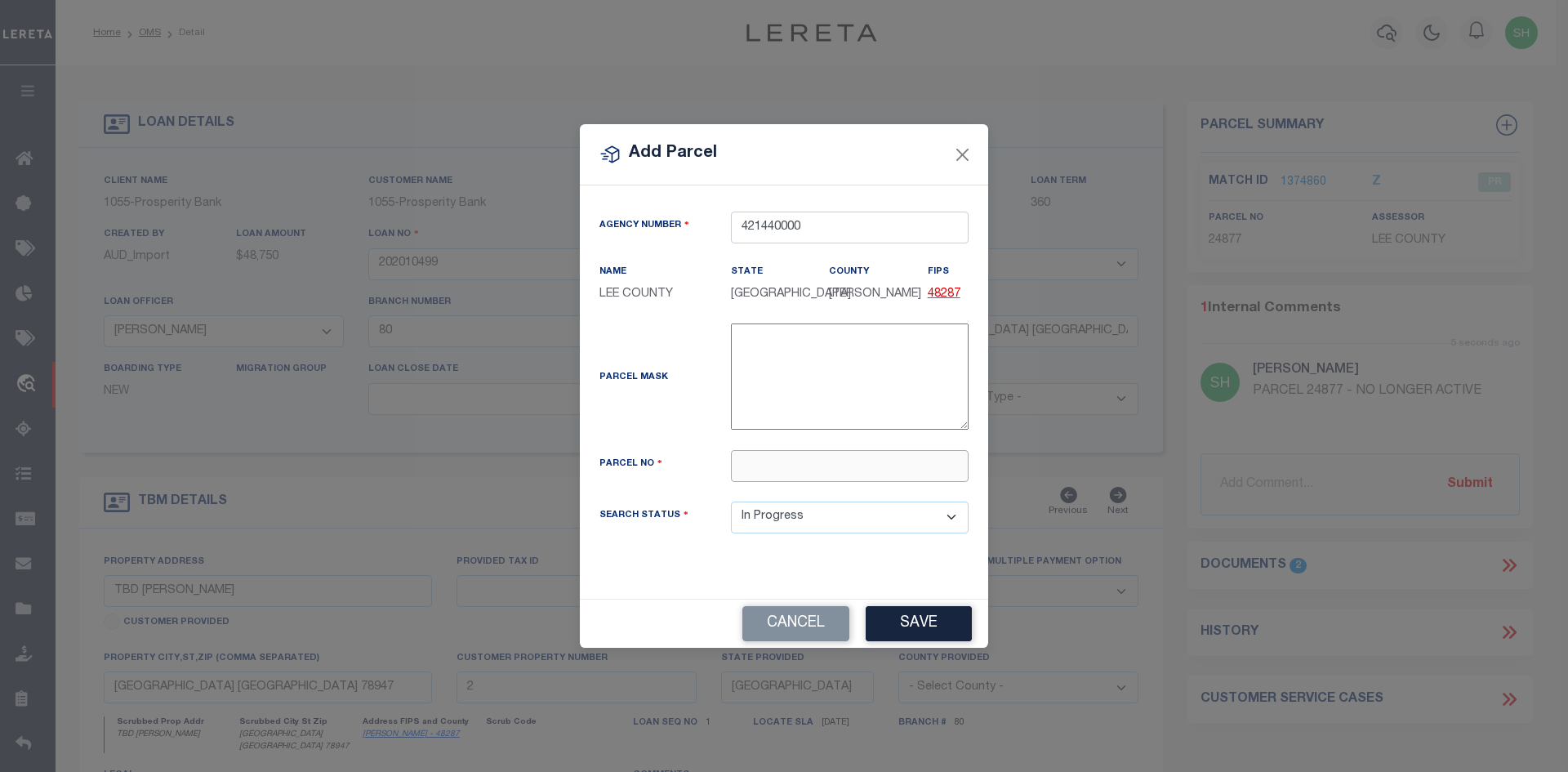
click at [780, 459] on input "text" at bounding box center [849, 465] width 238 height 32
paste input "24876"
click at [910, 631] on button "Save" at bounding box center [918, 623] width 106 height 35
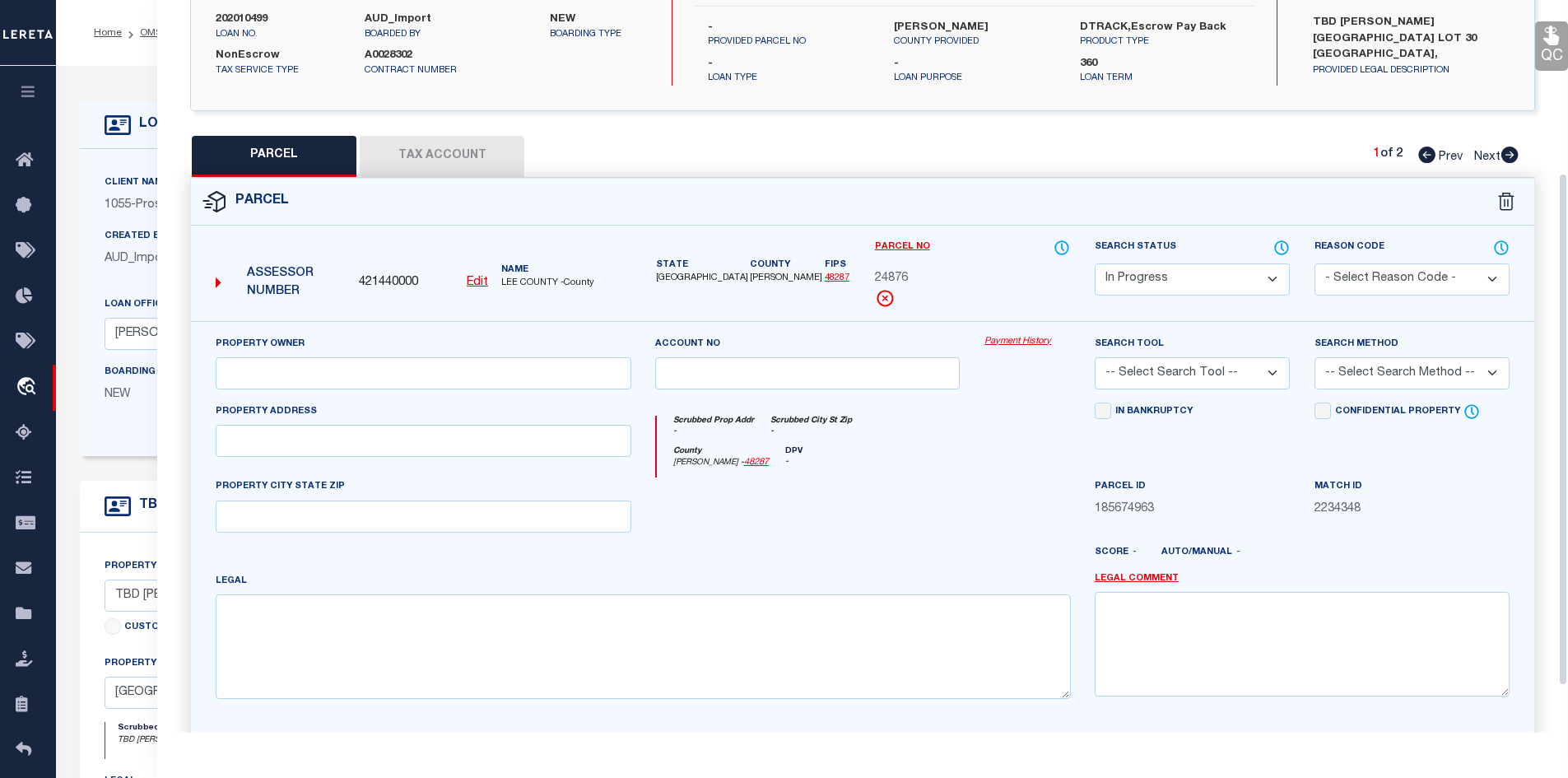
scroll to position [247, 0]
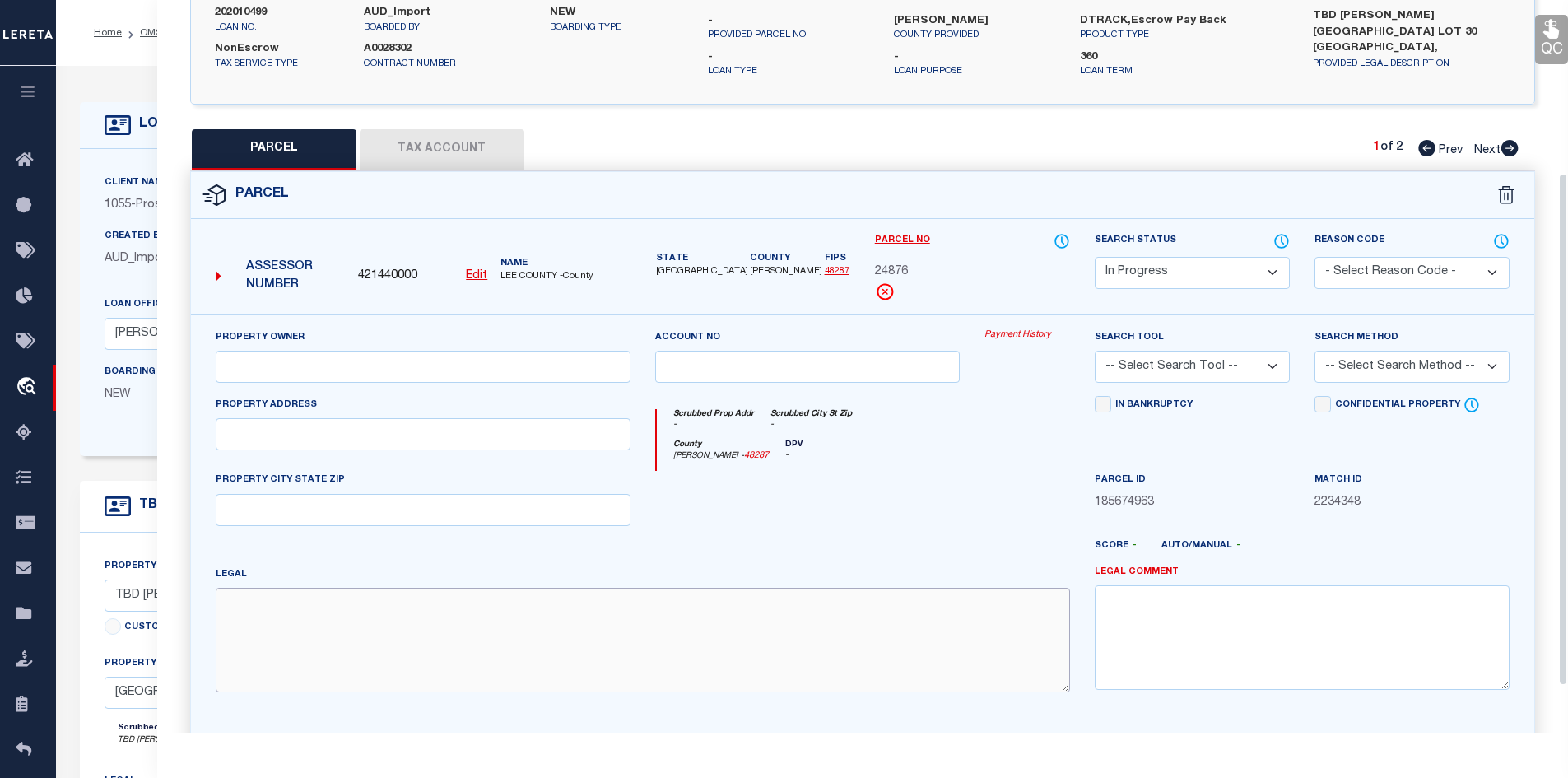
click at [384, 608] on textarea at bounding box center [642, 639] width 854 height 104
paste textarea "[GEOGRAPHIC_DATA], LOT 29, ACRES 9.83"
click at [323, 422] on input "text" at bounding box center [423, 434] width 415 height 32
paste input "1283"
click at [377, 431] on input "1283" at bounding box center [423, 434] width 415 height 32
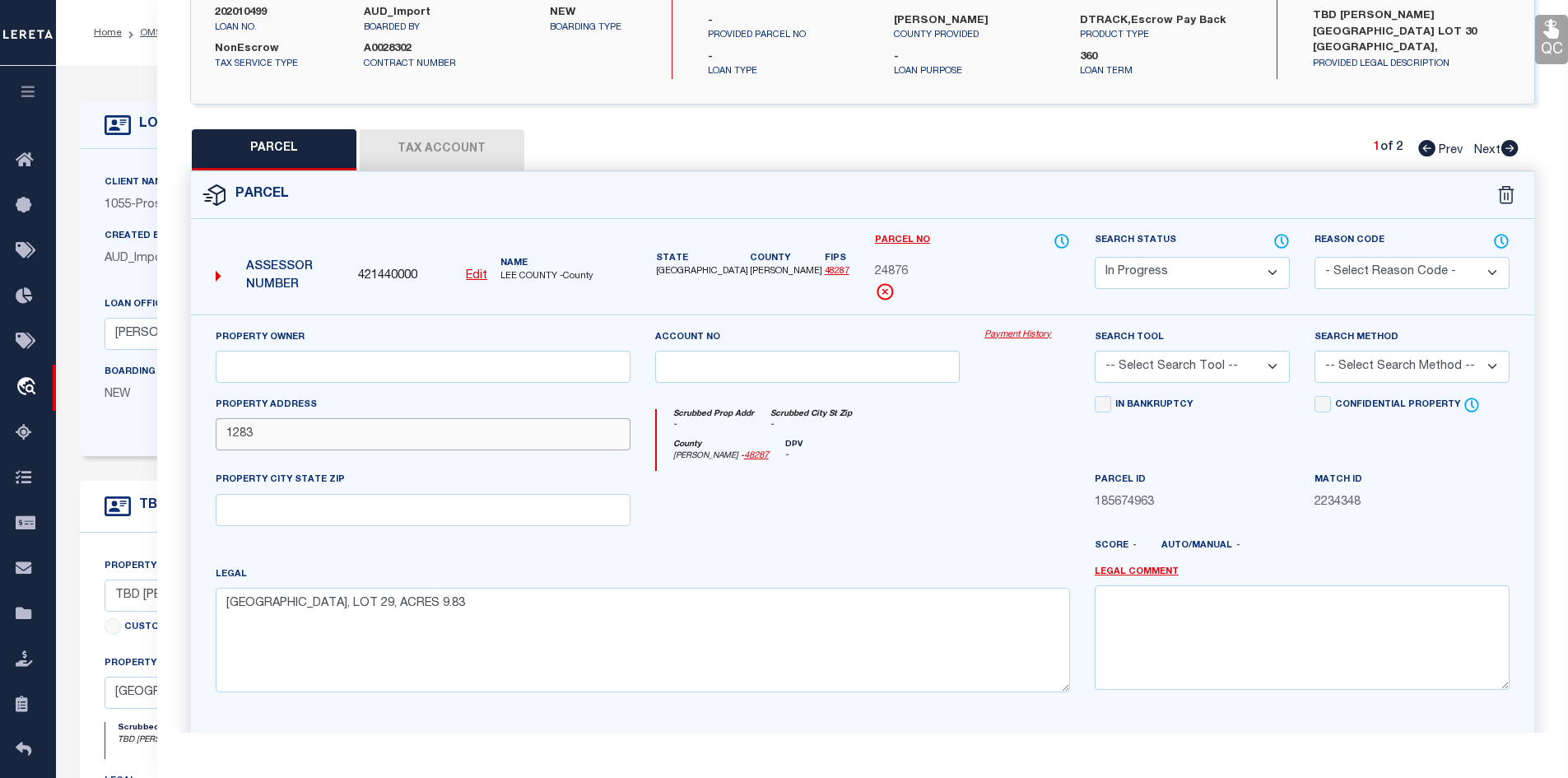
paste input "[PERSON_NAME]"
click at [356, 375] on div "Property Owner" at bounding box center [423, 362] width 439 height 67
click at [337, 362] on input "text" at bounding box center [423, 366] width 415 height 32
paste input ": [PERSON_NAME] [PERSON_NAME]"
click at [220, 359] on input ": [PERSON_NAME] [PERSON_NAME]" at bounding box center [423, 366] width 415 height 32
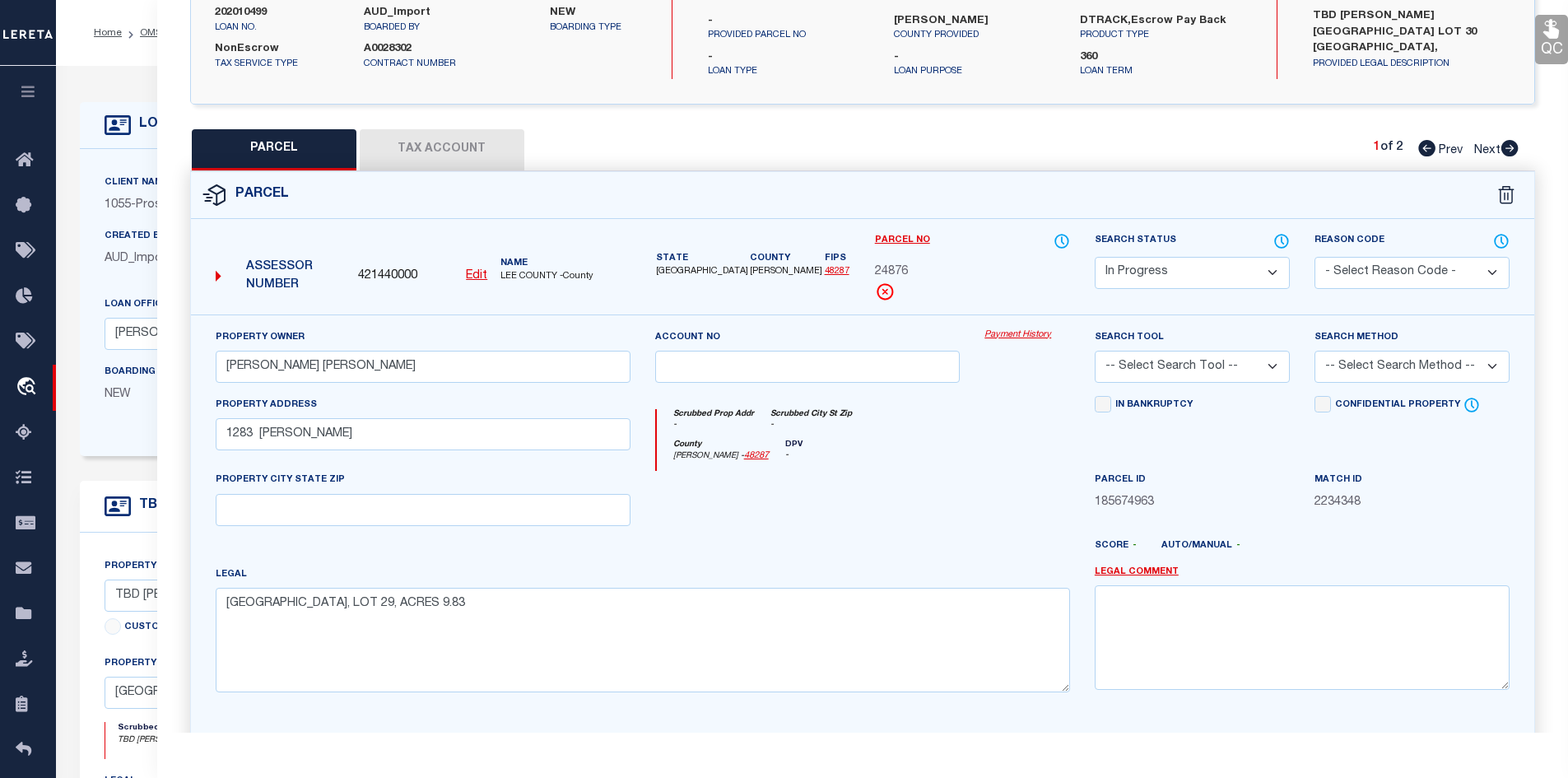
click at [1196, 258] on select "Automated Search Bad Parcel Complete Duplicate Parcel High Dollar Reporting In …" at bounding box center [1192, 273] width 195 height 32
click at [1095, 257] on select "Automated Search Bad Parcel Complete Duplicate Parcel High Dollar Reporting In …" at bounding box center [1192, 273] width 195 height 32
click at [1372, 267] on select "- Select Reason Code - 099 - Other (Provide additional detail) ACT - Agency Cha…" at bounding box center [1412, 273] width 195 height 32
click at [1314, 257] on select "- Select Reason Code - 099 - Other (Provide additional detail) ACT - Agency Cha…" at bounding box center [1412, 273] width 195 height 32
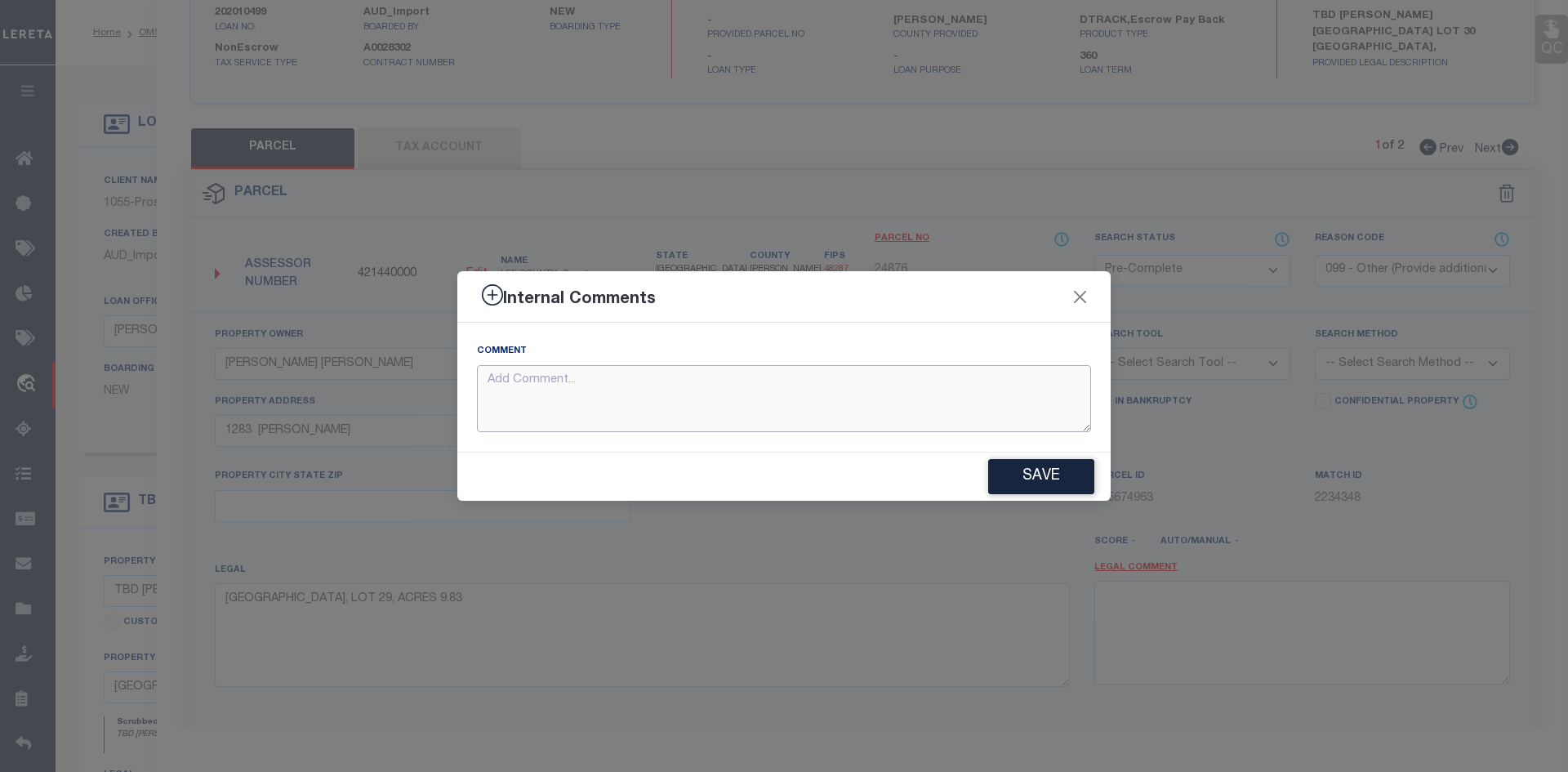
click at [573, 408] on textarea at bounding box center [784, 399] width 614 height 67
click at [1055, 479] on button "Save" at bounding box center [1041, 476] width 106 height 35
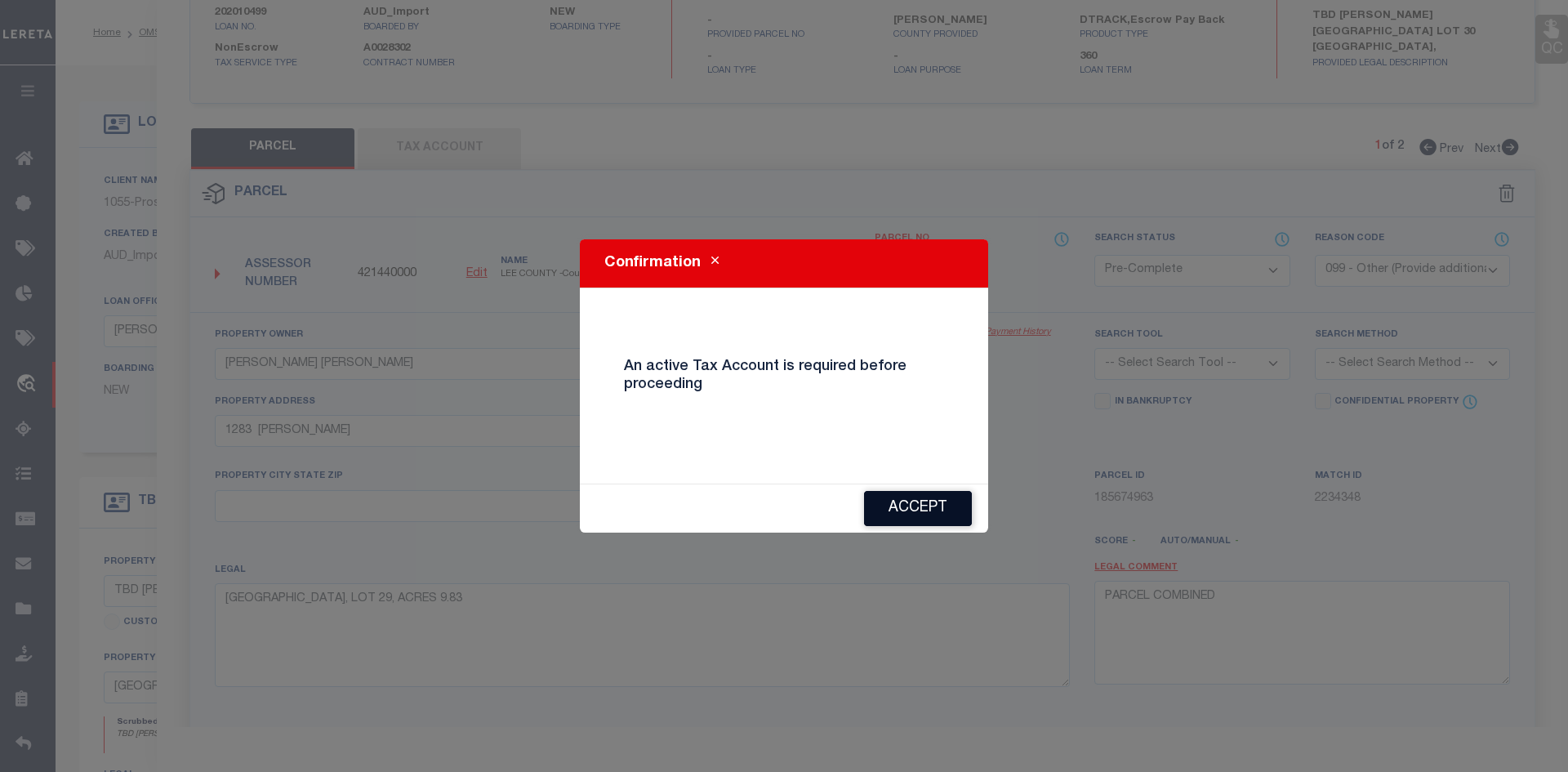
click at [902, 499] on button "Accept" at bounding box center [918, 508] width 108 height 35
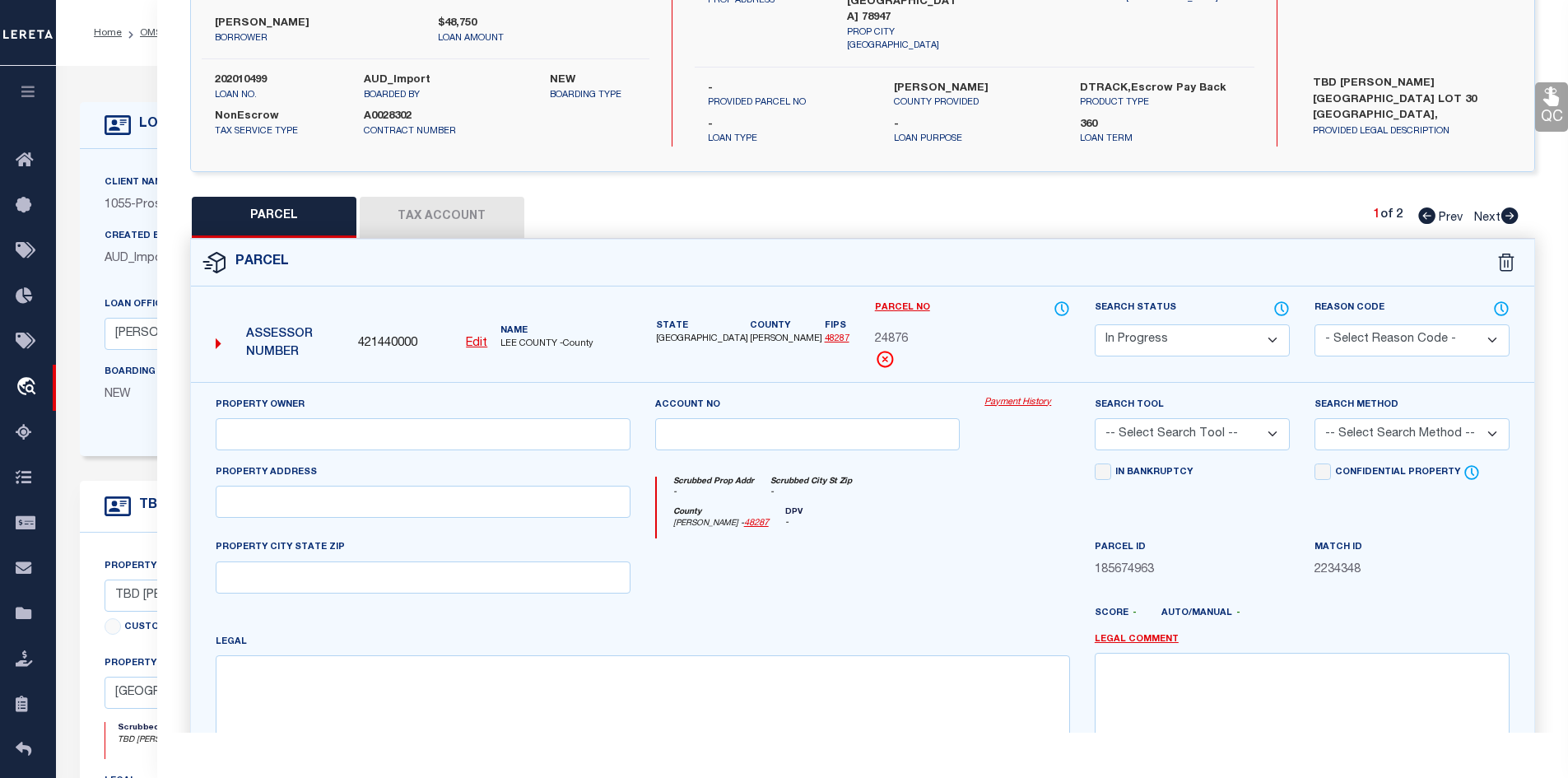
scroll to position [0, 0]
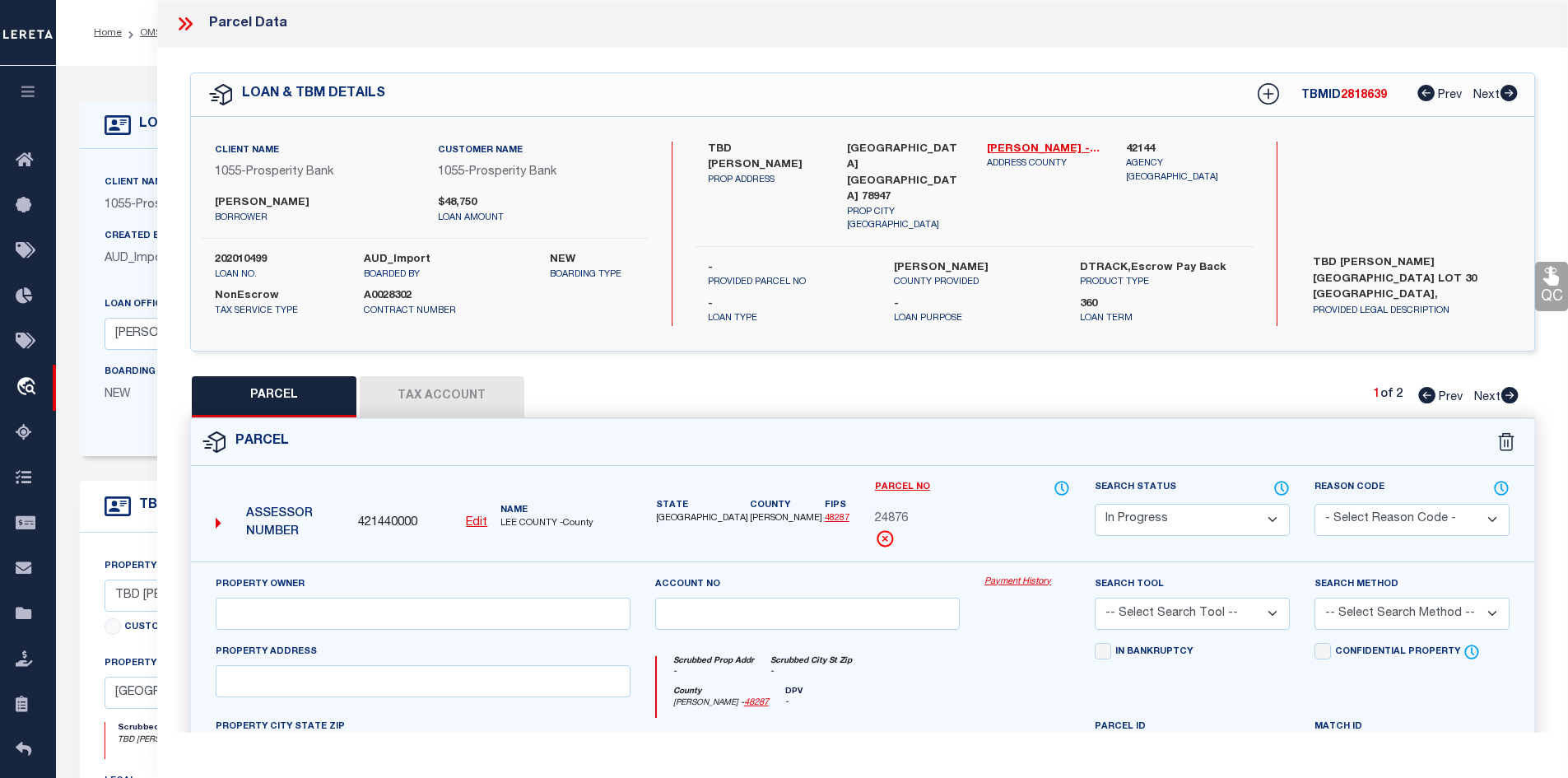
click at [443, 383] on button "Tax Account" at bounding box center [442, 396] width 165 height 41
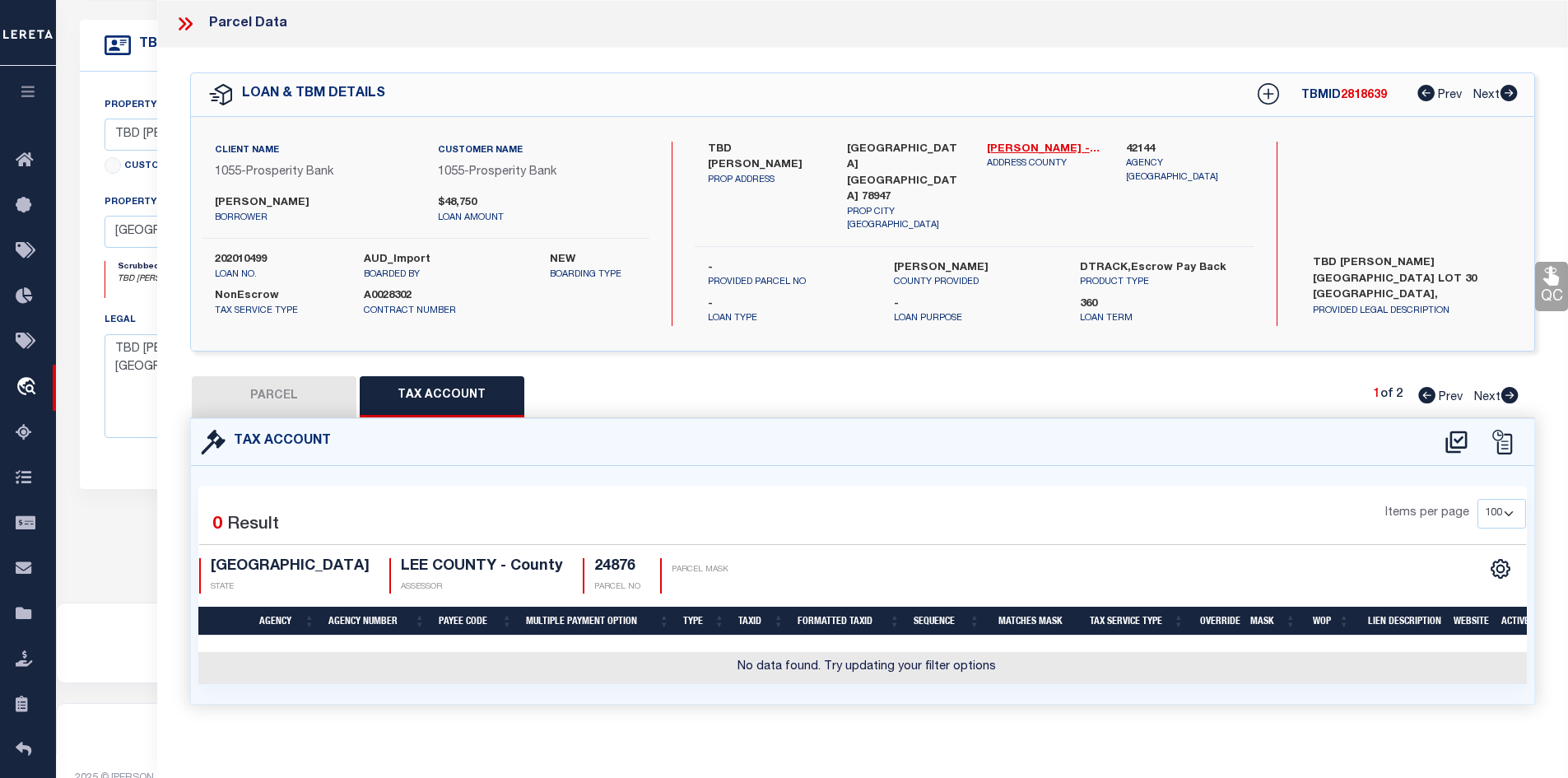
scroll to position [481, 0]
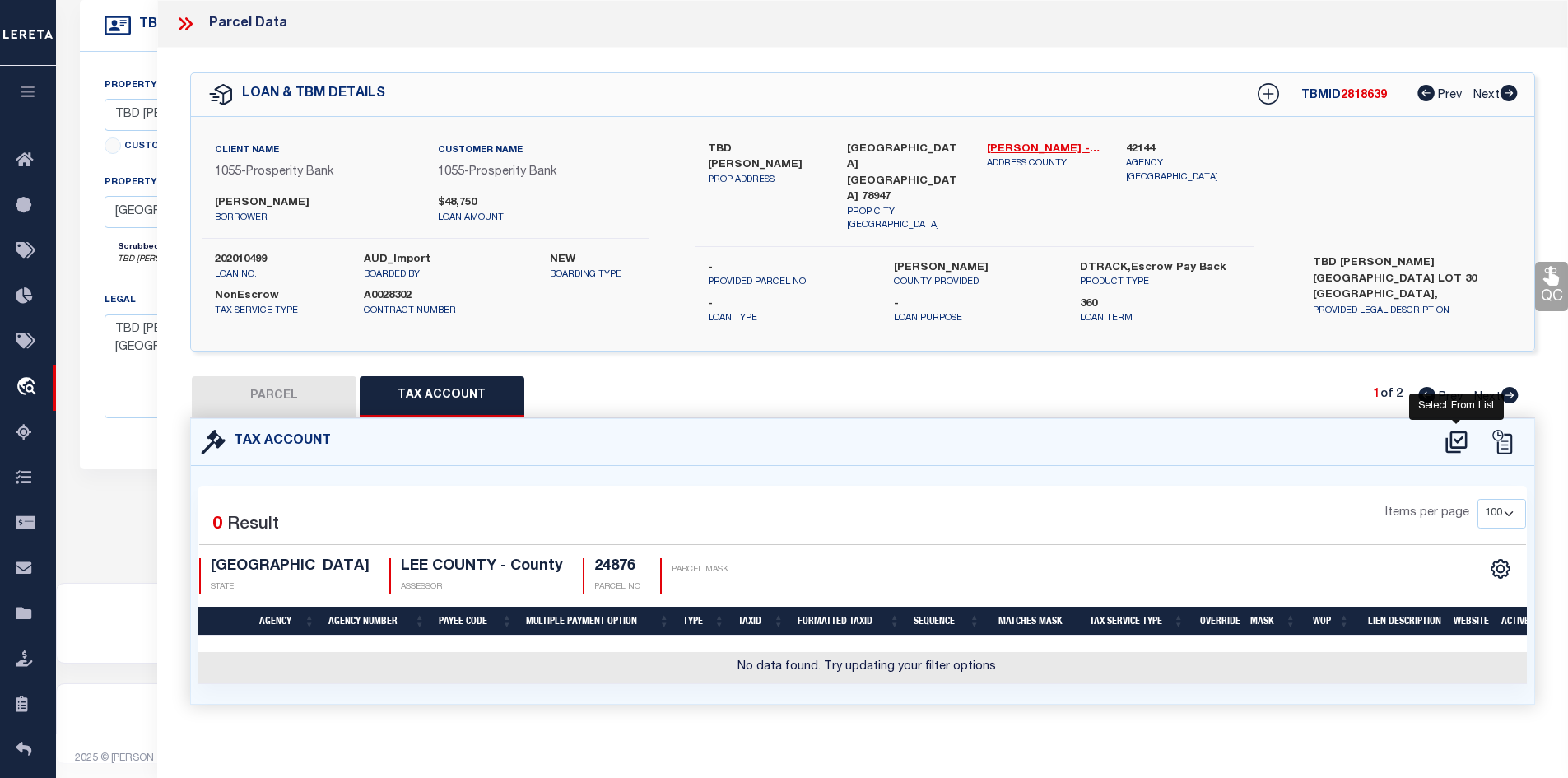
click at [1451, 436] on icon at bounding box center [1456, 442] width 22 height 23
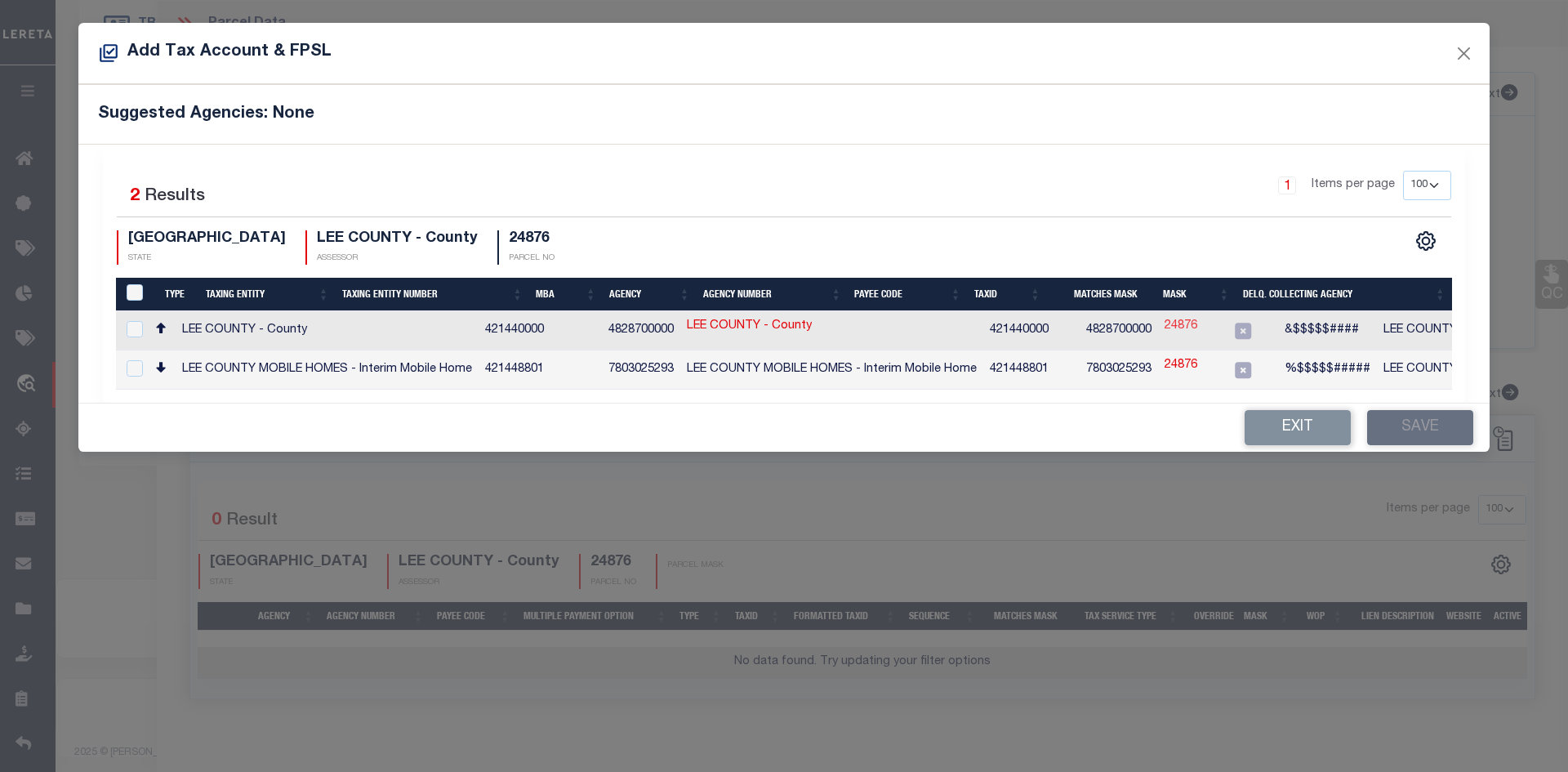
click at [1180, 325] on link "24876" at bounding box center [1181, 326] width 33 height 18
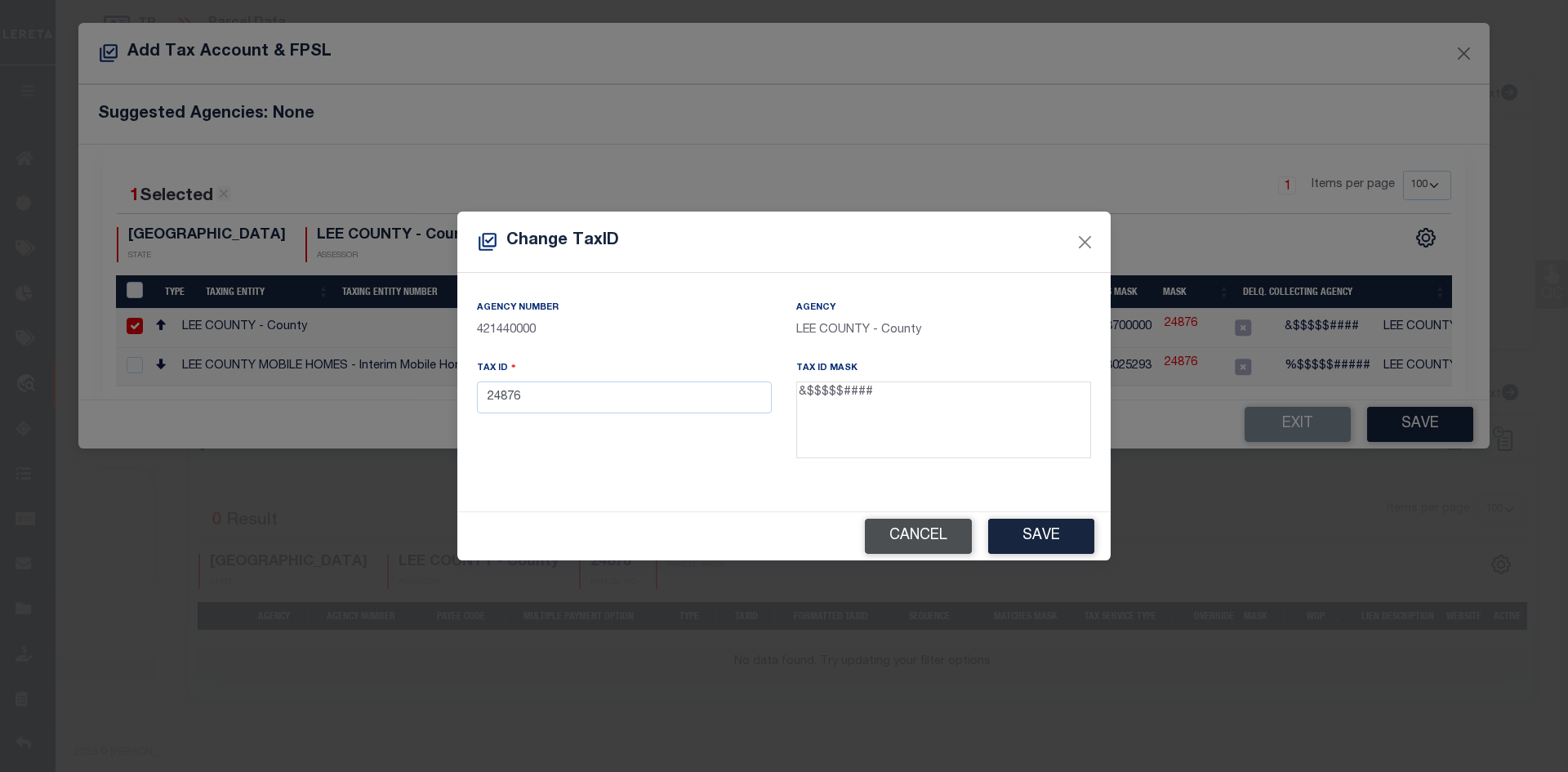
click at [896, 539] on button "Cancel" at bounding box center [918, 536] width 107 height 35
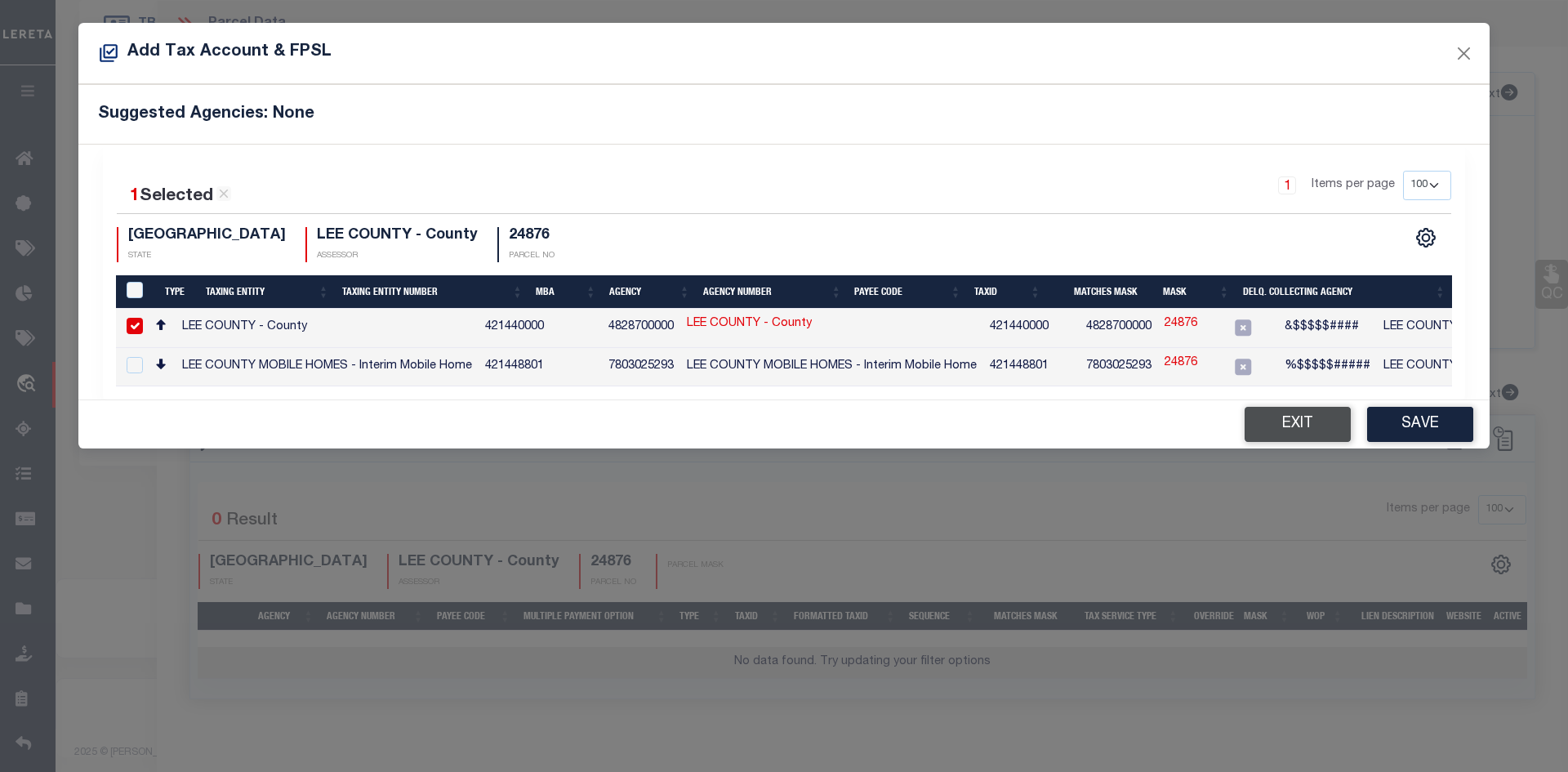
click at [1331, 421] on button "Exit" at bounding box center [1297, 424] width 106 height 35
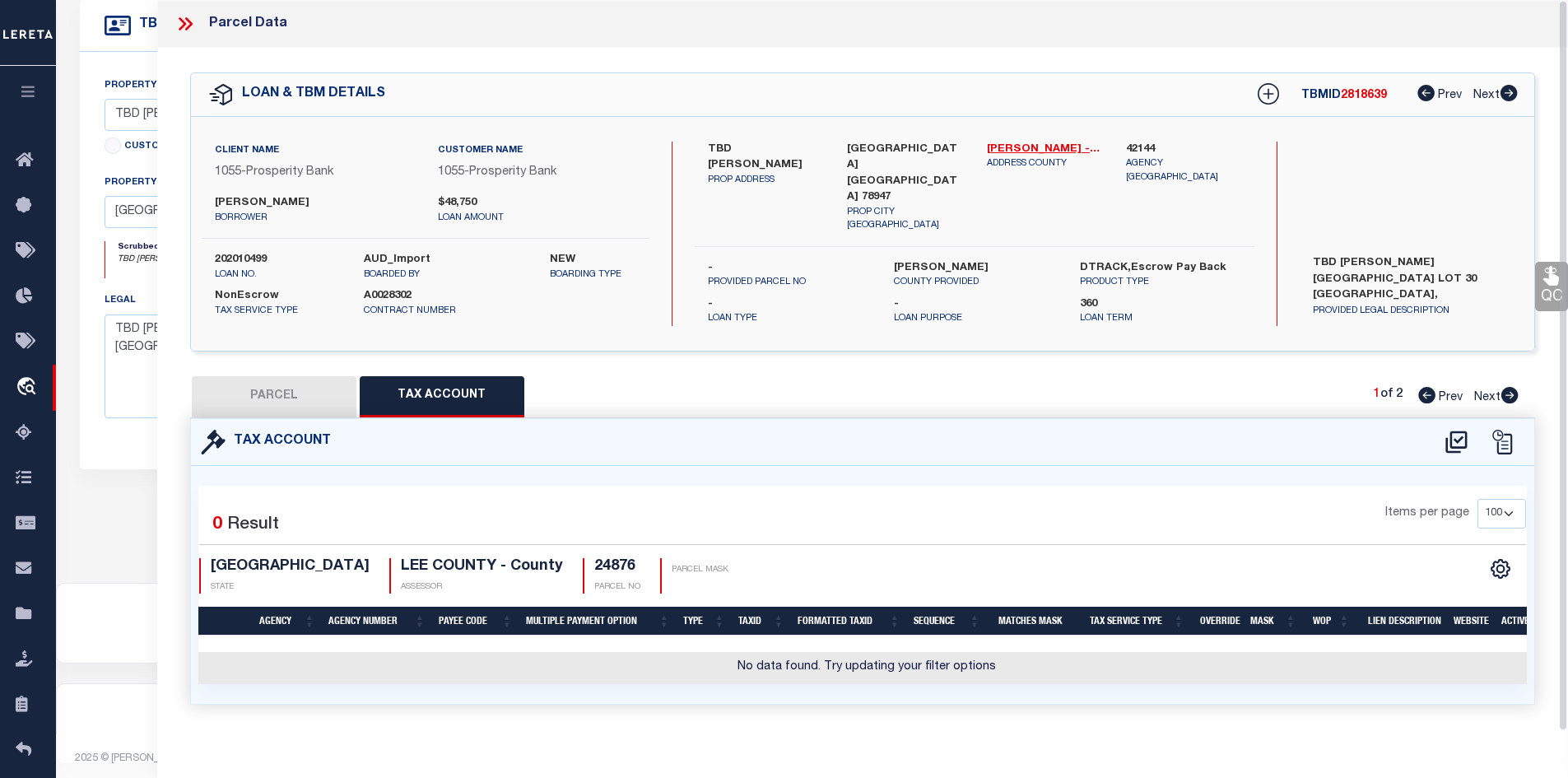
click at [1501, 395] on icon at bounding box center [1510, 395] width 18 height 17
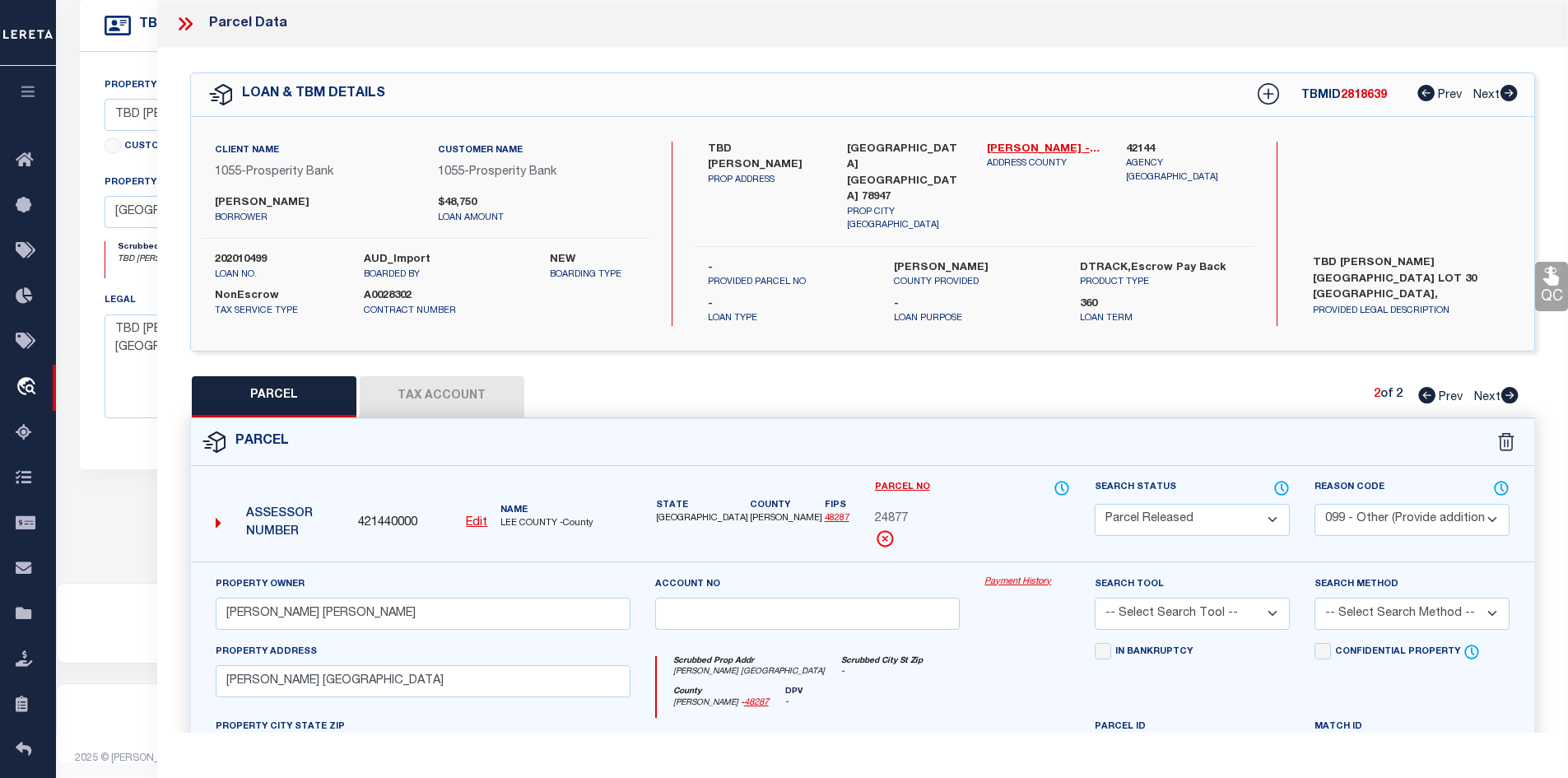
click at [475, 402] on button "Tax Account" at bounding box center [442, 396] width 165 height 41
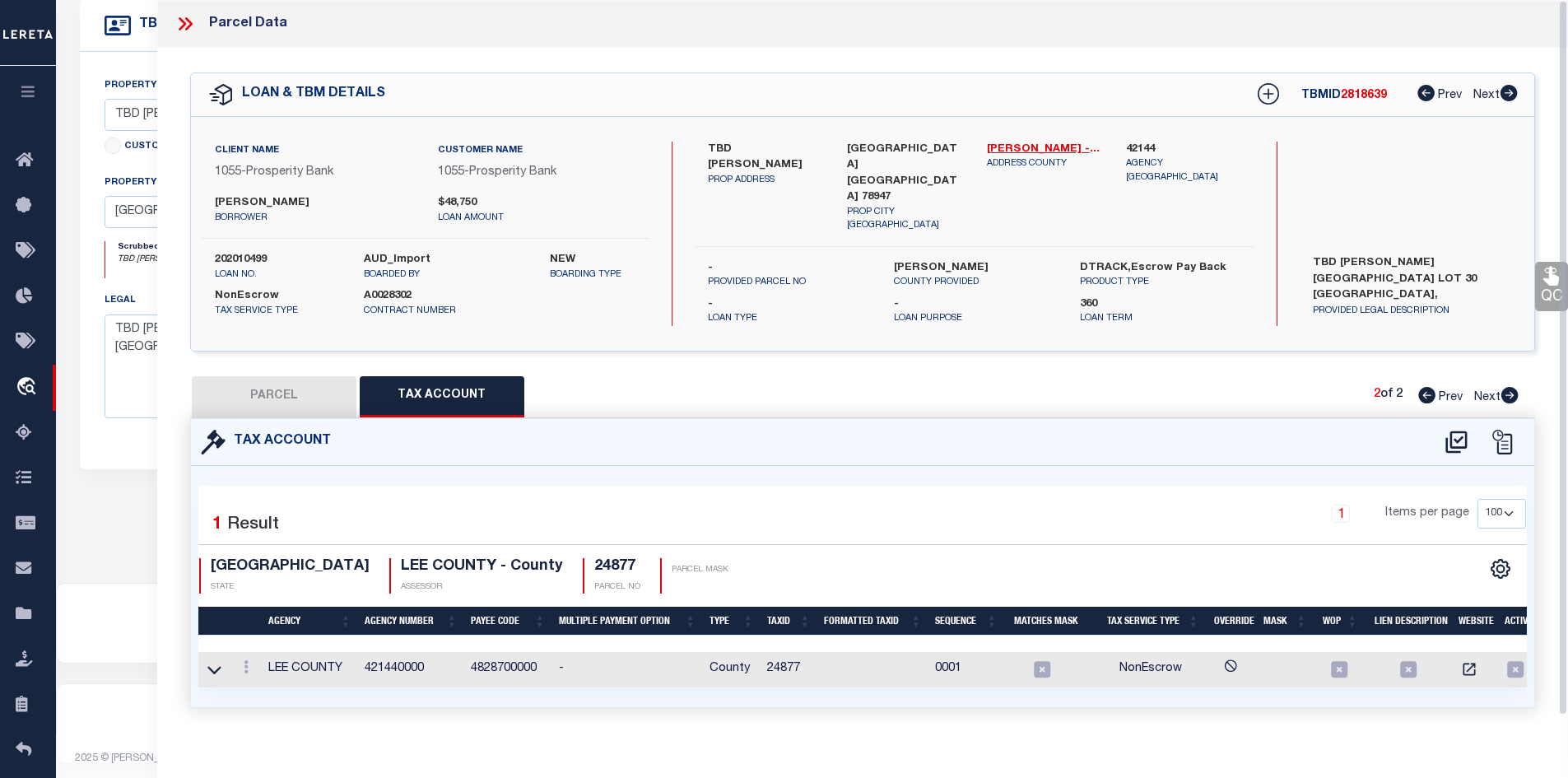
click at [177, 24] on icon at bounding box center [185, 24] width 22 height 22
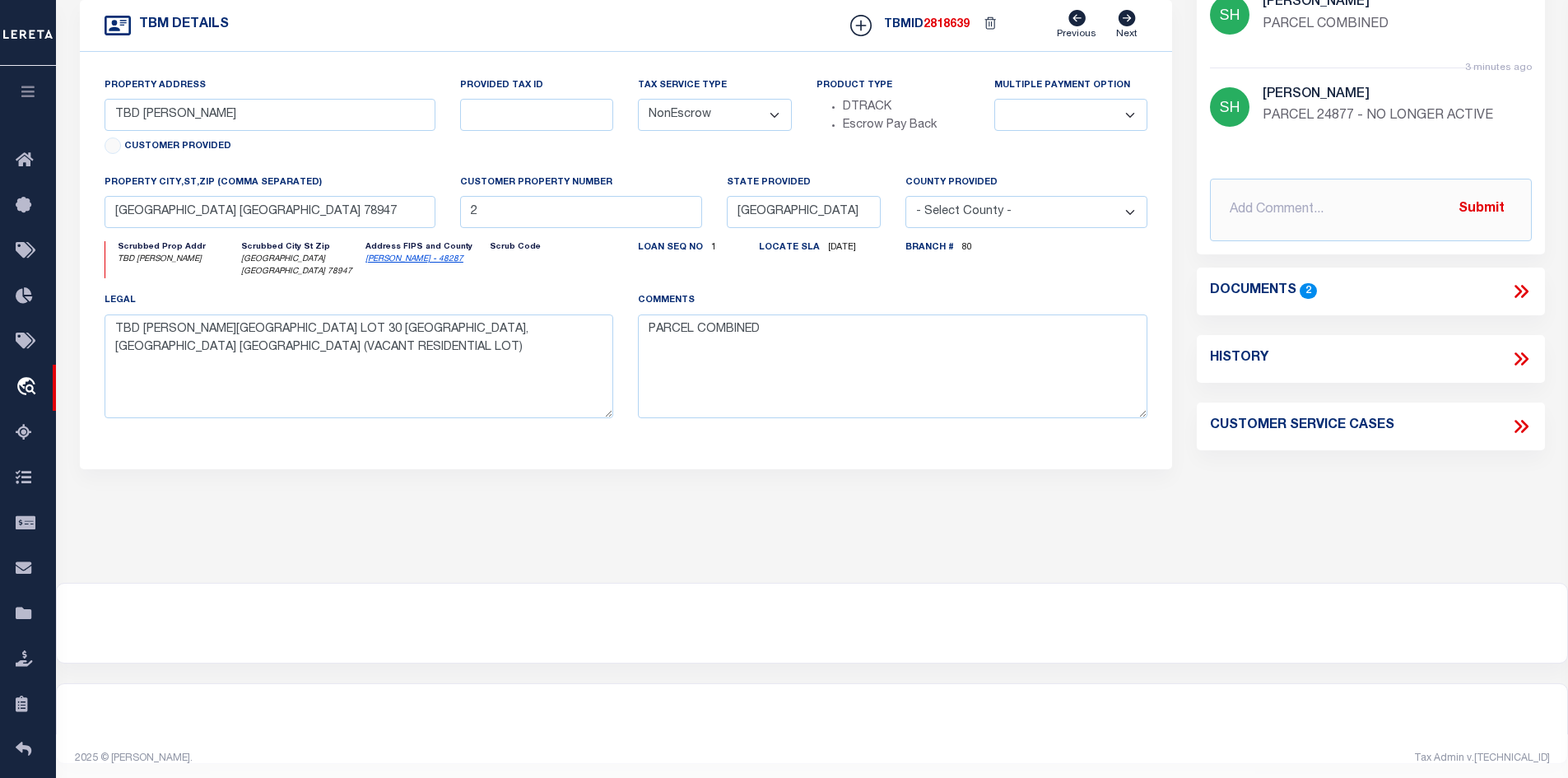
click at [613, 411] on div "legal [GEOGRAPHIC_DATA][PERSON_NAME] LOT 30 [GEOGRAPHIC_DATA], [GEOGRAPHIC_DATA…" at bounding box center [359, 354] width 510 height 126
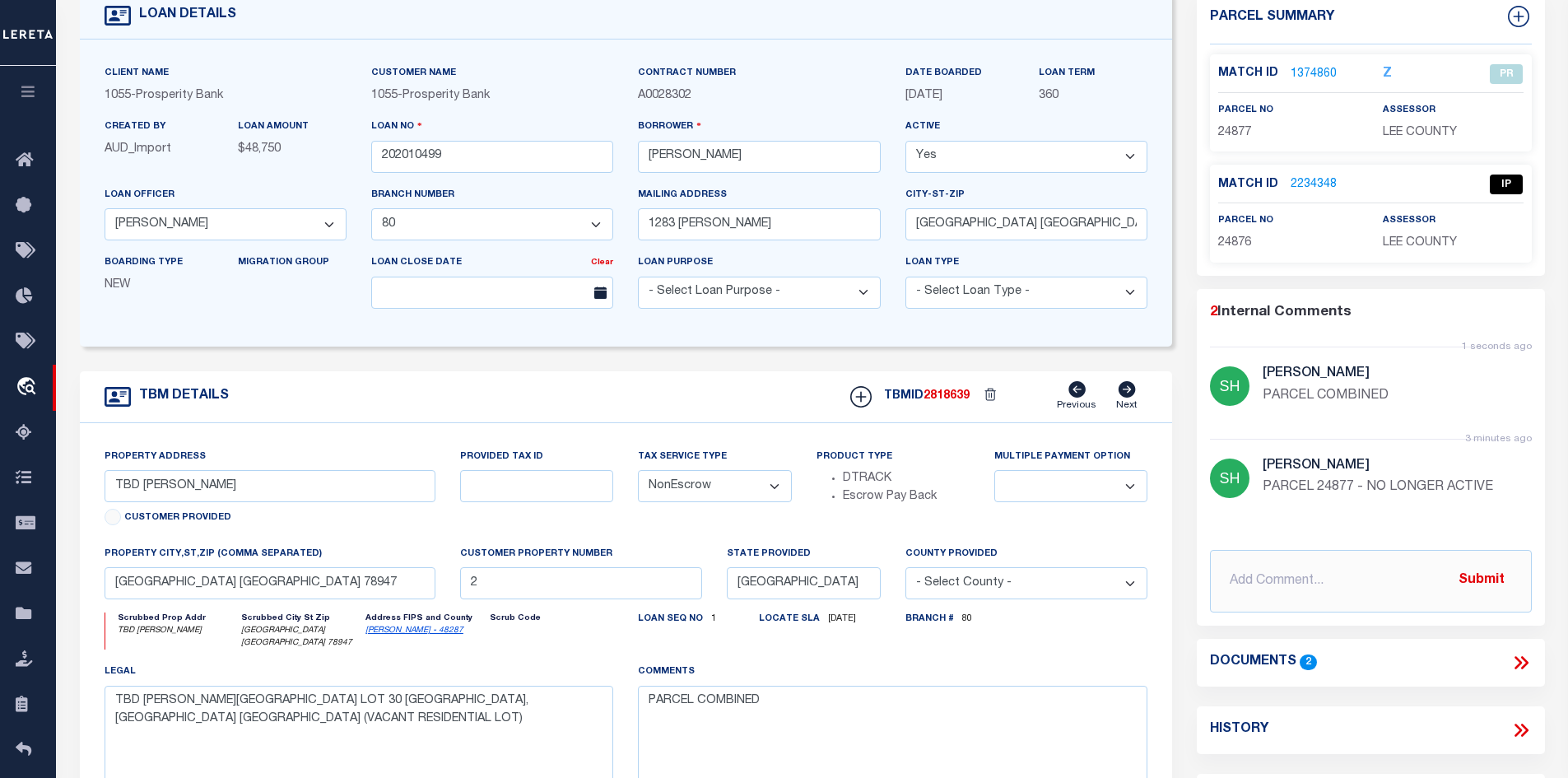
scroll to position [69, 0]
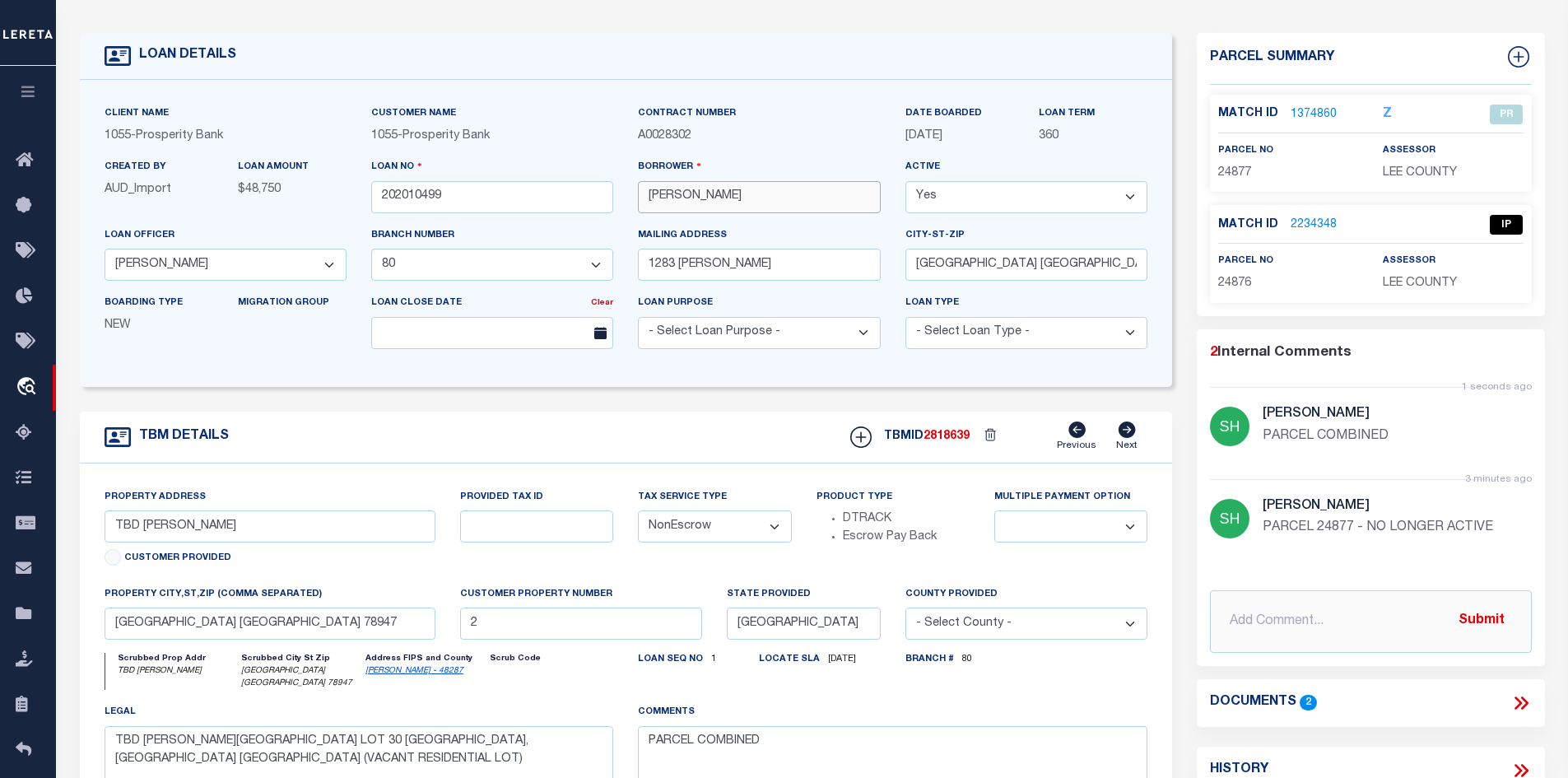
drag, startPoint x: 782, startPoint y: 200, endPoint x: 720, endPoint y: 198, distance: 62.0
click at [720, 198] on input "[PERSON_NAME]" at bounding box center [759, 197] width 242 height 32
drag, startPoint x: 703, startPoint y: 193, endPoint x: 630, endPoint y: 202, distance: 73.6
click at [630, 202] on div "Borrower [PERSON_NAME]" at bounding box center [759, 191] width 267 height 67
click at [1307, 224] on link "2234348" at bounding box center [1313, 225] width 46 height 17
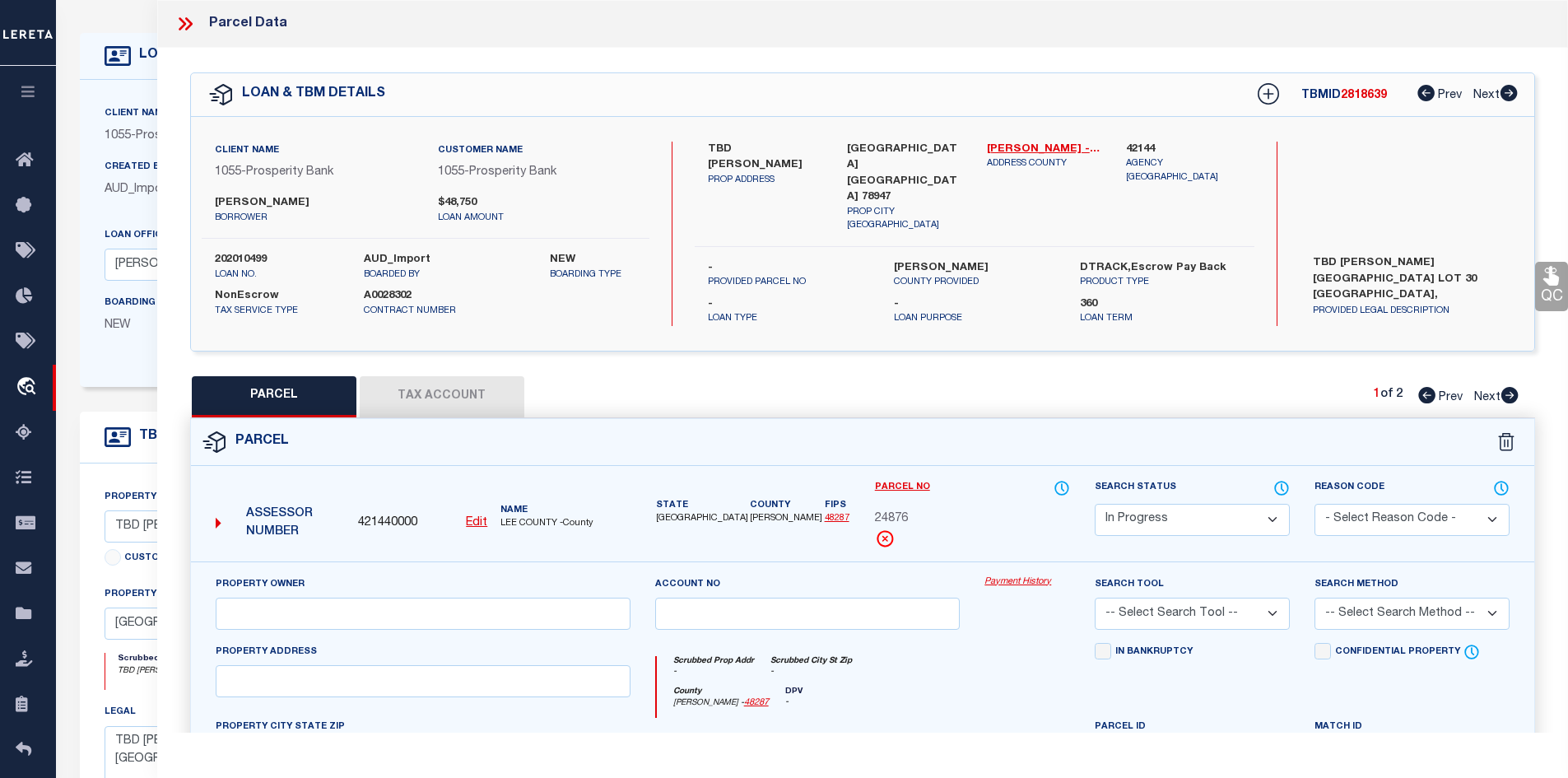
click at [391, 388] on button "Tax Account" at bounding box center [442, 396] width 165 height 41
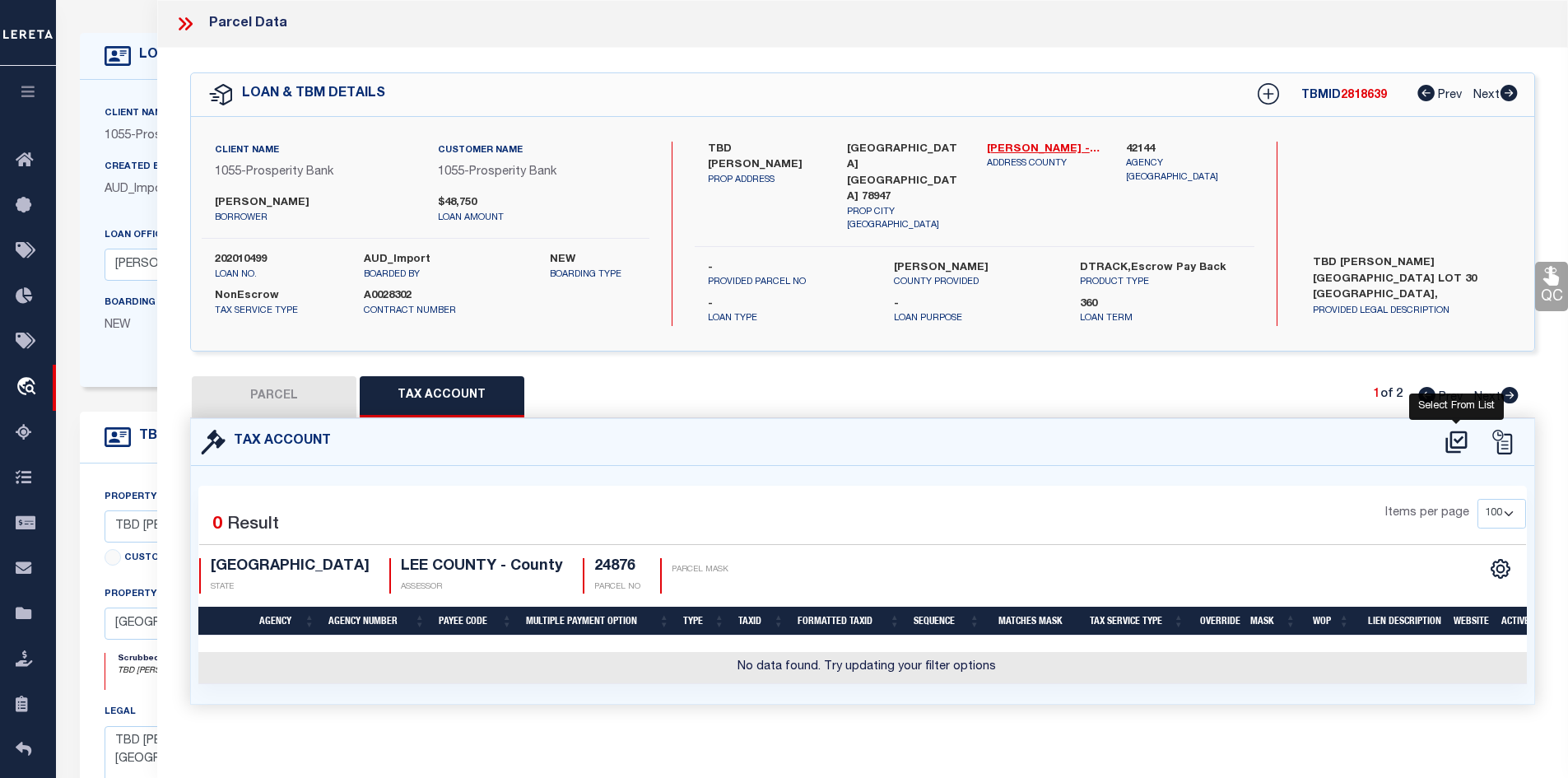
click at [1462, 430] on icon at bounding box center [1456, 442] width 27 height 26
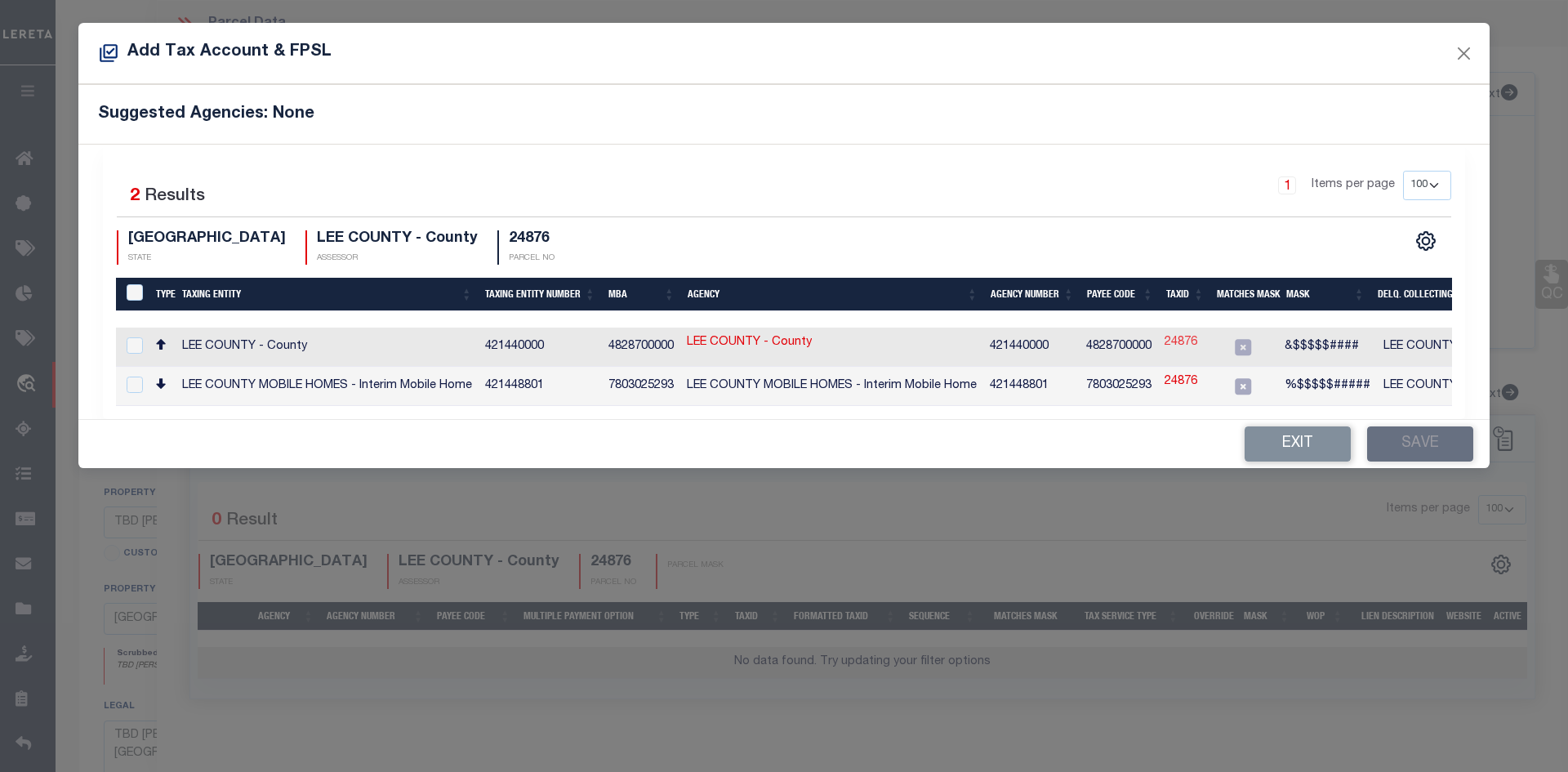
click at [1184, 348] on link "24876" at bounding box center [1181, 342] width 33 height 18
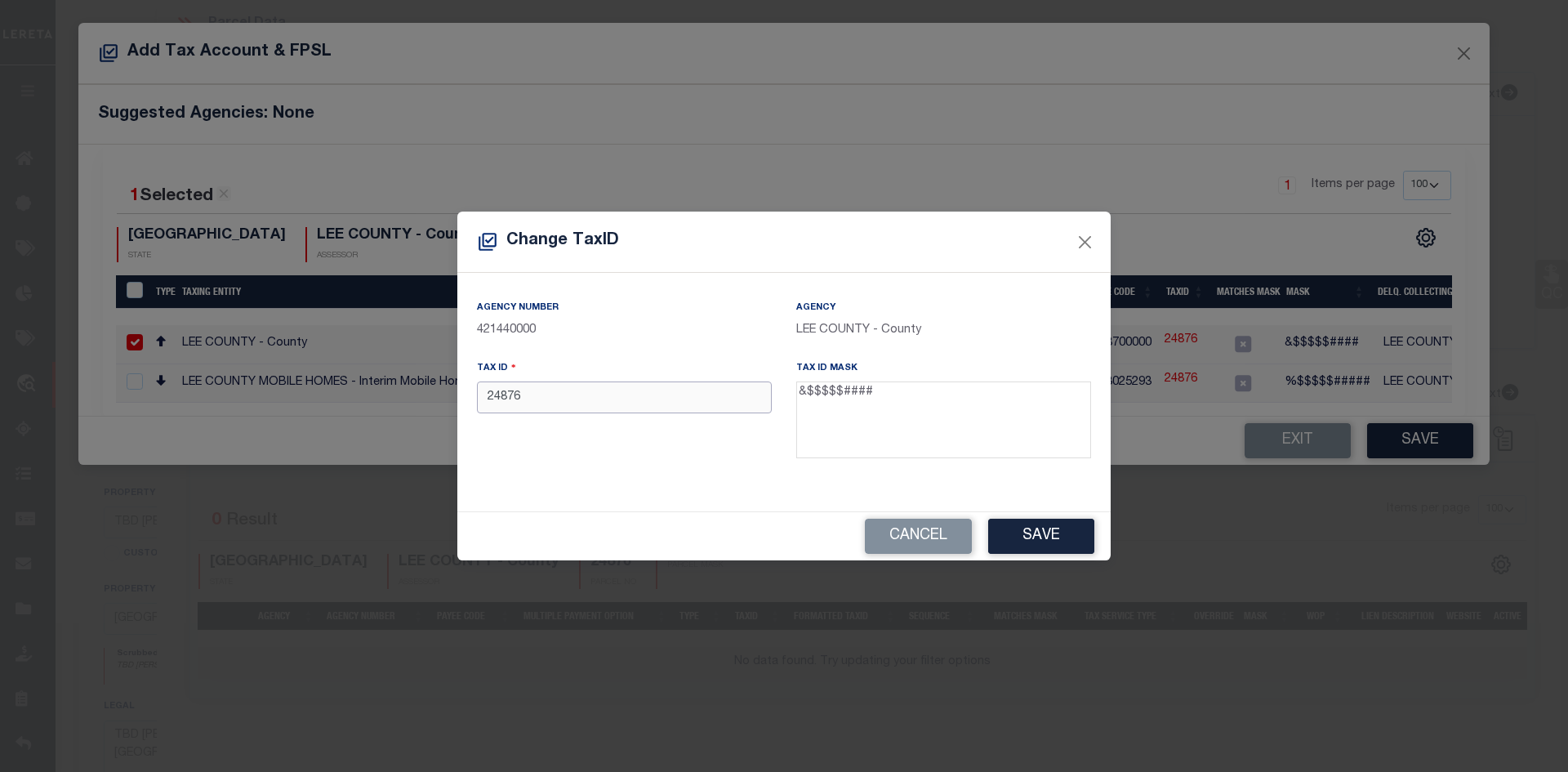
click at [488, 402] on input "24876" at bounding box center [624, 397] width 295 height 32
drag, startPoint x: 1027, startPoint y: 517, endPoint x: 1025, endPoint y: 528, distance: 11.2
click at [1025, 528] on div "Cancel Save" at bounding box center [784, 536] width 654 height 48
click at [1026, 528] on button "Save" at bounding box center [1041, 536] width 106 height 35
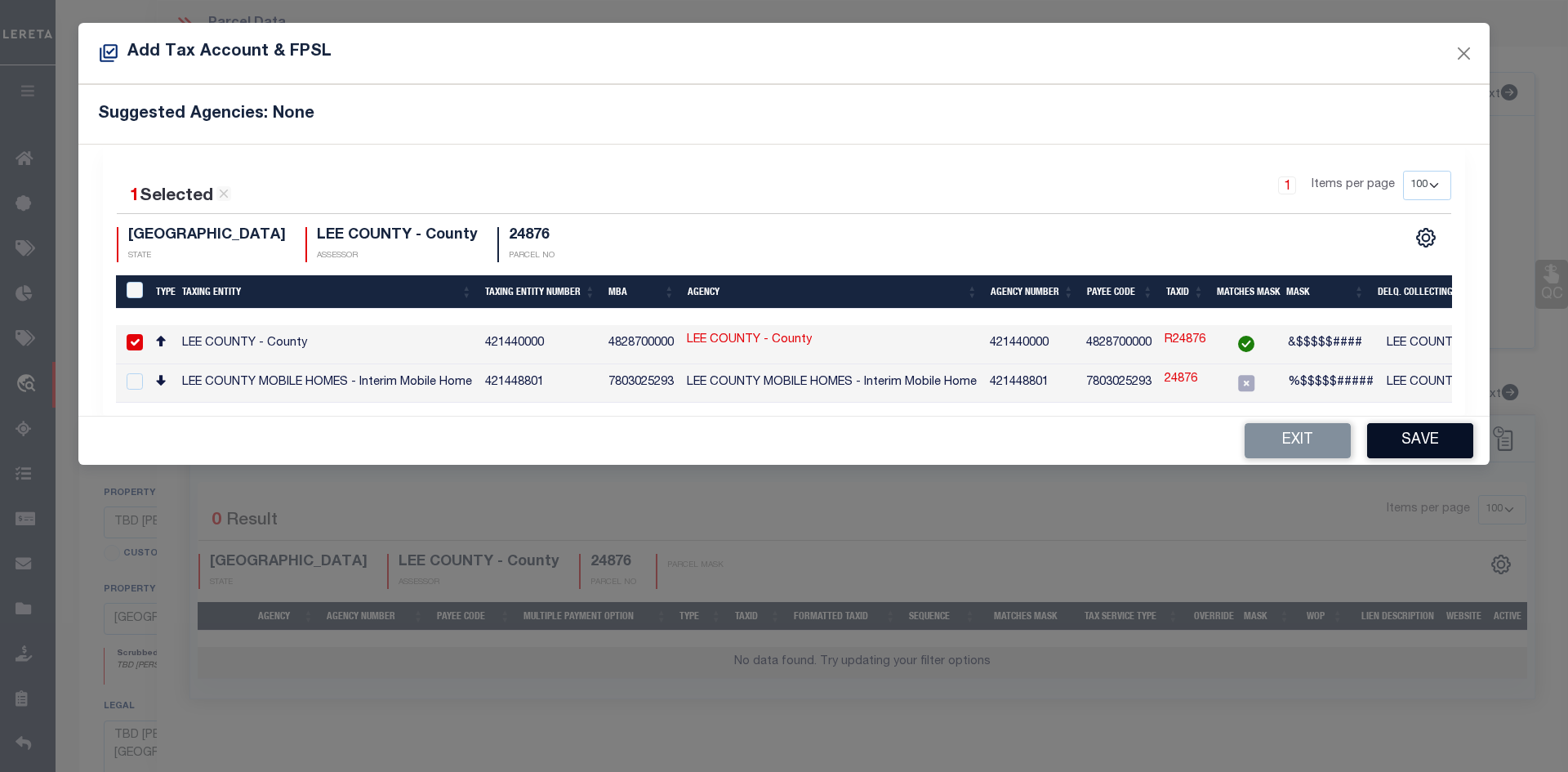
click at [1456, 437] on button "Save" at bounding box center [1420, 440] width 106 height 35
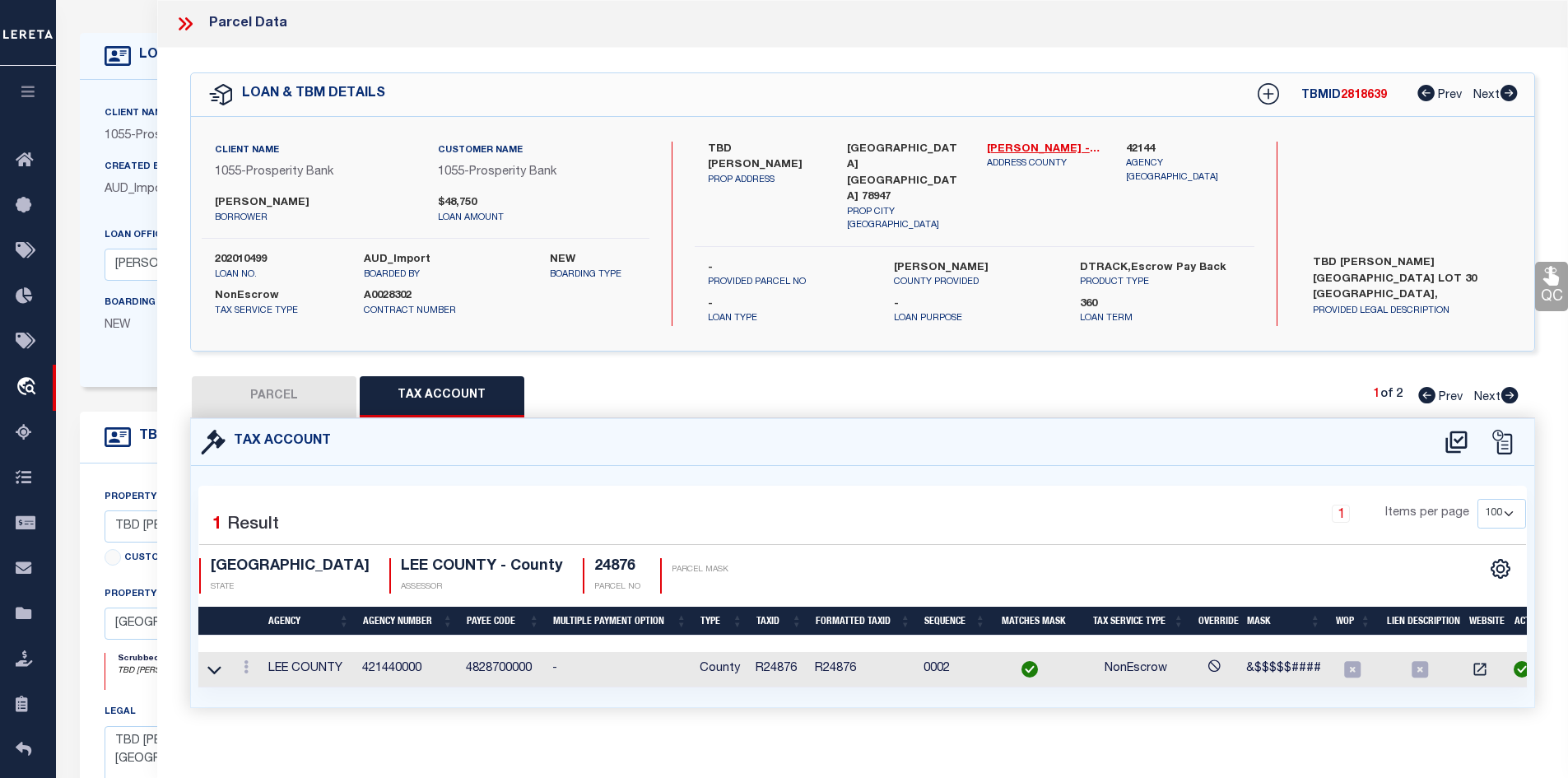
click at [260, 389] on button "PARCEL" at bounding box center [274, 396] width 165 height 41
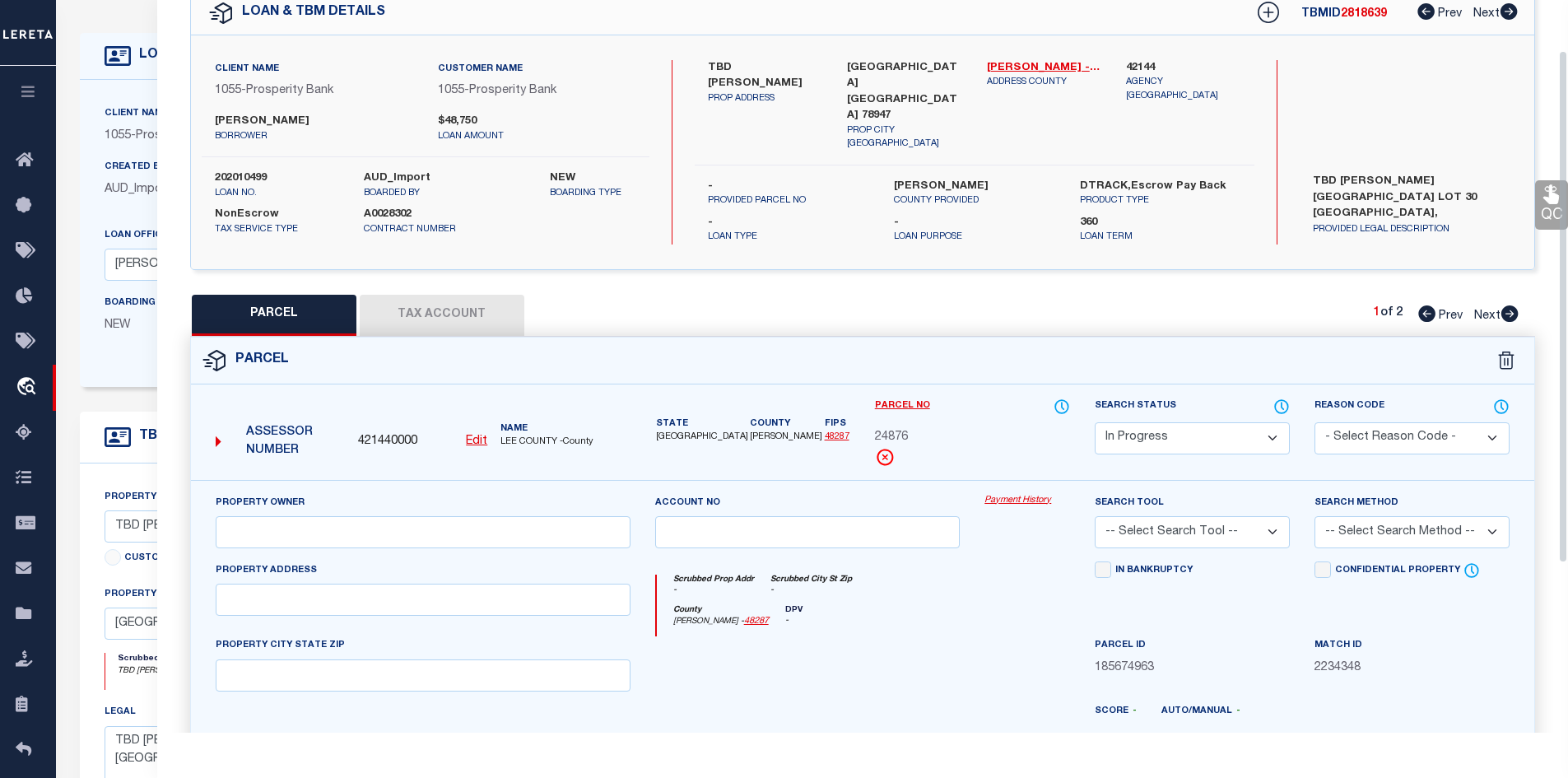
scroll to position [82, 0]
paste input "1283 [PERSON_NAME]"
paste input "[GEOGRAPHIC_DATA], [GEOGRAPHIC_DATA] 78947"
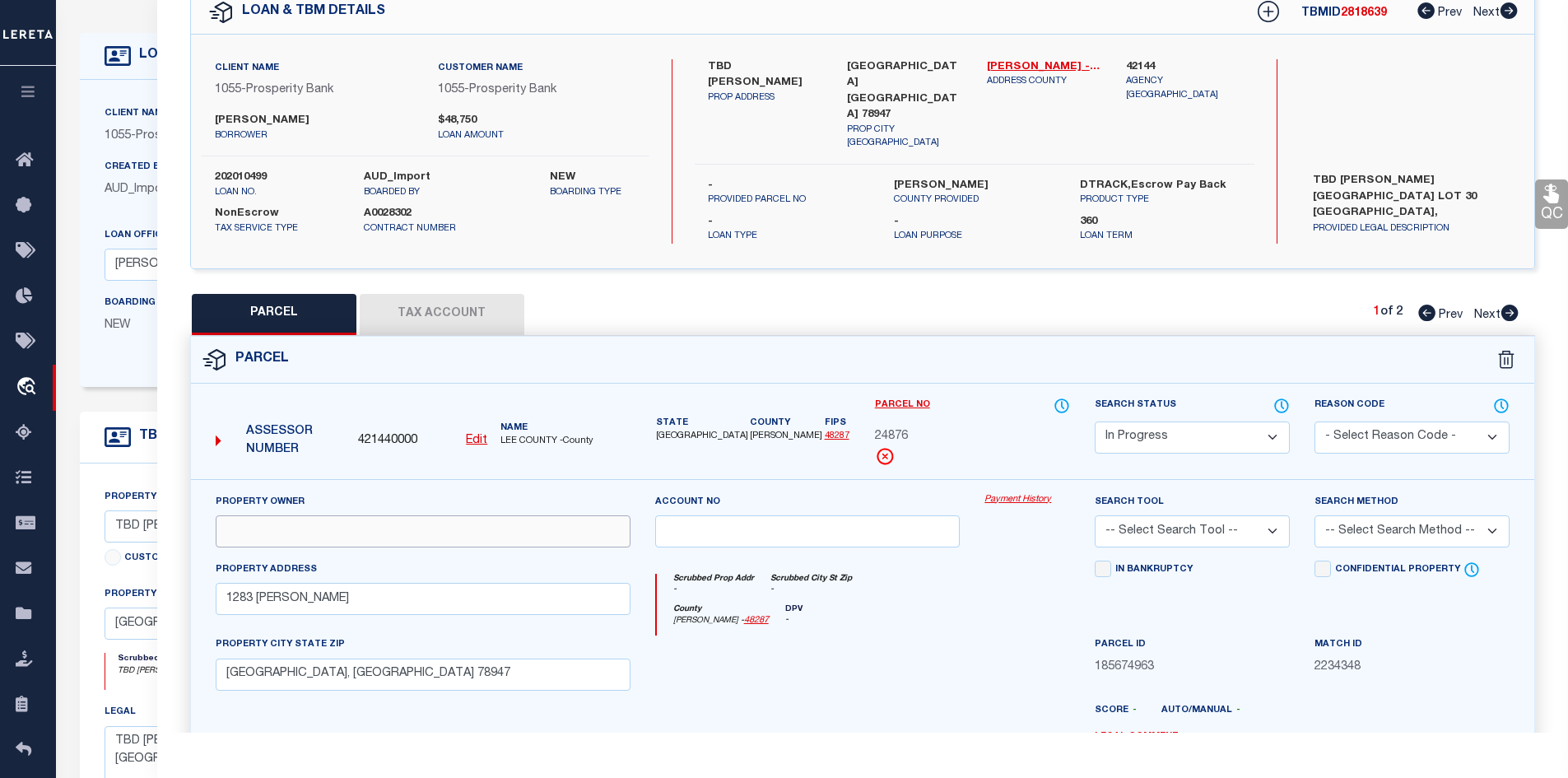
paste input "[PERSON_NAME] [PERSON_NAME]"
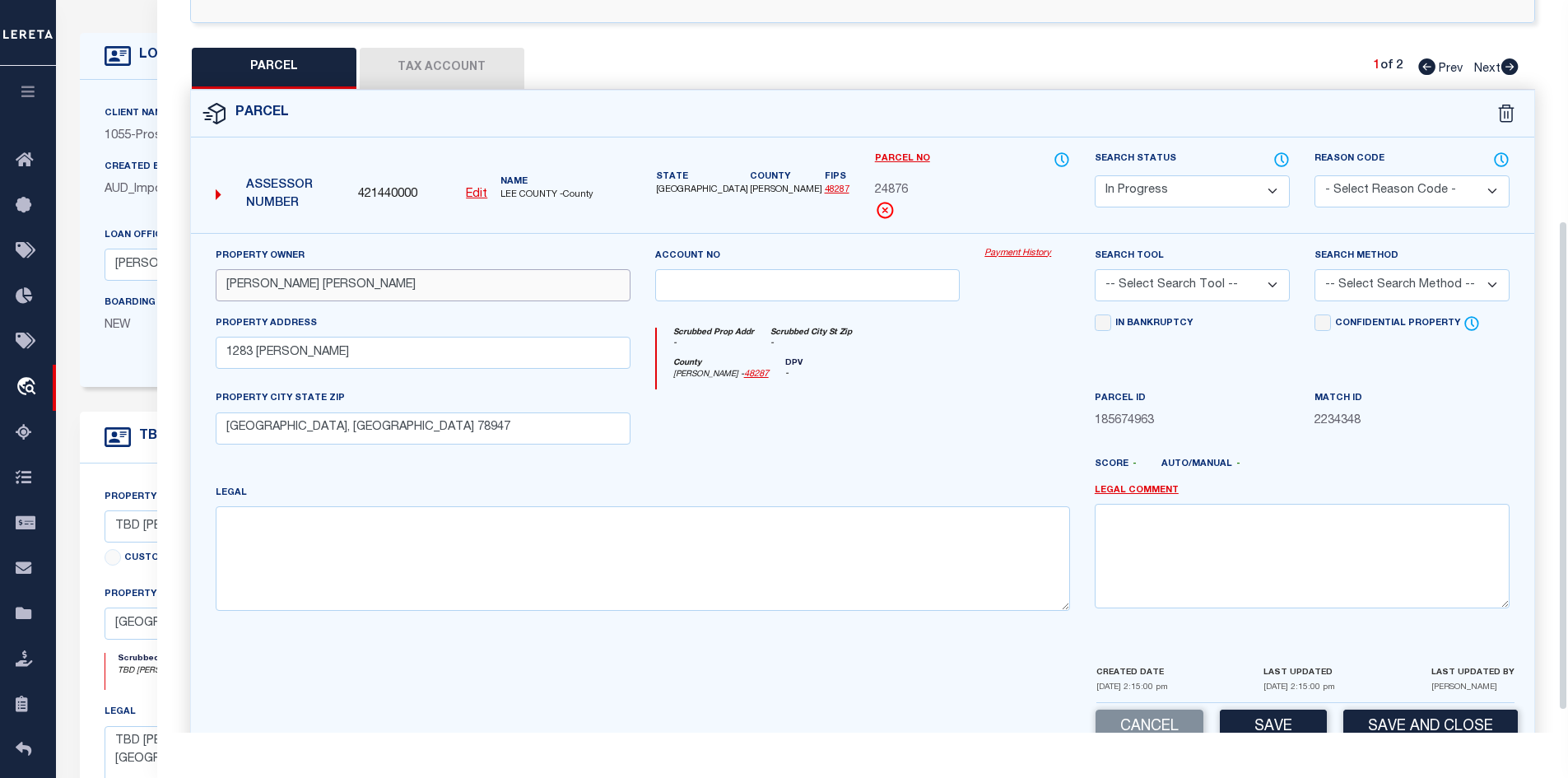
scroll to position [329, 0]
click at [1120, 162] on div "Search Status Automated Search Bad Parcel Complete Duplicate Parcel High Dollar…" at bounding box center [1192, 178] width 195 height 57
click at [1107, 177] on select "Automated Search Bad Parcel Complete Duplicate Parcel High Dollar Reporting In …" at bounding box center [1192, 190] width 195 height 32
click at [1095, 174] on select "Automated Search Bad Parcel Complete Duplicate Parcel High Dollar Reporting In …" at bounding box center [1192, 190] width 195 height 32
click at [446, 571] on textarea at bounding box center [642, 557] width 854 height 104
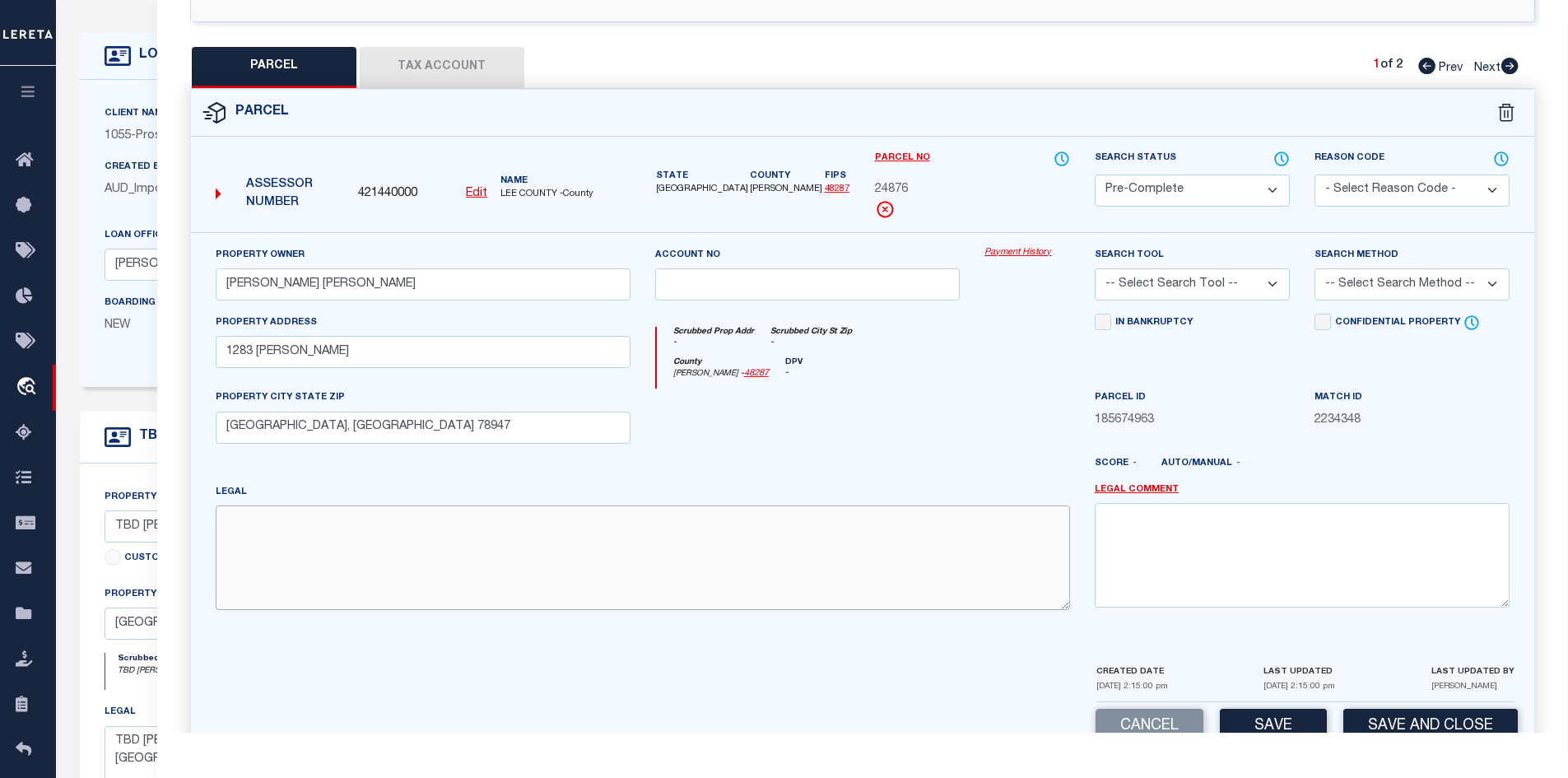
paste textarea "[GEOGRAPHIC_DATA], LOT 29, ACRES 9.83"
click at [574, 525] on textarea "[GEOGRAPHIC_DATA], LOT 29, ACRES 9.83" at bounding box center [642, 557] width 854 height 104
paste textarea "[GEOGRAPHIC_DATA], LOT 29, ACRES 4.83"
click at [1354, 180] on select "- Select Reason Code - 099 - Other (Provide additional detail) ACT - Agency Cha…" at bounding box center [1412, 190] width 195 height 32
click at [658, 112] on div "Parcel" at bounding box center [863, 113] width 1344 height 47
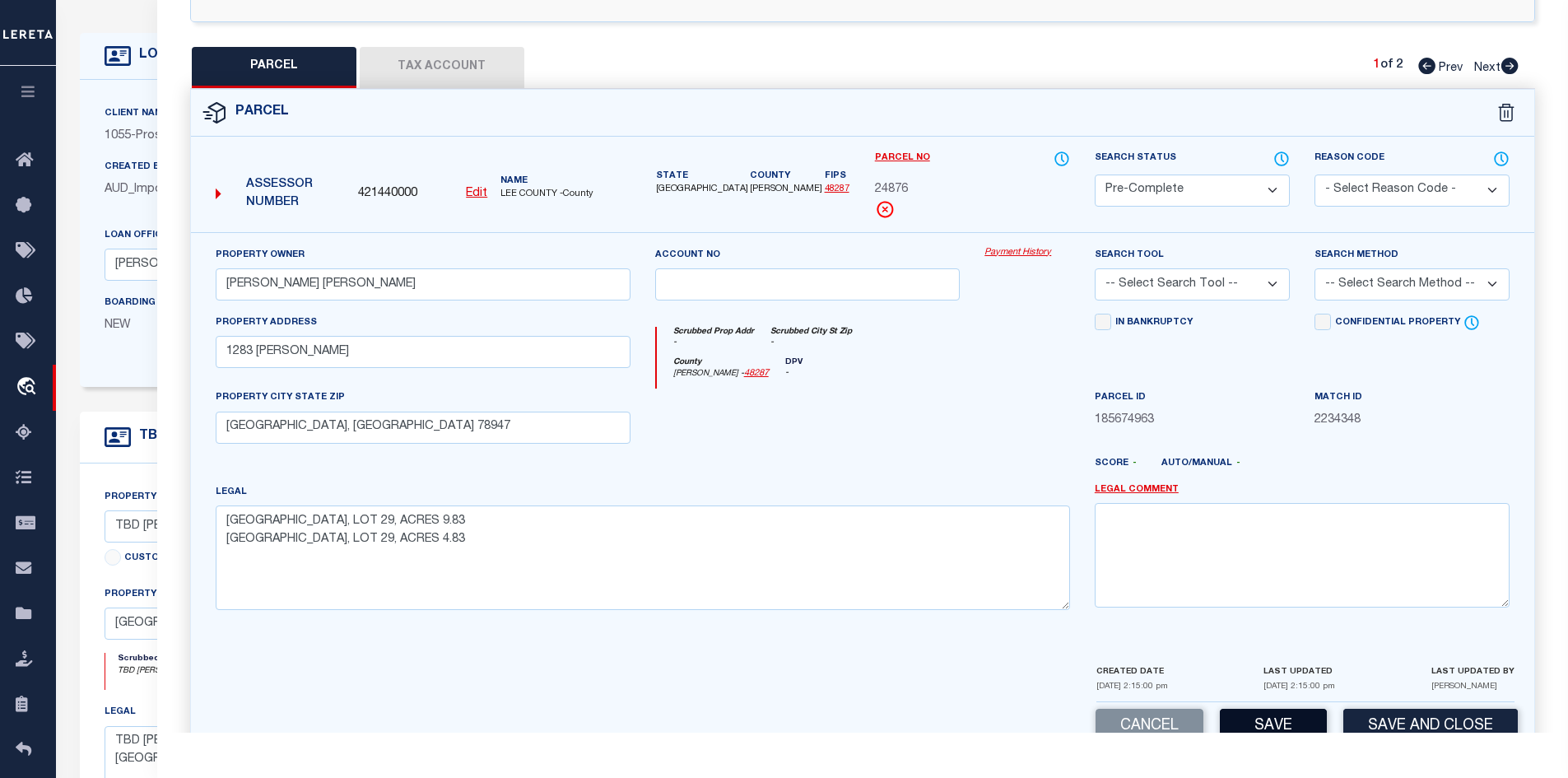
click at [1257, 711] on button "Save" at bounding box center [1273, 726] width 107 height 36
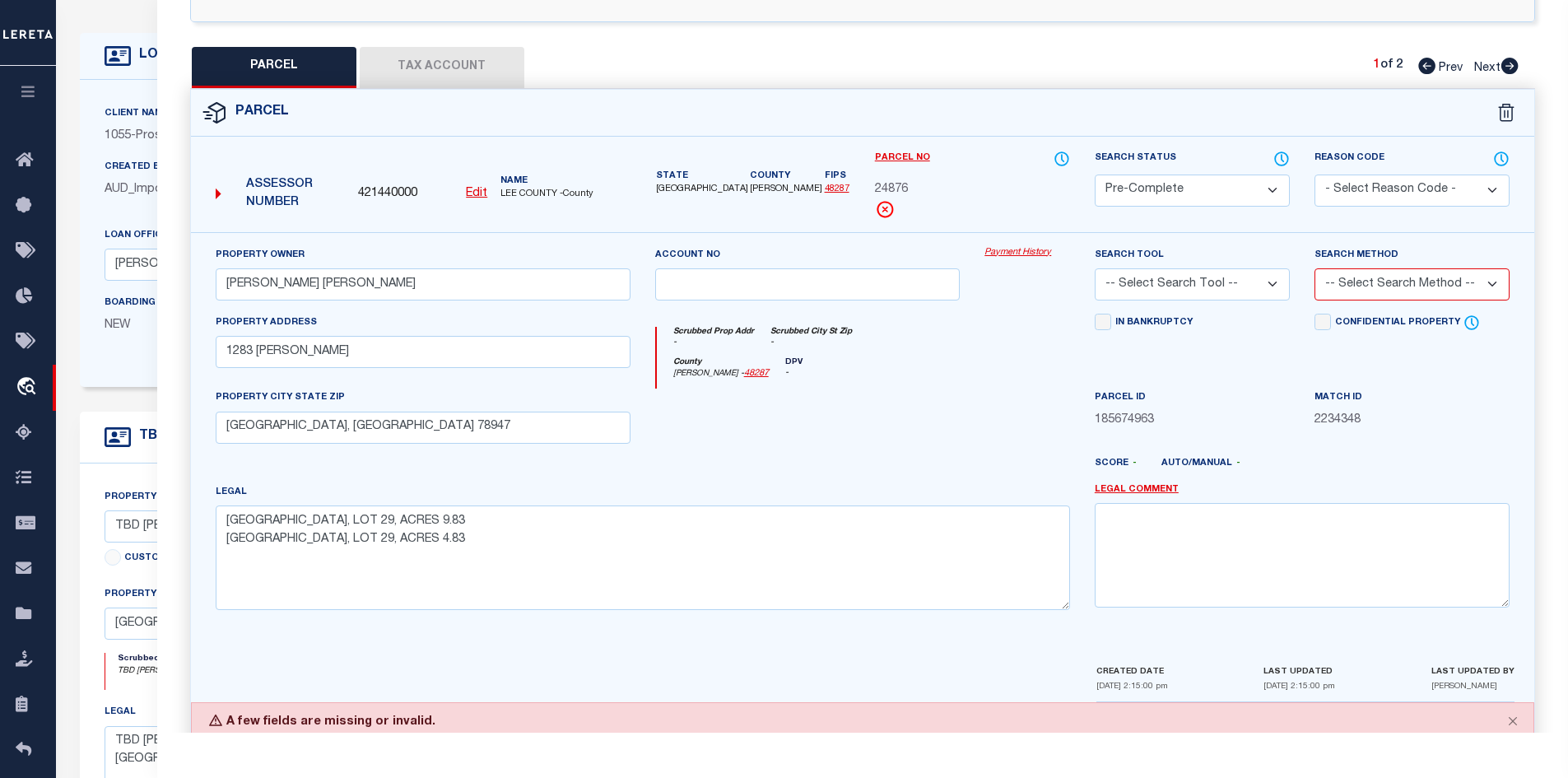
click at [1149, 285] on select "-- Select Search Tool -- 3rd Party Website Agency File Agency Website ATLS CNV-…" at bounding box center [1192, 284] width 195 height 32
click at [1095, 268] on select "-- Select Search Tool -- 3rd Party Website Agency File Agency Website ATLS CNV-…" at bounding box center [1192, 284] width 195 height 32
click at [1337, 275] on select "-- Select Search Method -- Property Address Legal Liability Info Provided" at bounding box center [1412, 284] width 195 height 32
click at [1314, 268] on select "-- Select Search Method -- Property Address Legal Liability Info Provided" at bounding box center [1412, 284] width 195 height 32
drag, startPoint x: 883, startPoint y: 398, endPoint x: 883, endPoint y: 389, distance: 9.0
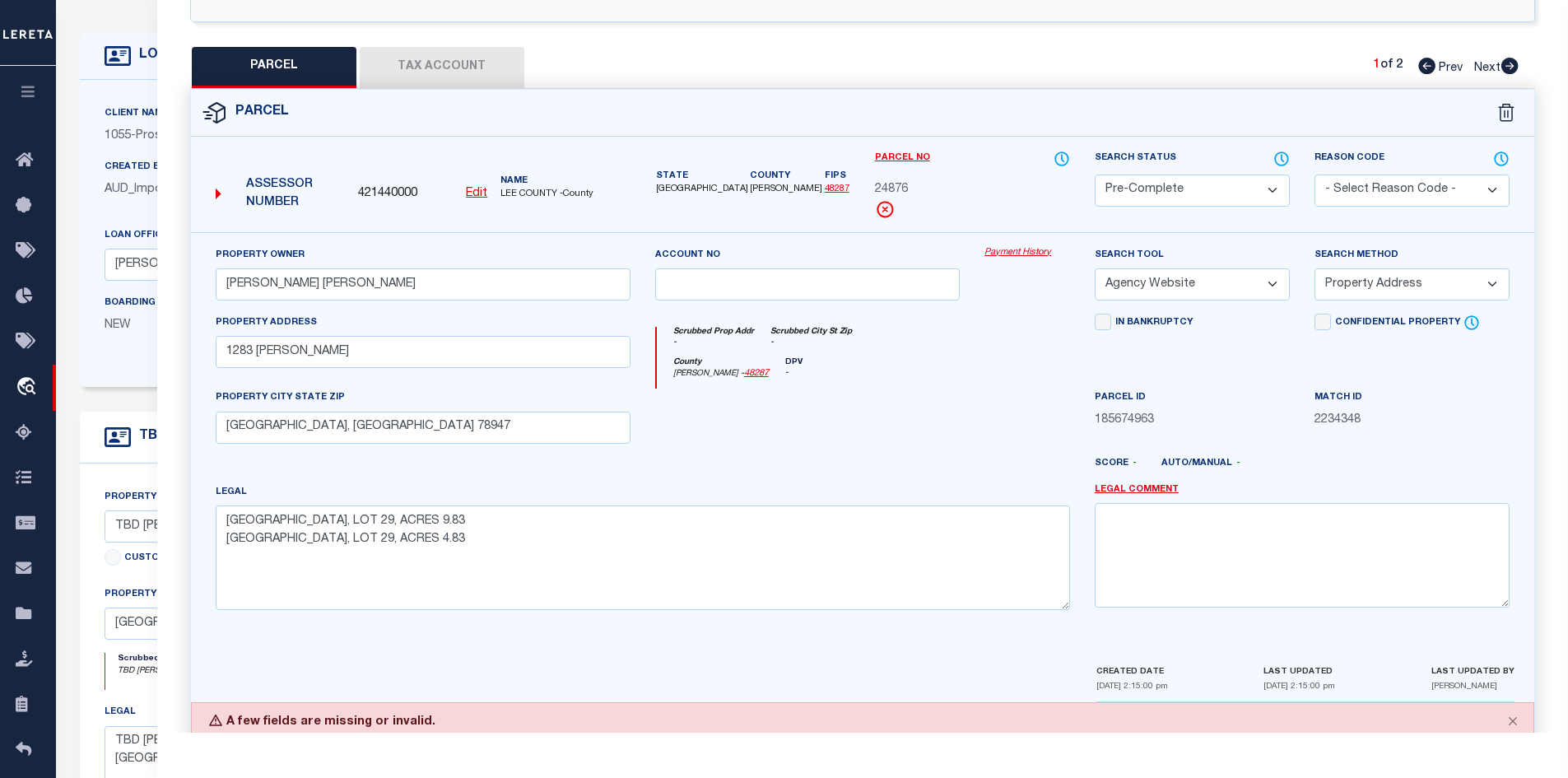
click at [883, 390] on div at bounding box center [808, 422] width 330 height 67
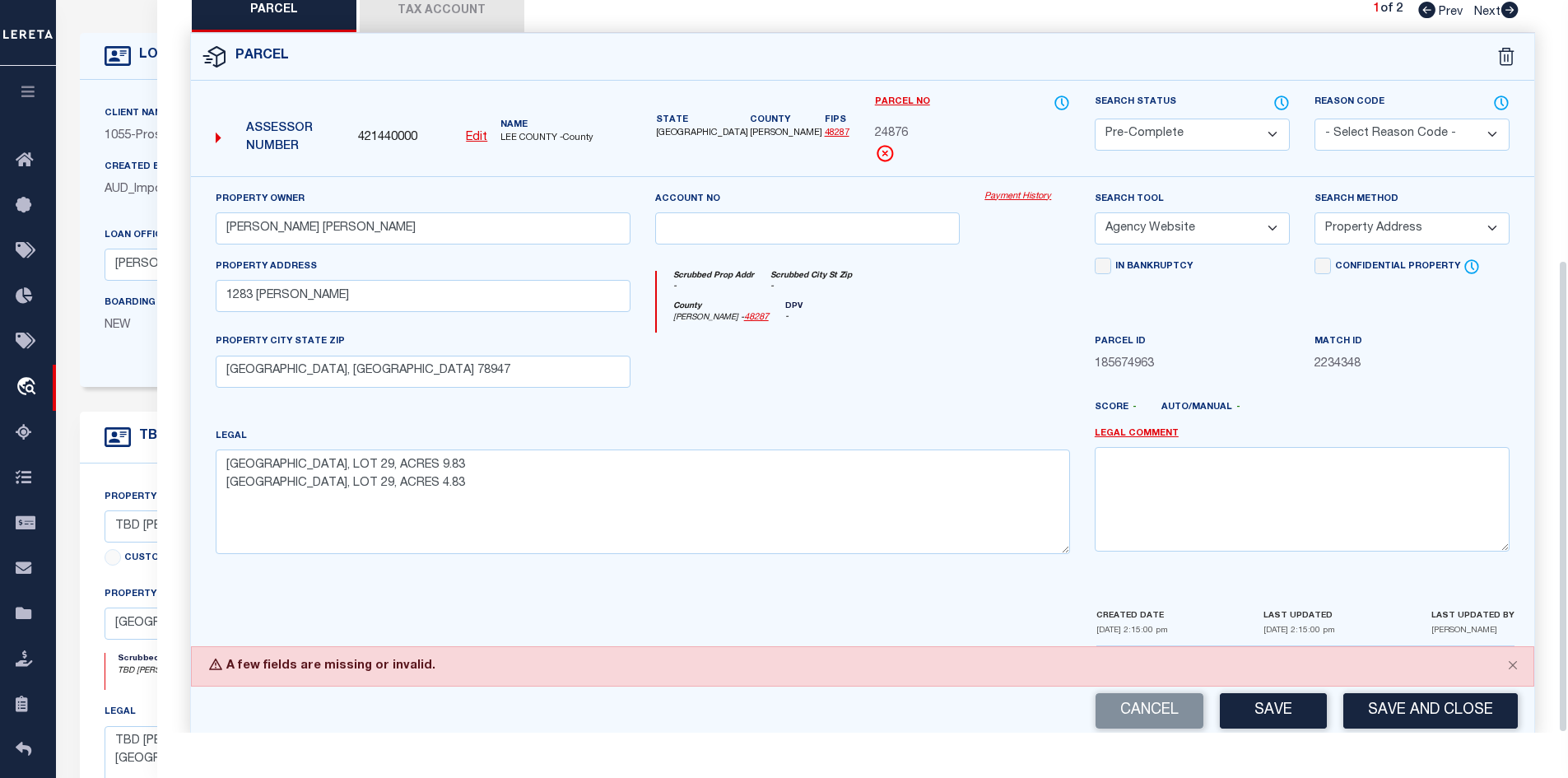
scroll to position [402, 0]
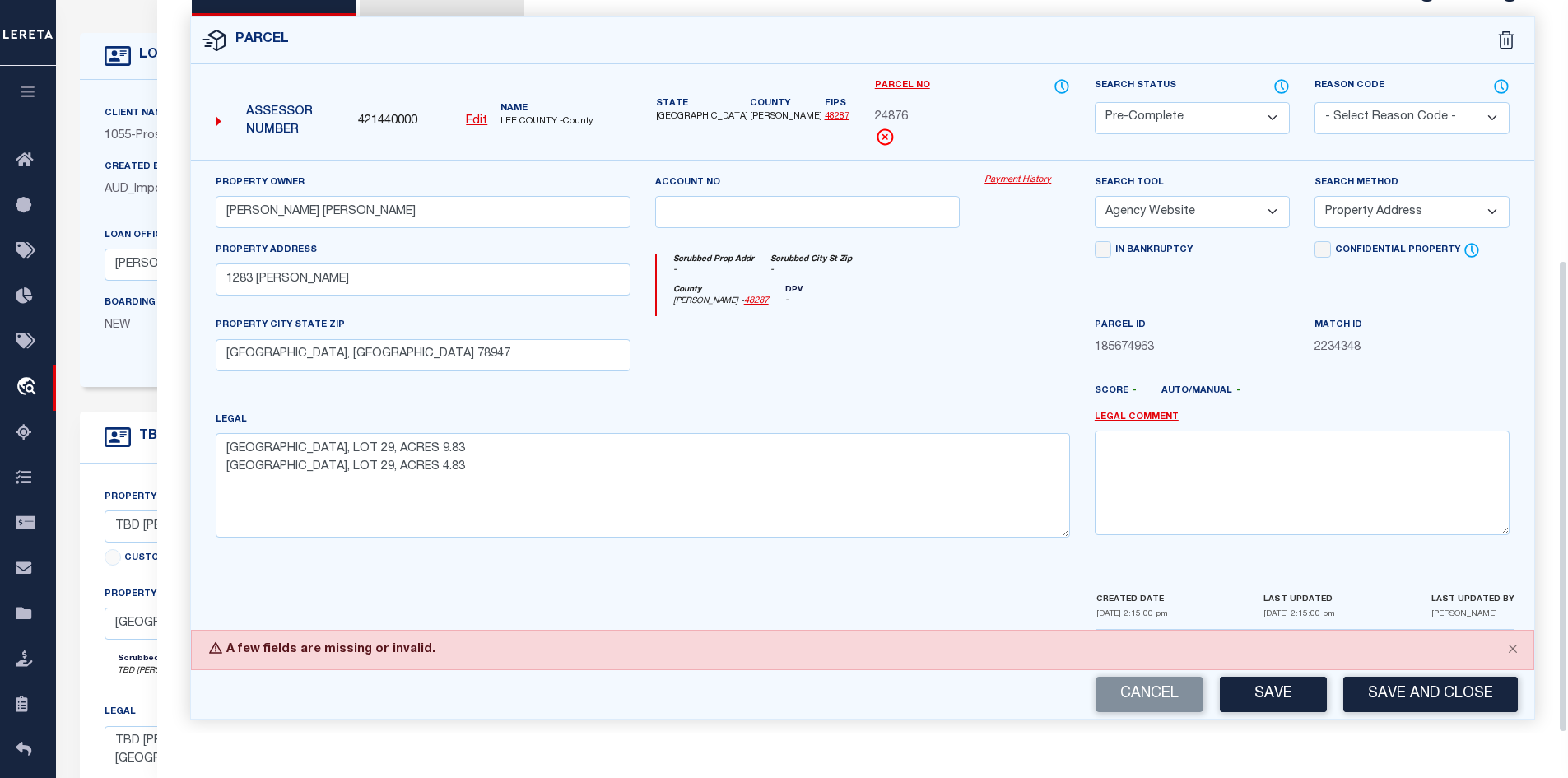
click at [1269, 694] on button "Save" at bounding box center [1273, 693] width 107 height 36
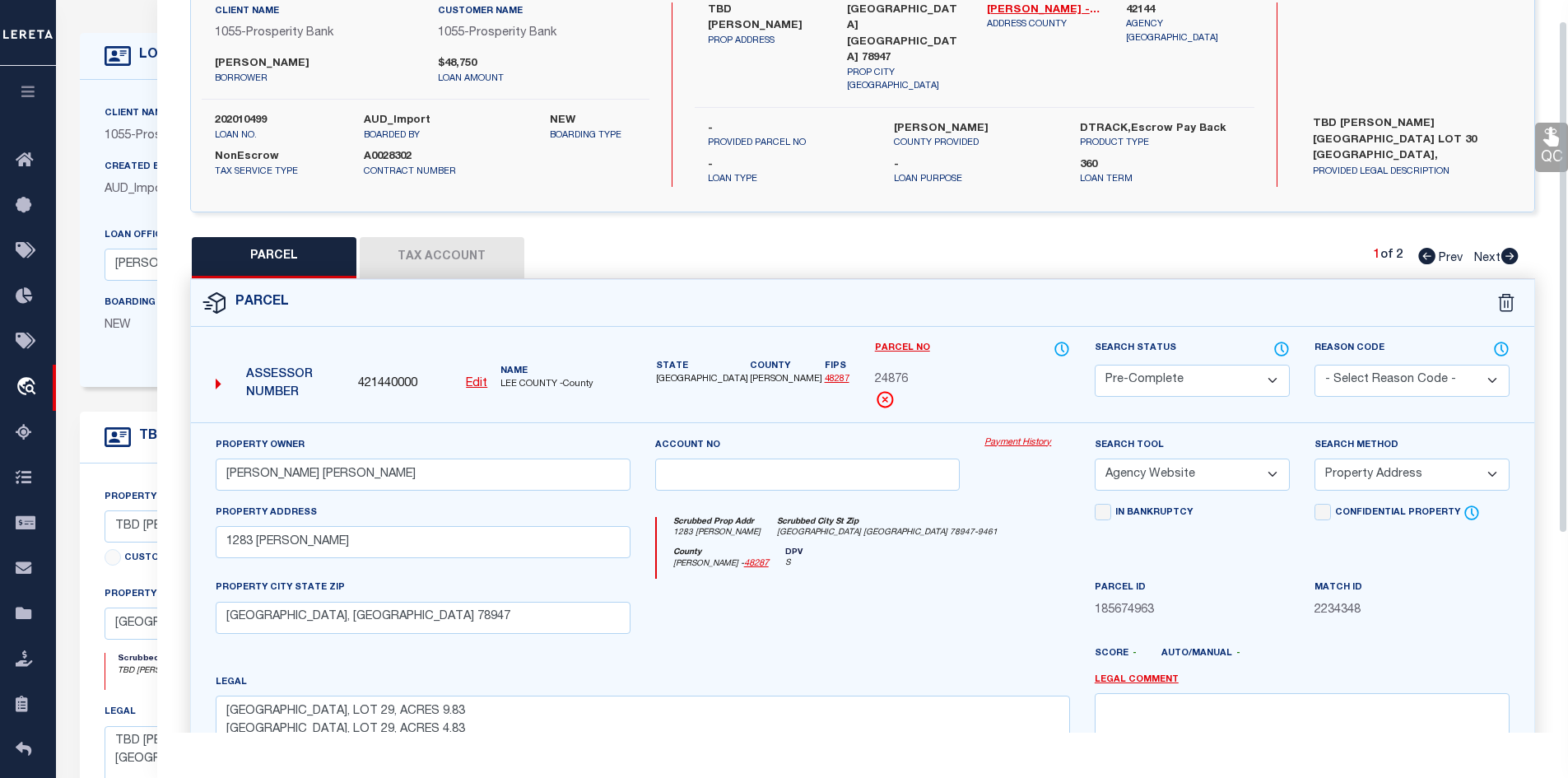
scroll to position [0, 0]
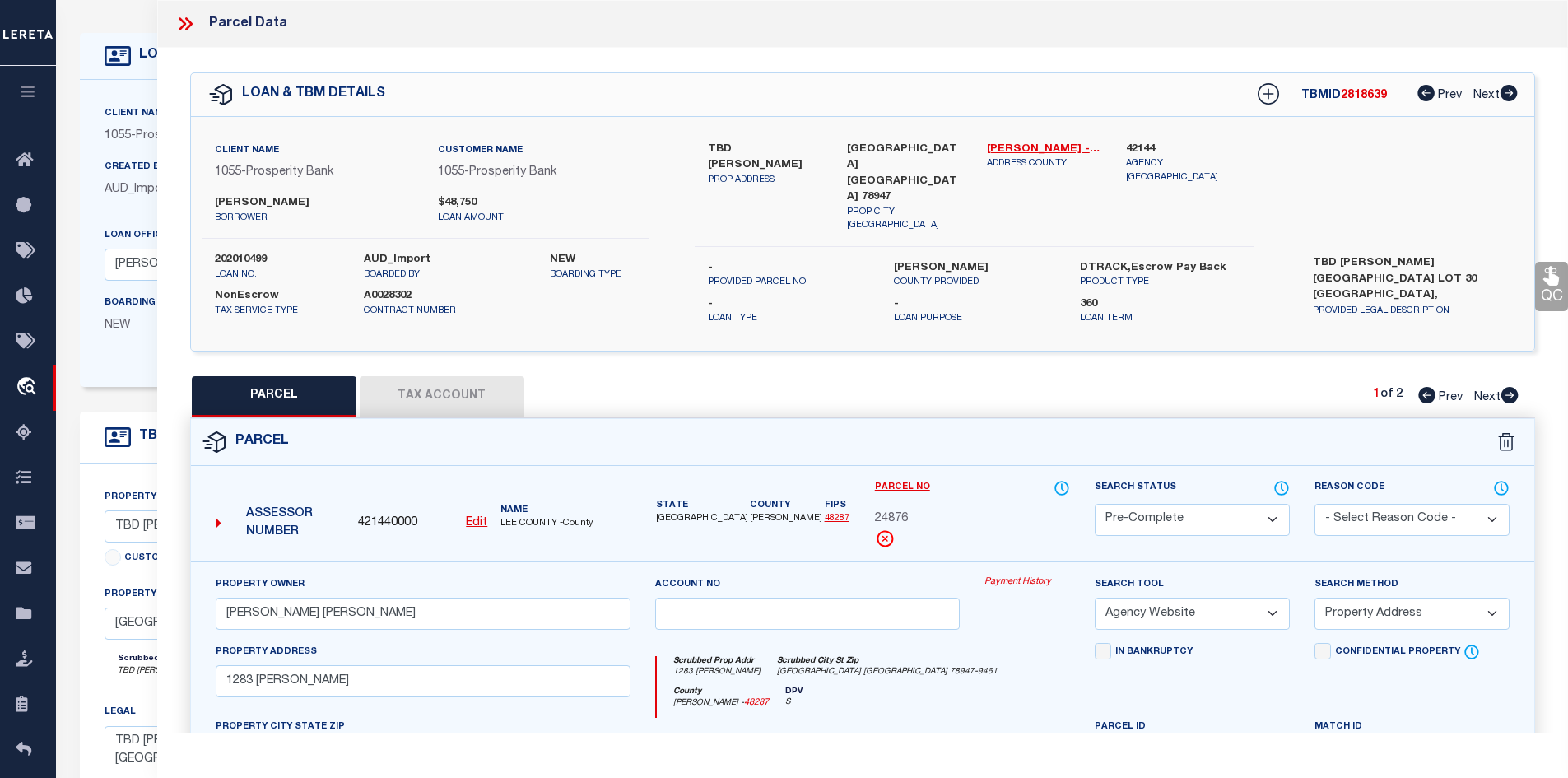
click at [426, 389] on button "Tax Account" at bounding box center [442, 396] width 165 height 41
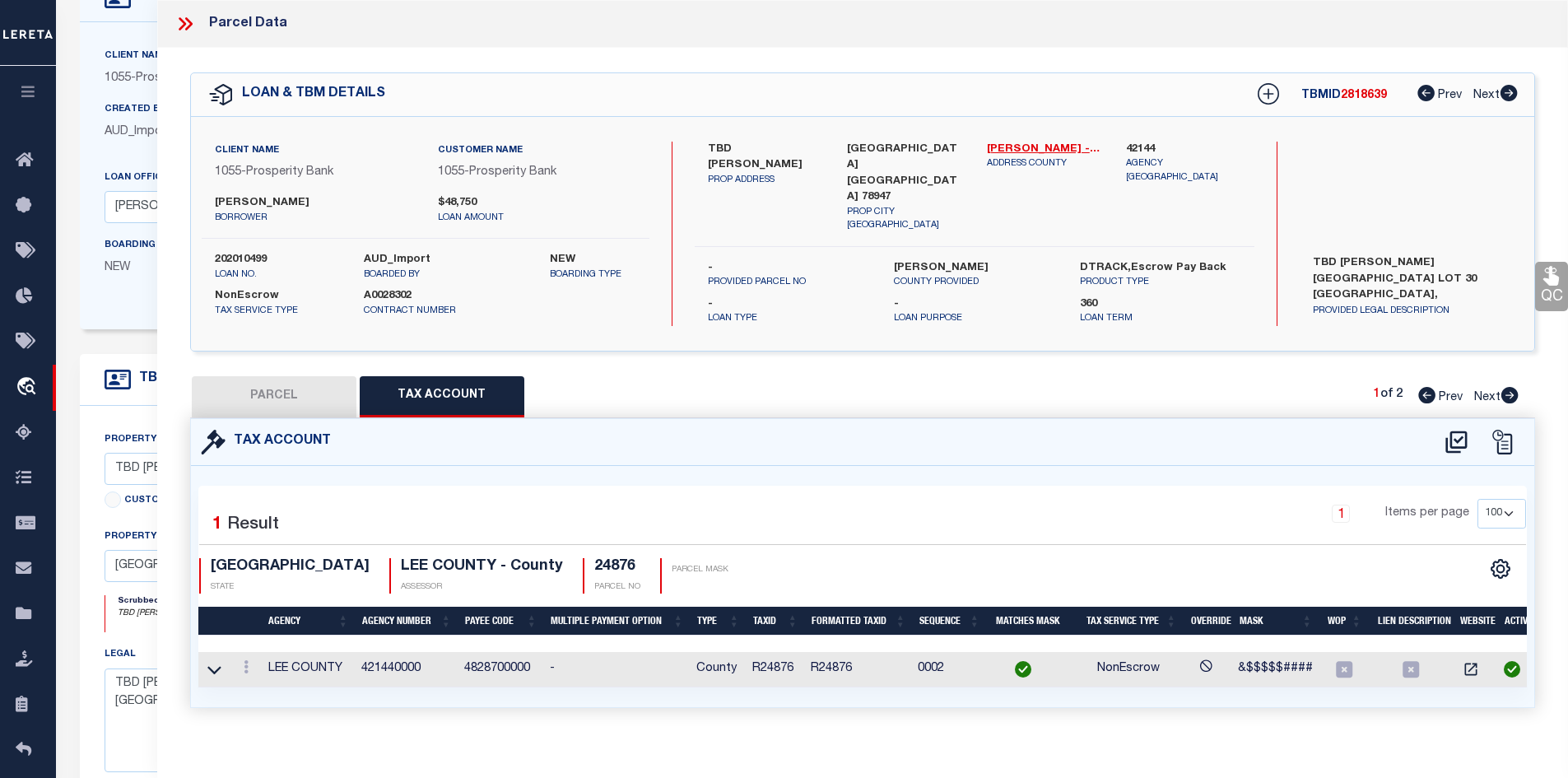
scroll to position [69, 0]
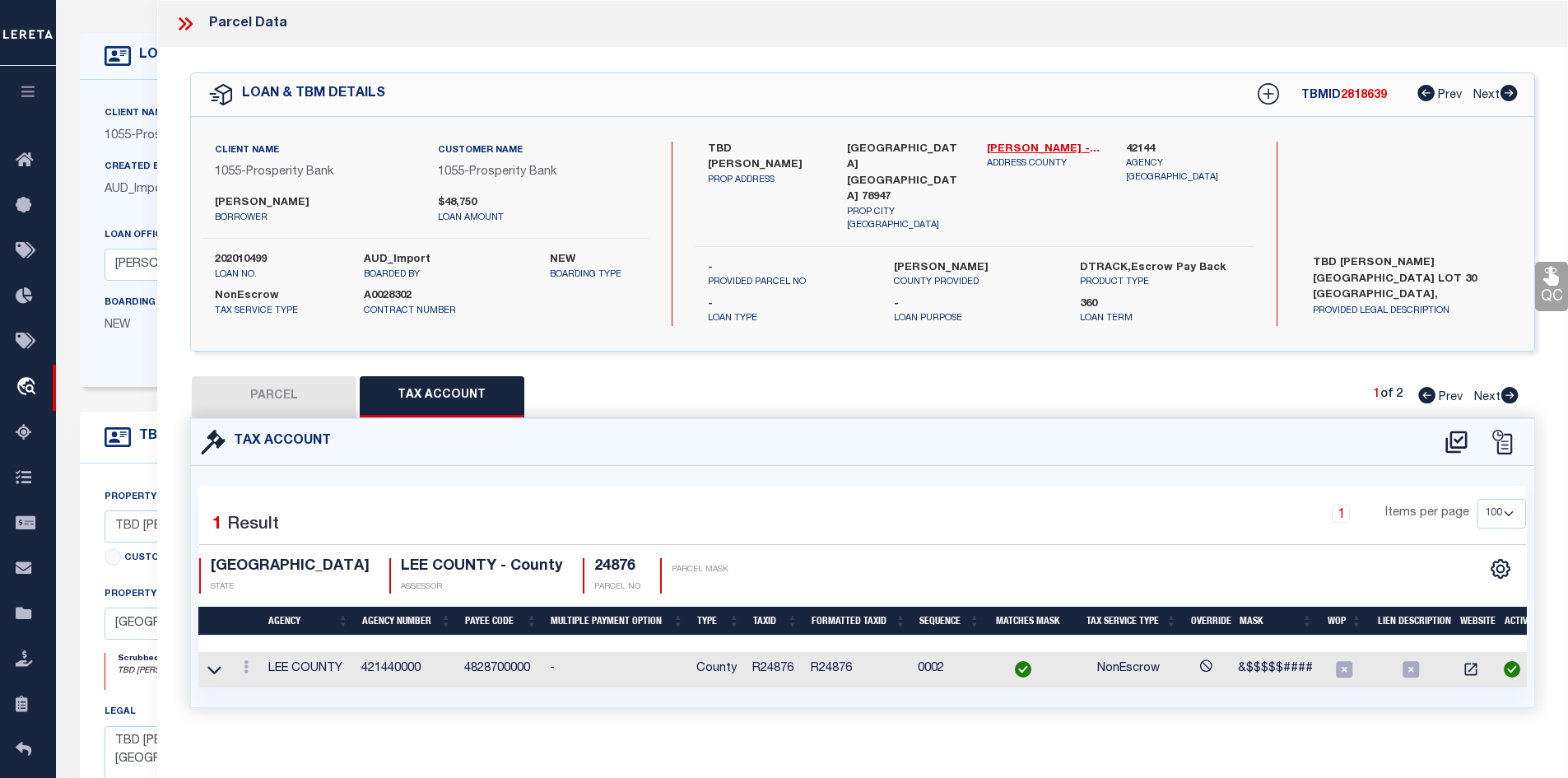
click at [192, 21] on icon at bounding box center [185, 24] width 22 height 22
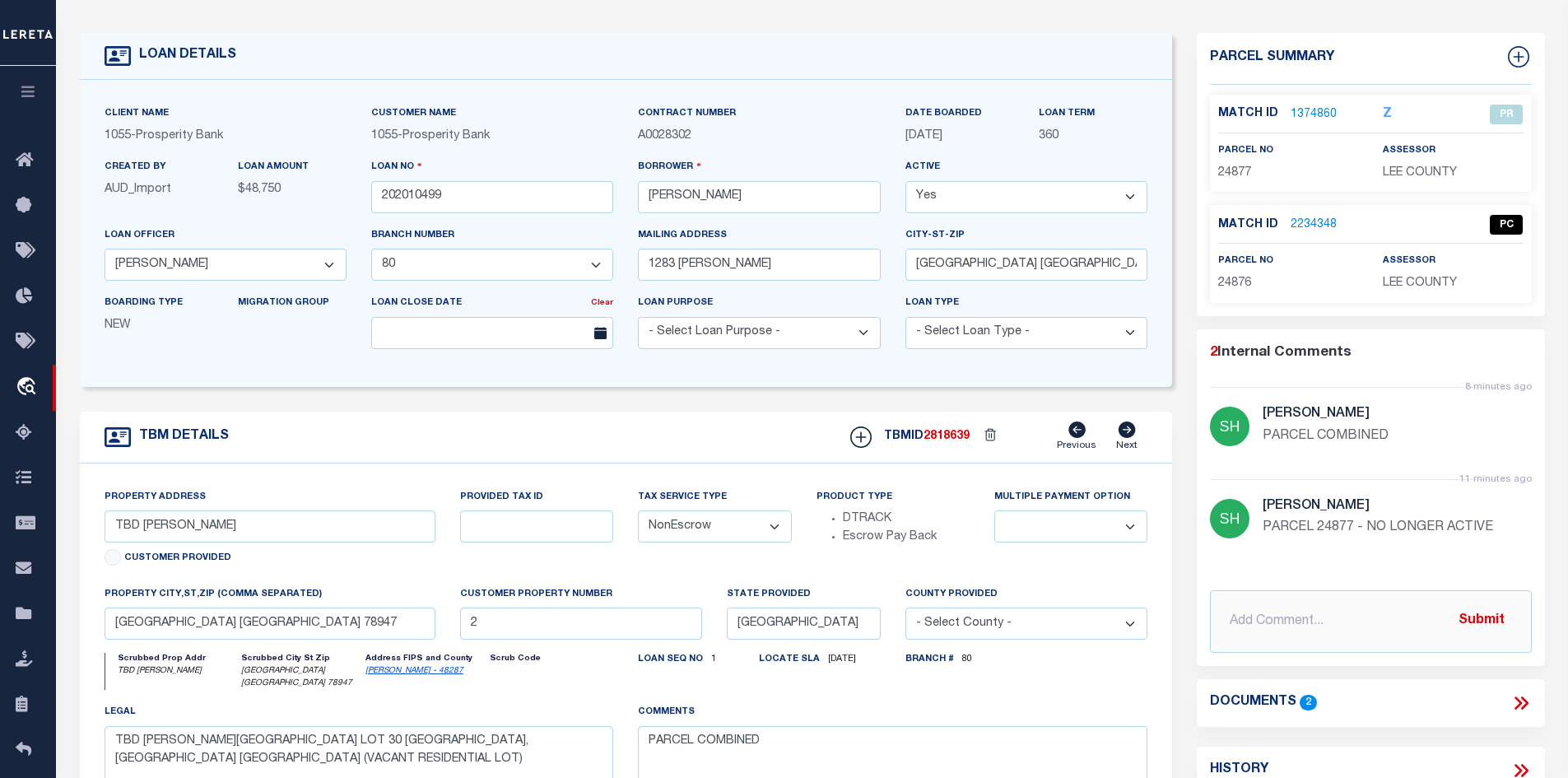
scroll to position [0, 0]
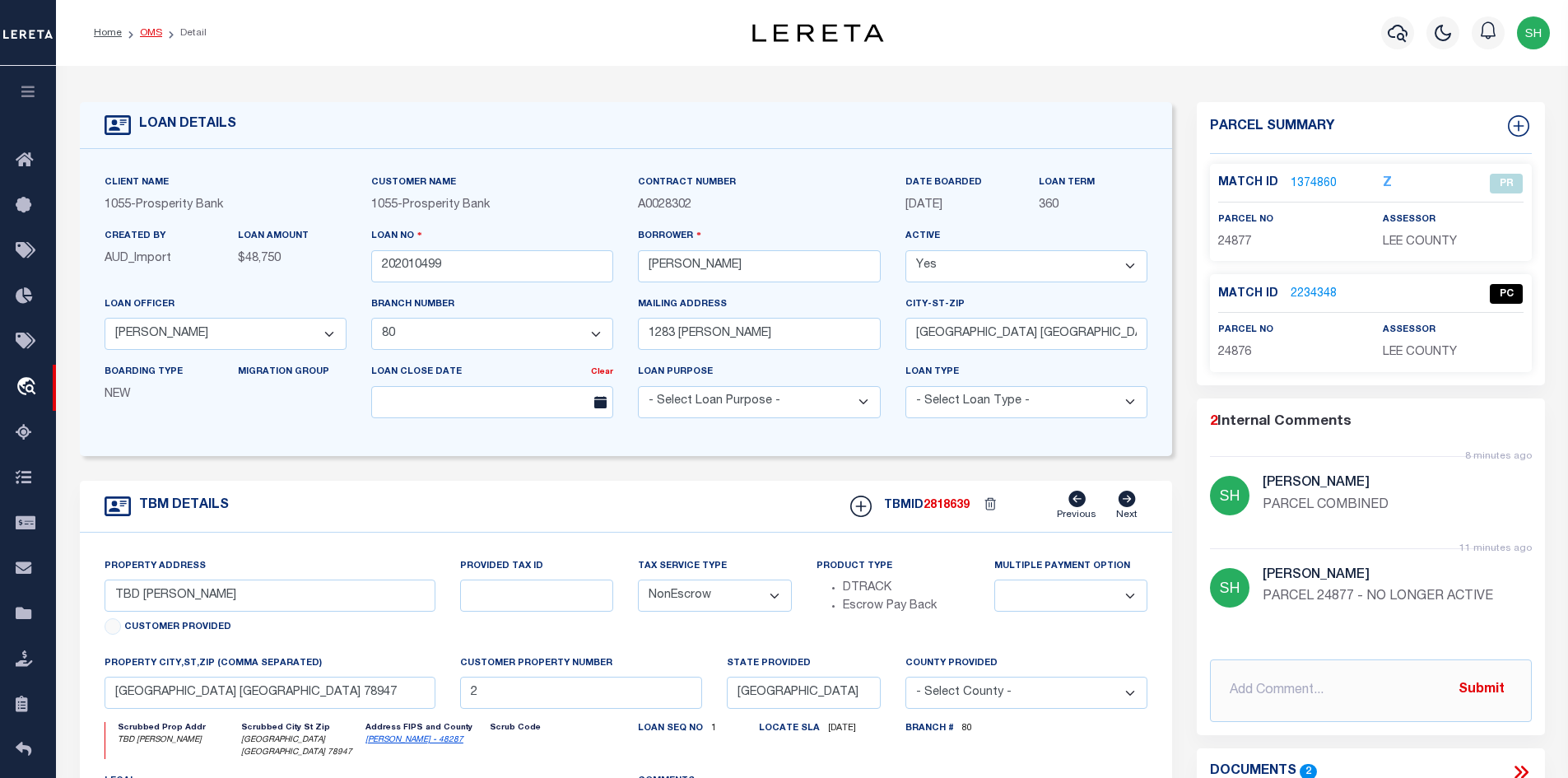
click at [159, 31] on link "OMS" at bounding box center [152, 32] width 23 height 10
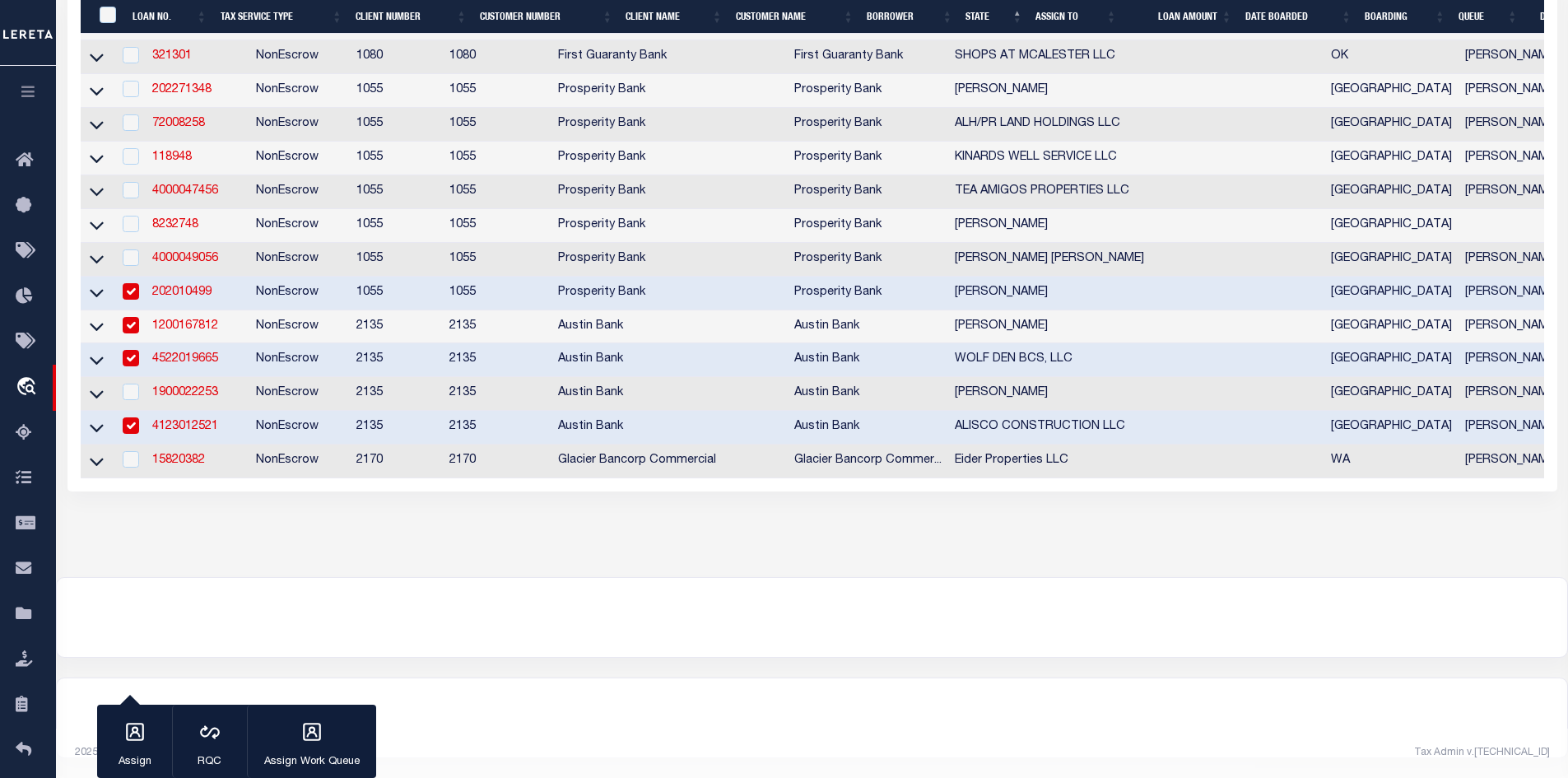
scroll to position [885, 0]
click at [185, 253] on link "4000049056" at bounding box center [186, 258] width 66 height 11
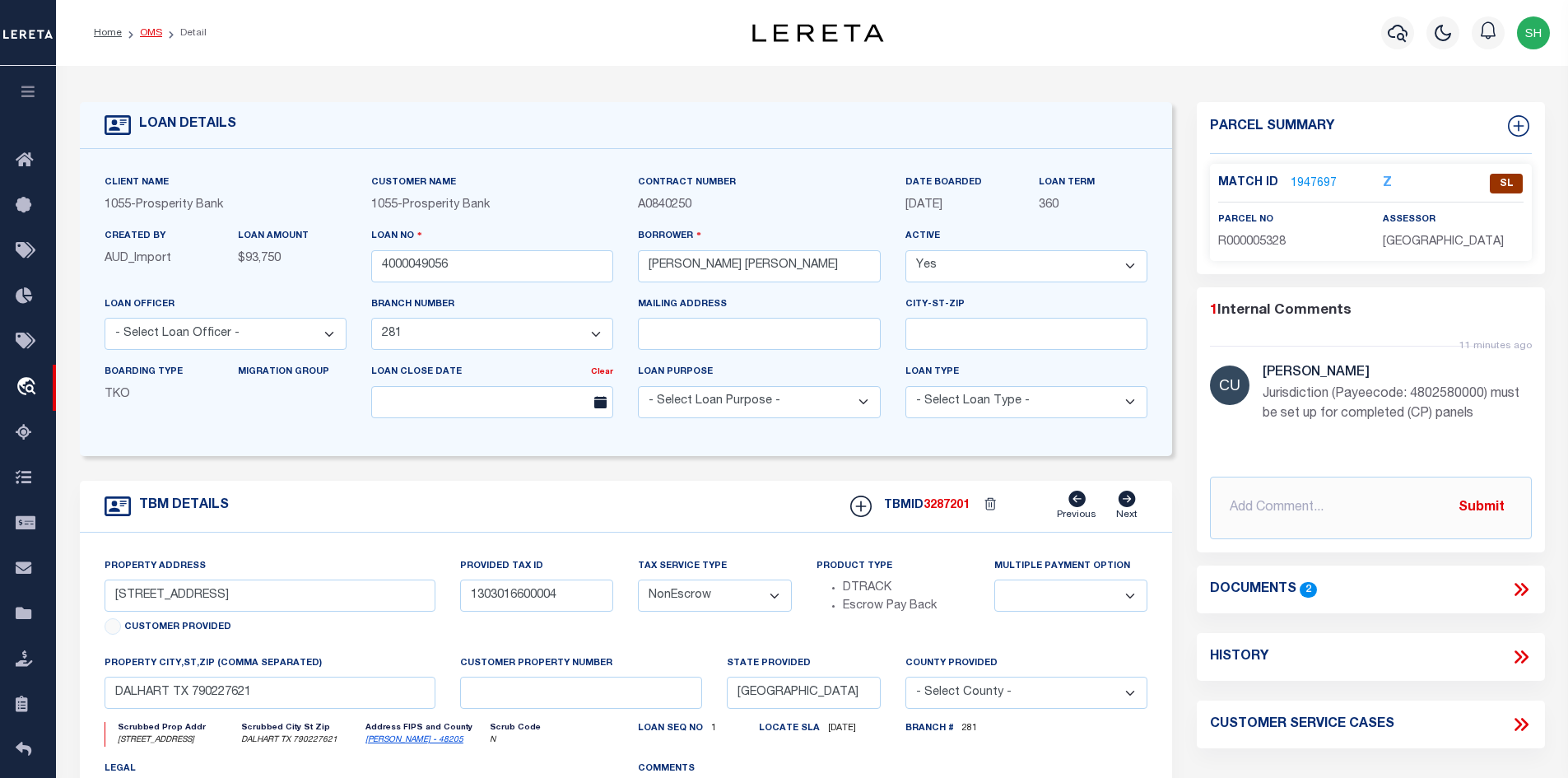
click at [153, 32] on link "OMS" at bounding box center [152, 32] width 23 height 10
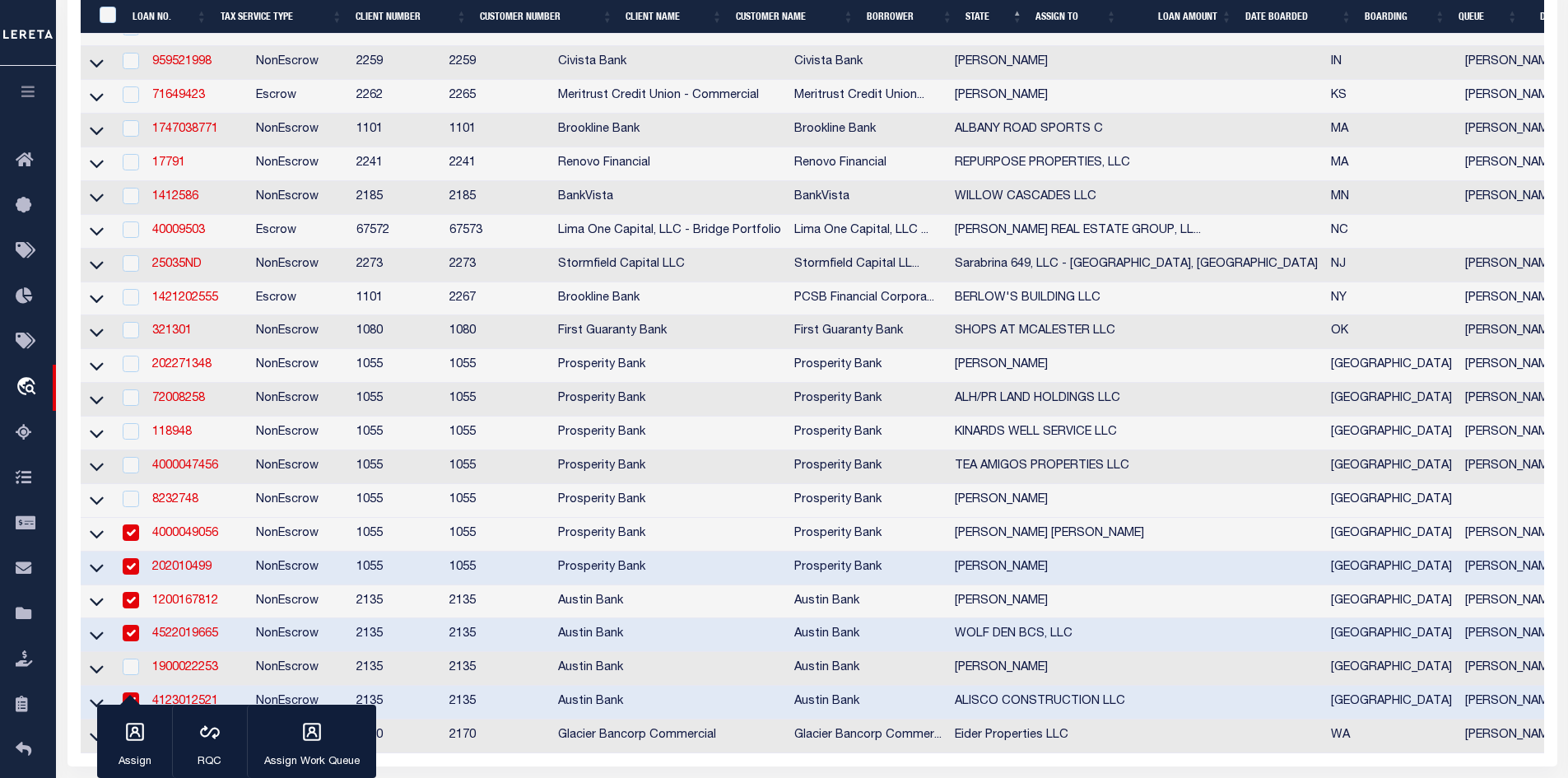
scroll to position [576, 0]
click at [179, 504] on link "8232748" at bounding box center [175, 498] width 46 height 11
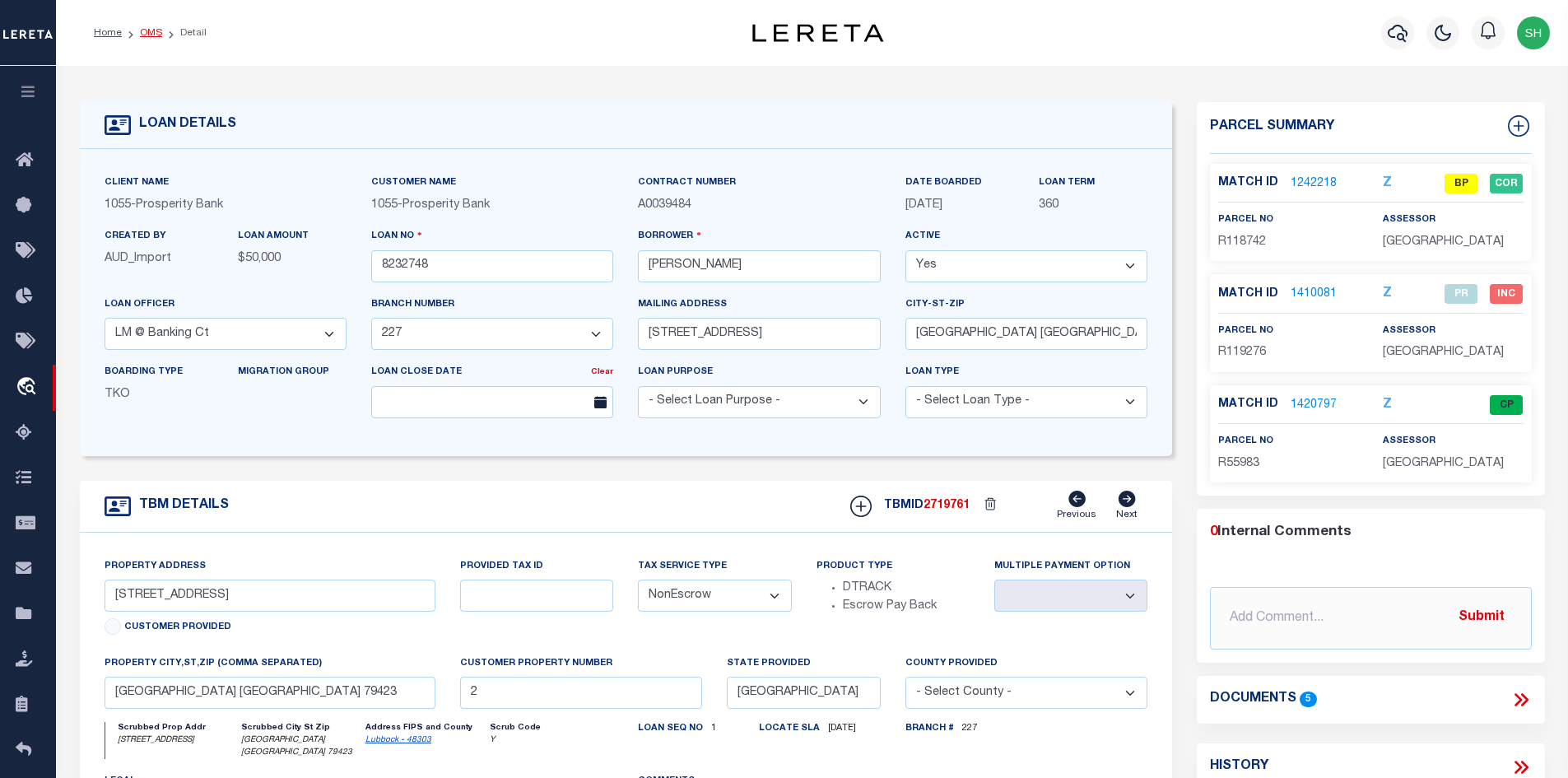
click at [150, 33] on link "OMS" at bounding box center [152, 32] width 23 height 10
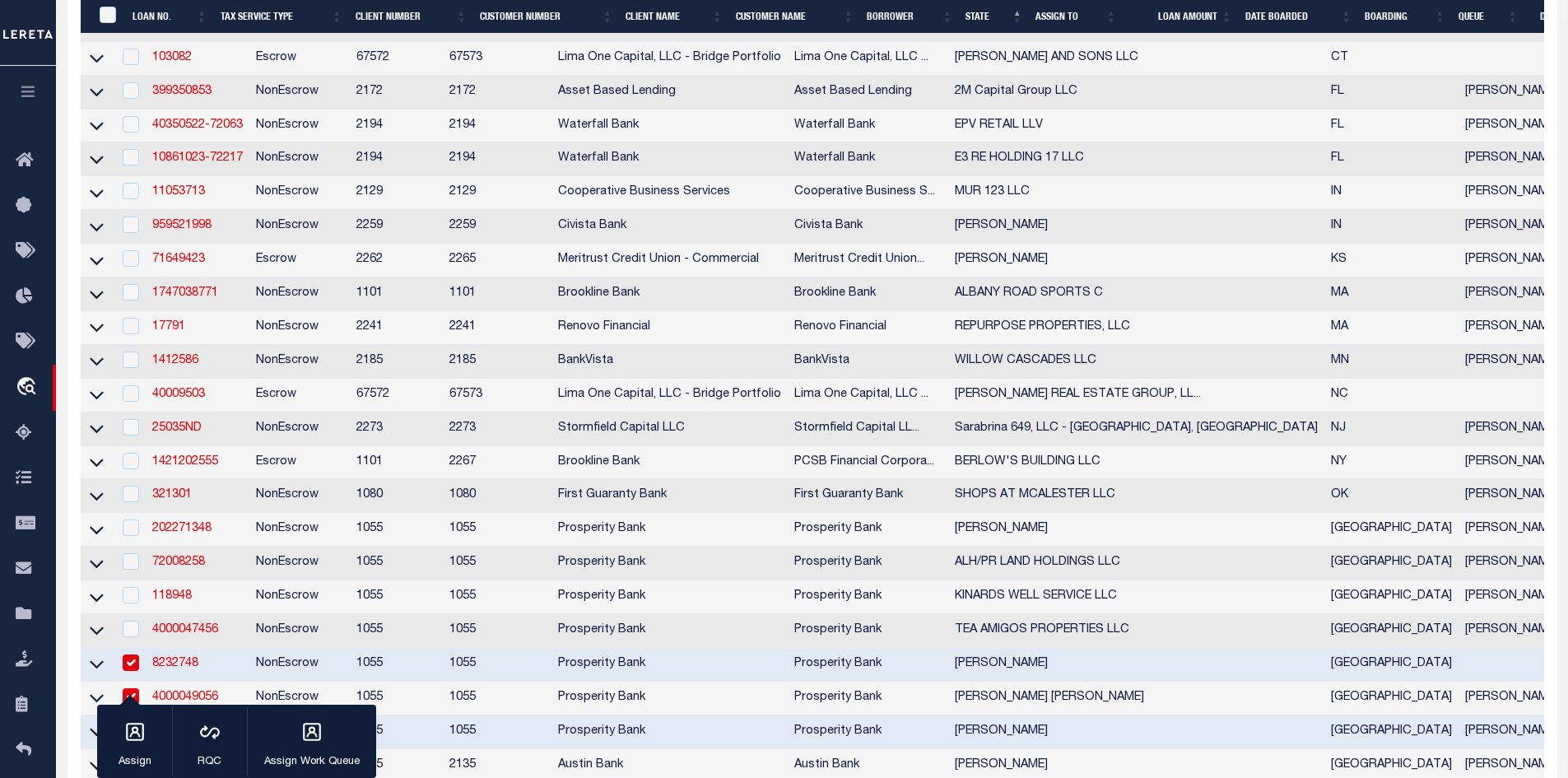
scroll to position [576, 0]
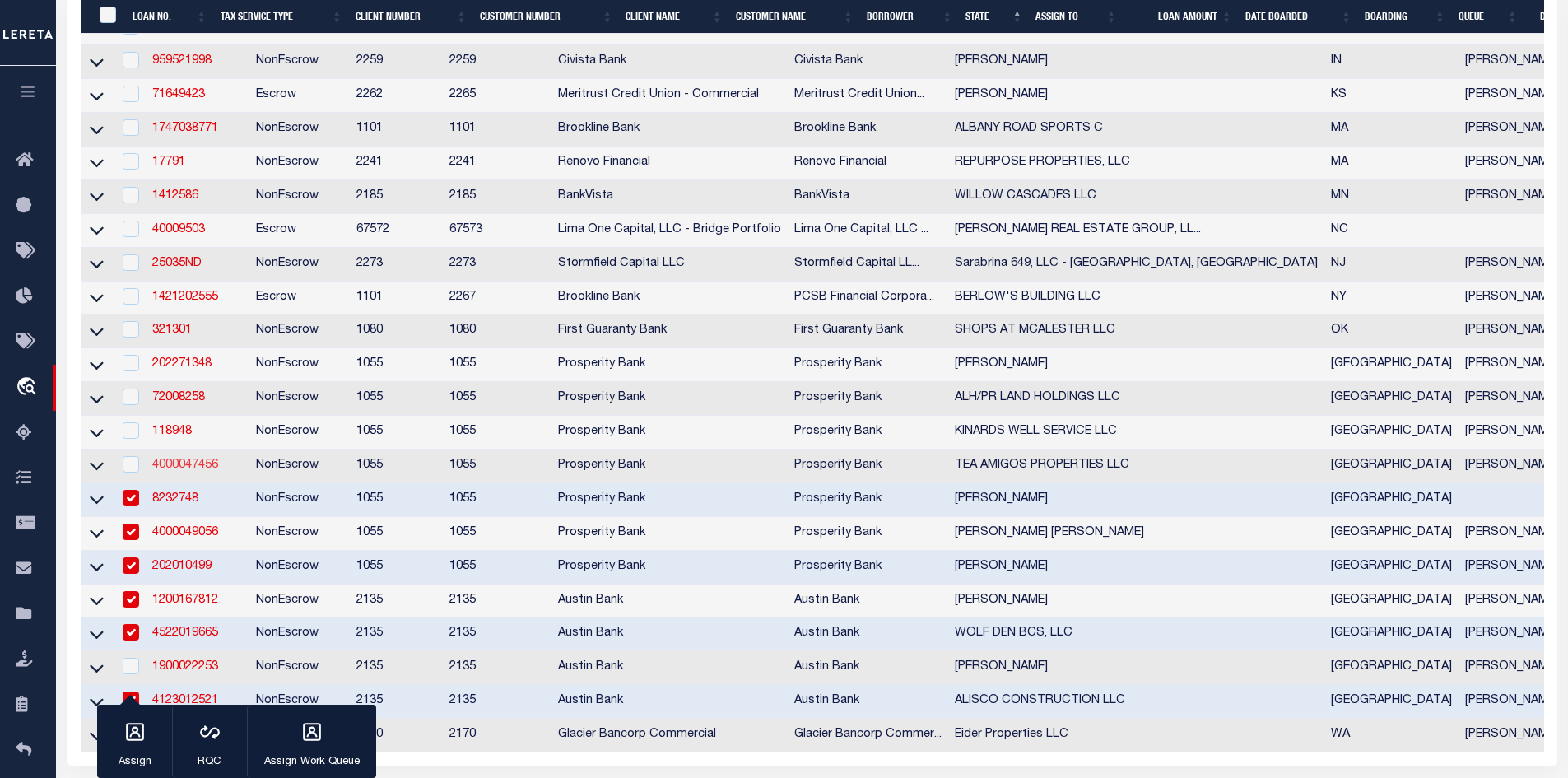
click at [187, 470] on link "4000047456" at bounding box center [186, 464] width 66 height 11
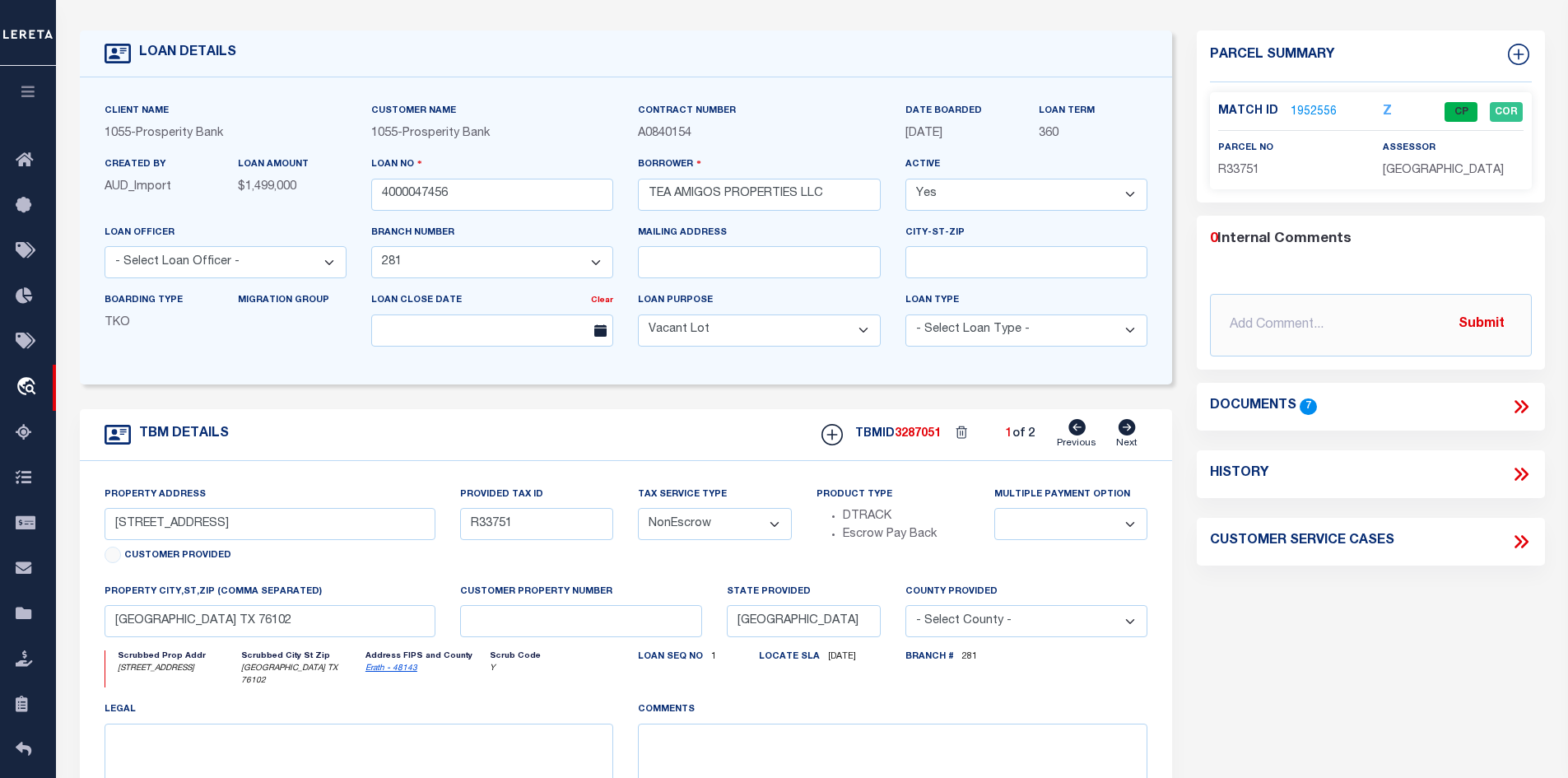
scroll to position [82, 0]
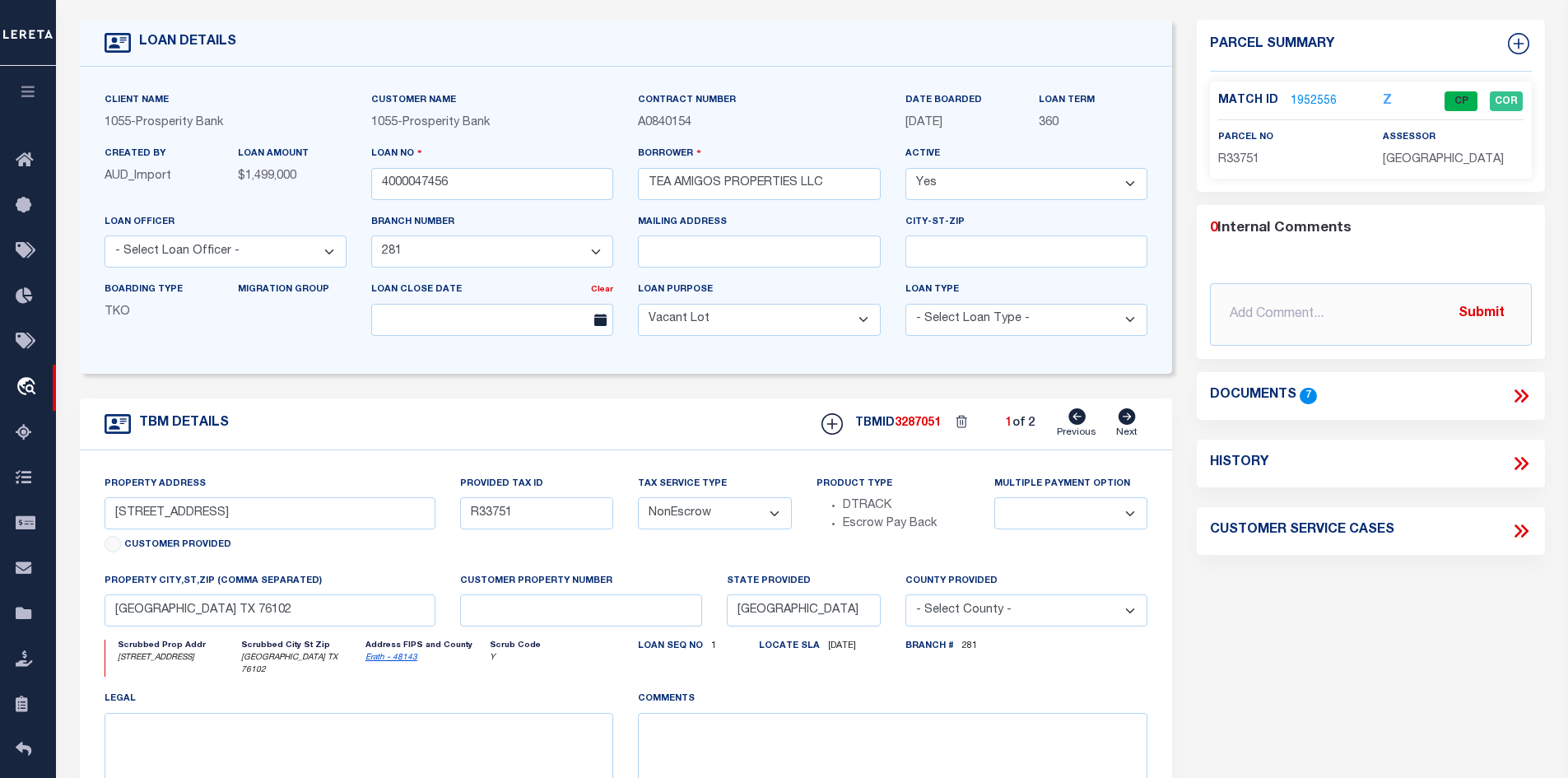
click at [579, 454] on div "Property Address [STREET_ADDRESS] Customer Provided Provided Tax ID R33751 Tax …" at bounding box center [627, 659] width 1093 height 417
click at [397, 661] on link "Erath - 48143" at bounding box center [391, 657] width 52 height 8
drag, startPoint x: 227, startPoint y: 514, endPoint x: 101, endPoint y: 514, distance: 126.0
click at [100, 512] on div "Property Address [STREET_ADDRESS] Customer Provided" at bounding box center [270, 523] width 356 height 97
click at [1126, 419] on icon at bounding box center [1128, 416] width 17 height 17
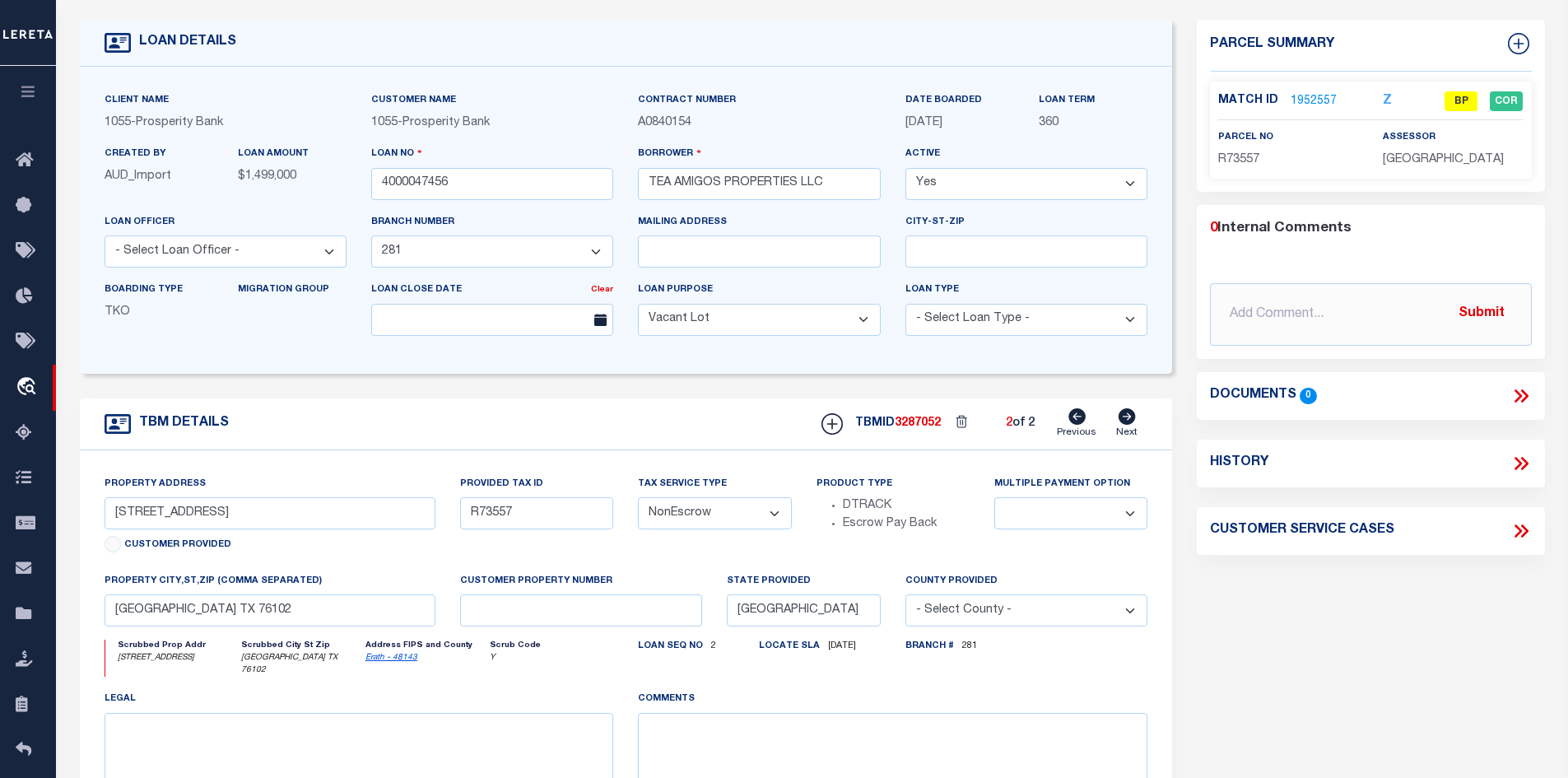
click at [1084, 416] on icon at bounding box center [1077, 416] width 17 height 17
click at [1130, 417] on icon at bounding box center [1127, 416] width 18 height 17
click at [1069, 422] on icon at bounding box center [1077, 416] width 17 height 17
click at [1123, 417] on icon at bounding box center [1128, 416] width 17 height 17
drag, startPoint x: 1268, startPoint y: 159, endPoint x: 1216, endPoint y: 158, distance: 52.0
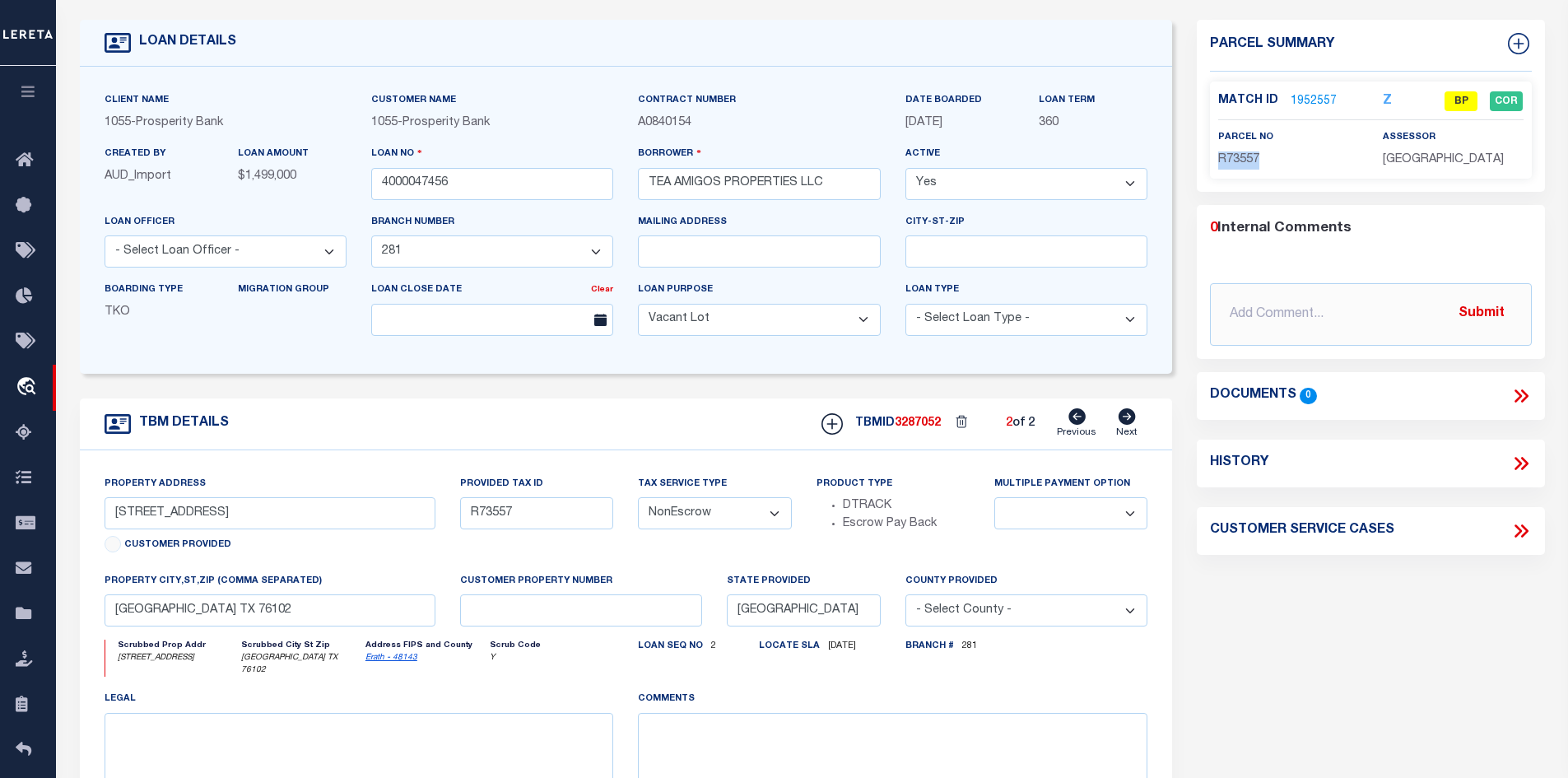
click at [1216, 158] on div "parcel no R73557" at bounding box center [1288, 148] width 165 height 40
copy span "R73557"
drag, startPoint x: 268, startPoint y: 518, endPoint x: 70, endPoint y: 521, distance: 198.0
click at [70, 521] on div "TBM DETAILS TBMID 3287052" at bounding box center [626, 633] width 1118 height 469
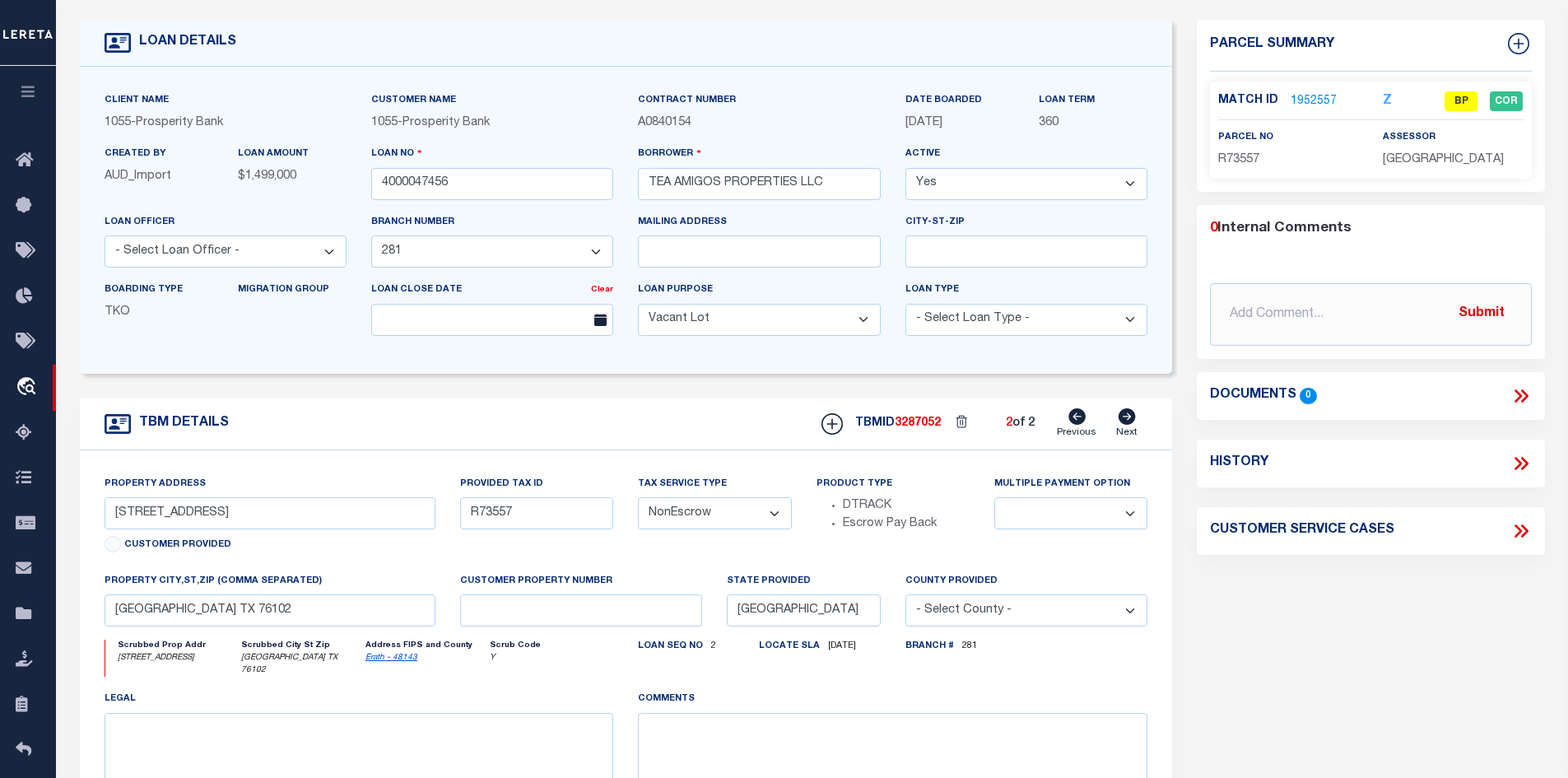
click at [1322, 101] on link "1952557" at bounding box center [1313, 102] width 46 height 17
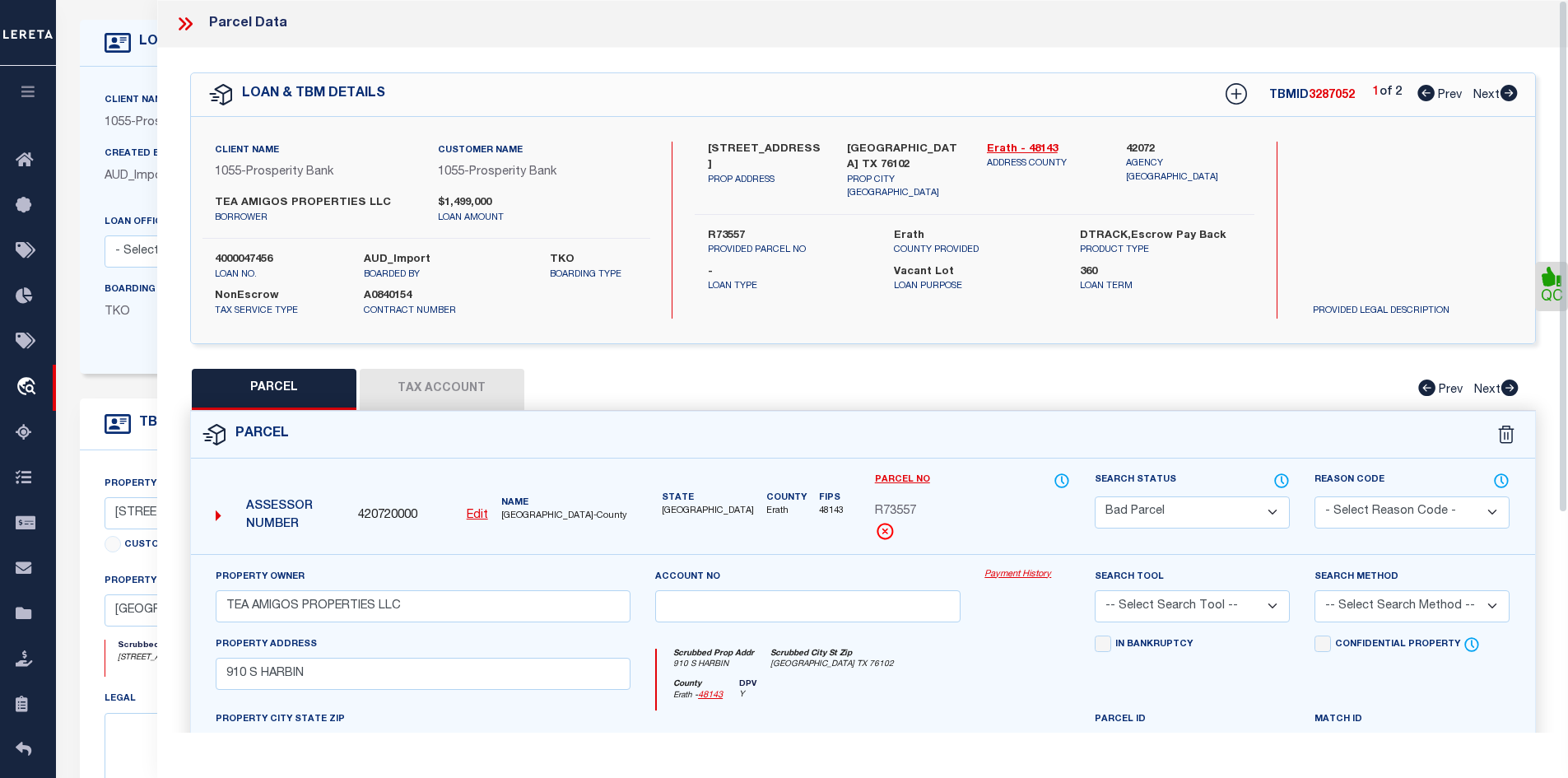
scroll to position [0, 0]
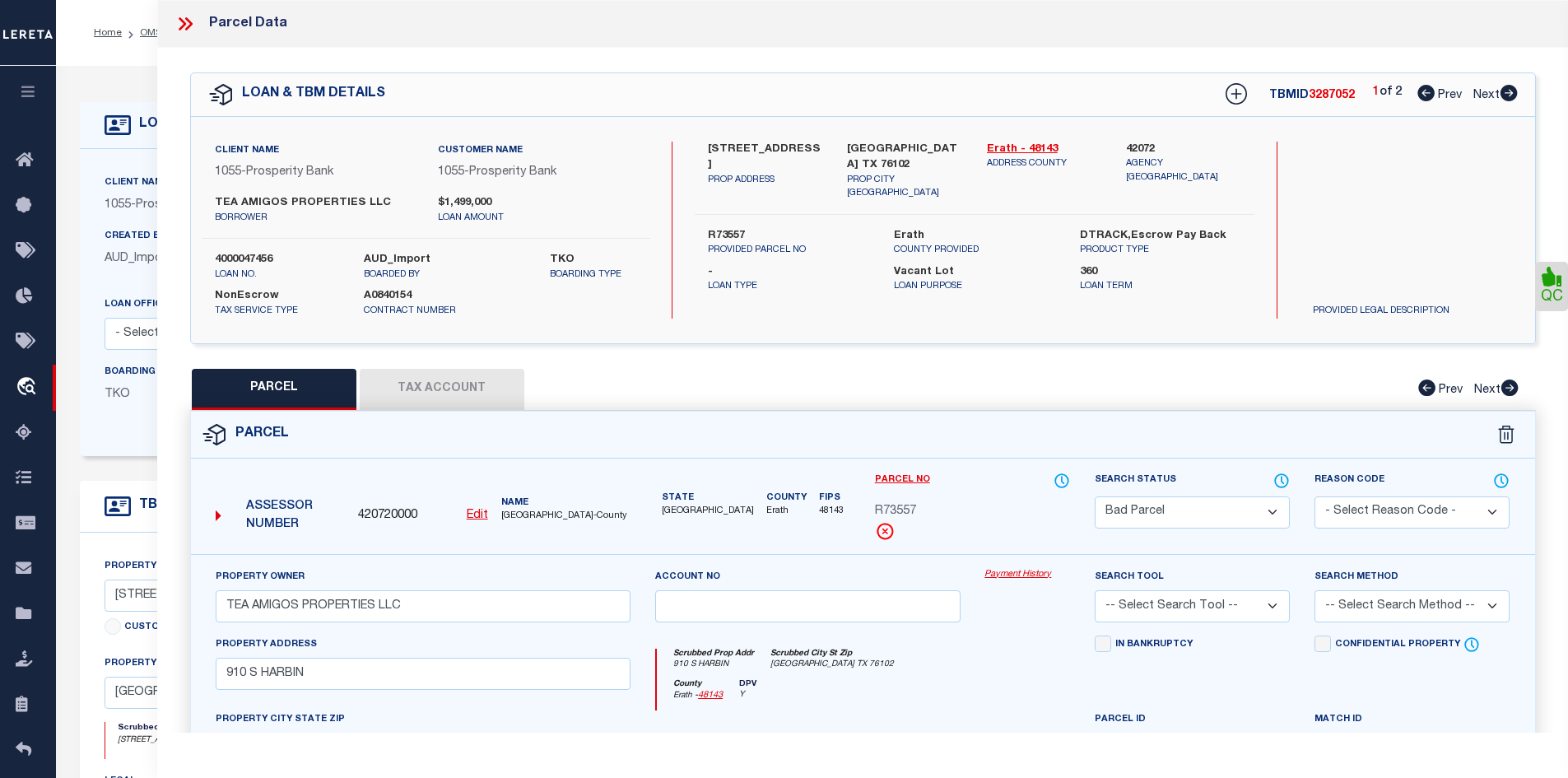
click at [181, 25] on icon at bounding box center [185, 24] width 22 height 22
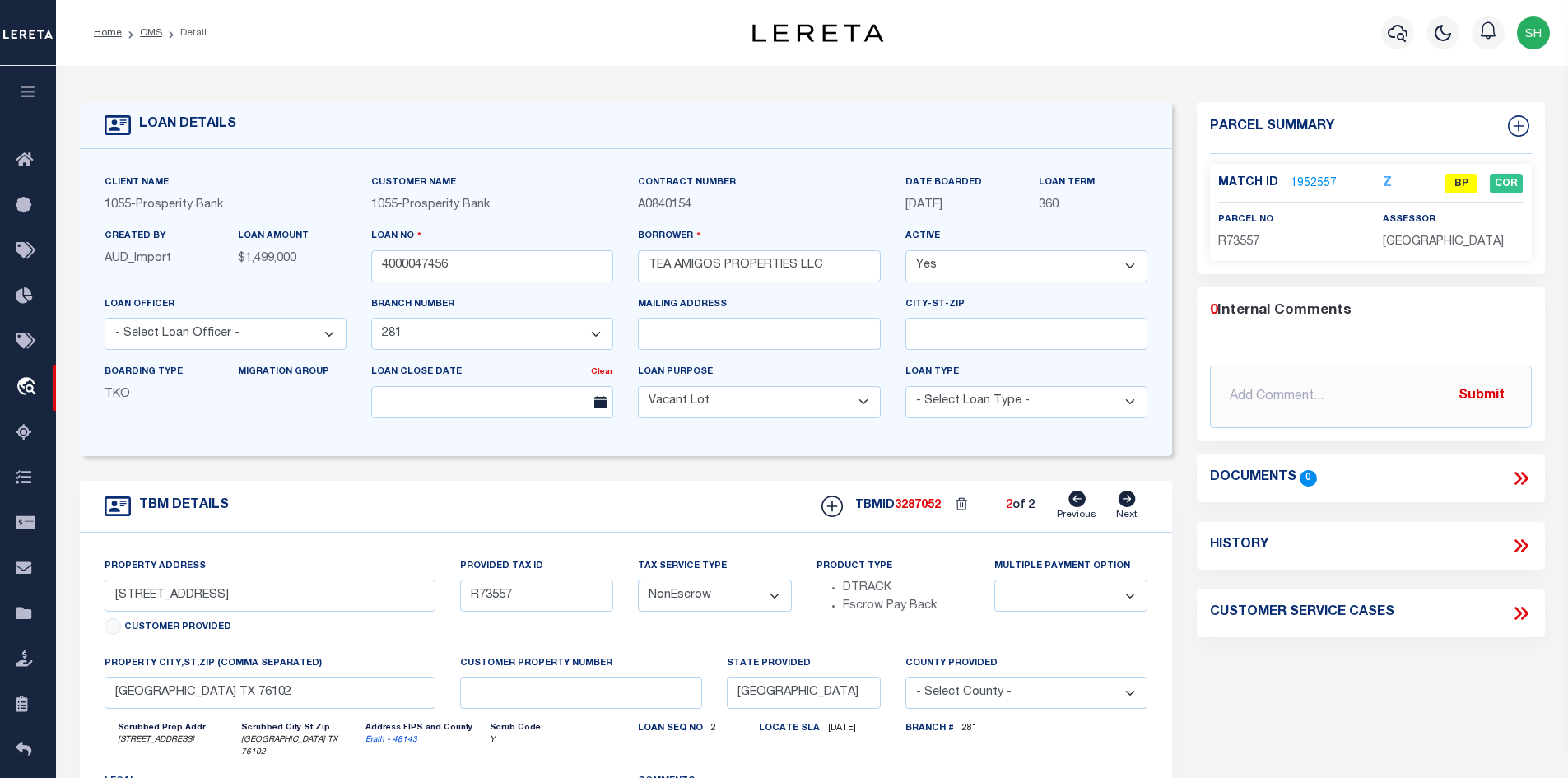
click at [1318, 184] on link "1952557" at bounding box center [1313, 184] width 46 height 17
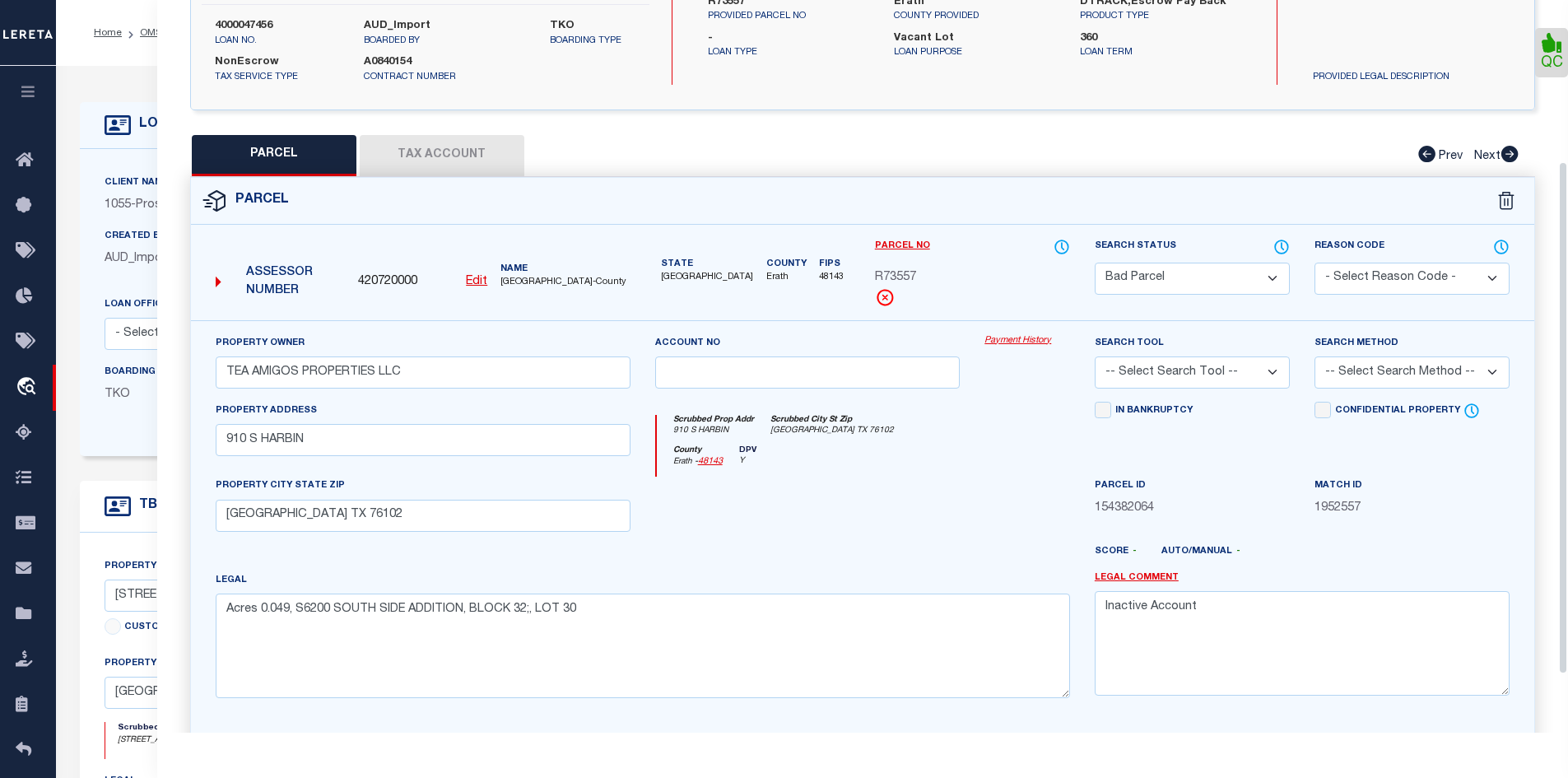
scroll to position [231, 0]
click at [1157, 282] on select "Automated Search Bad Parcel Complete Duplicate Parcel High Dollar Reporting In …" at bounding box center [1192, 281] width 195 height 32
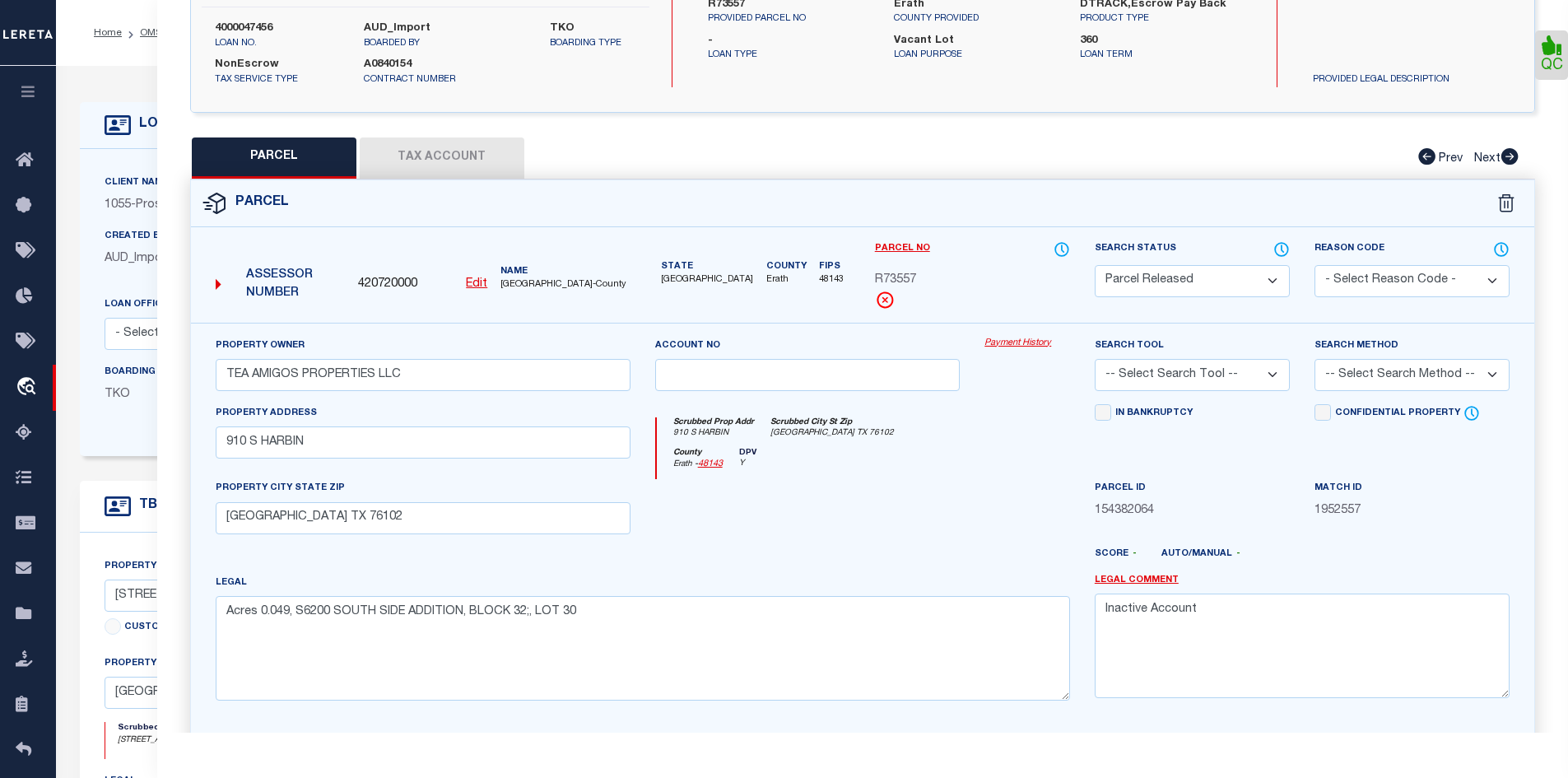
click at [1095, 265] on select "Automated Search Bad Parcel Complete Duplicate Parcel High Dollar Reporting In …" at bounding box center [1192, 281] width 195 height 32
click at [1105, 608] on textarea "Inactive Account" at bounding box center [1302, 645] width 415 height 104
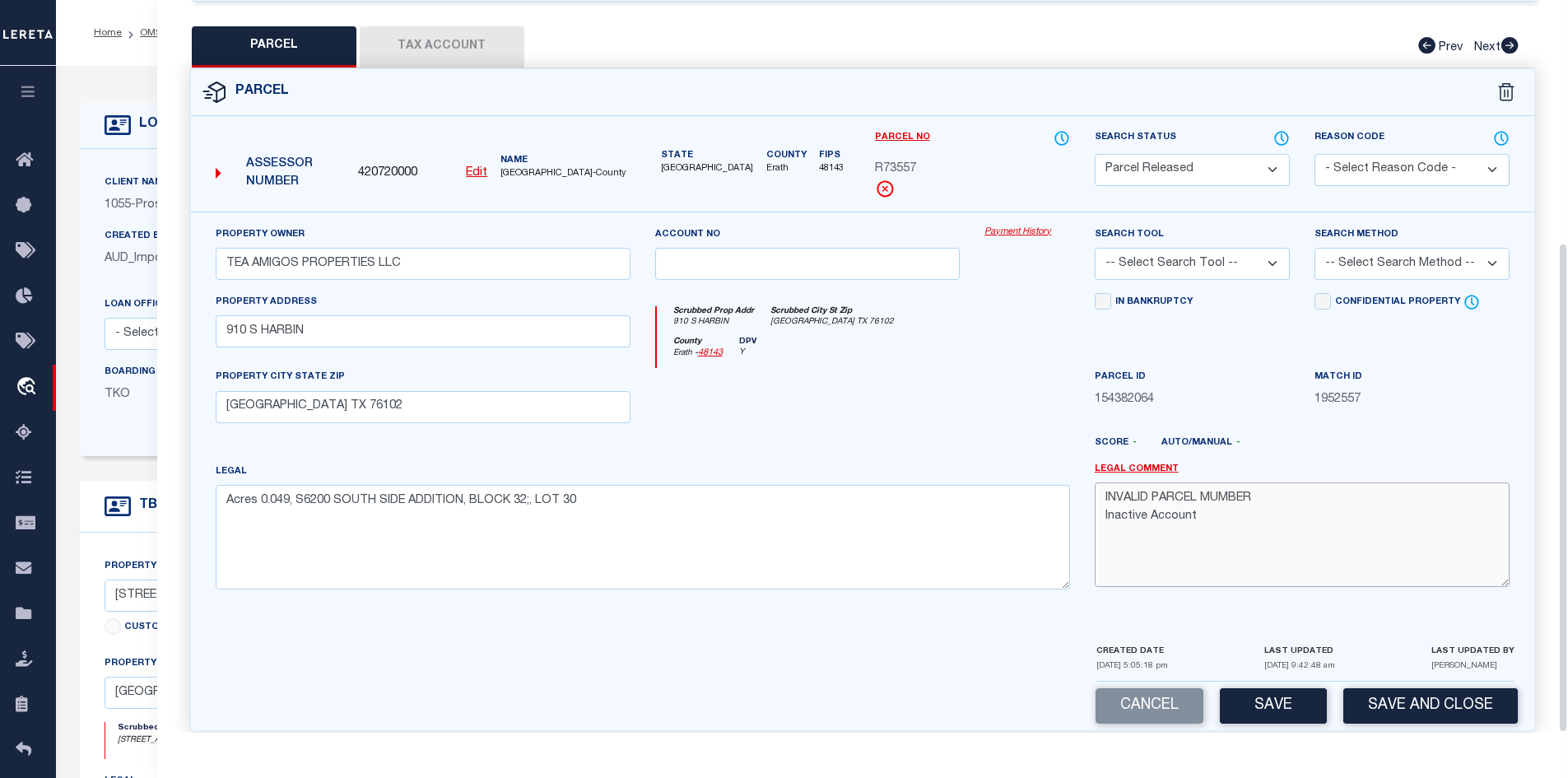
scroll to position [362, 0]
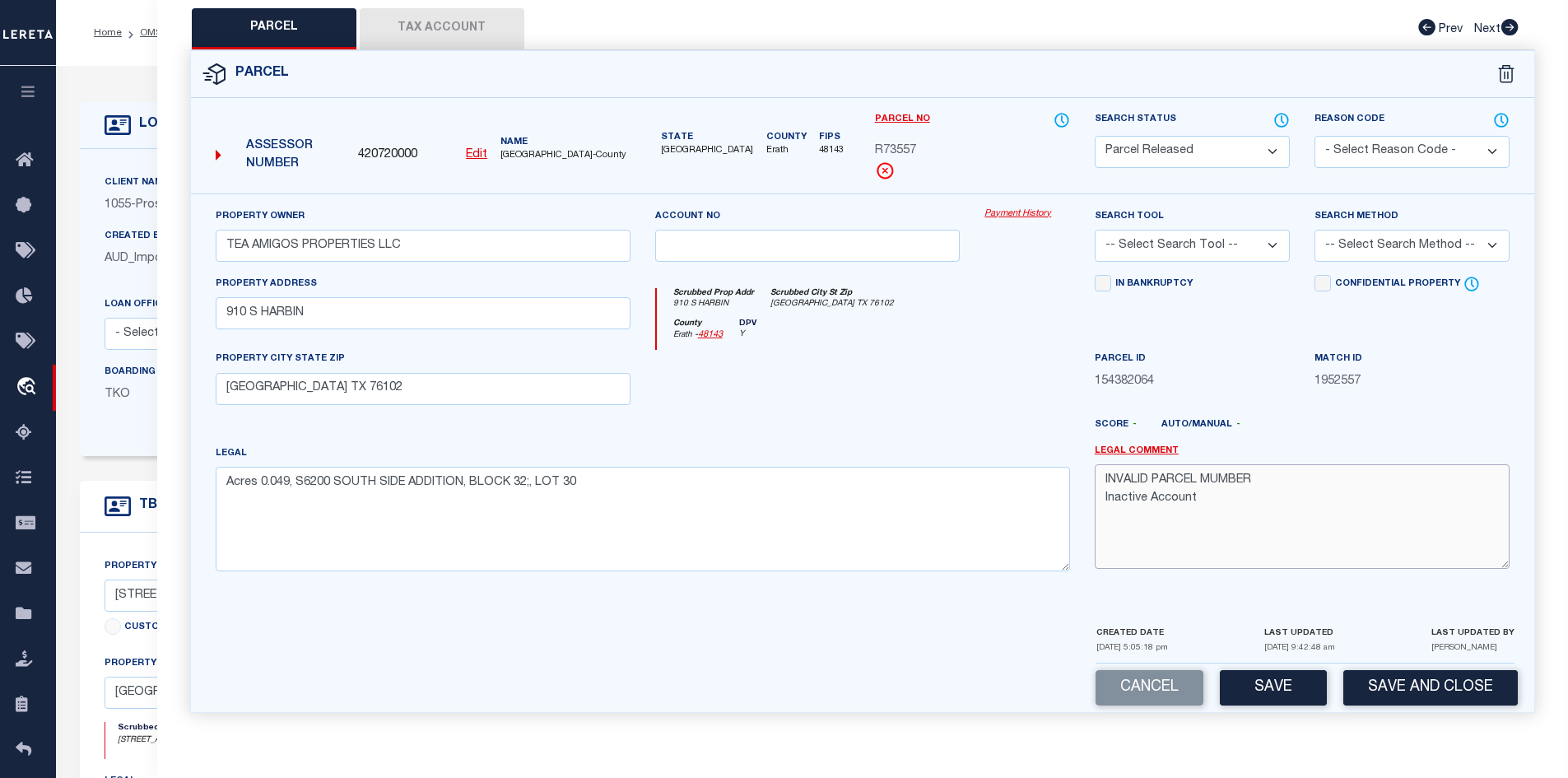
drag, startPoint x: 1266, startPoint y: 473, endPoint x: 1068, endPoint y: 475, distance: 198.0
click at [1068, 475] on div "Property Owner TEA AMIGOS PROPERTIES LLC Account no Payment History Search Tool…" at bounding box center [863, 396] width 1320 height 377
click at [1347, 148] on select "- Select Reason Code - 099 - Other (Provide additional detail) ACT - Agency Cha…" at bounding box center [1412, 152] width 195 height 32
click at [1314, 136] on select "- Select Reason Code - 099 - Other (Provide additional detail) ACT - Agency Cha…" at bounding box center [1412, 152] width 195 height 32
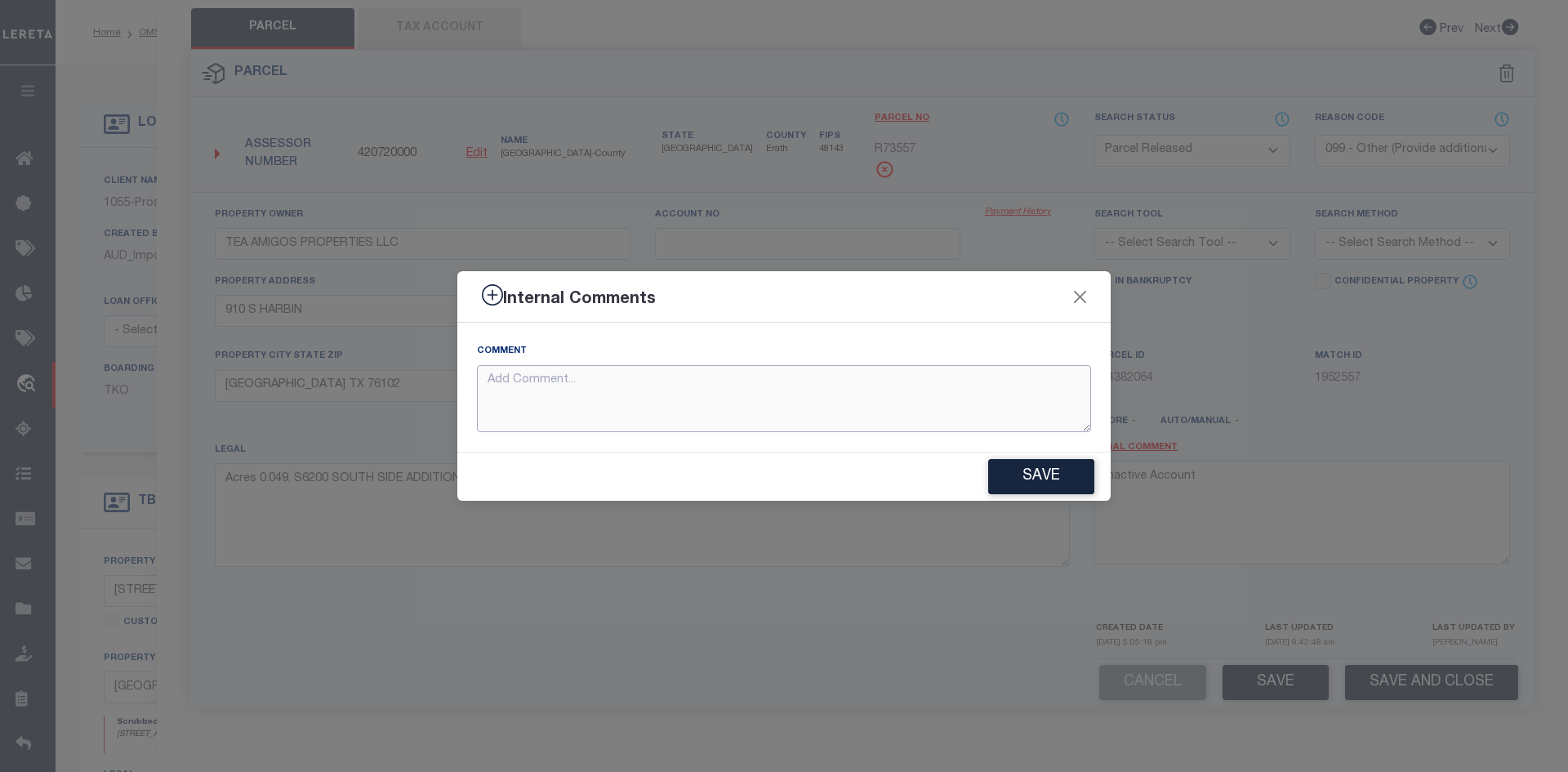
paste textarea "INVALID PARCEL MUMBER"
click at [1039, 479] on button "Save" at bounding box center [1041, 476] width 106 height 35
click at [1258, 674] on div "Internal Comments Comment INVALID PARCEL MUMBER" at bounding box center [784, 386] width 1568 height 772
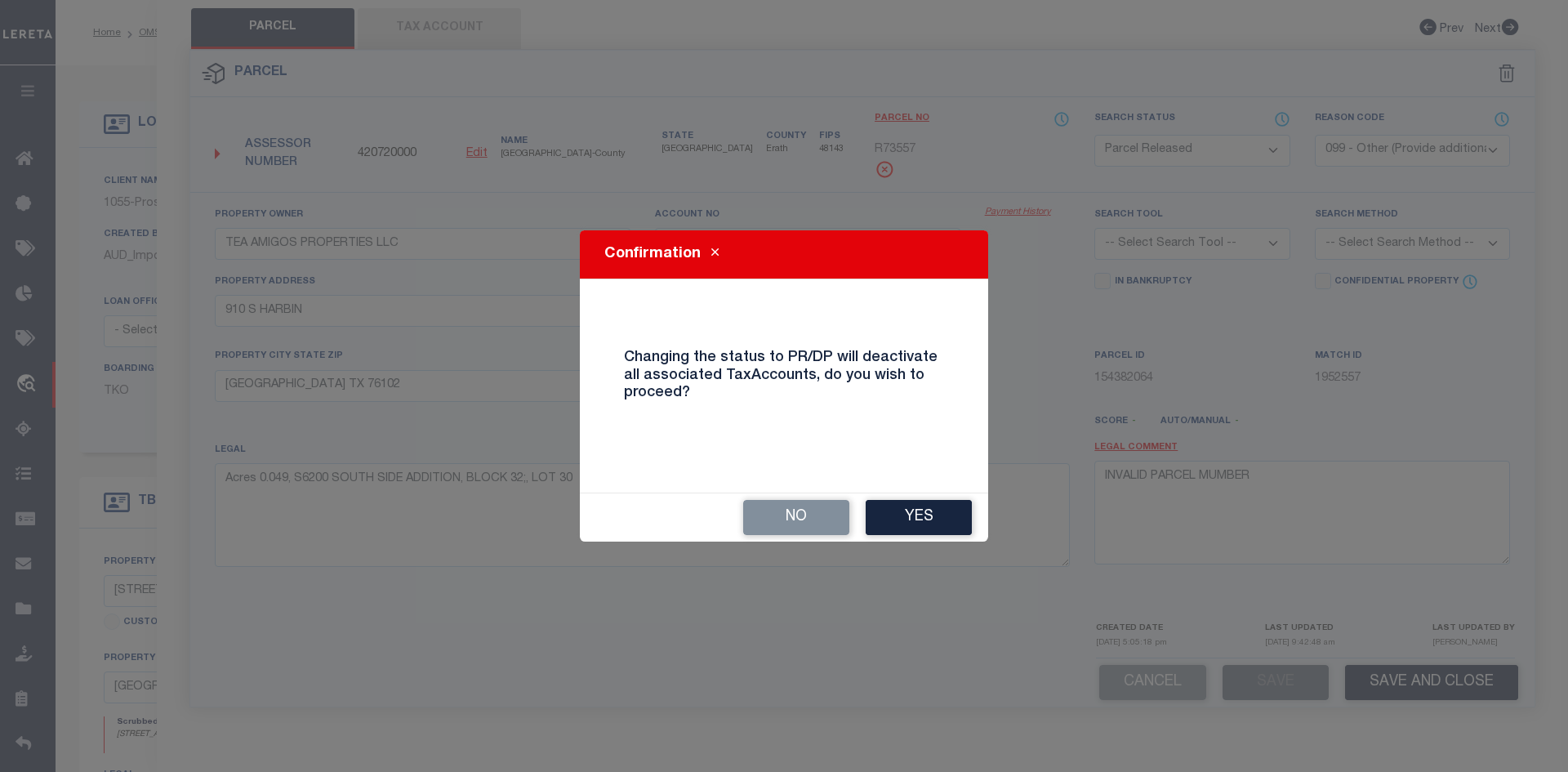
click at [893, 497] on div "No Yes" at bounding box center [784, 517] width 408 height 48
click at [902, 508] on button "Yes" at bounding box center [918, 517] width 106 height 35
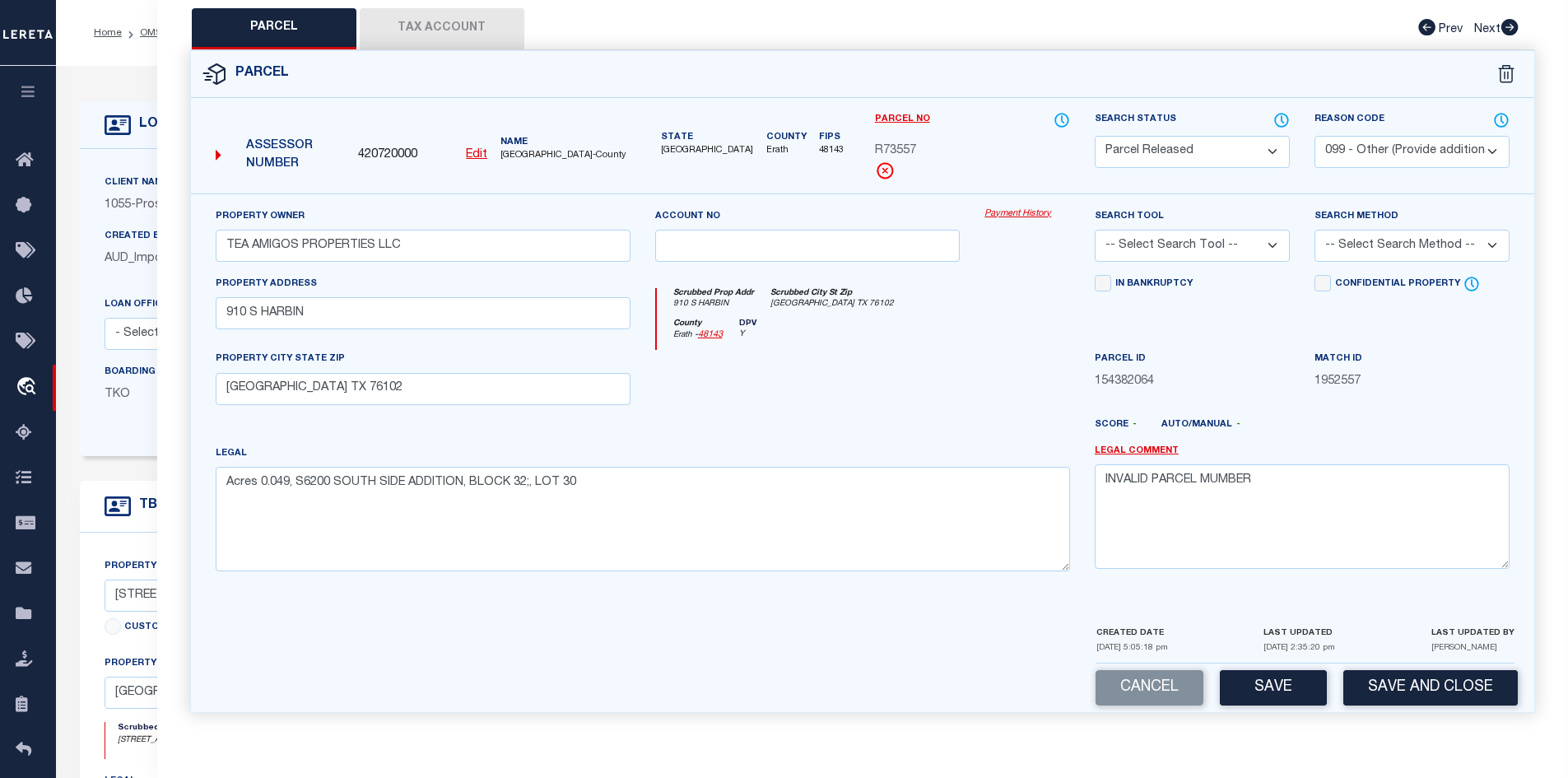
drag, startPoint x: 1287, startPoint y: 687, endPoint x: 1311, endPoint y: 693, distance: 24.7
click at [1288, 692] on button "Save" at bounding box center [1273, 687] width 107 height 36
click at [1424, 681] on button "Save and Close" at bounding box center [1430, 687] width 174 height 36
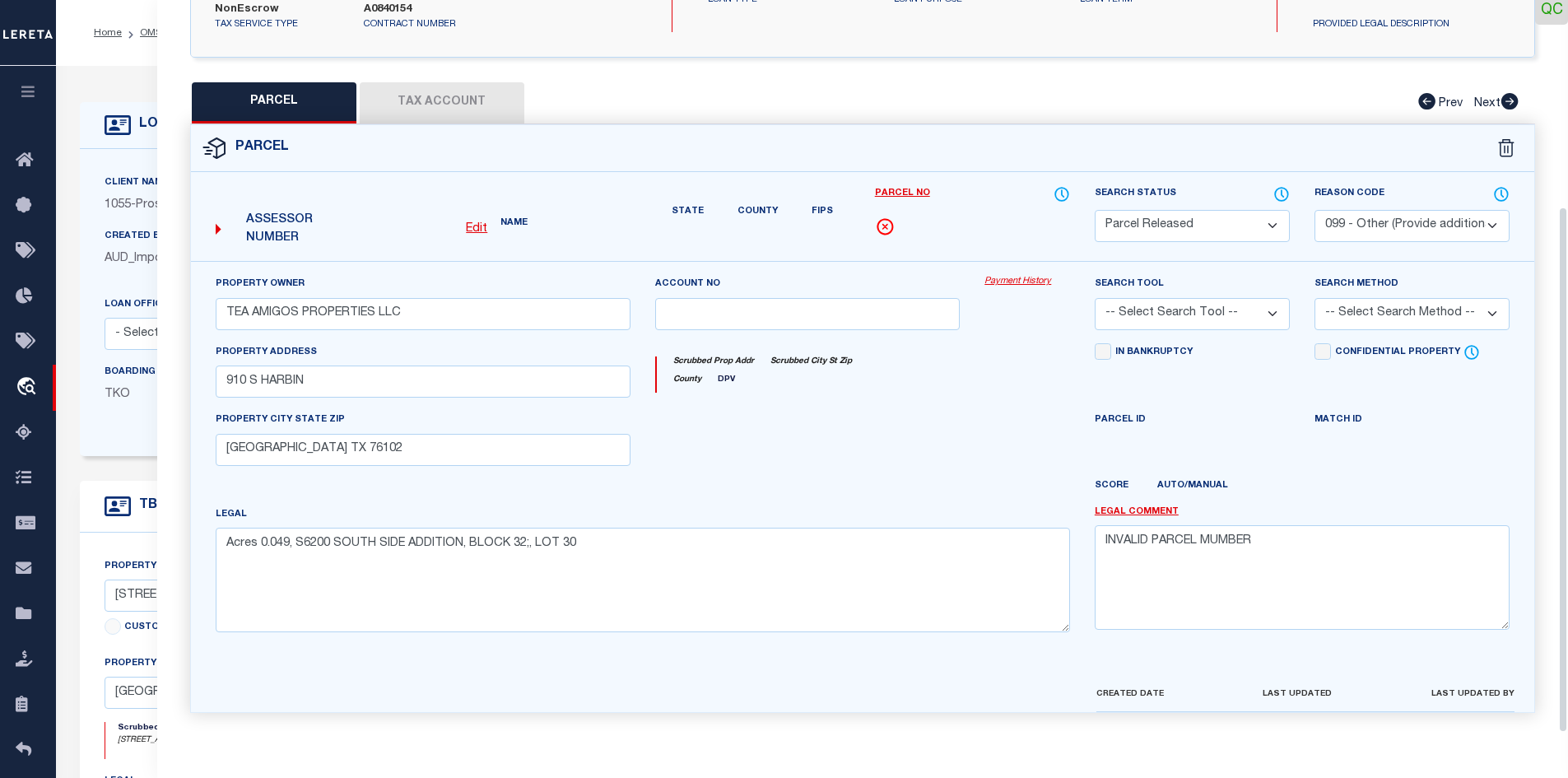
scroll to position [314, 0]
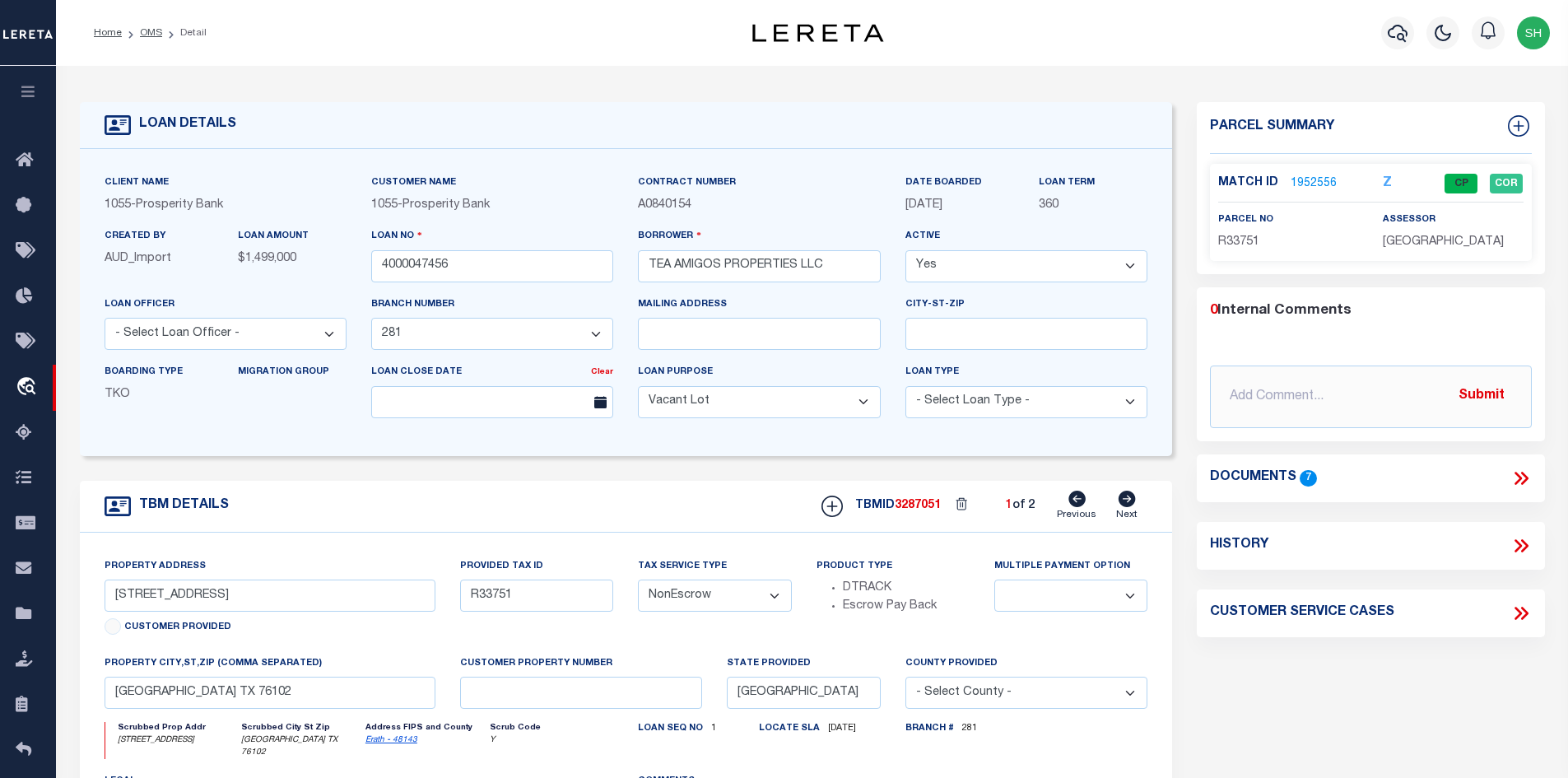
click at [1125, 504] on icon at bounding box center [1128, 498] width 17 height 17
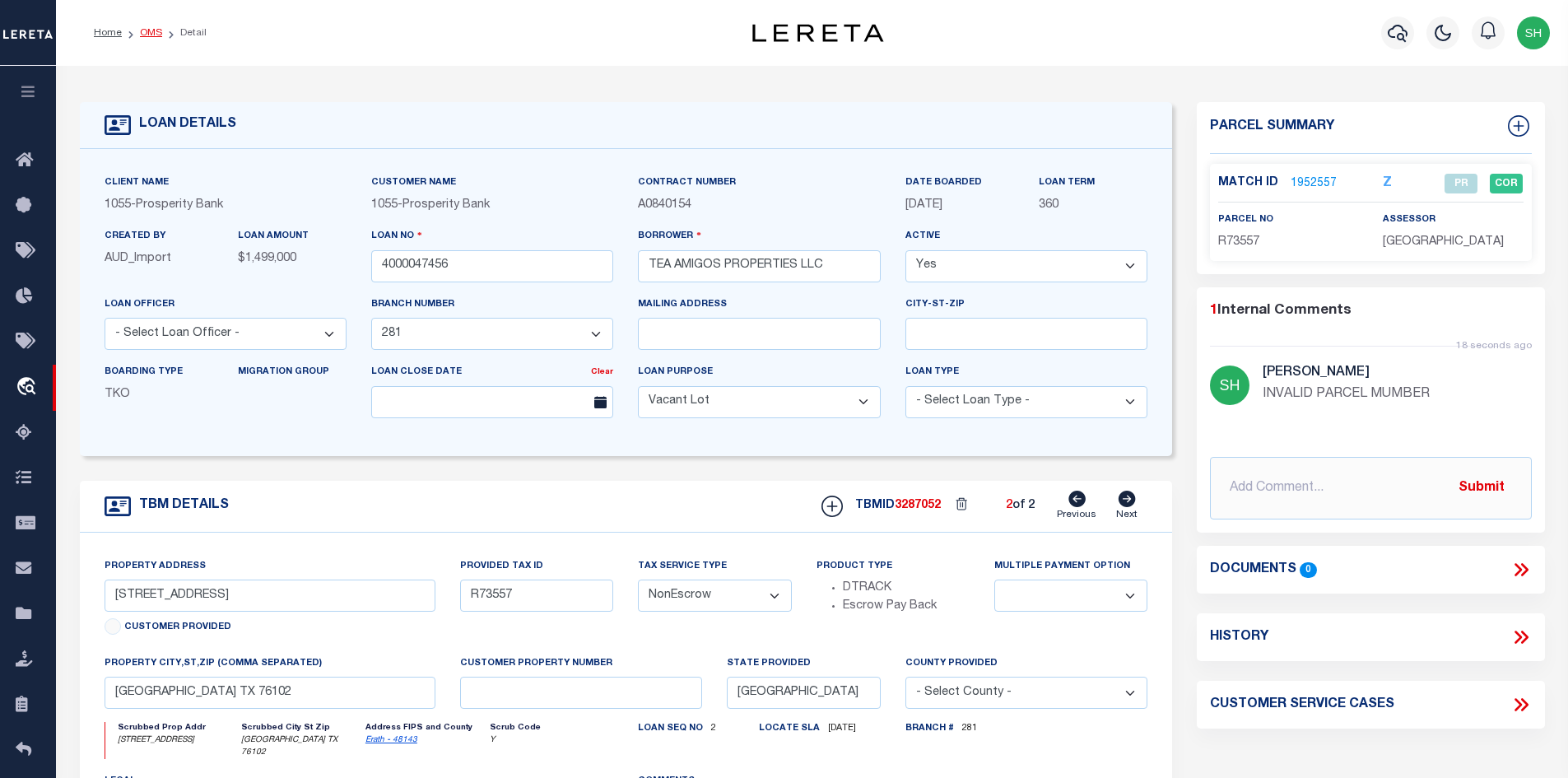
click at [148, 32] on link "OMS" at bounding box center [152, 32] width 23 height 10
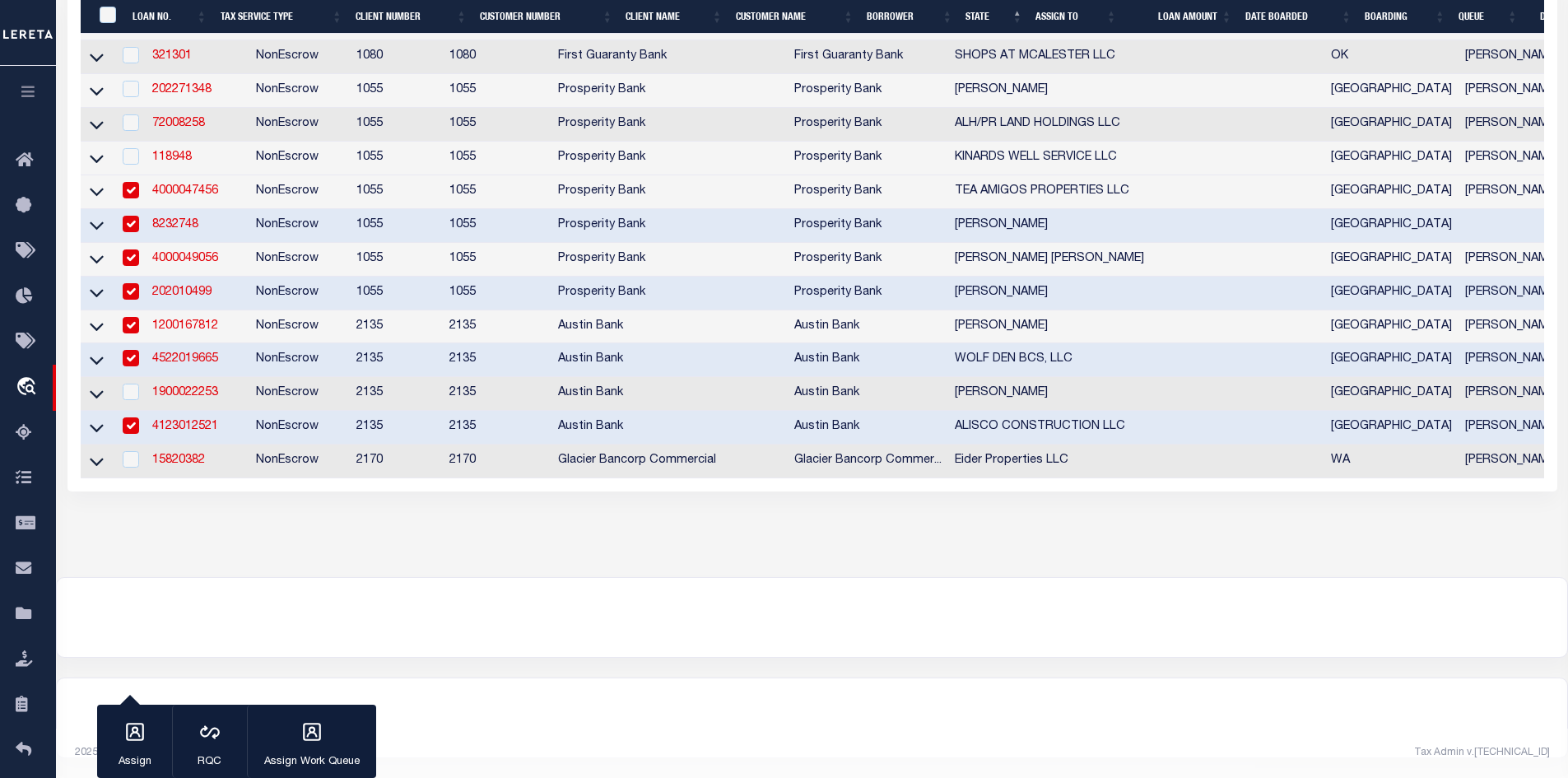
scroll to position [556, 0]
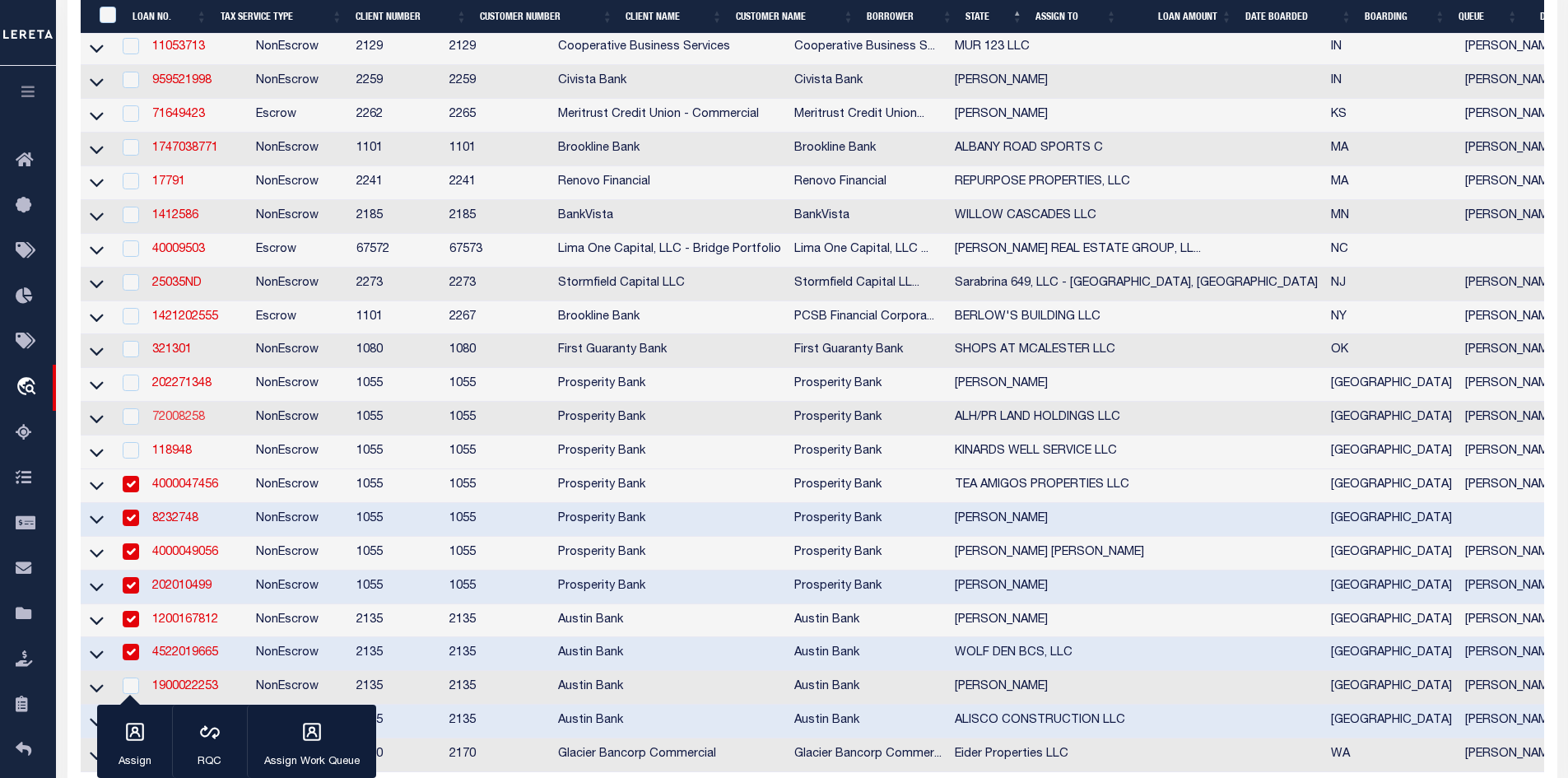
click at [173, 423] on link "72008258" at bounding box center [179, 416] width 52 height 11
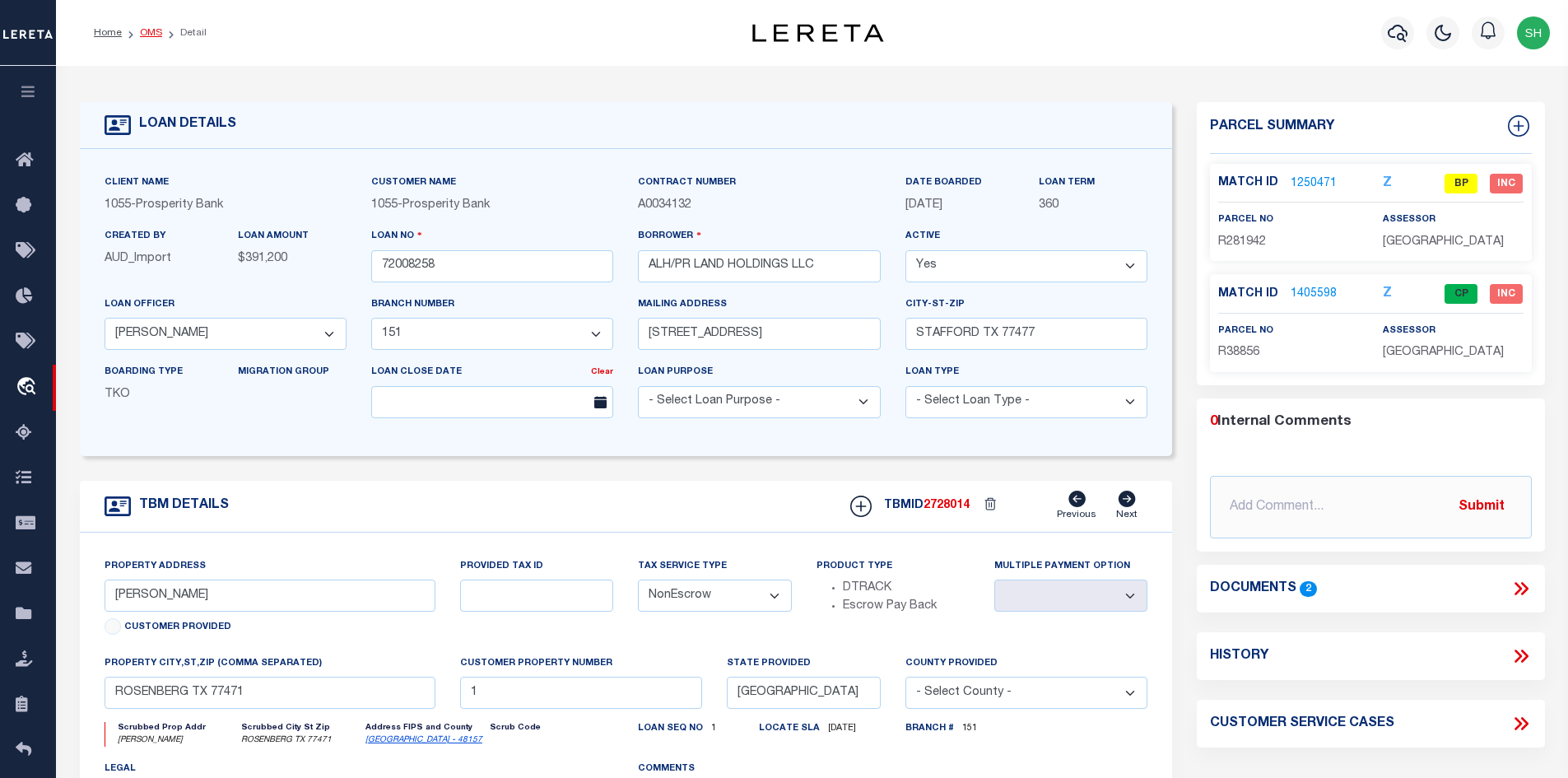
click at [144, 36] on link "OMS" at bounding box center [152, 32] width 23 height 10
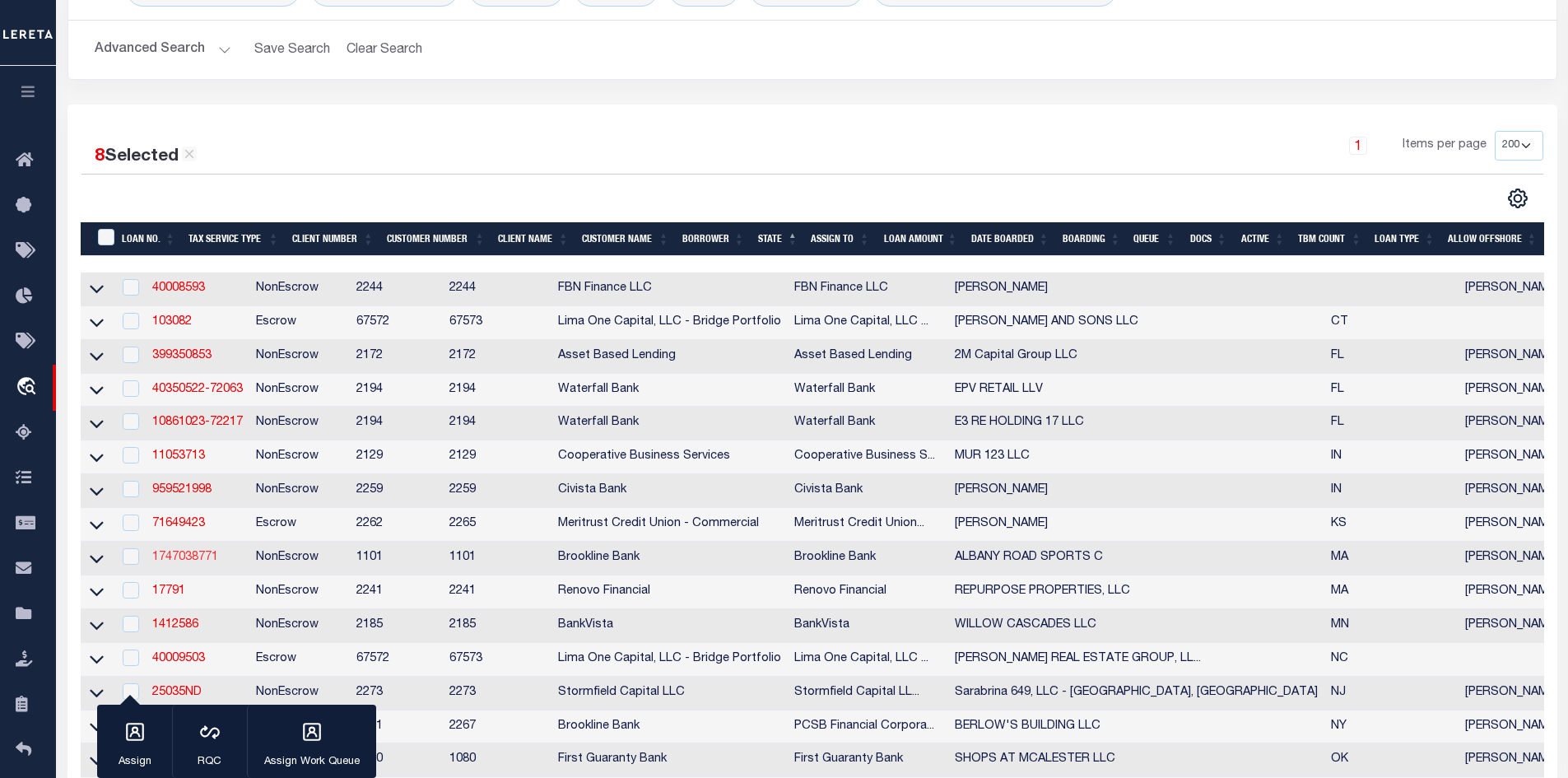
scroll to position [165, 0]
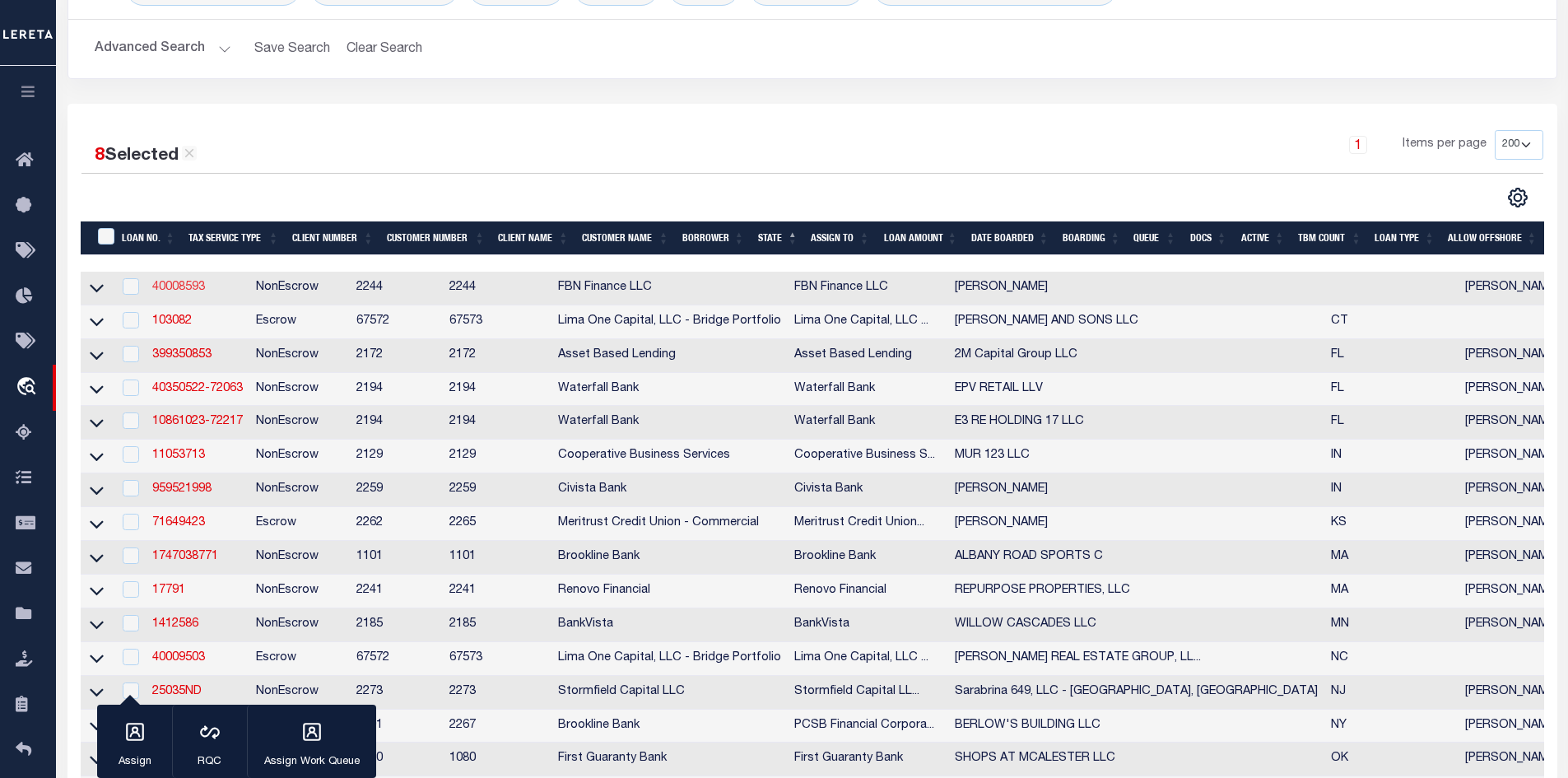
click at [171, 288] on link "40008593" at bounding box center [179, 287] width 52 height 11
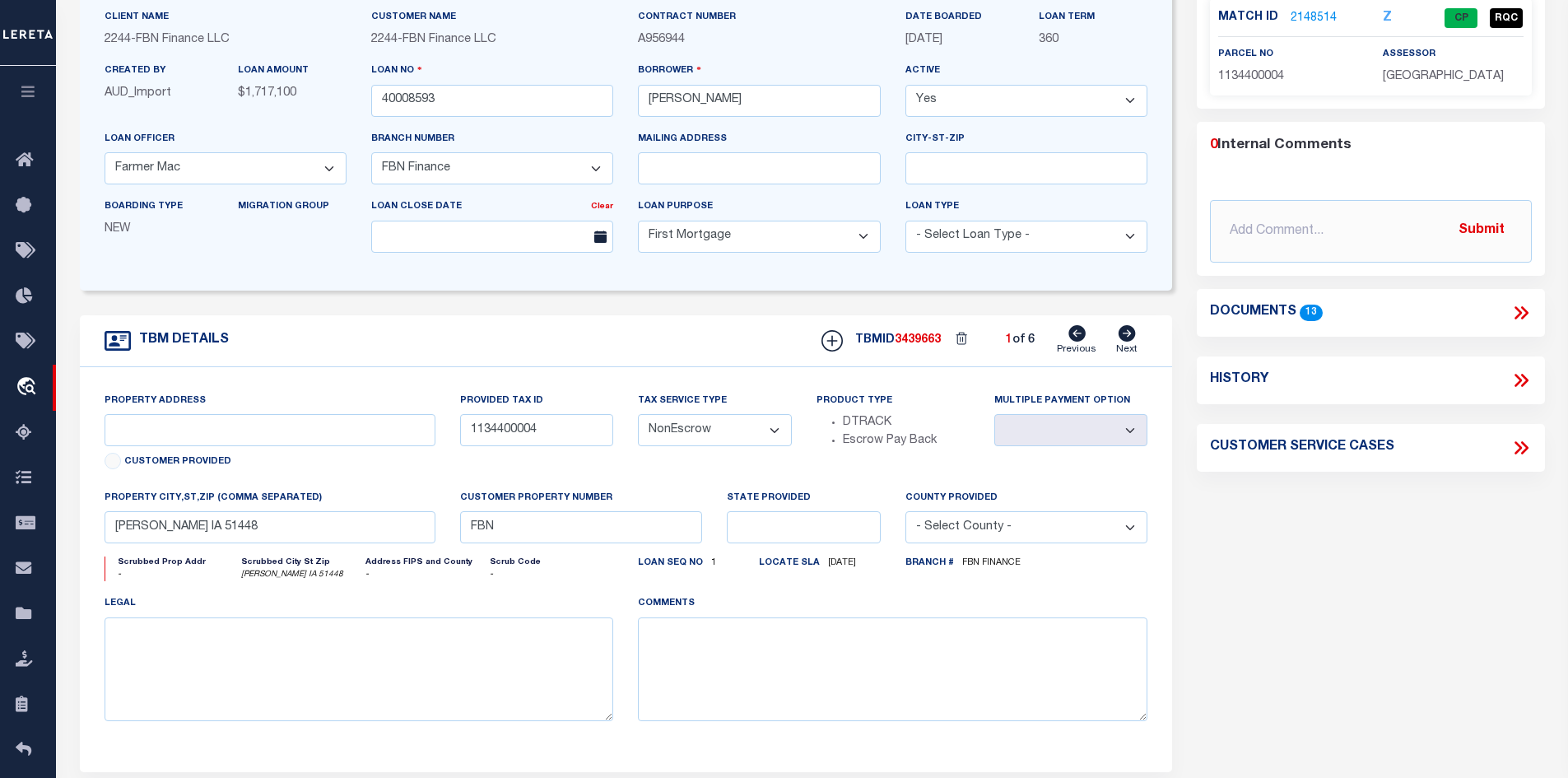
scroll to position [165, 0]
click at [1124, 337] on icon at bounding box center [1127, 334] width 18 height 17
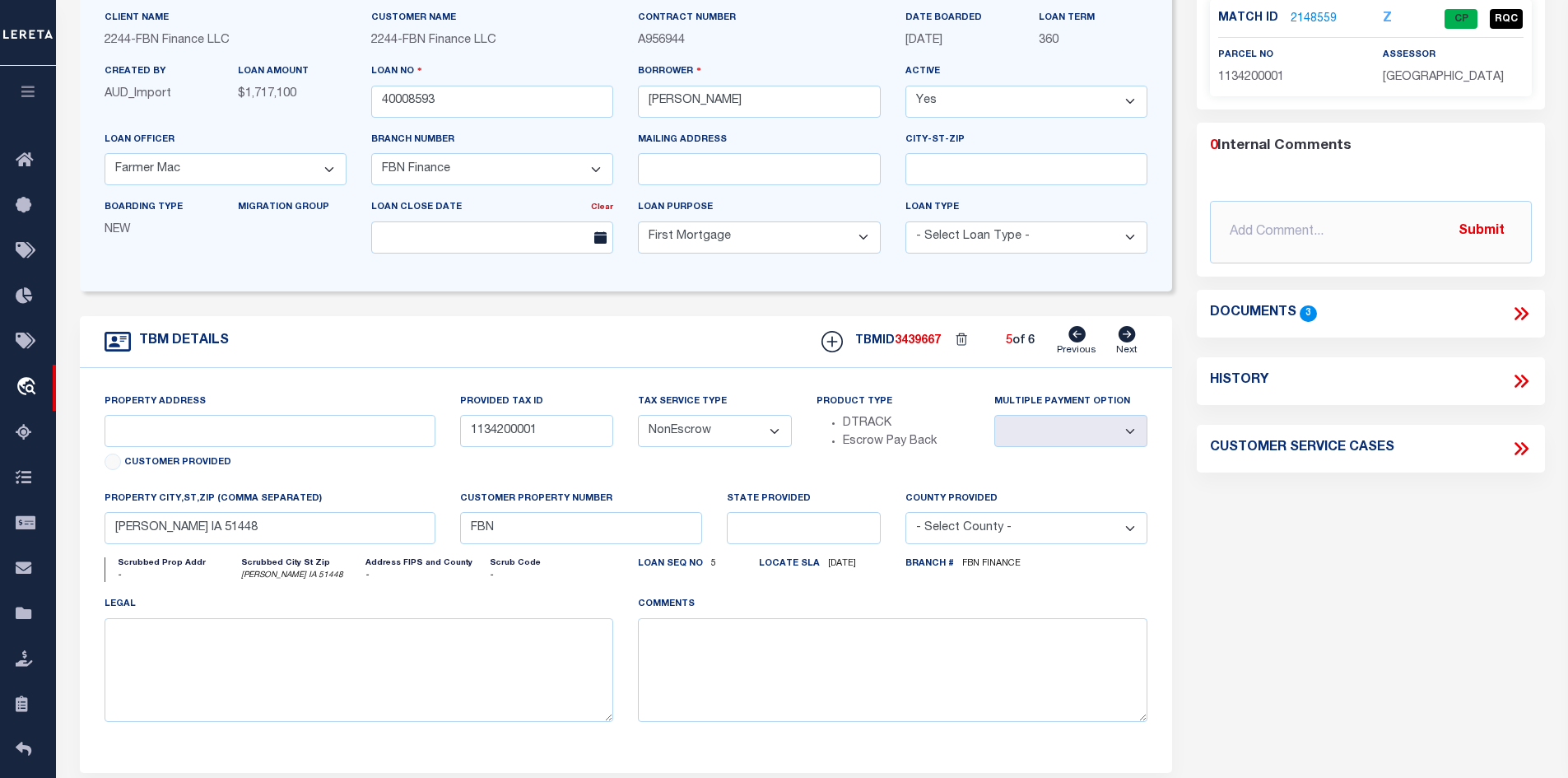
click at [1124, 337] on icon at bounding box center [1127, 334] width 18 height 17
click at [1069, 340] on link "Previous" at bounding box center [1076, 342] width 39 height 31
click at [1135, 337] on icon at bounding box center [1128, 334] width 17 height 17
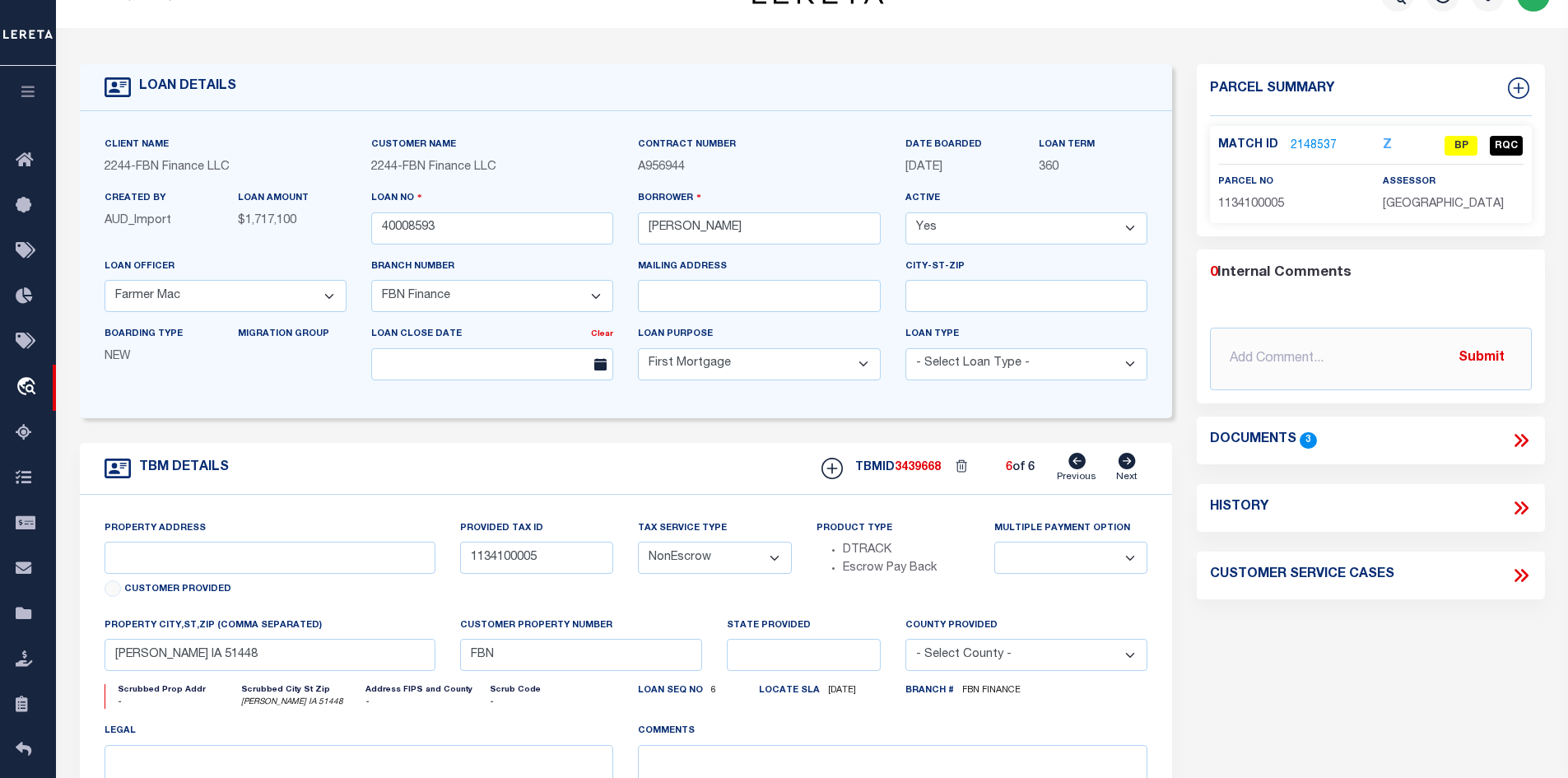
scroll to position [0, 0]
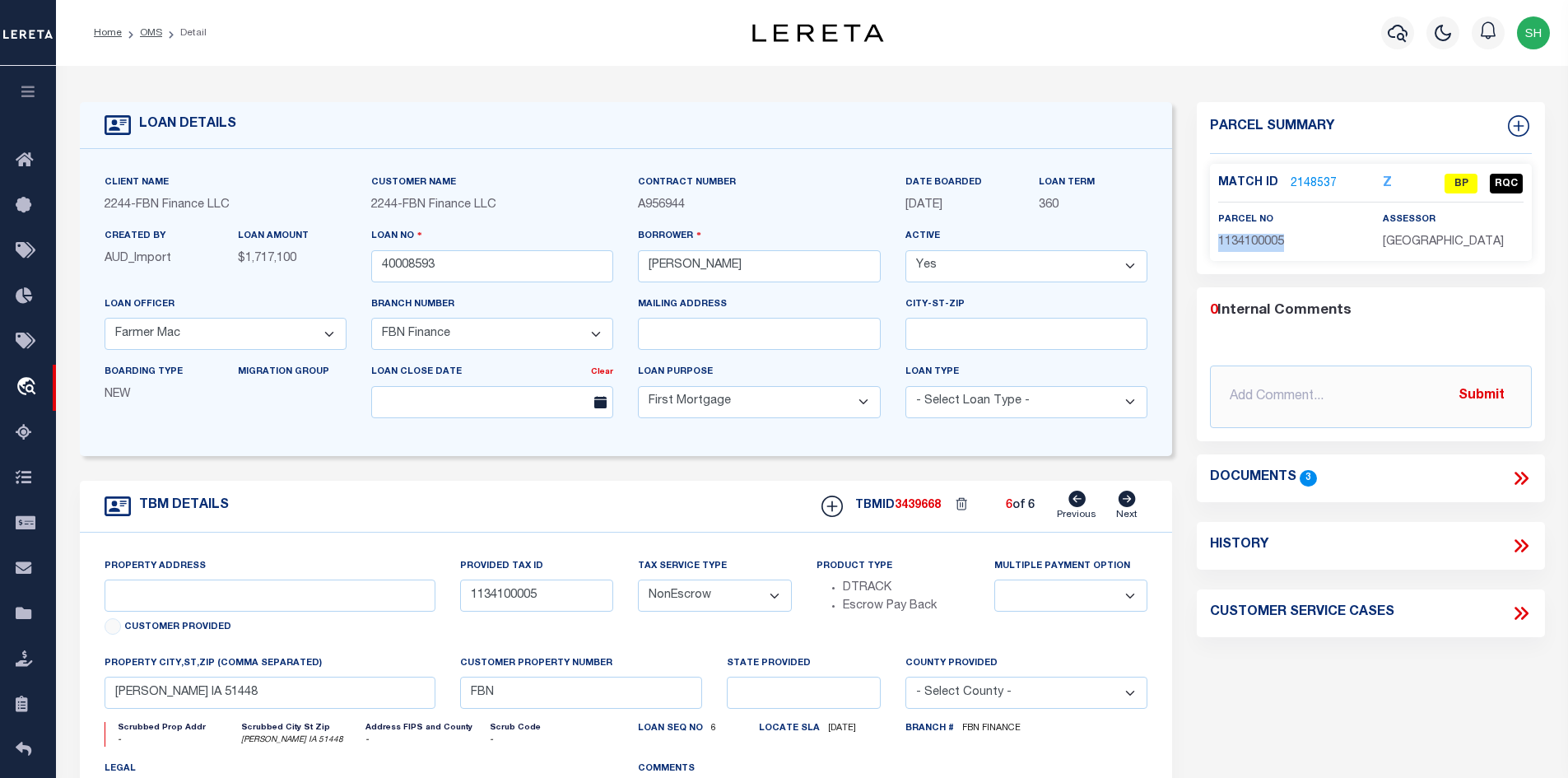
drag, startPoint x: 1287, startPoint y: 241, endPoint x: 1214, endPoint y: 246, distance: 73.2
click at [1214, 246] on div "parcel no 1134100005" at bounding box center [1288, 231] width 165 height 40
copy span "1134100005"
click at [1071, 497] on icon at bounding box center [1077, 498] width 17 height 17
drag, startPoint x: 1300, startPoint y: 240, endPoint x: 1218, endPoint y: 239, distance: 82.0
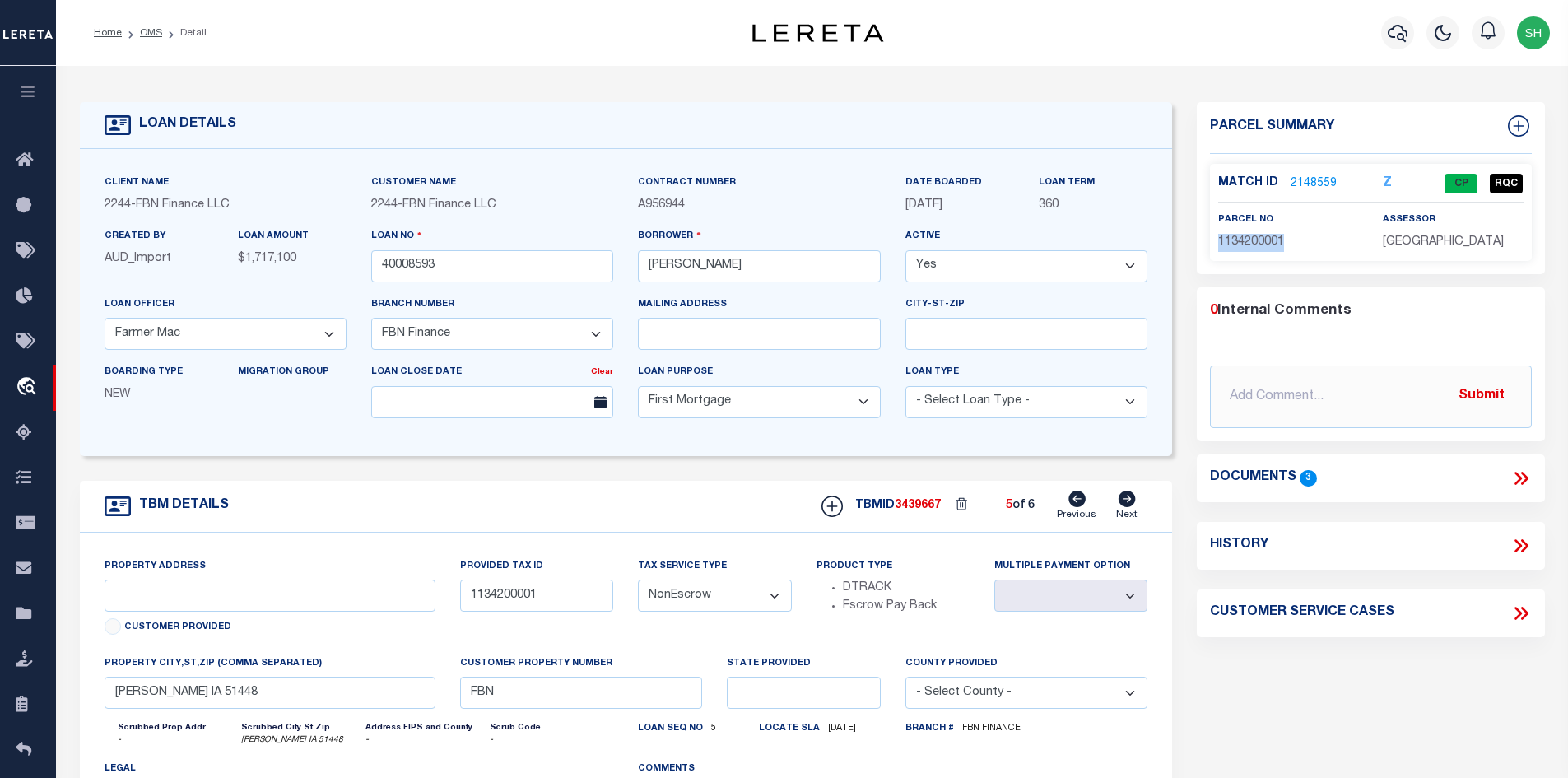
click at [1218, 239] on div "parcel no 1134200001" at bounding box center [1288, 231] width 165 height 40
copy span "1134200001"
click at [1130, 505] on icon at bounding box center [1128, 498] width 17 height 17
drag, startPoint x: 1293, startPoint y: 239, endPoint x: 1220, endPoint y: 242, distance: 73.1
click at [1220, 242] on p "1134100005" at bounding box center [1288, 242] width 140 height 18
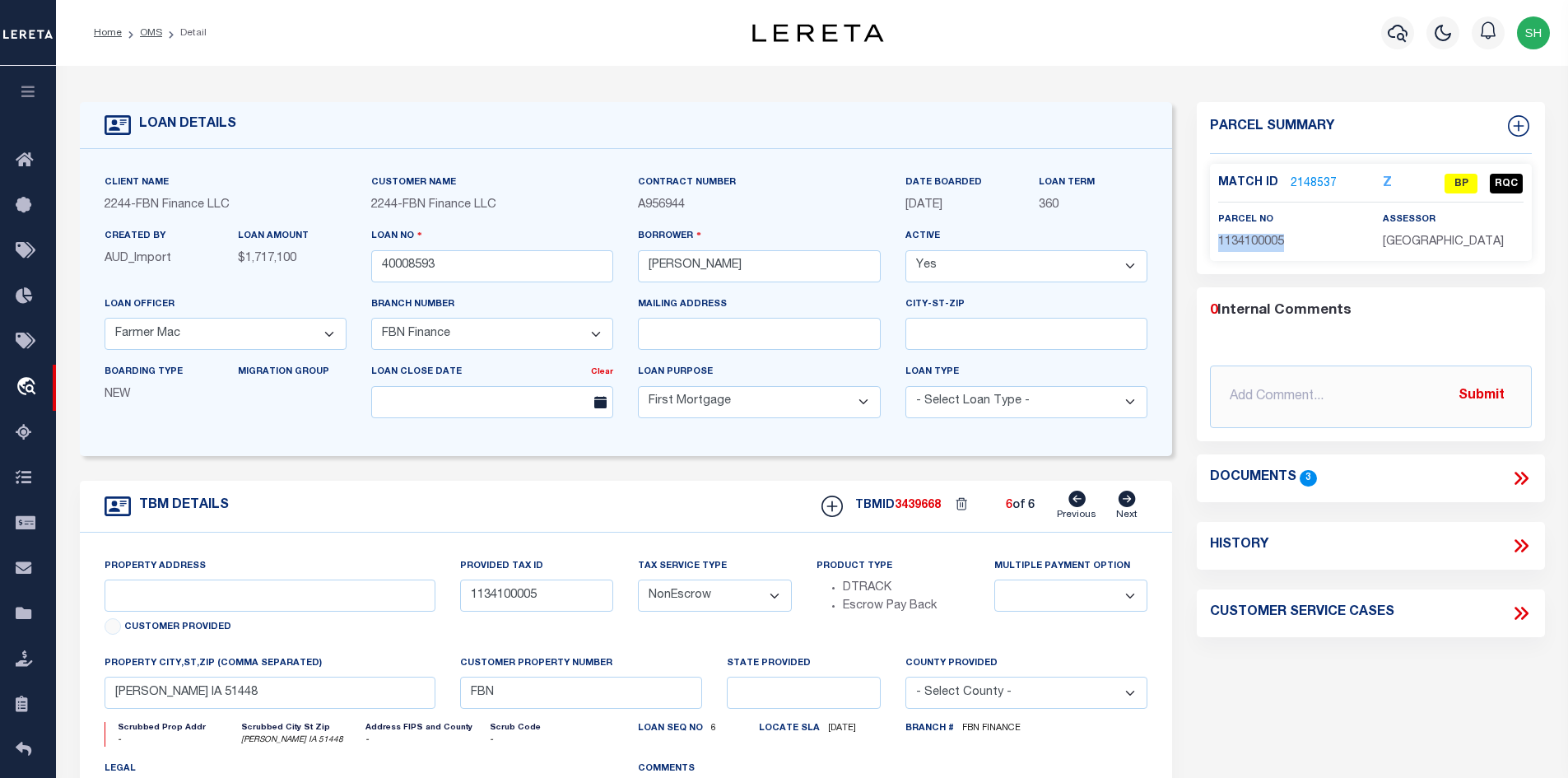
copy span "1134100005"
click at [1070, 500] on icon at bounding box center [1077, 498] width 17 height 17
click at [1128, 506] on icon at bounding box center [1128, 498] width 17 height 17
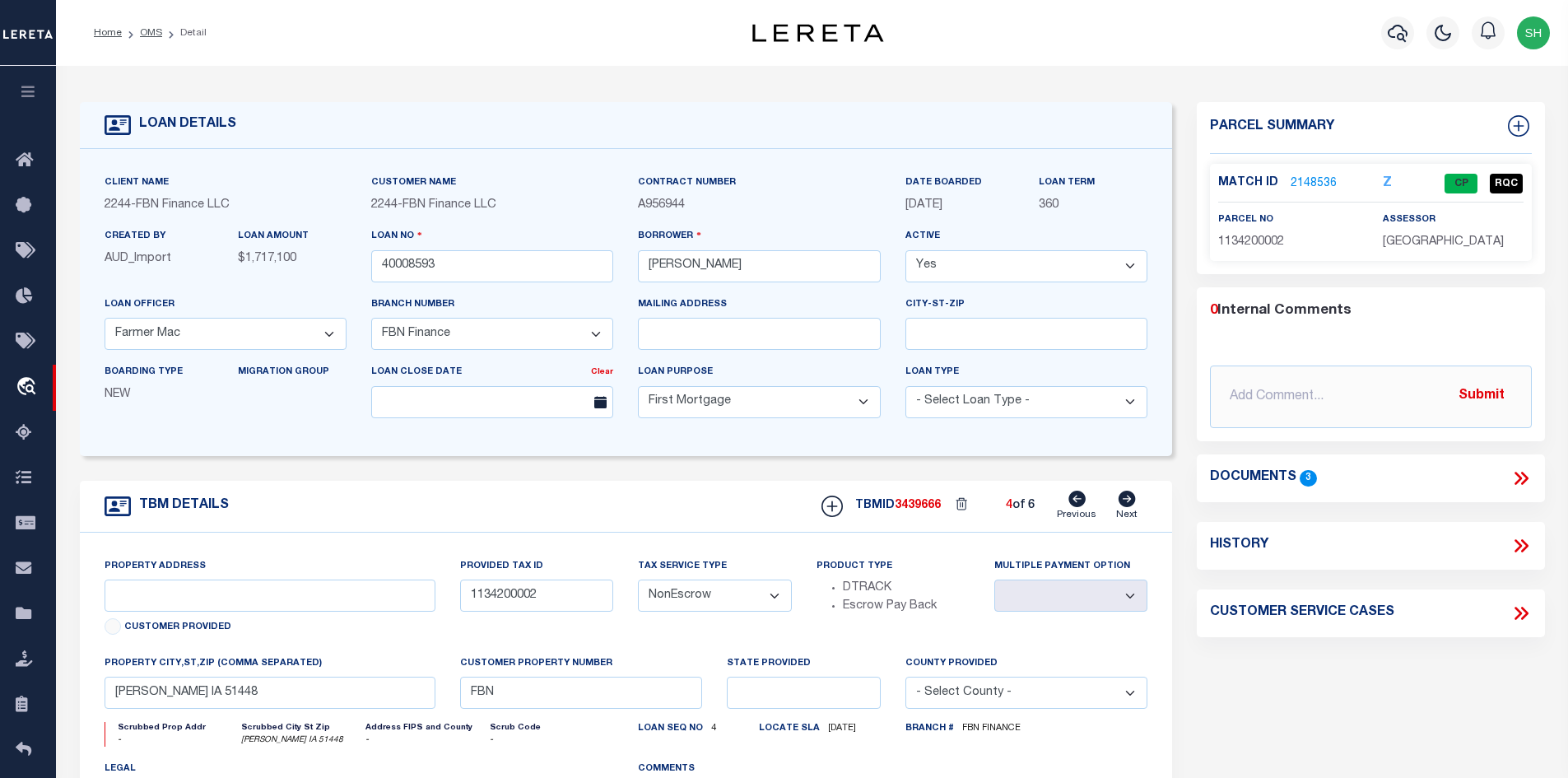
click at [1128, 506] on icon at bounding box center [1128, 498] width 17 height 17
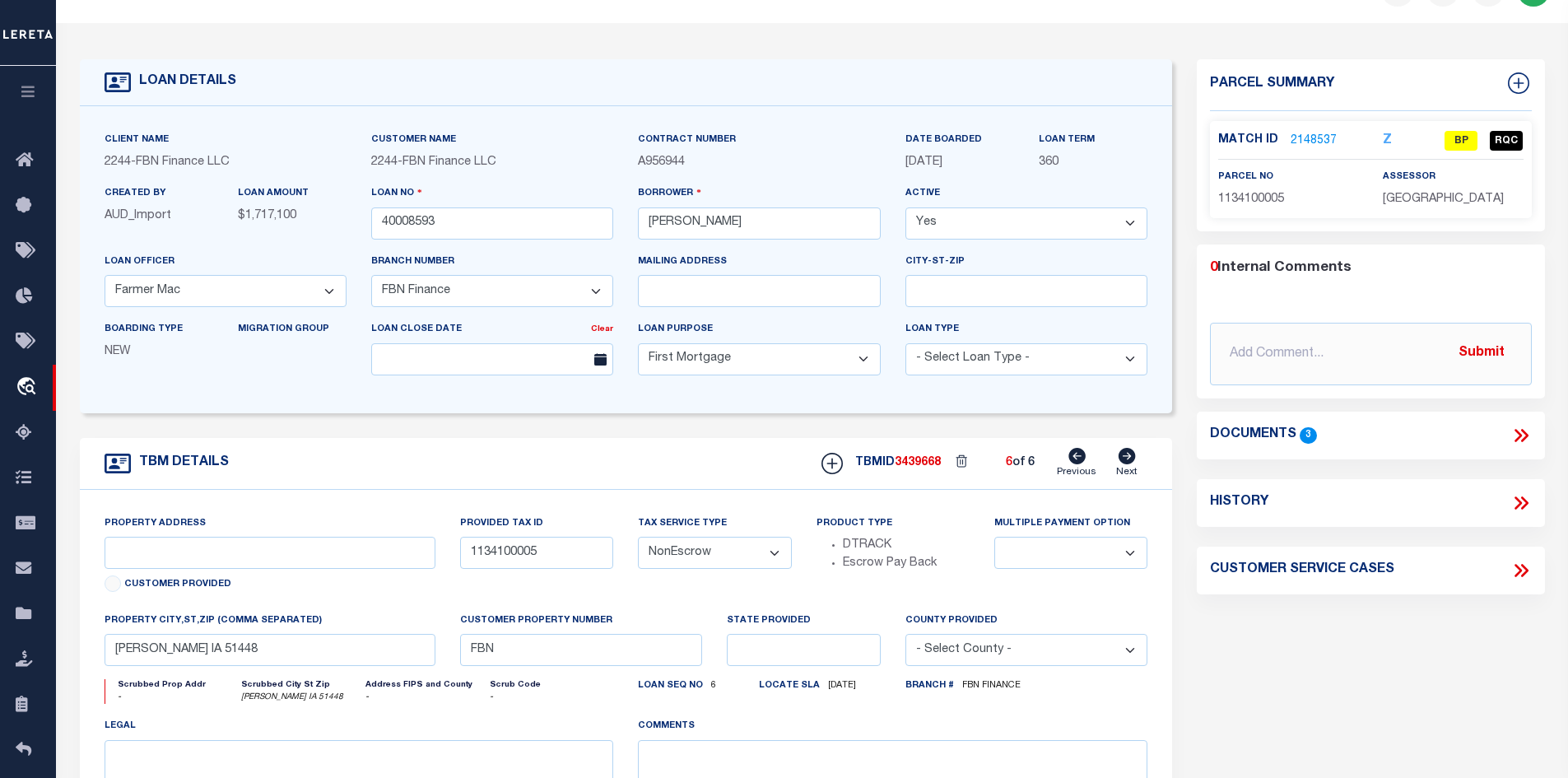
scroll to position [82, 0]
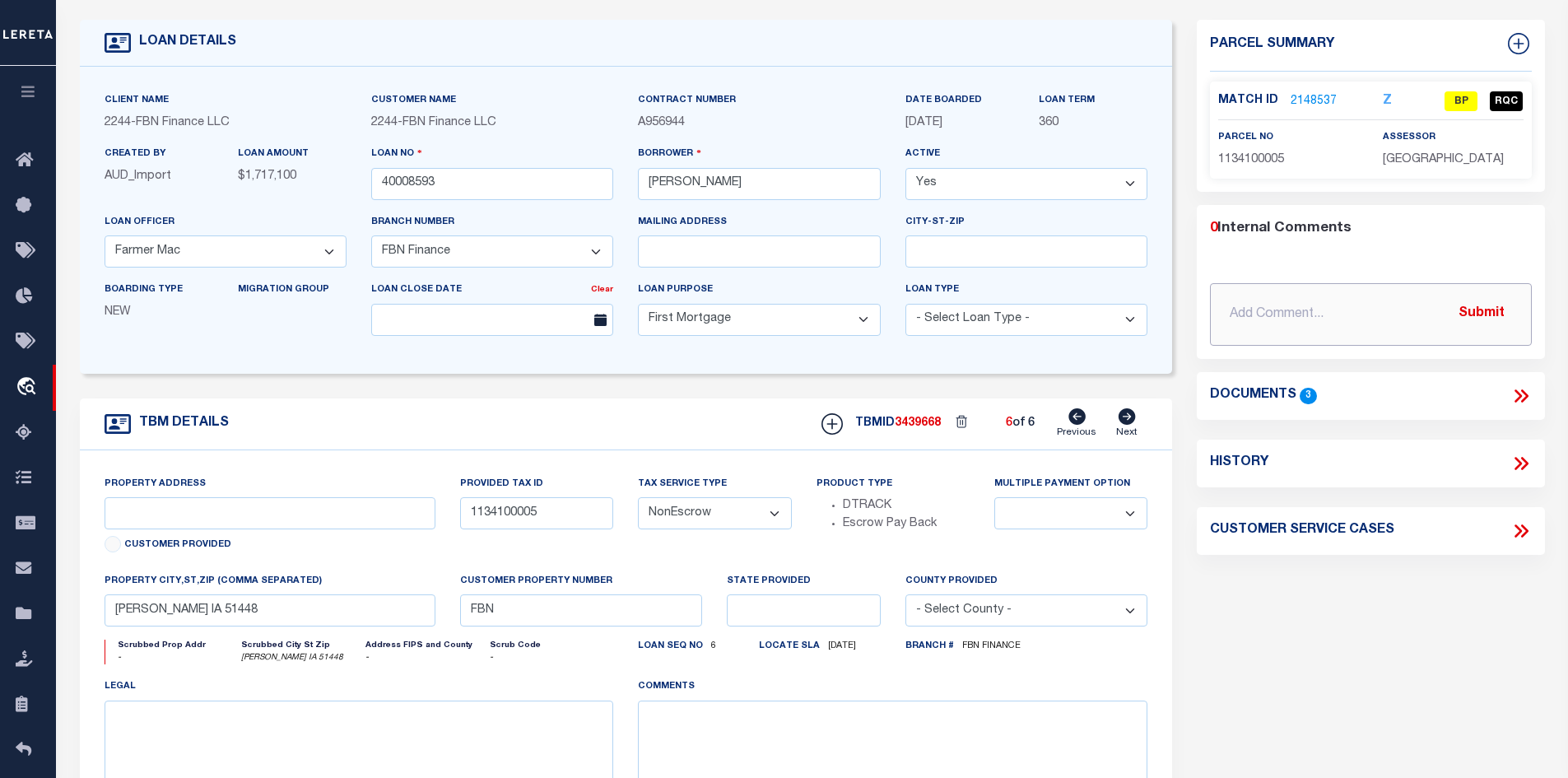
click at [1291, 306] on input "text" at bounding box center [1370, 315] width 322 height 63
paste input "arcel Number: 1134100005 [PERSON_NAME]: [PERSON_NAME] & [PERSON_NAME] J"
drag, startPoint x: 1321, startPoint y: 310, endPoint x: 1149, endPoint y: 307, distance: 172.0
click at [1149, 307] on div "LOAN DETAILS Client Name 2244 - FBN Finance LLC 2244 -" at bounding box center [811, 459] width 1490 height 919
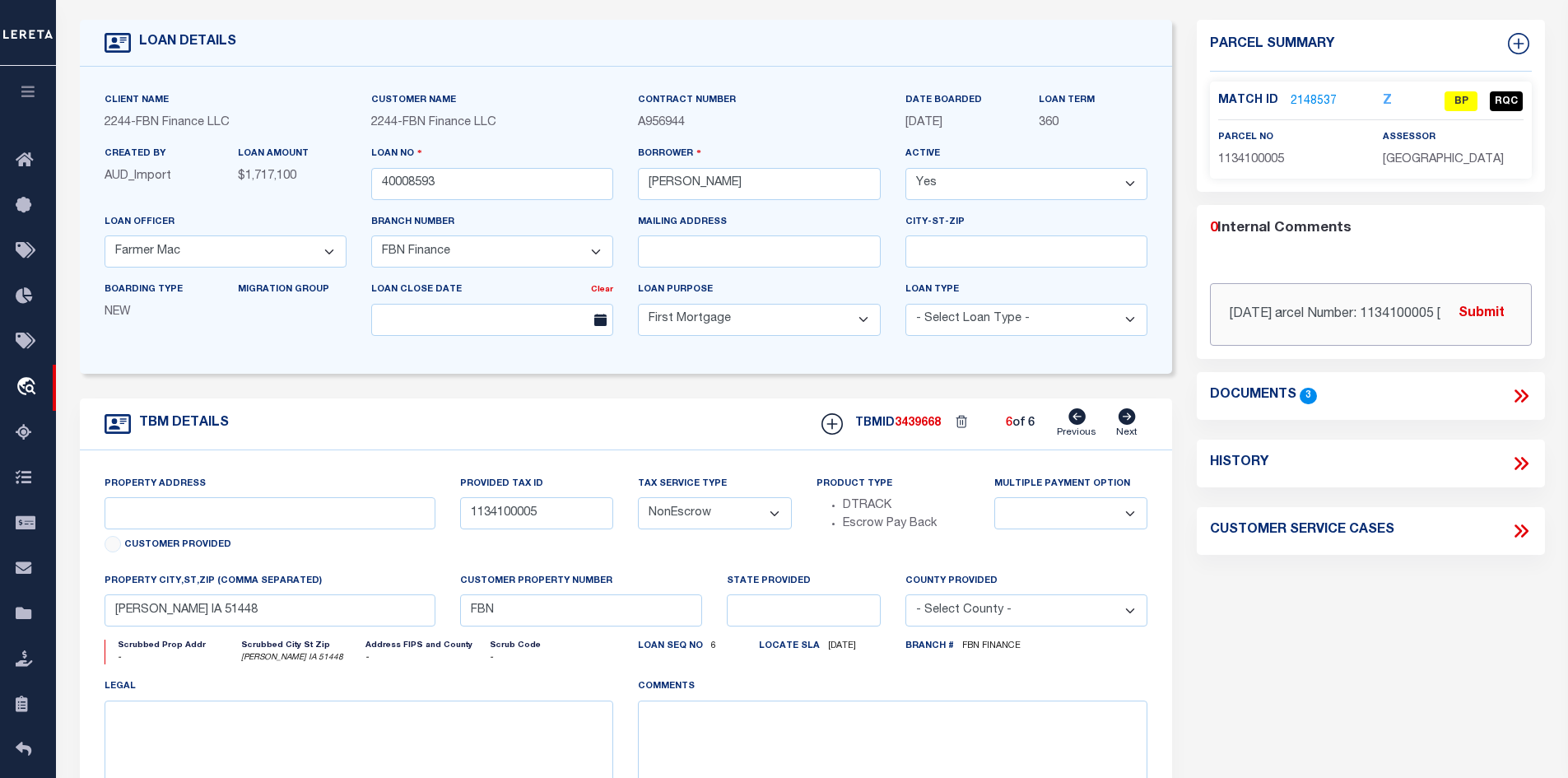
click at [1289, 320] on input "[DATE] arcel Number: 1134100005 [PERSON_NAME]: [PERSON_NAME] & [PERSON_NAME] J" at bounding box center [1370, 315] width 322 height 63
click at [1273, 313] on input "[DATE] arcel Number: 1134100005 [PERSON_NAME]: [PERSON_NAME] & [PERSON_NAME] J" at bounding box center [1370, 315] width 322 height 63
click at [1279, 313] on input "[DATE] arcel Number: 1134100005 [PERSON_NAME]: [PERSON_NAME] & [PERSON_NAME] J" at bounding box center [1370, 315] width 322 height 63
drag, startPoint x: 1326, startPoint y: 313, endPoint x: 1505, endPoint y: 308, distance: 179.1
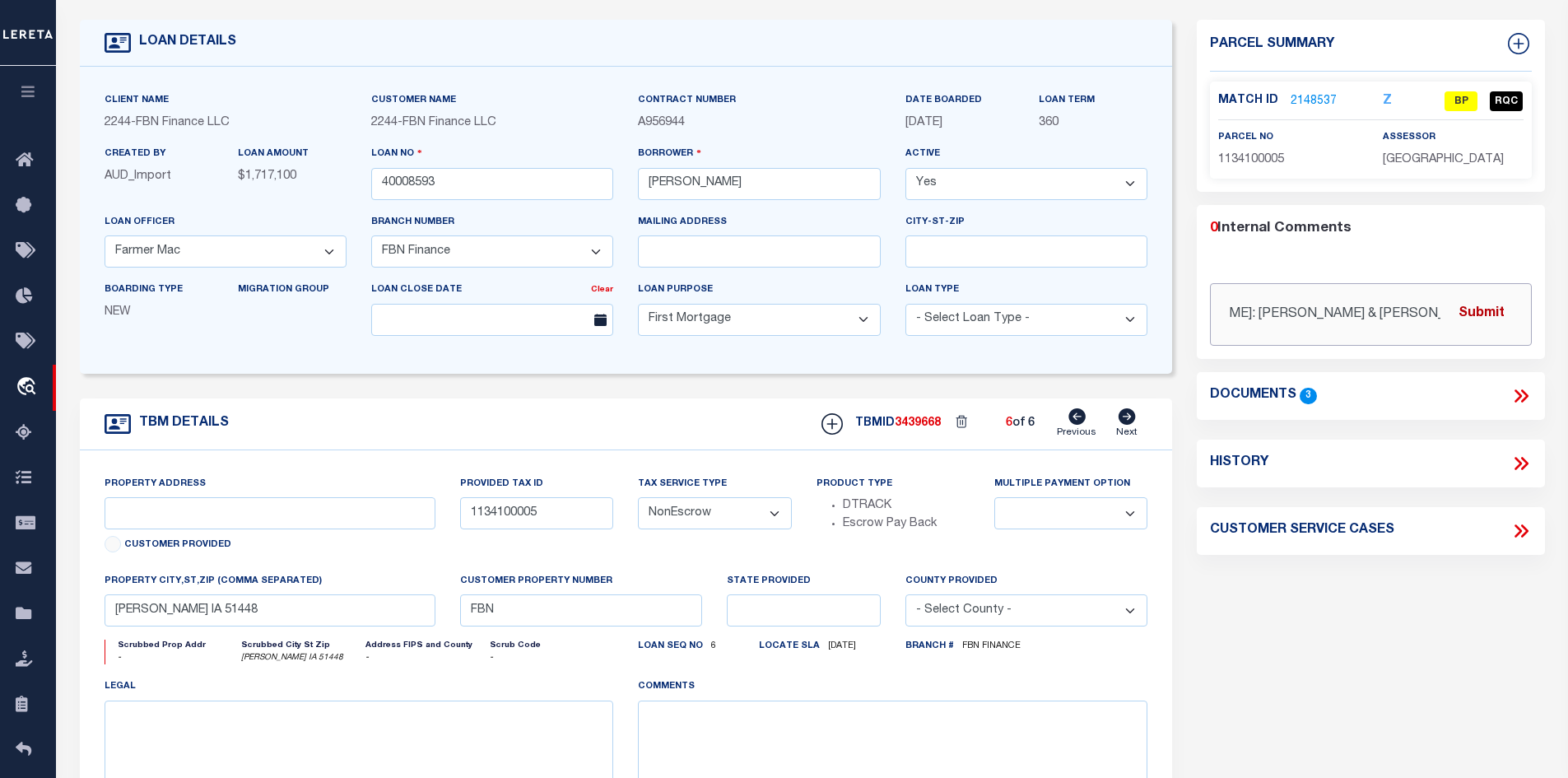
click at [1505, 308] on div "[DATE] Parcel Number: 1134100005 [PERSON_NAME]: [PERSON_NAME] & [PERSON_NAME] @…" at bounding box center [1370, 315] width 322 height 63
click at [1445, 312] on input "[DATE] Parcel Number: 1134100005 [PERSON_NAME]: [PERSON_NAME] & [PERSON_NAME]" at bounding box center [1370, 315] width 322 height 63
click at [1494, 305] on button "Submit" at bounding box center [1481, 314] width 67 height 34
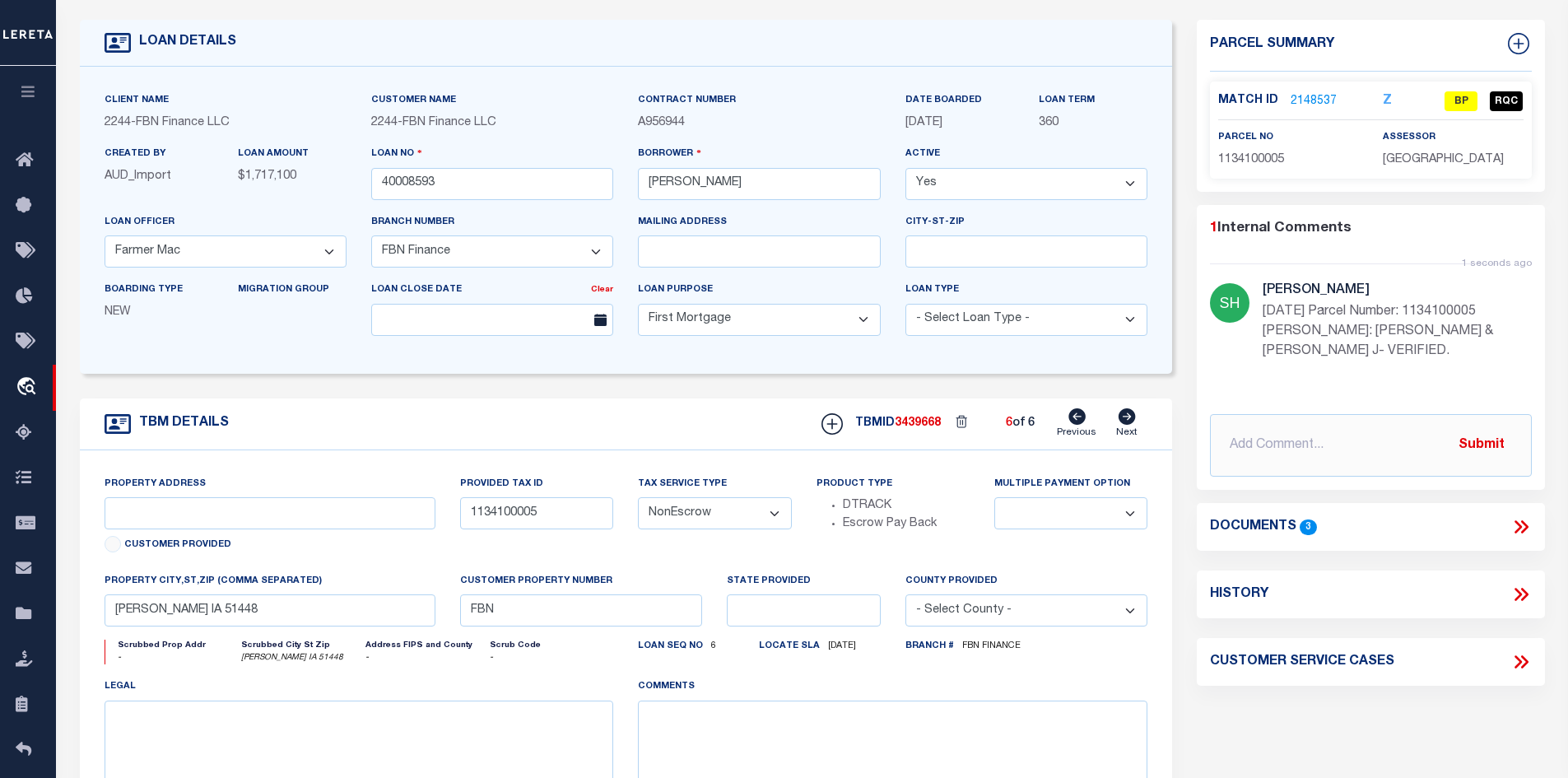
click at [1297, 106] on link "2148537" at bounding box center [1313, 102] width 46 height 17
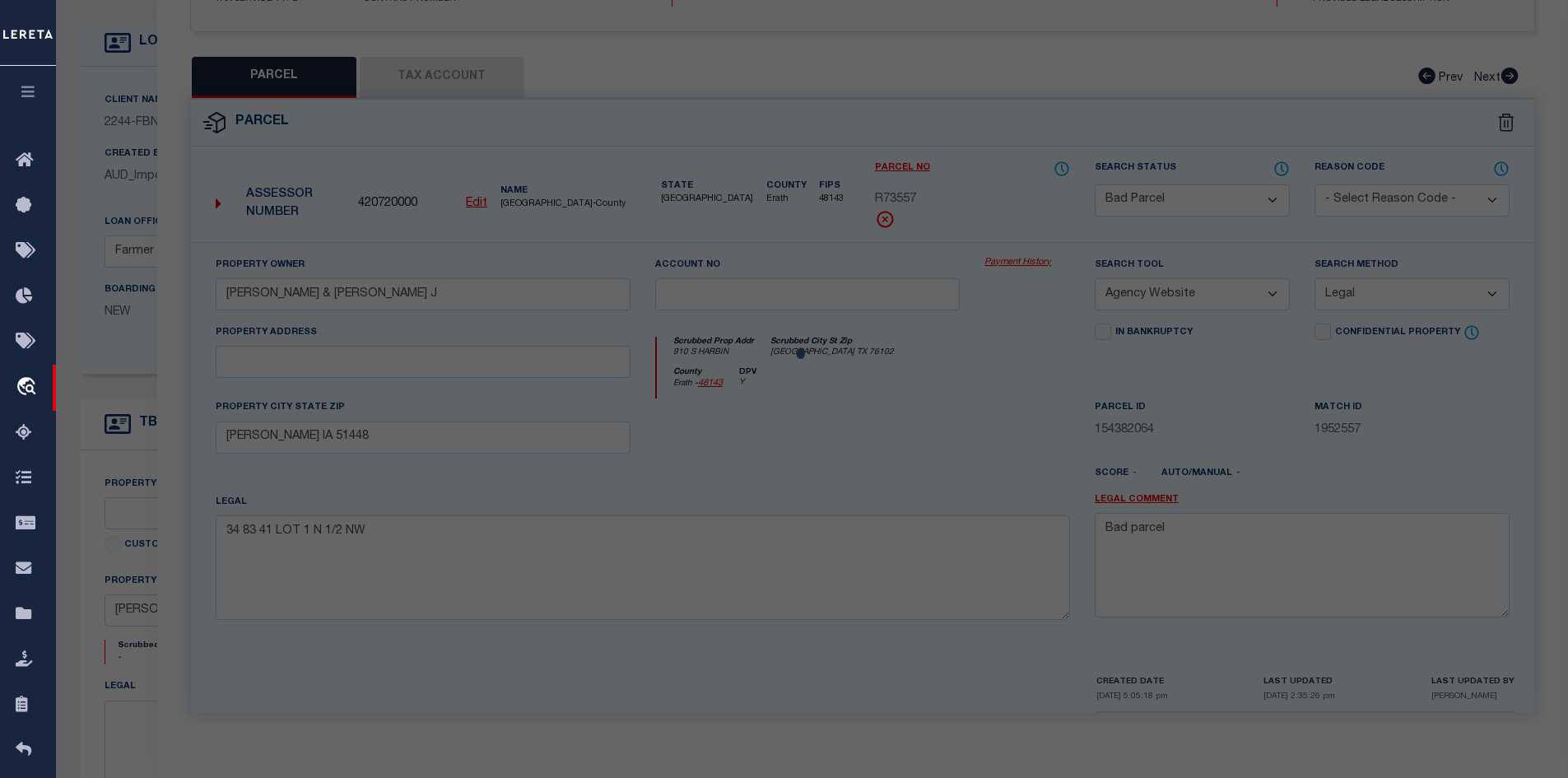
scroll to position [314, 0]
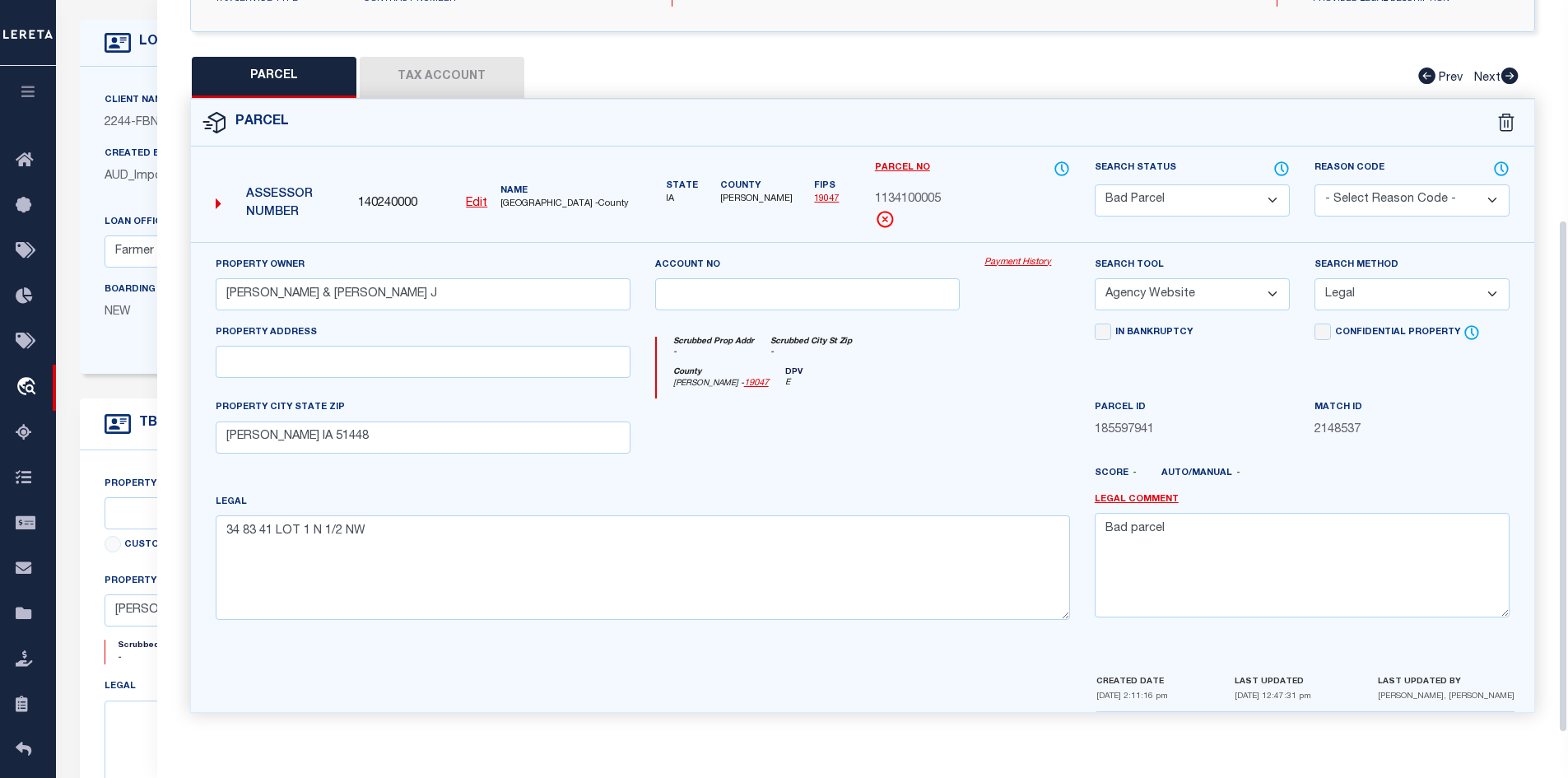
click at [414, 67] on button "Tax Account" at bounding box center [442, 77] width 165 height 41
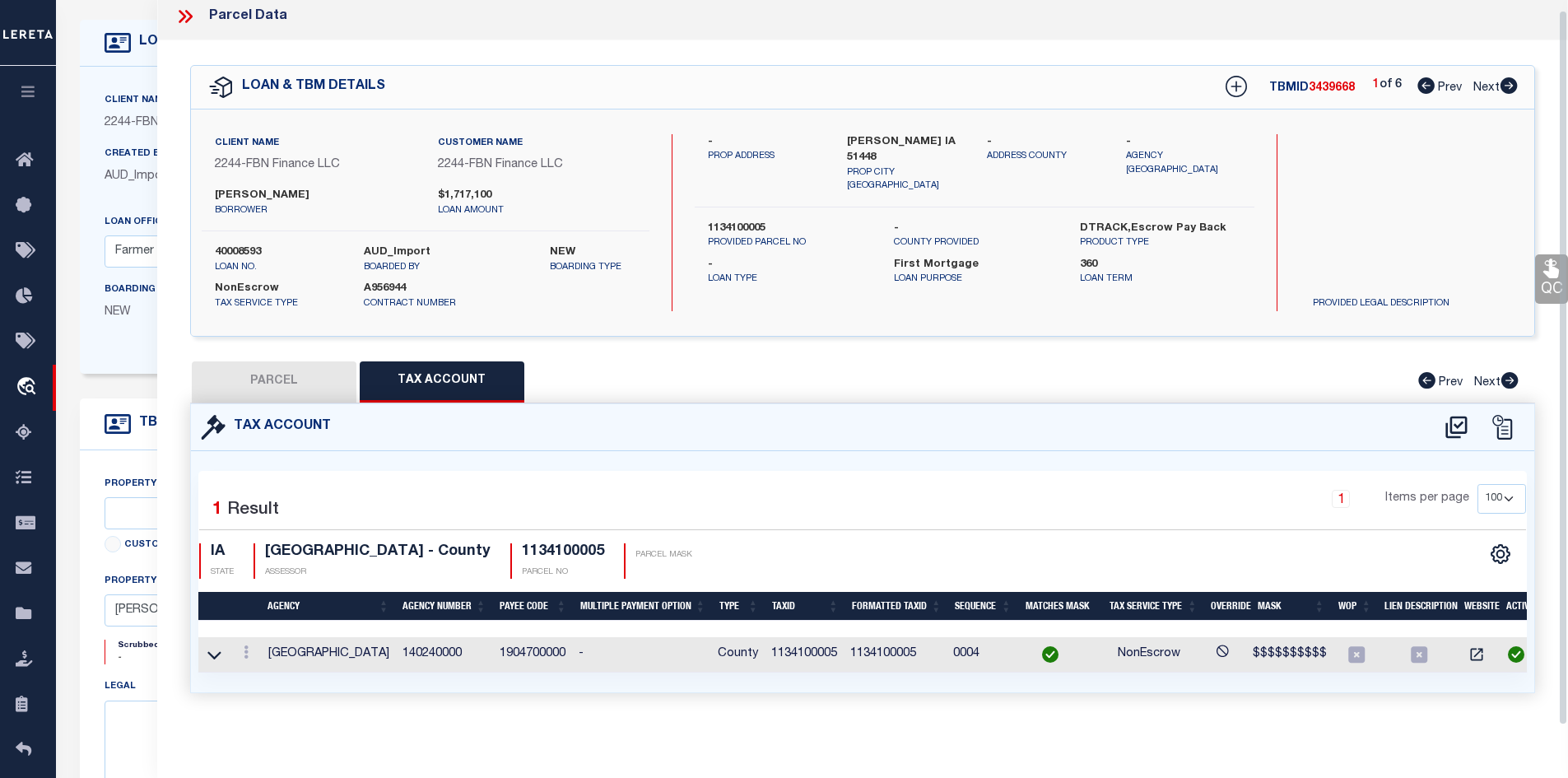
scroll to position [17, 0]
drag, startPoint x: 240, startPoint y: 356, endPoint x: 323, endPoint y: 375, distance: 85.1
click at [241, 362] on button "PARCEL" at bounding box center [274, 382] width 165 height 41
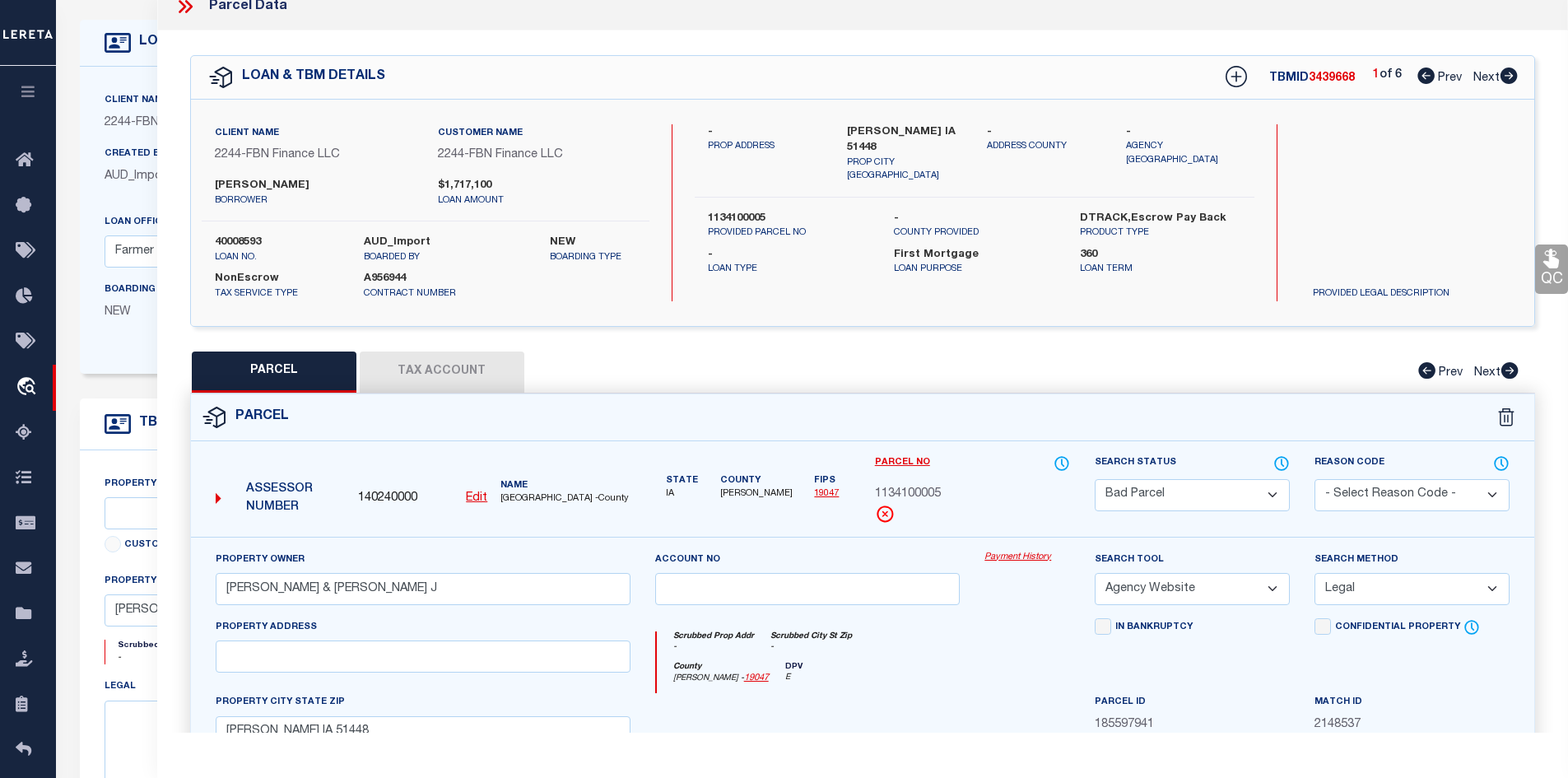
click at [1202, 497] on select "Automated Search Bad Parcel Complete Duplicate Parcel High Dollar Reporting In …" at bounding box center [1192, 495] width 195 height 32
click at [1095, 479] on select "Automated Search Bad Parcel Complete Duplicate Parcel High Dollar Reporting In …" at bounding box center [1192, 495] width 195 height 32
click at [987, 409] on div "Parcel" at bounding box center [863, 417] width 1344 height 47
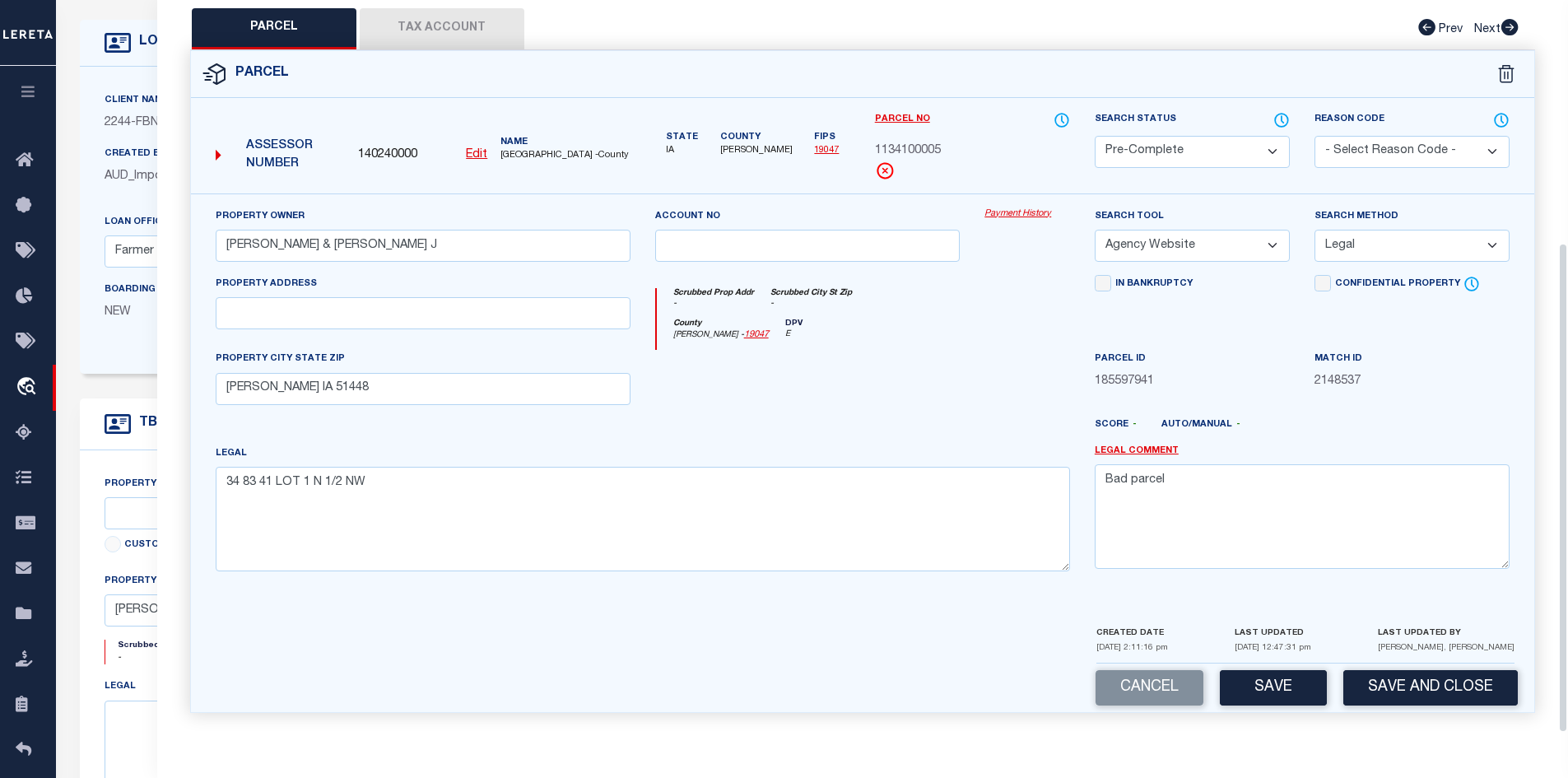
scroll to position [411, 0]
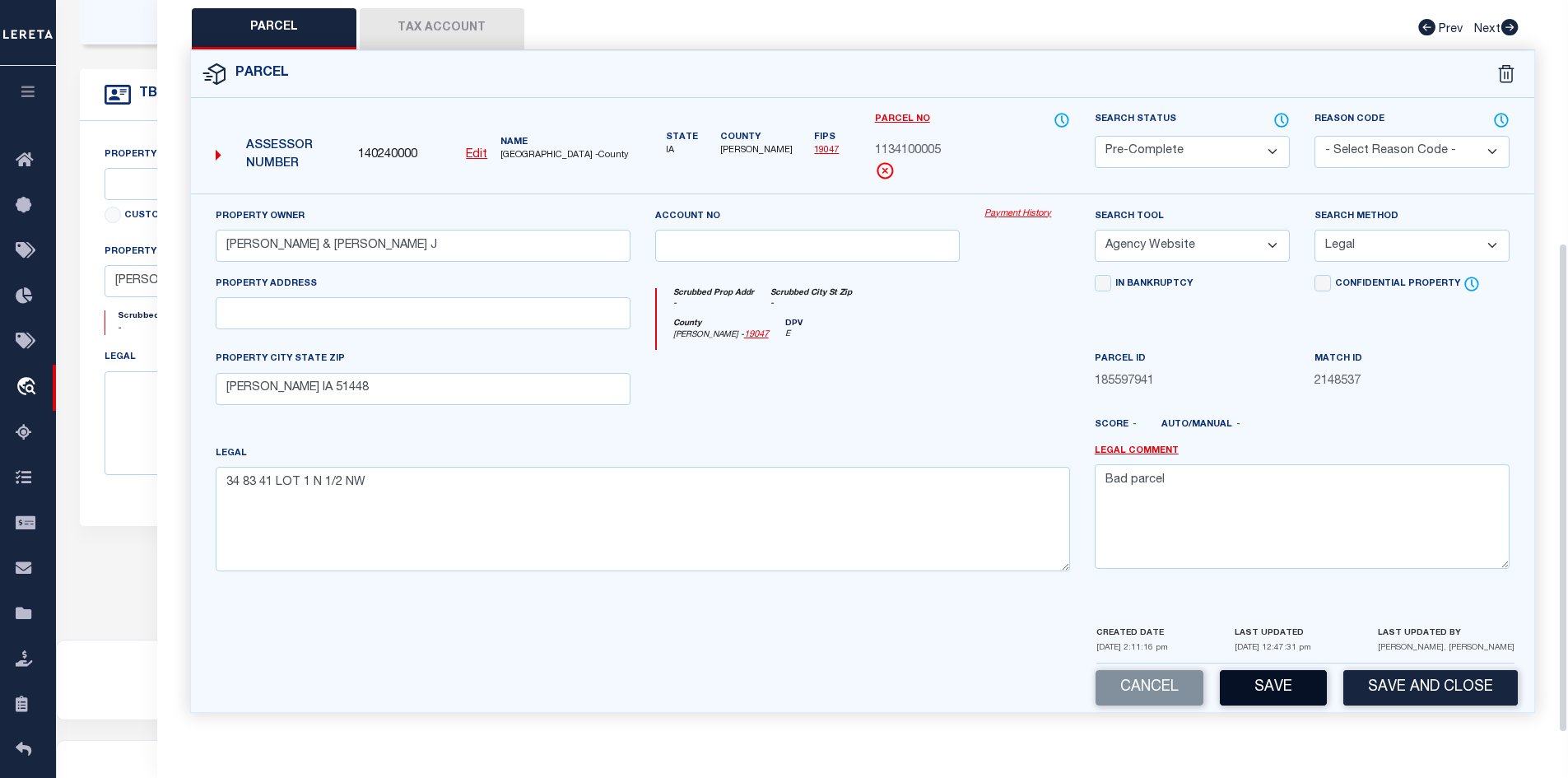
click at [1280, 687] on button "Save" at bounding box center [1273, 687] width 107 height 36
click at [1311, 687] on button "Save" at bounding box center [1273, 687] width 107 height 36
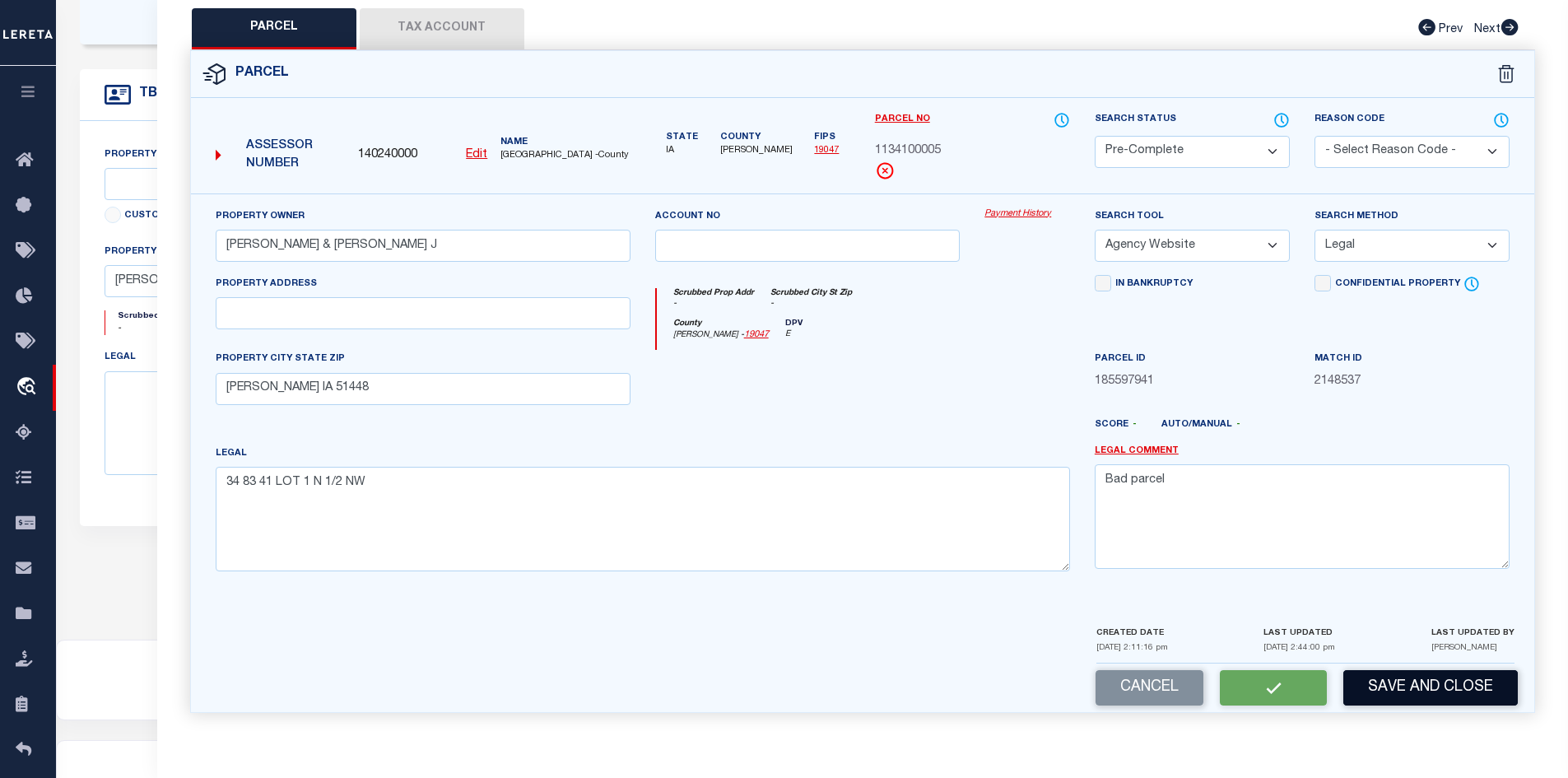
click at [1419, 683] on button "Save and Close" at bounding box center [1430, 687] width 174 height 36
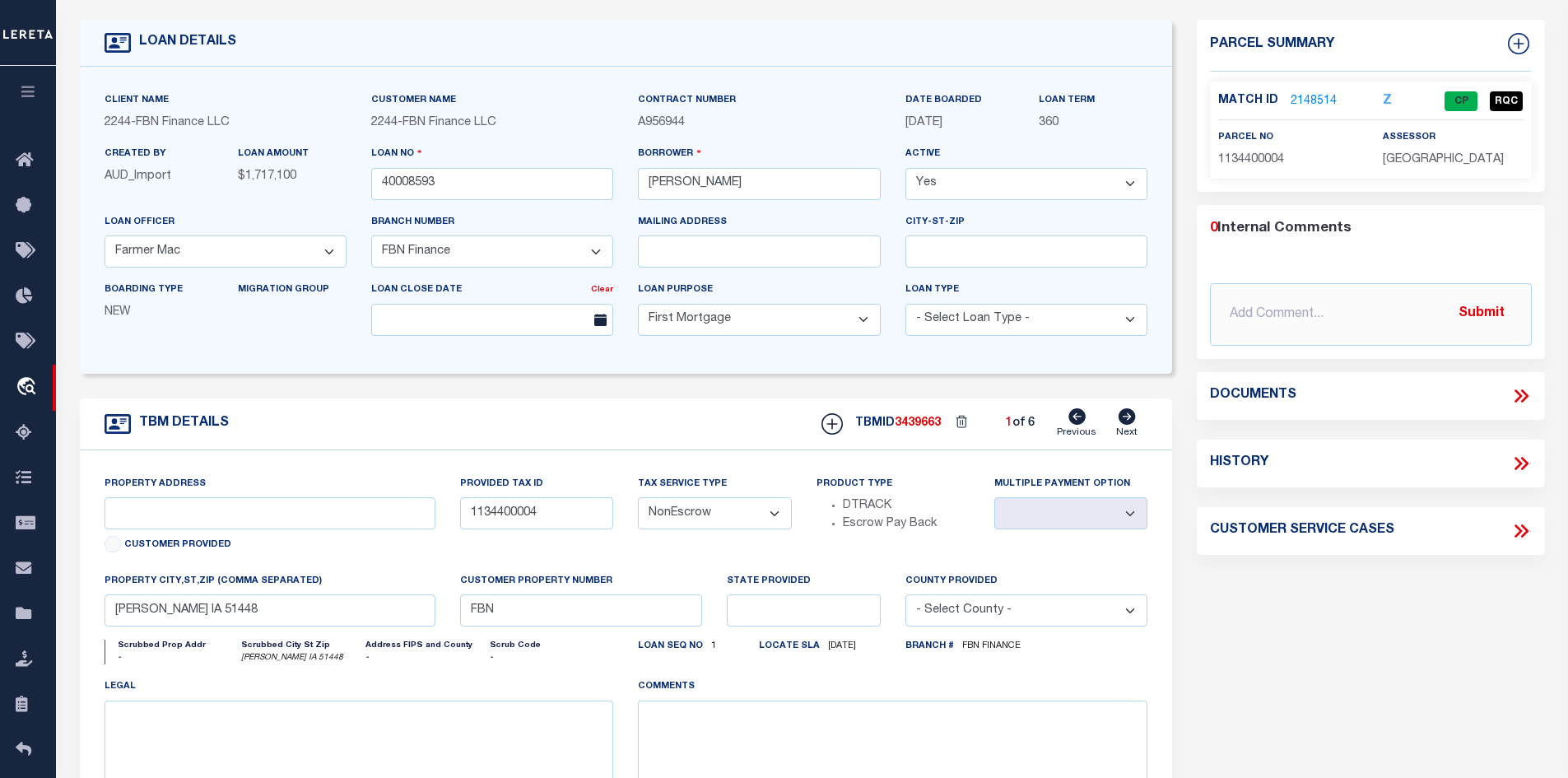
scroll to position [0, 0]
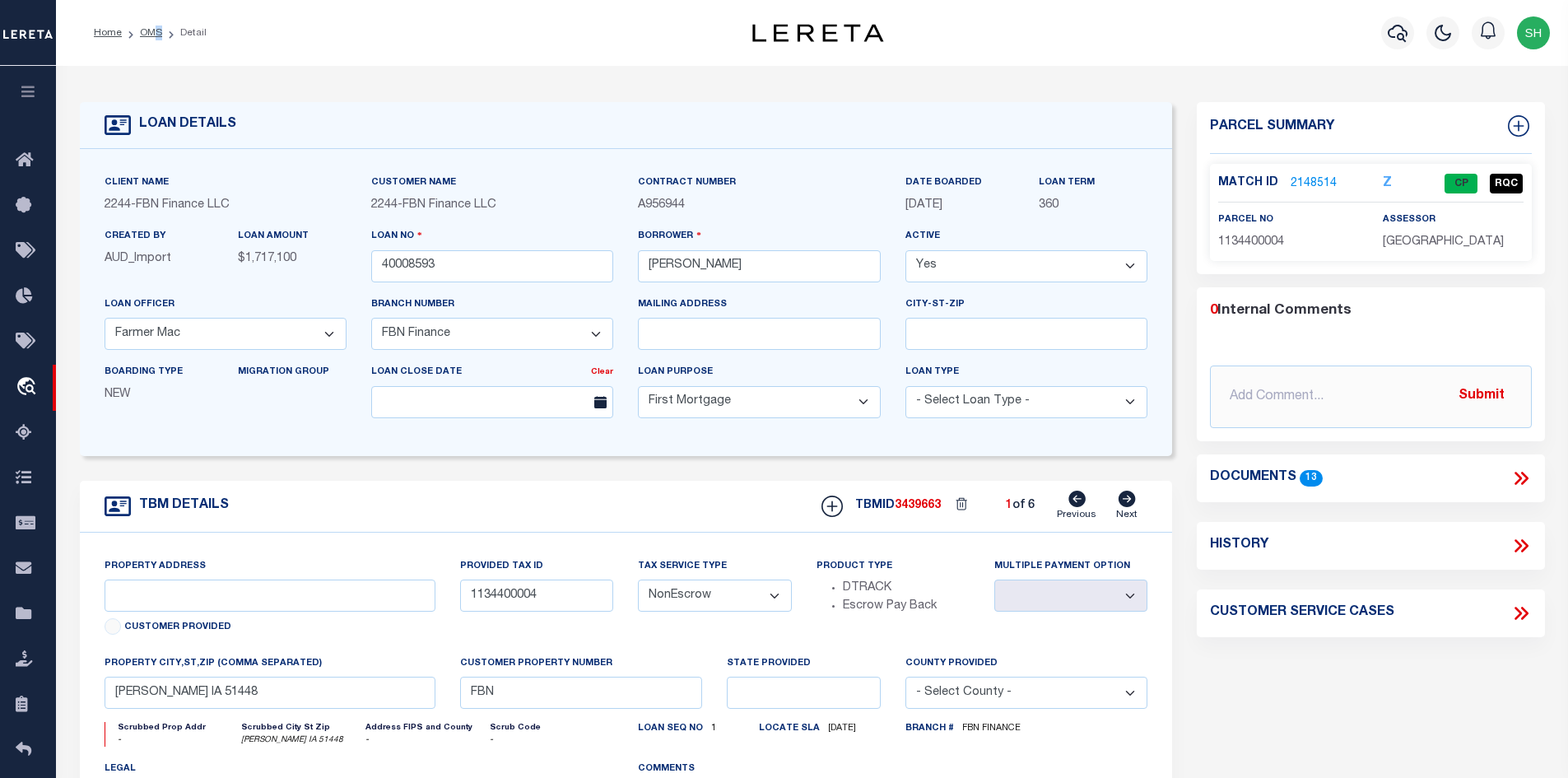
click at [156, 24] on ol "Home OMS Detail" at bounding box center [151, 33] width 139 height 35
click at [155, 28] on link "OMS" at bounding box center [152, 32] width 23 height 10
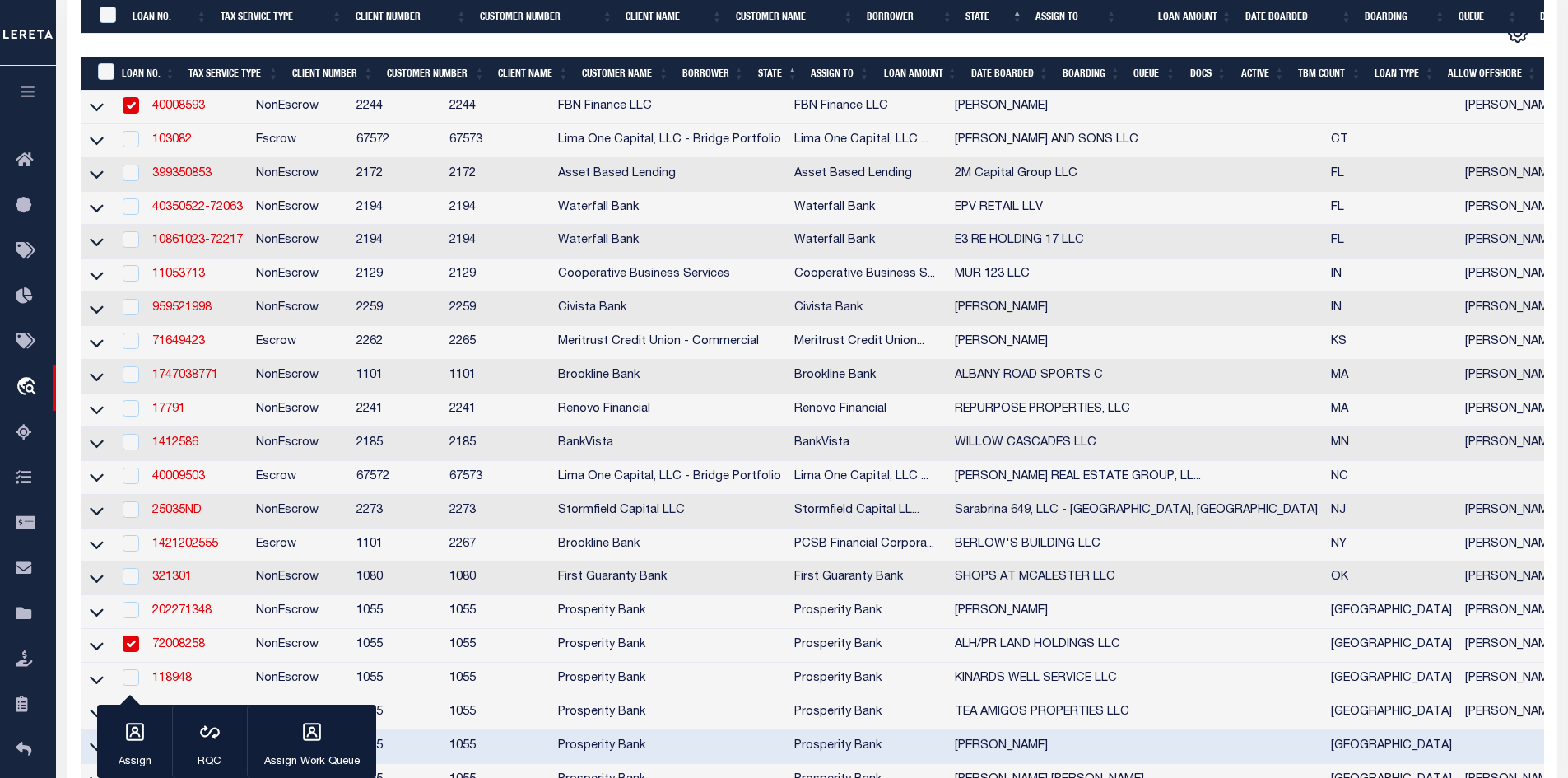
scroll to position [659, 0]
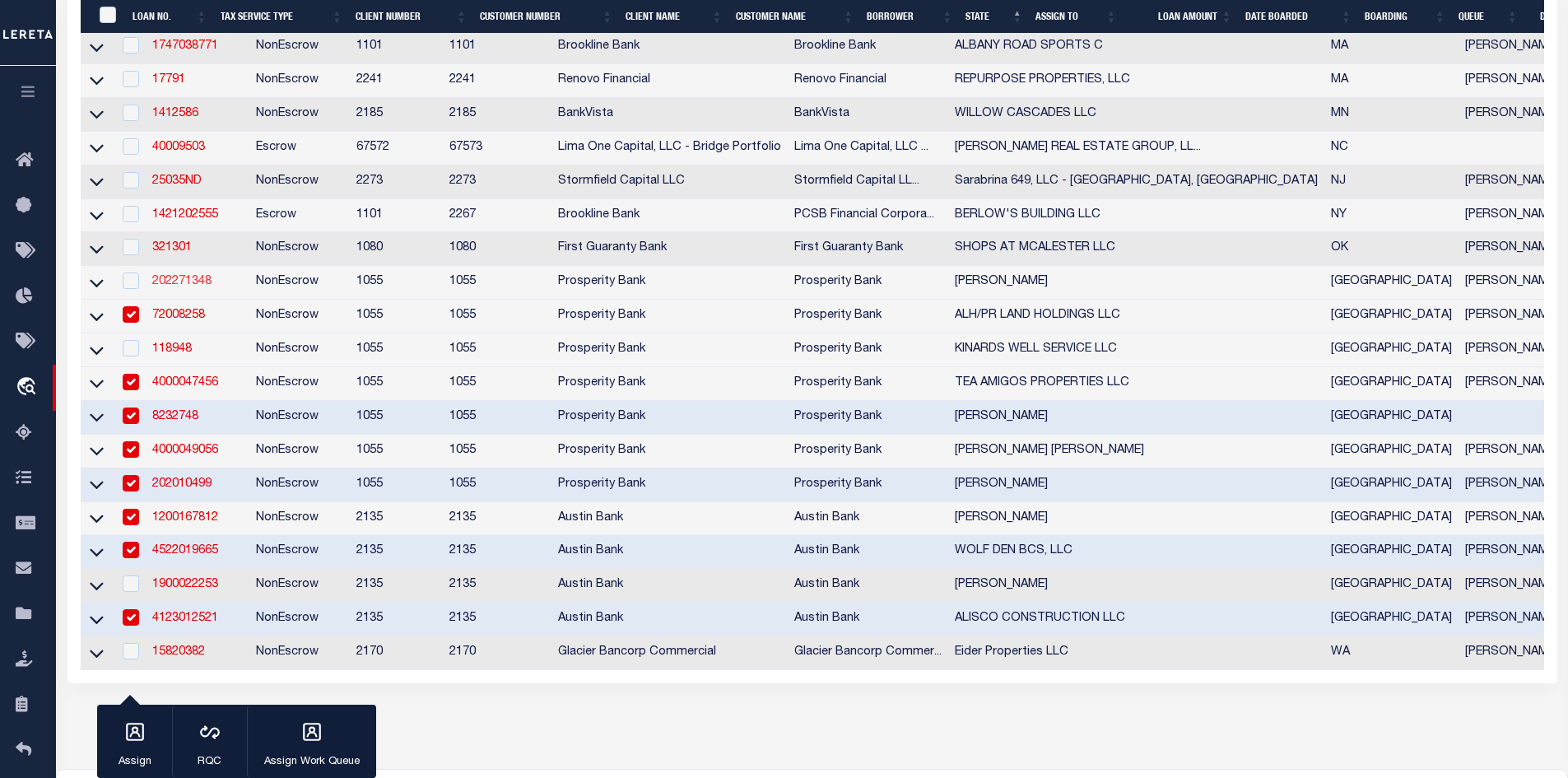
click at [178, 288] on link "202271348" at bounding box center [182, 281] width 59 height 11
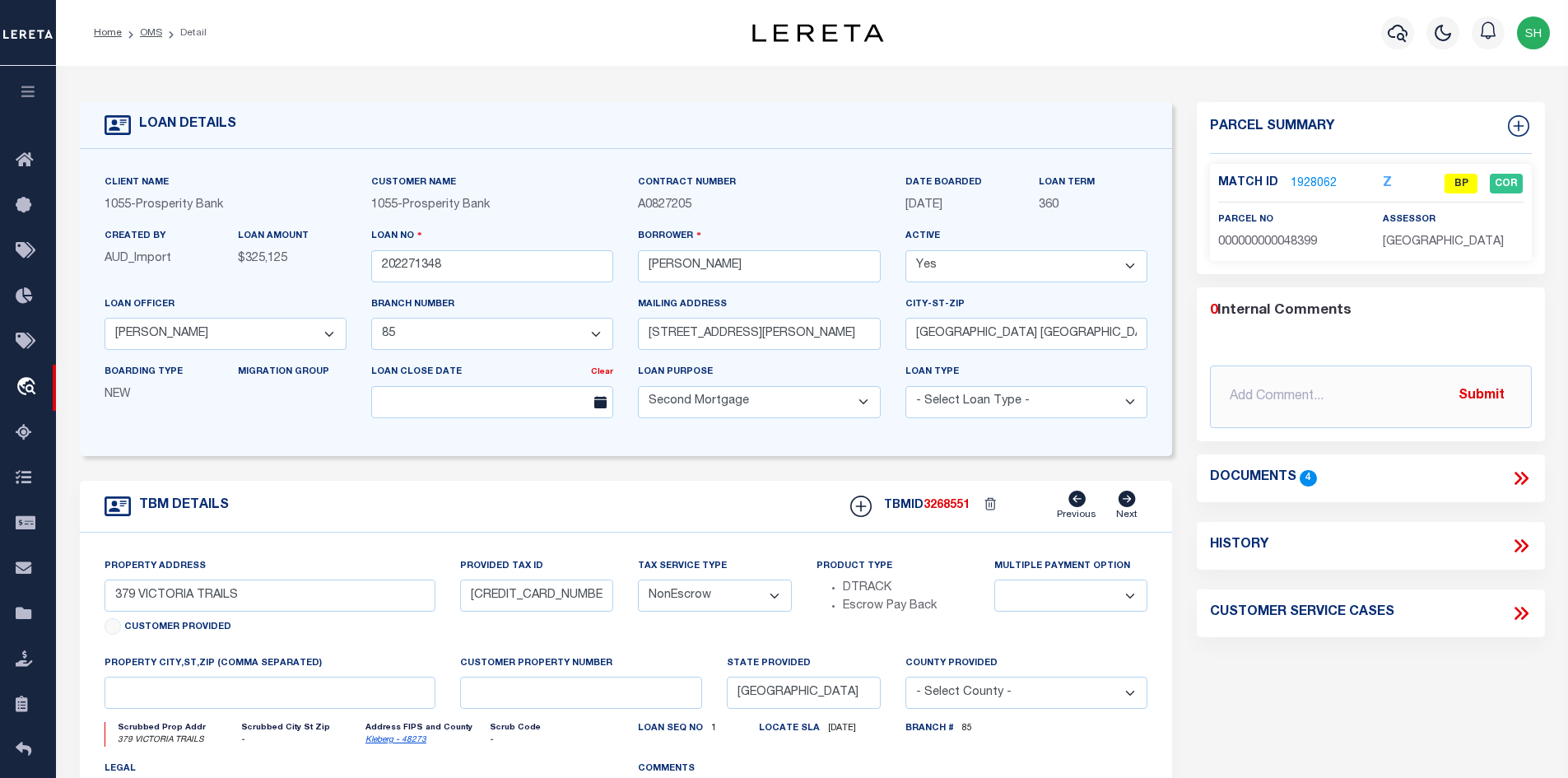
click at [393, 744] on link "Kleberg - 48273" at bounding box center [396, 739] width 61 height 8
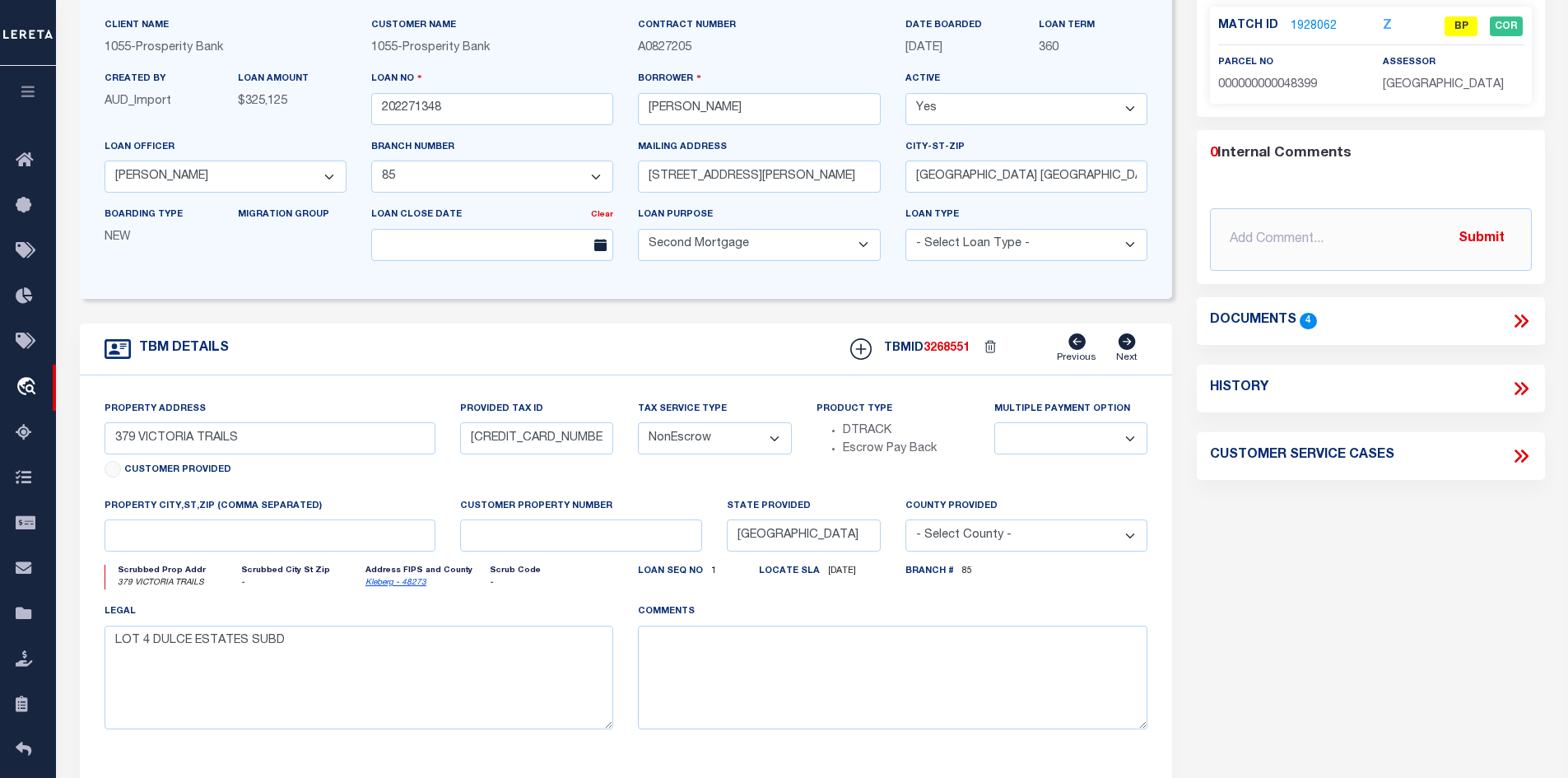
scroll to position [82, 0]
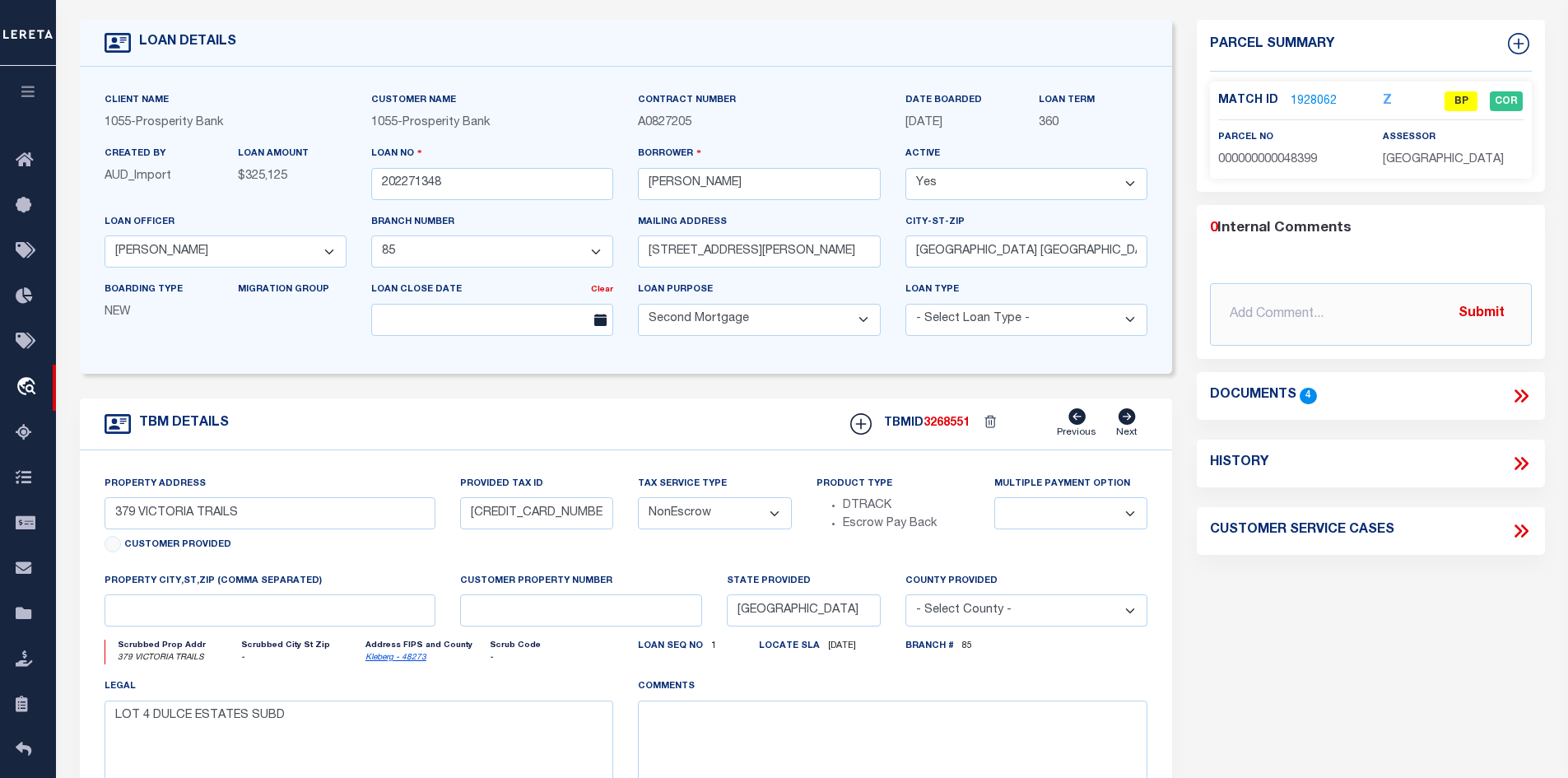
click at [1316, 95] on link "1928062" at bounding box center [1313, 102] width 46 height 17
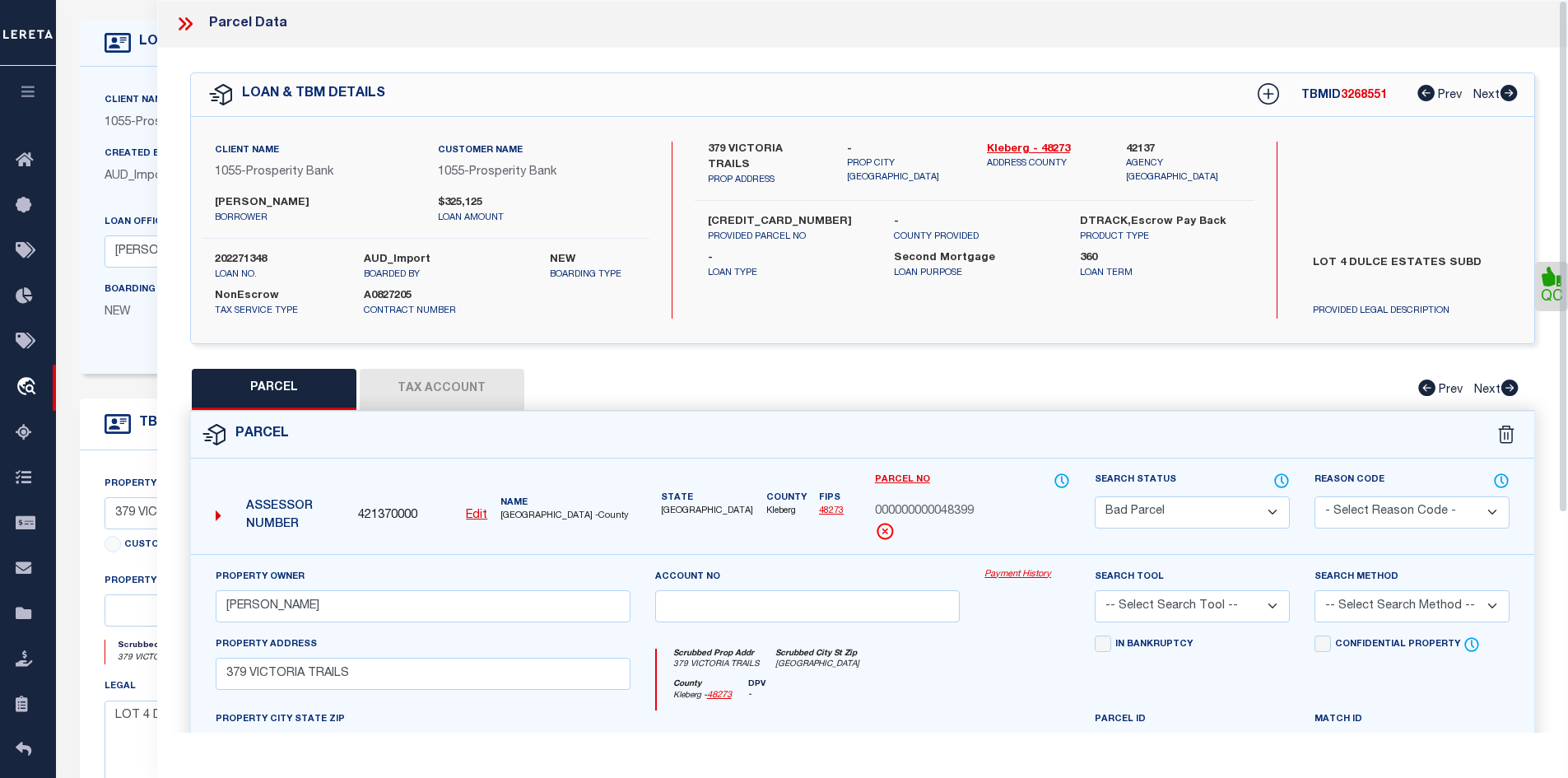
click at [456, 386] on button "Tax Account" at bounding box center [442, 389] width 165 height 41
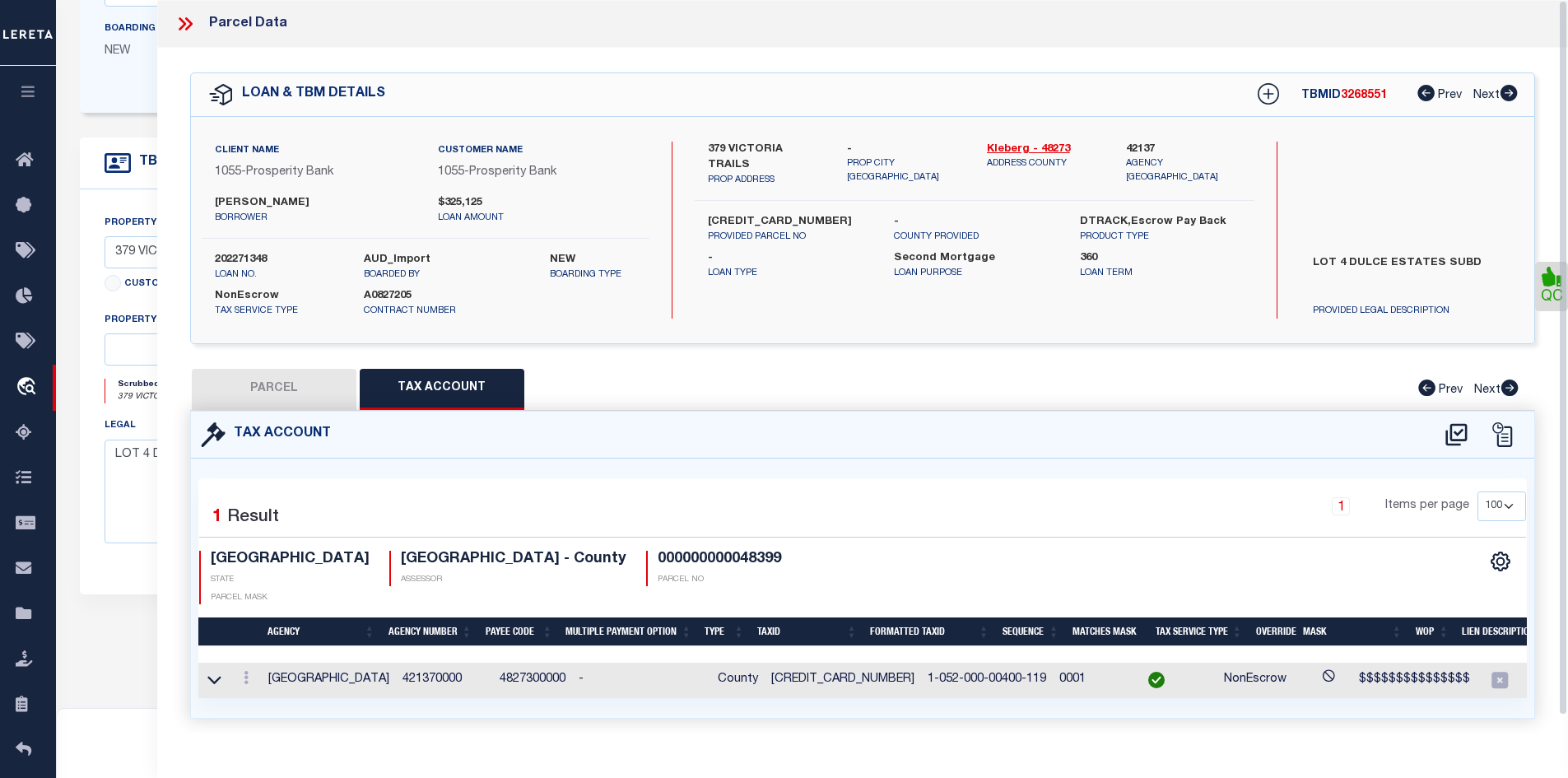
scroll to position [411, 0]
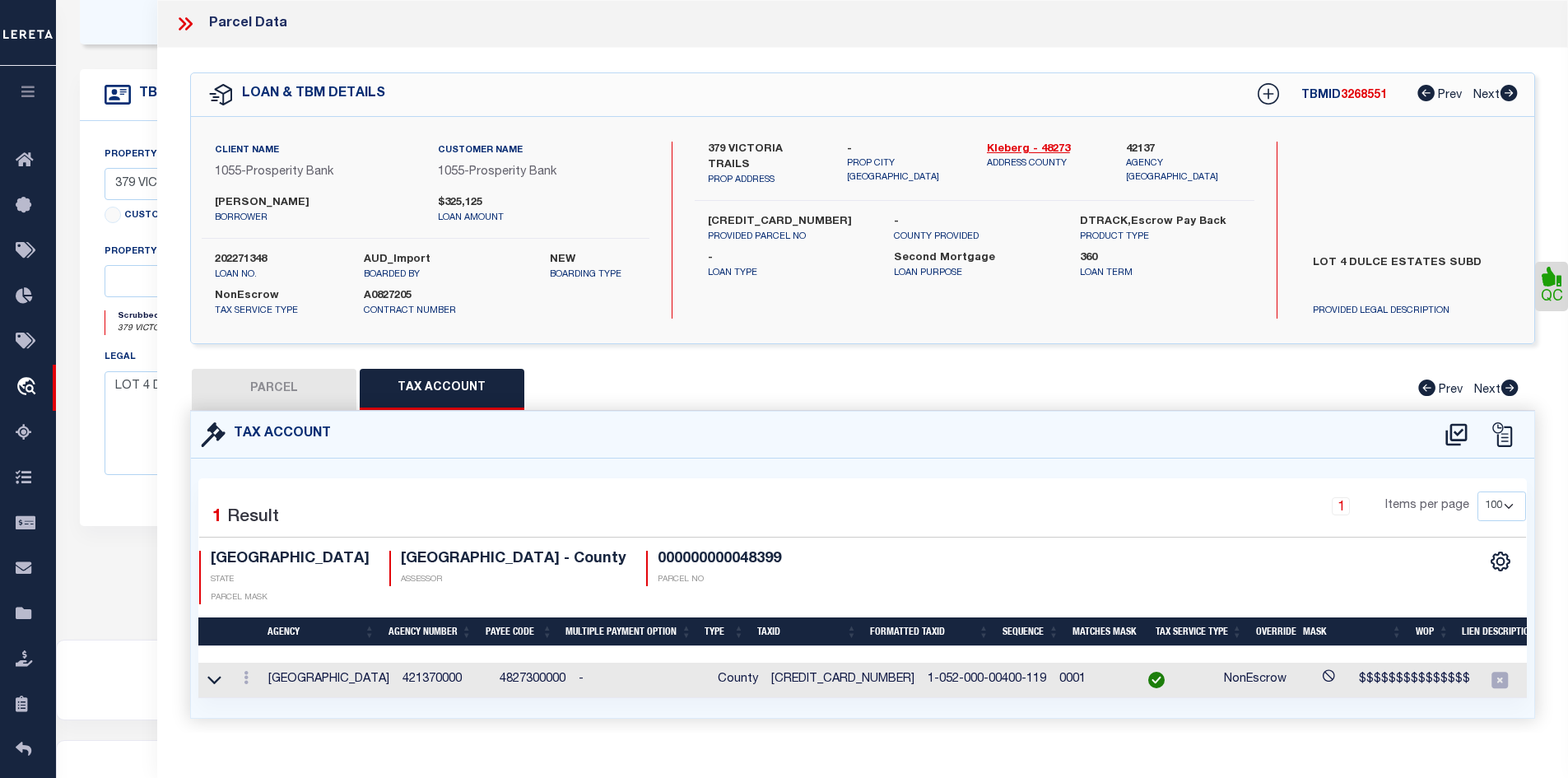
click at [313, 386] on button "PARCEL" at bounding box center [274, 389] width 165 height 41
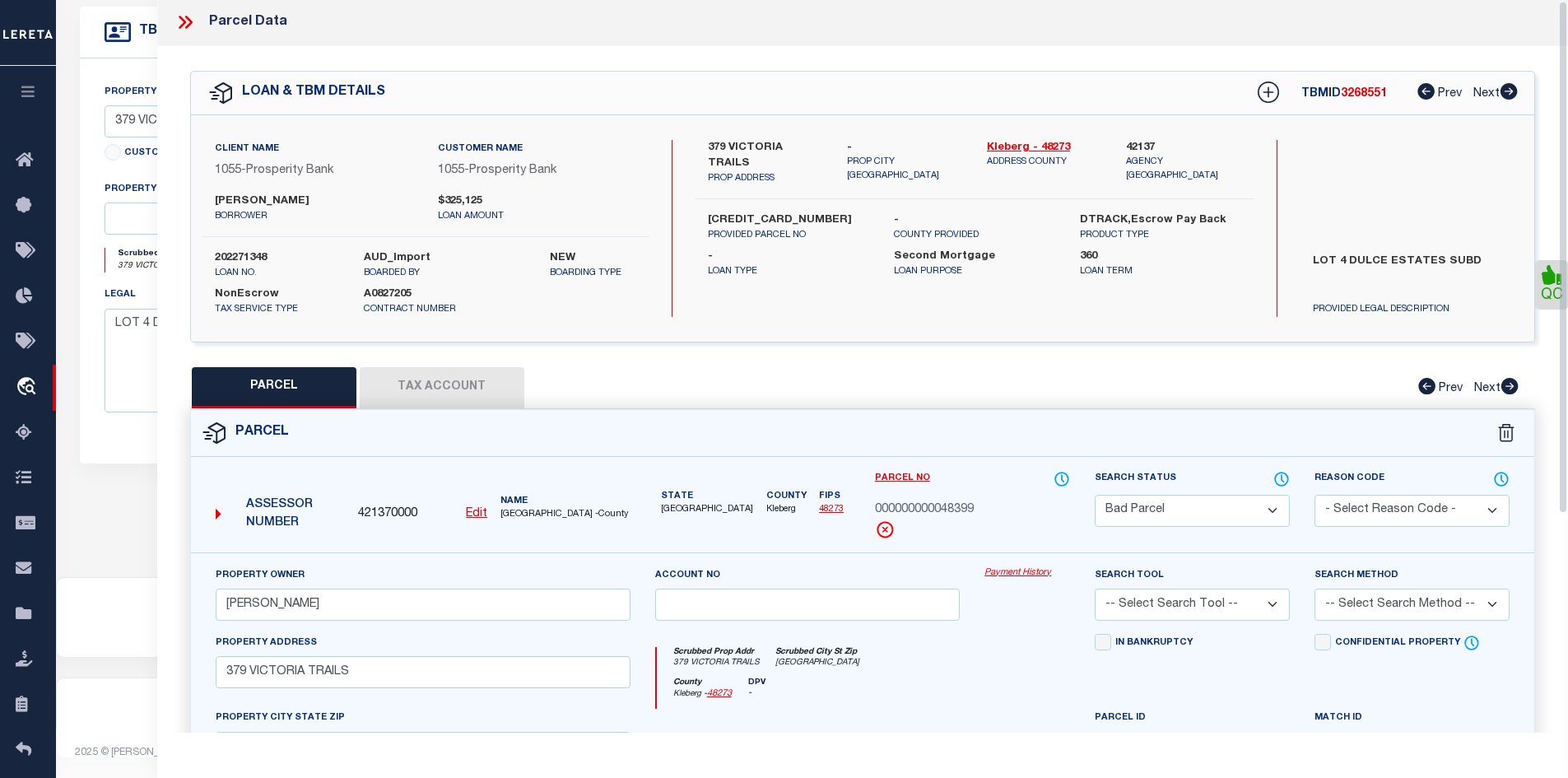
scroll to position [0, 0]
click at [179, 23] on icon at bounding box center [185, 24] width 22 height 22
